Goal: Contribute content: Contribute content

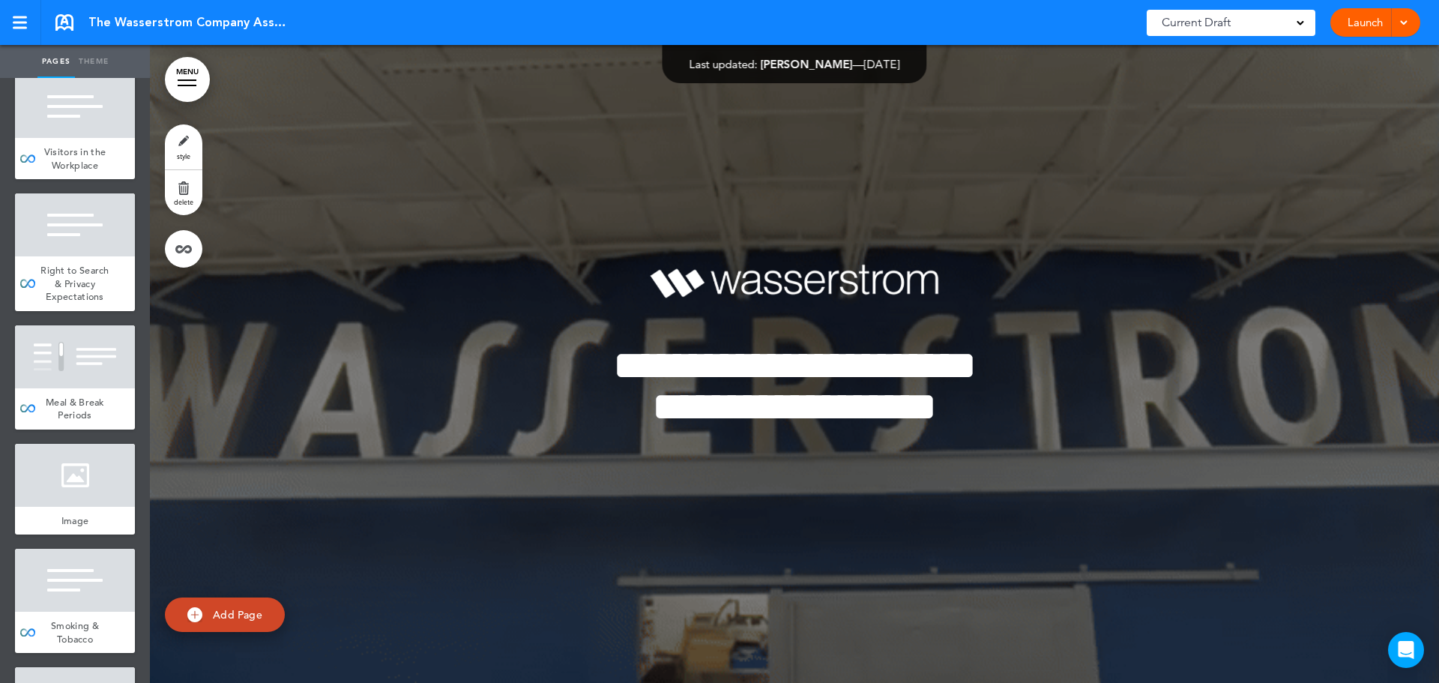
scroll to position [4495, 0]
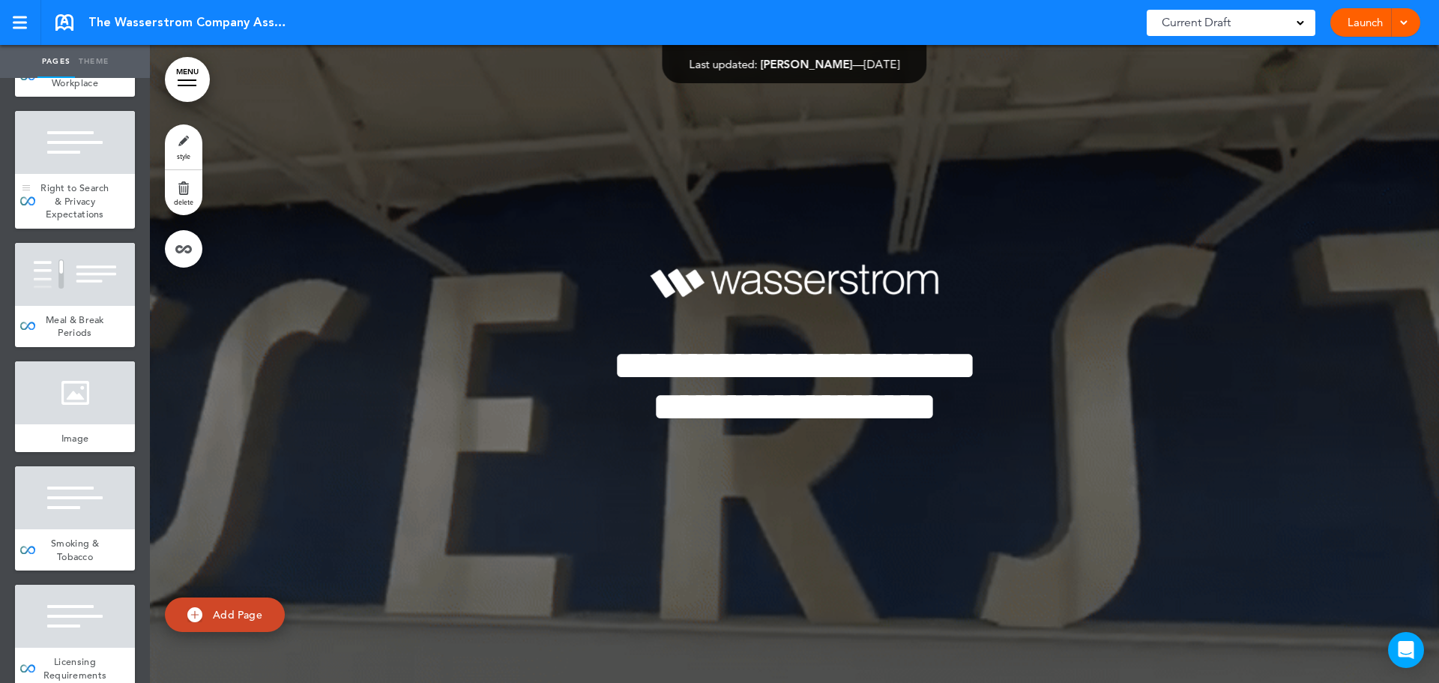
click at [70, 220] on span "Right to Search & Privacy Expectations" at bounding box center [74, 200] width 69 height 39
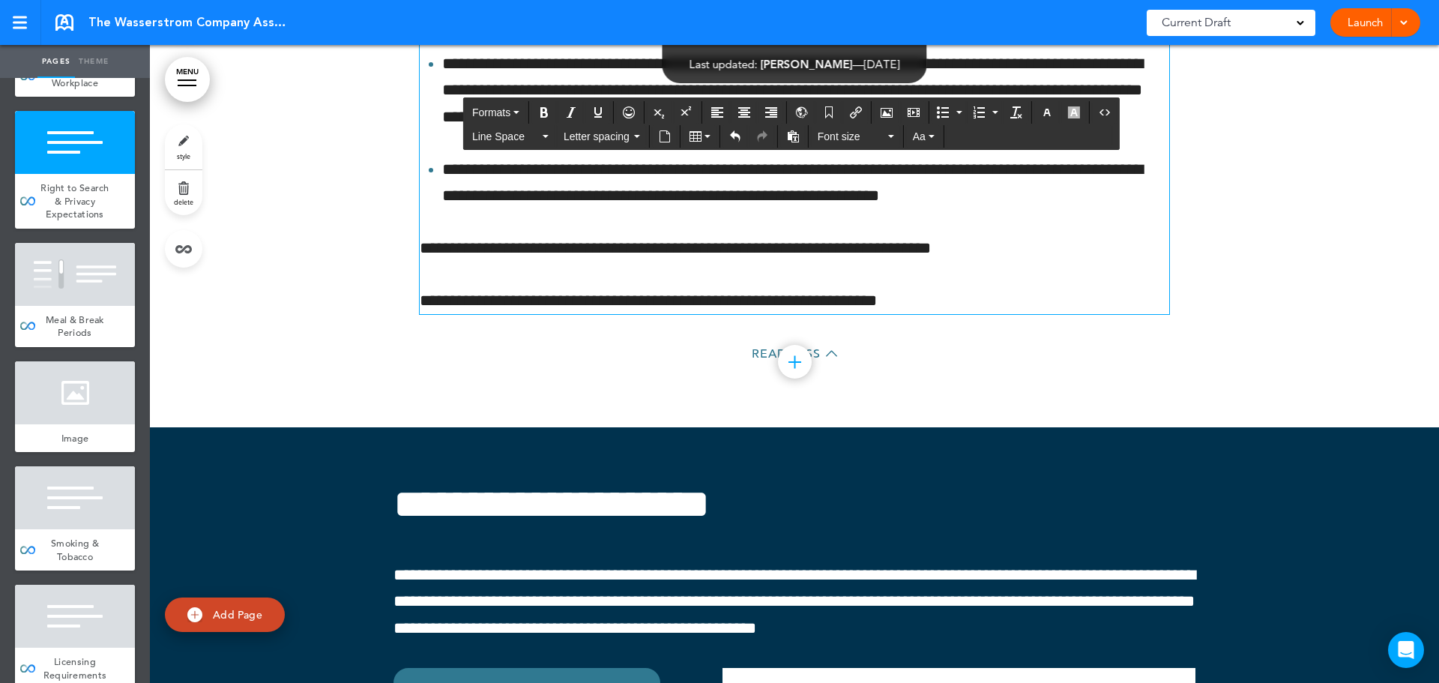
scroll to position [36960, 0]
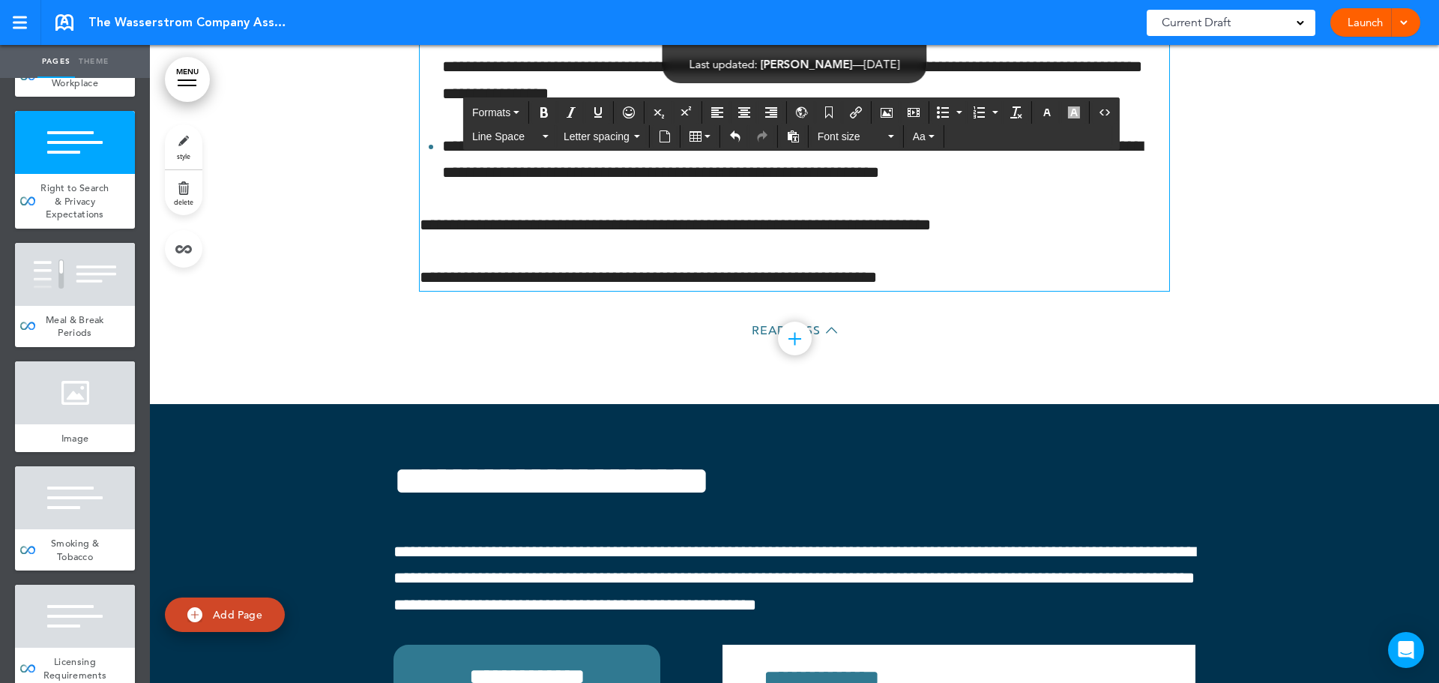
click at [967, 186] on p "**********" at bounding box center [805, 159] width 727 height 52
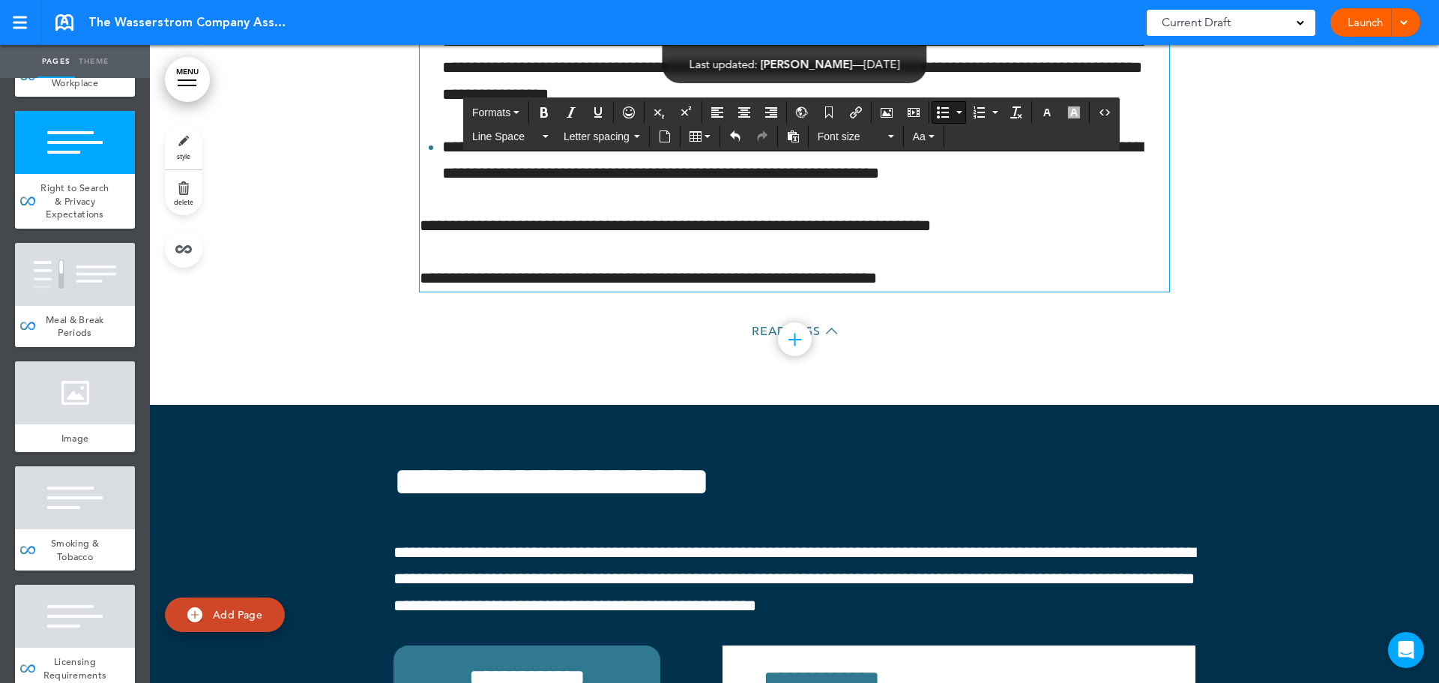
scroll to position [36960, 0]
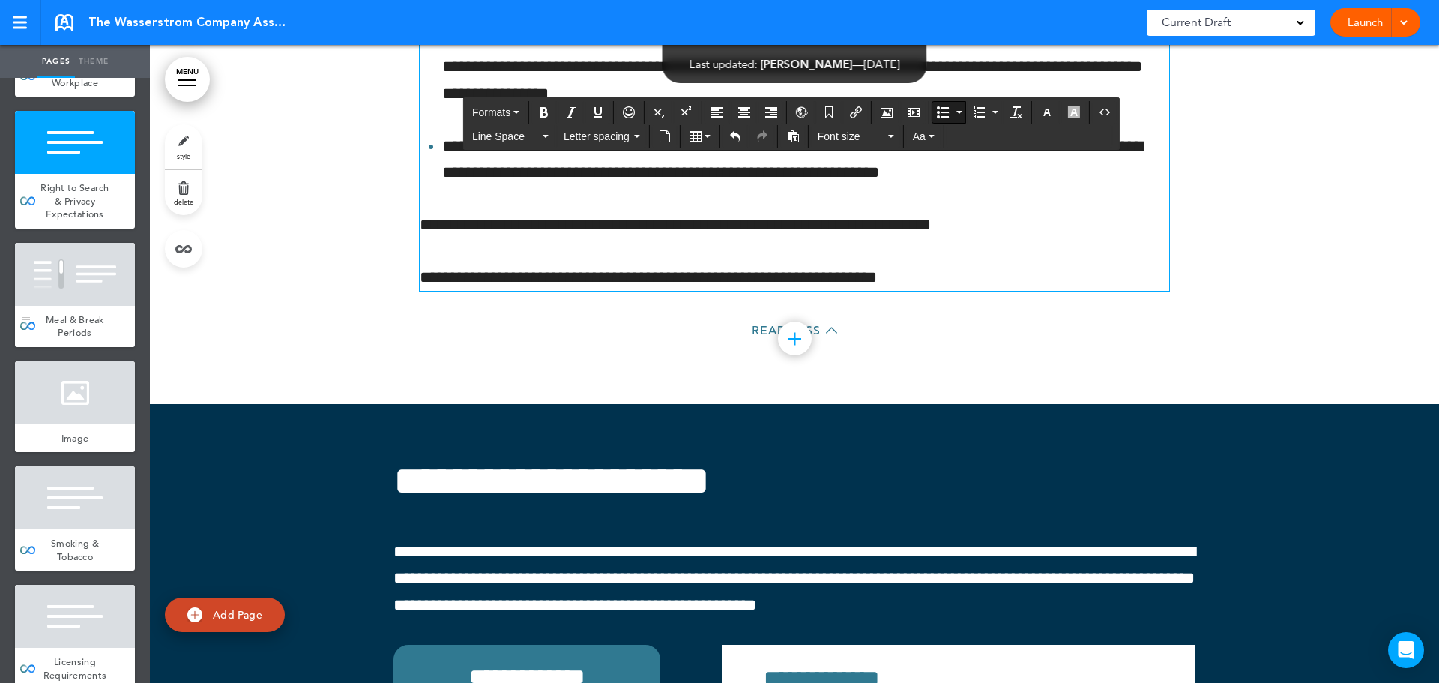
drag, startPoint x: 76, startPoint y: 366, endPoint x: 113, endPoint y: 377, distance: 38.2
click at [76, 306] on div at bounding box center [75, 274] width 120 height 63
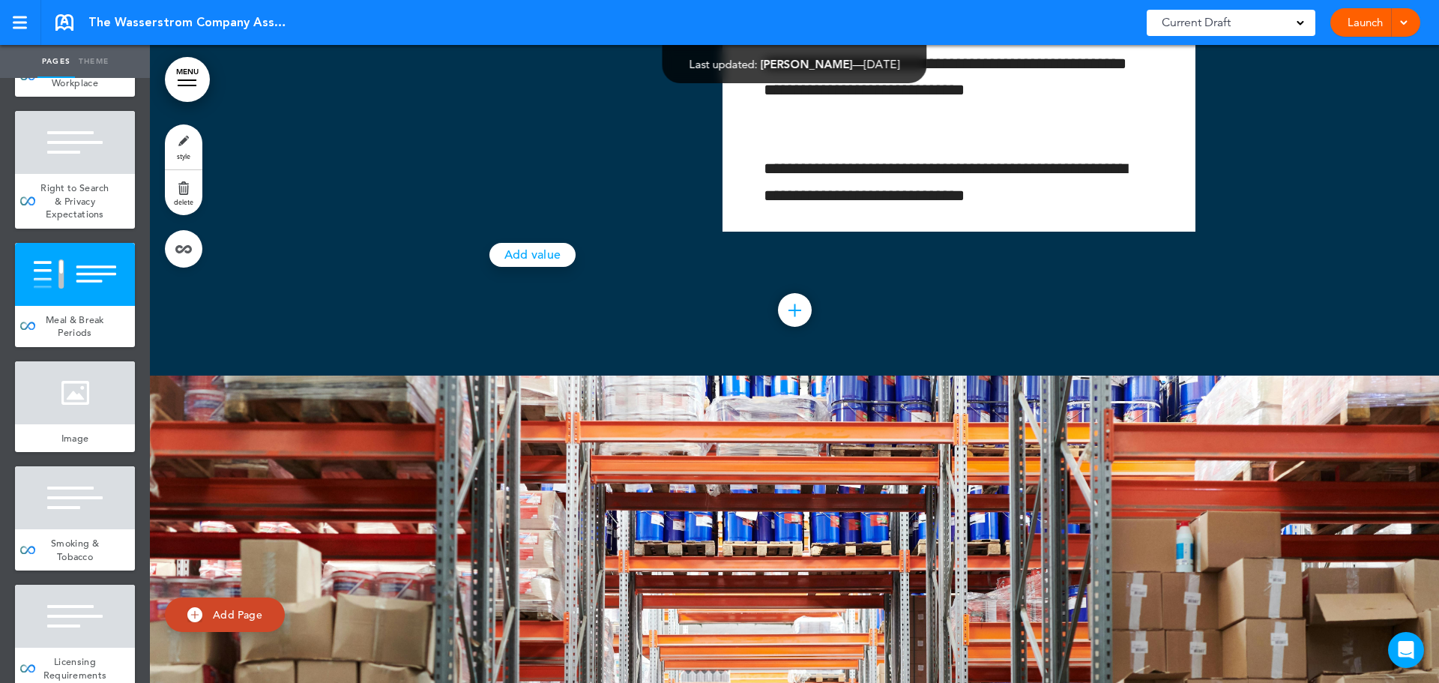
drag, startPoint x: 519, startPoint y: 255, endPoint x: 556, endPoint y: 270, distance: 39.4
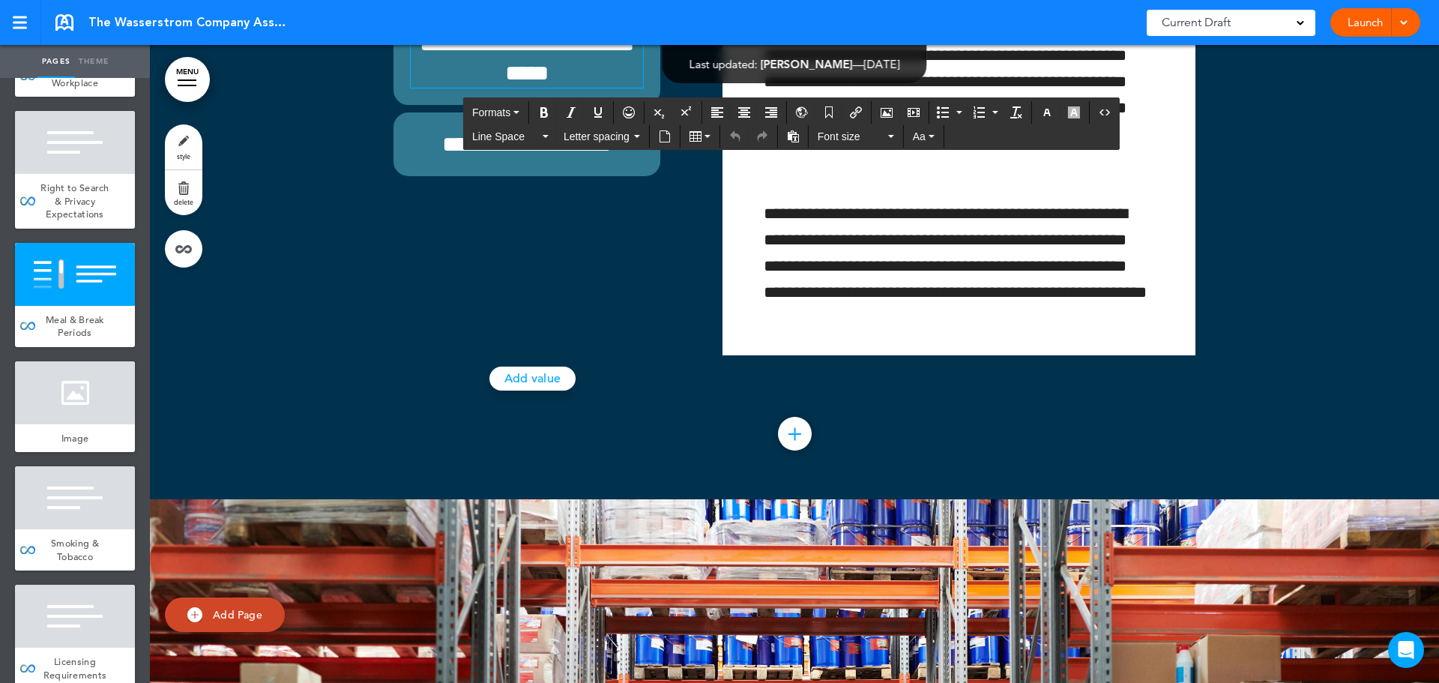
scroll to position [37810, 0]
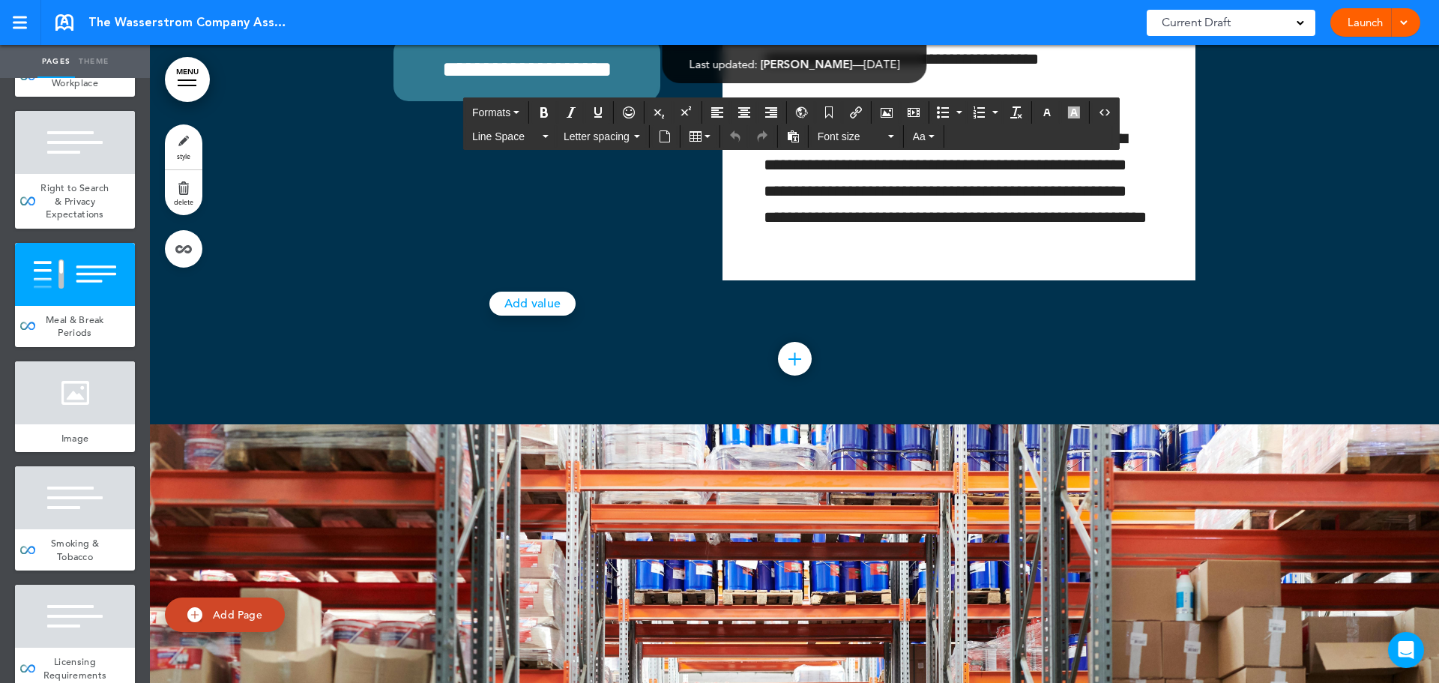
click at [524, 84] on h6 "**********" at bounding box center [527, 69] width 232 height 29
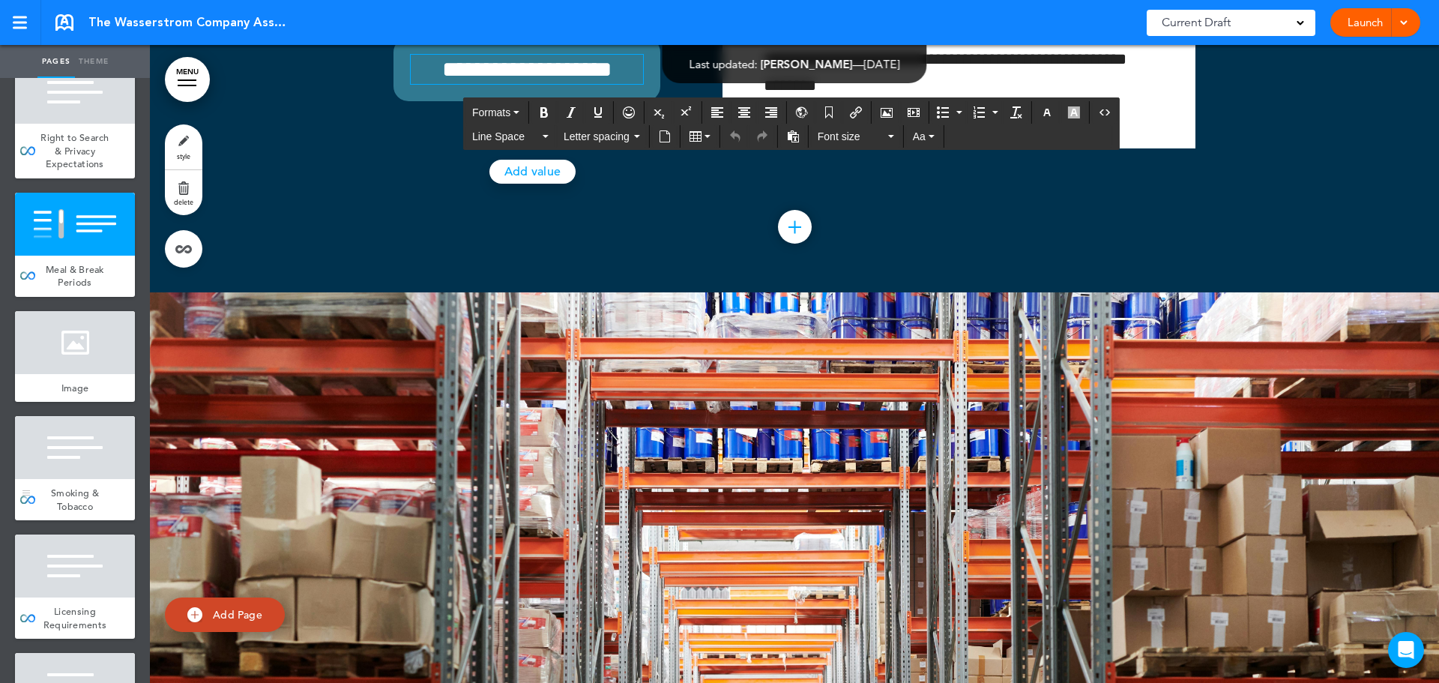
scroll to position [4570, 0]
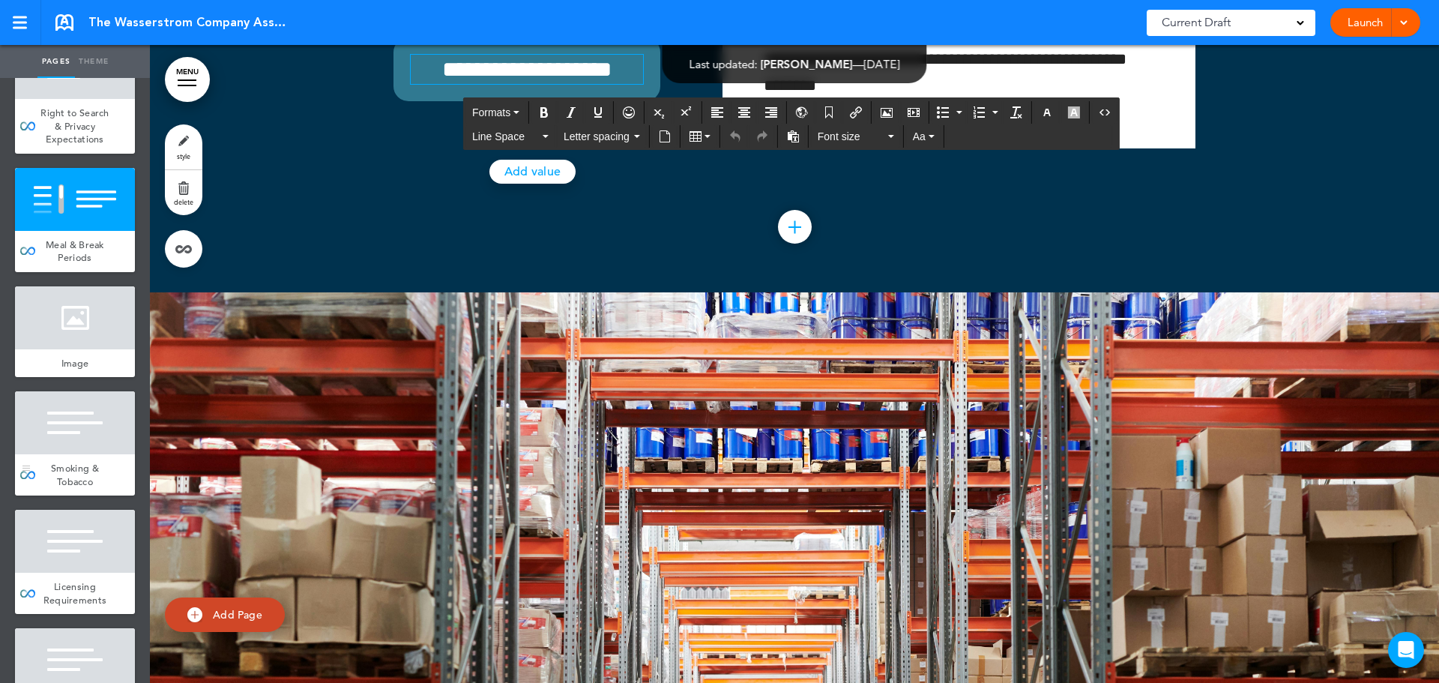
click at [80, 454] on div at bounding box center [75, 422] width 120 height 63
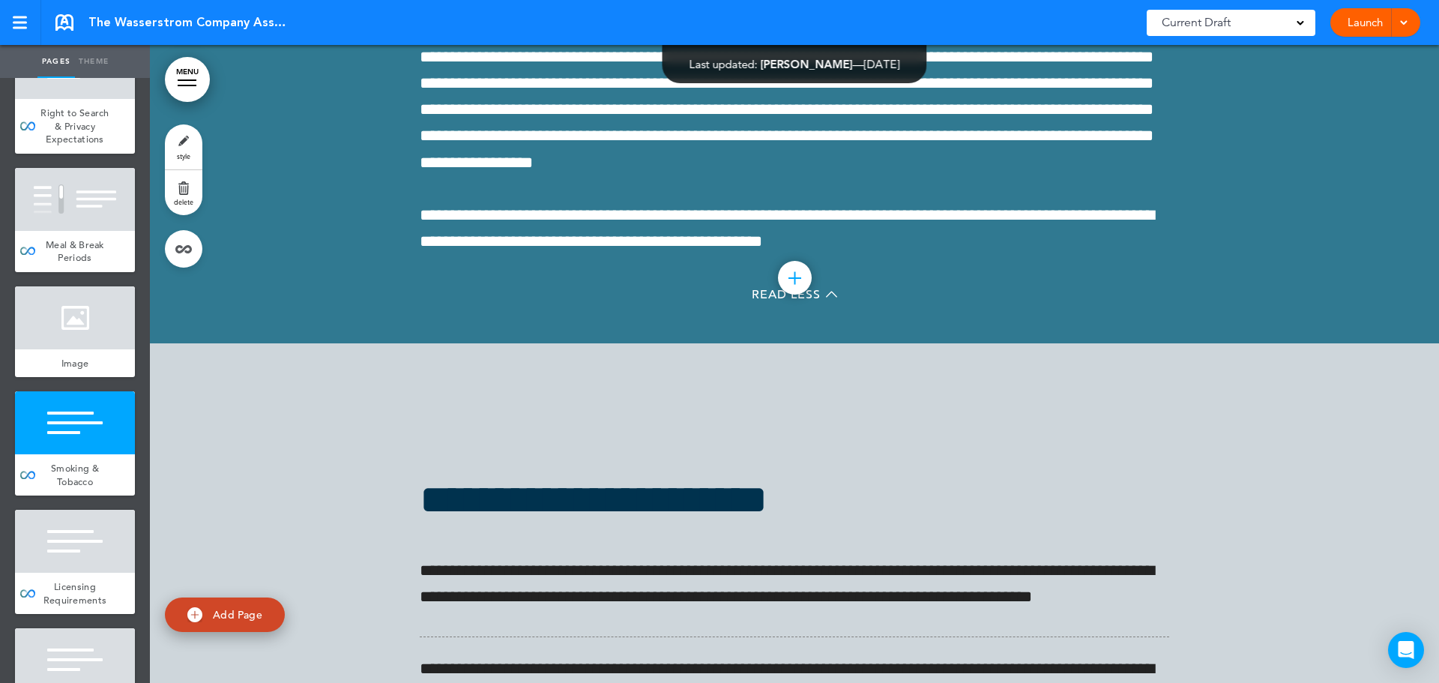
scroll to position [39109, 0]
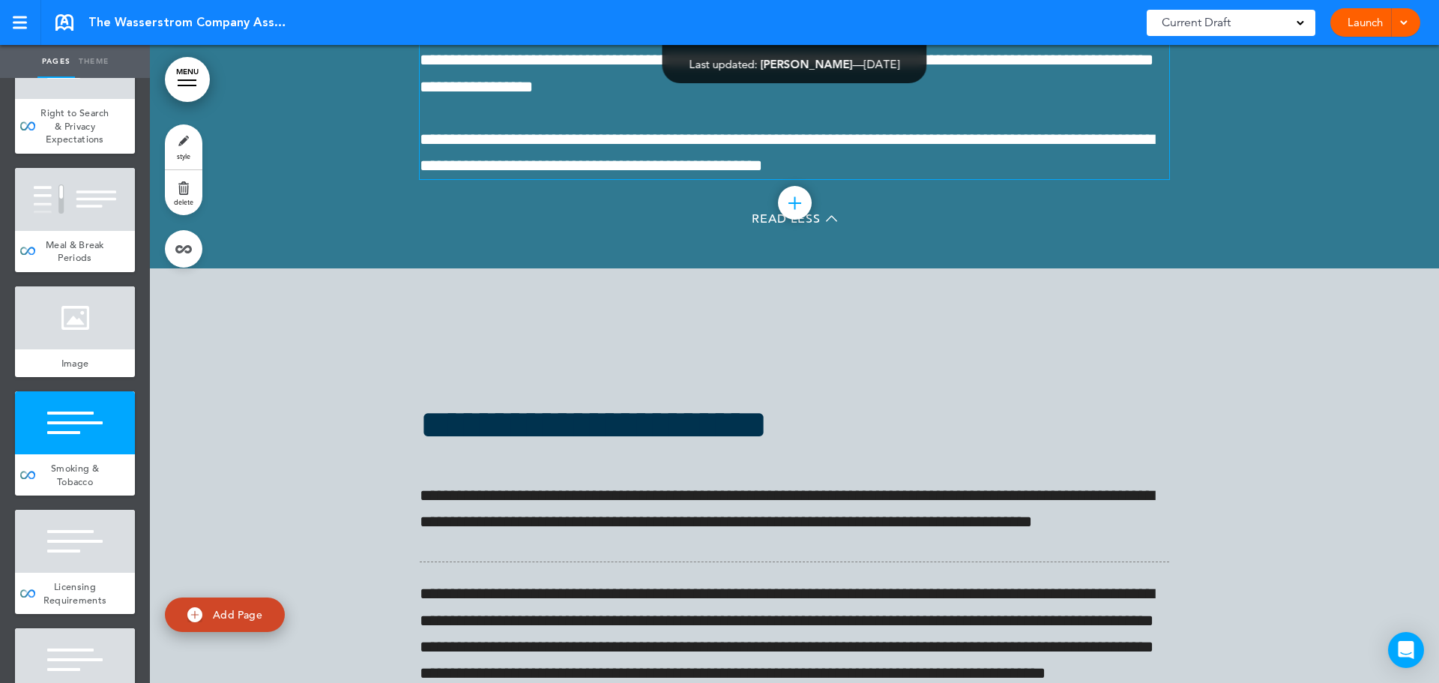
click at [486, 94] on span "**********" at bounding box center [787, 7] width 734 height 175
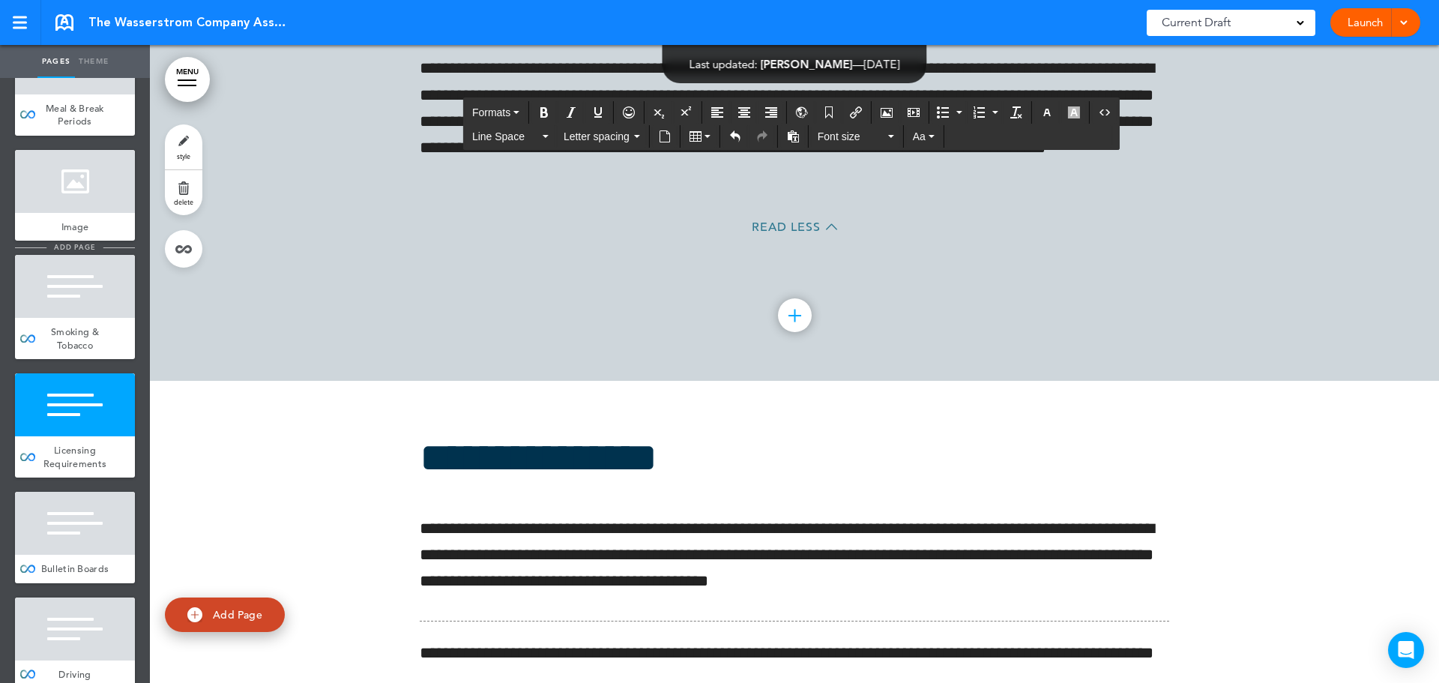
scroll to position [4870, 0]
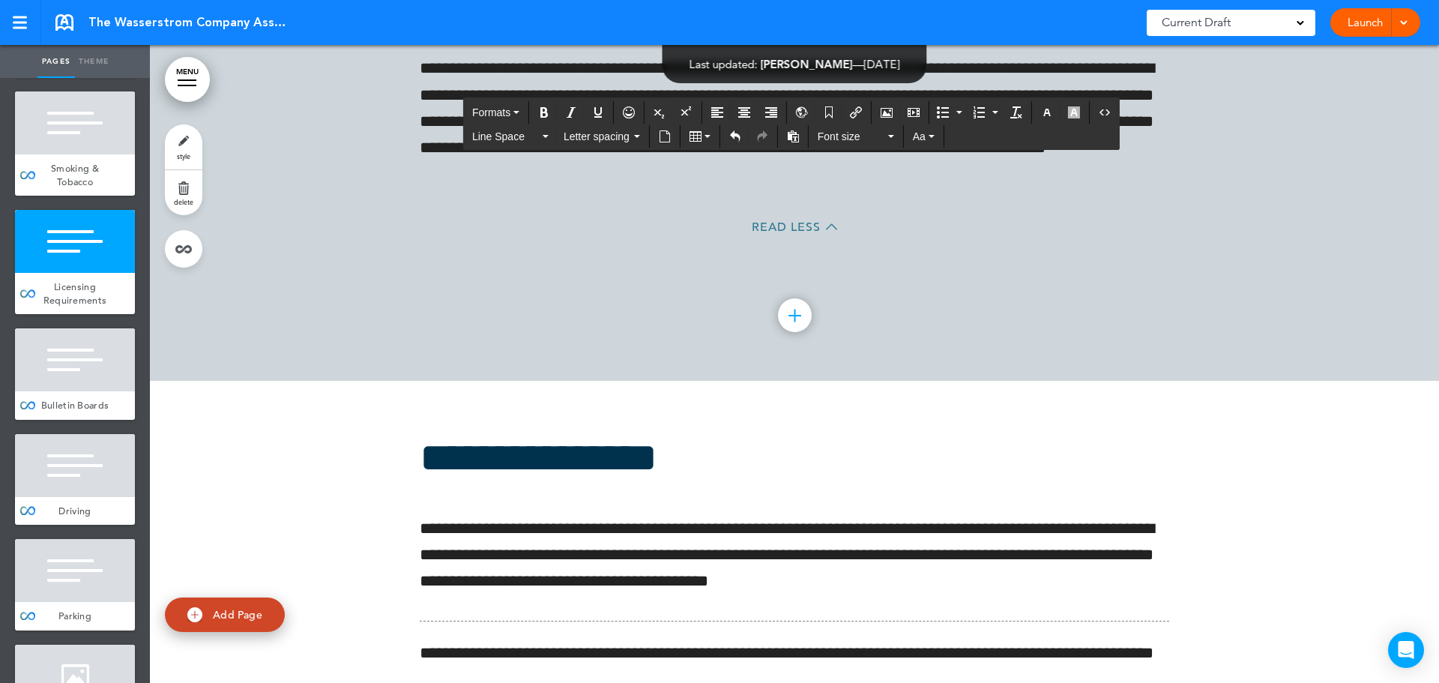
drag, startPoint x: 97, startPoint y: 420, endPoint x: 300, endPoint y: 391, distance: 205.1
click at [97, 391] on div at bounding box center [75, 359] width 120 height 63
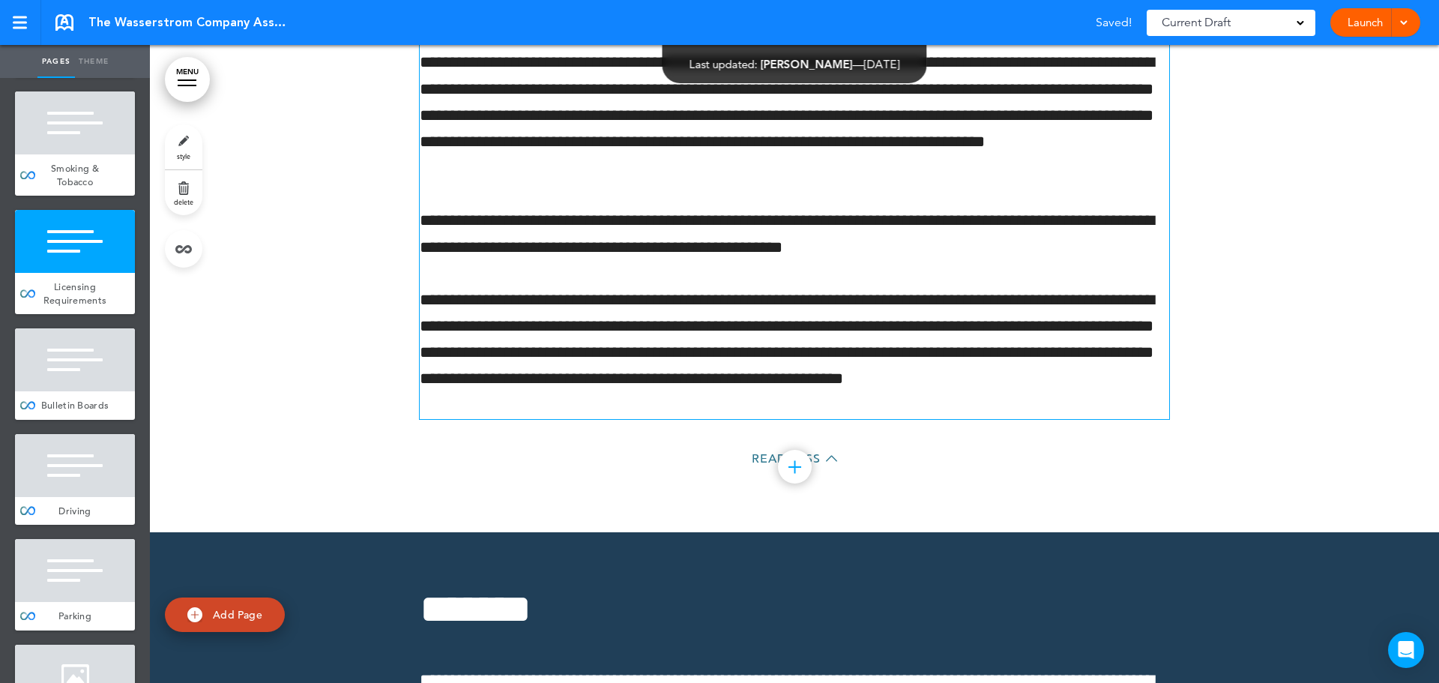
scroll to position [40309, 0]
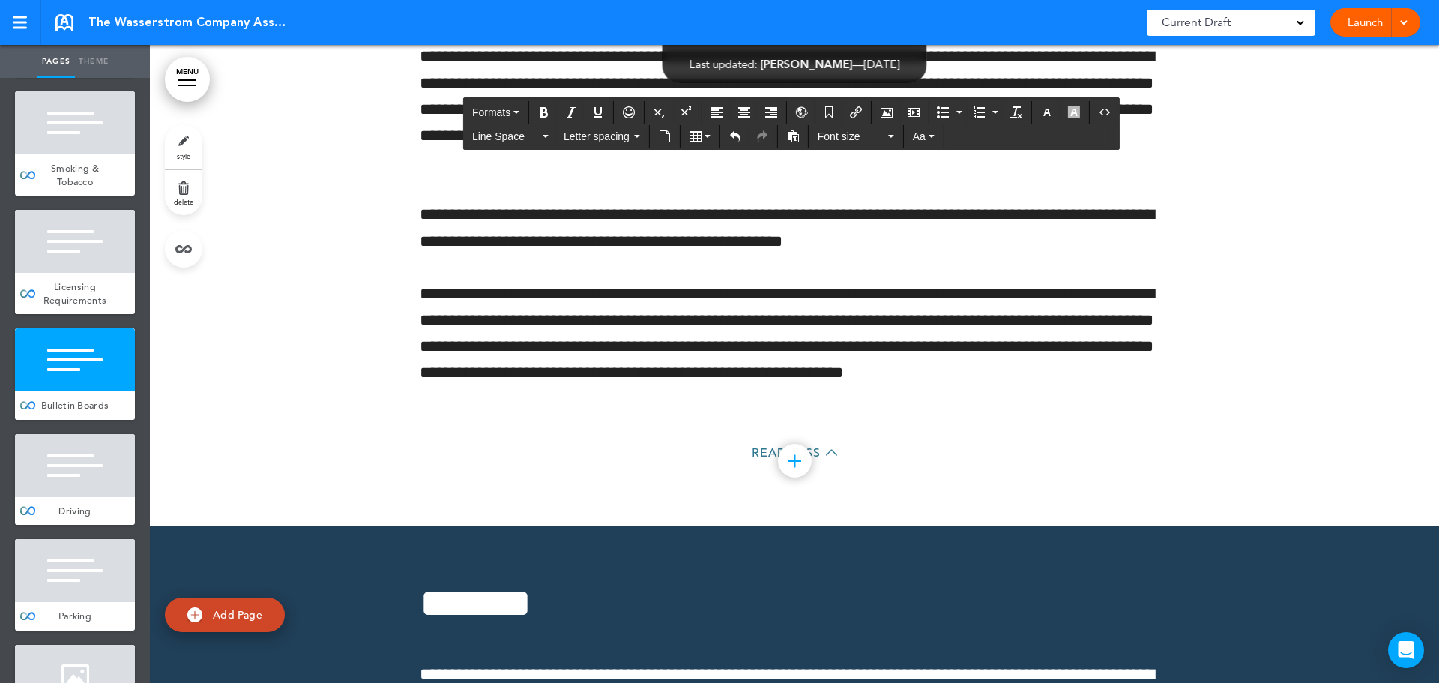
click at [1243, 246] on div at bounding box center [794, 116] width 1289 height 820
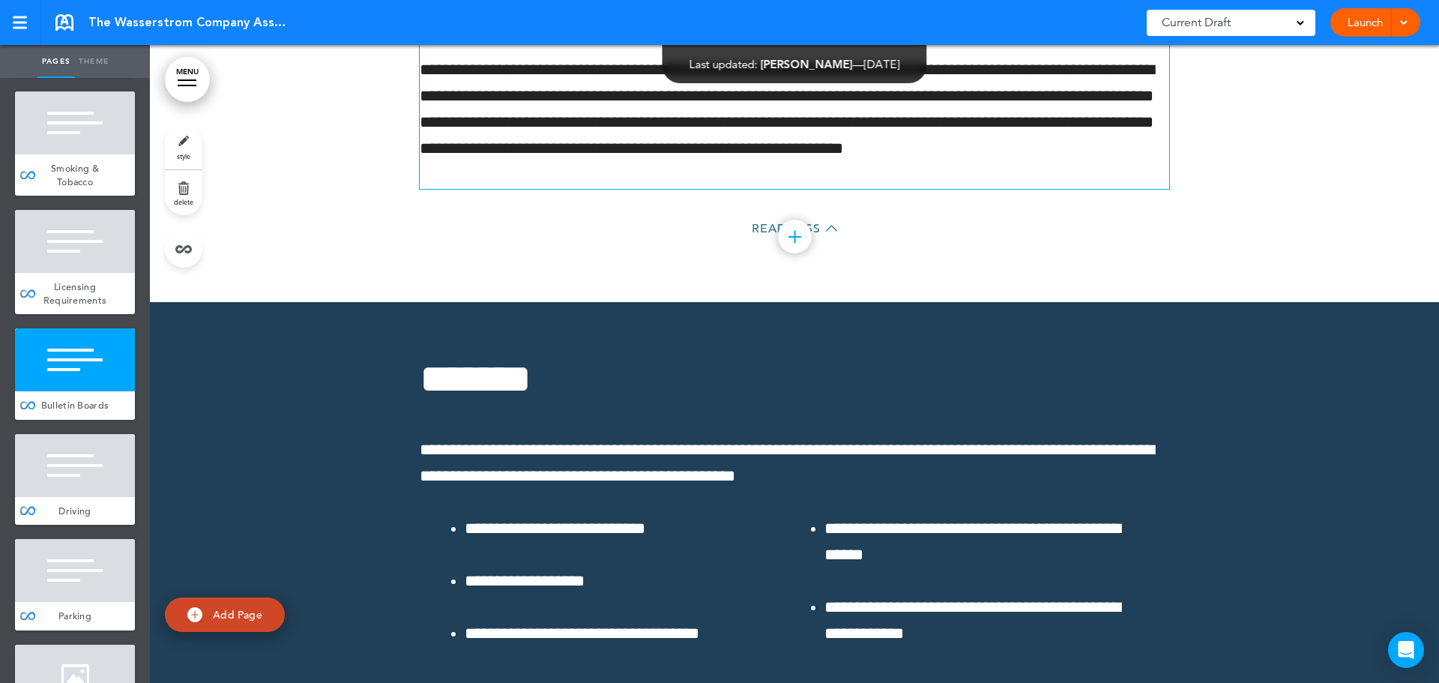
scroll to position [40534, 0]
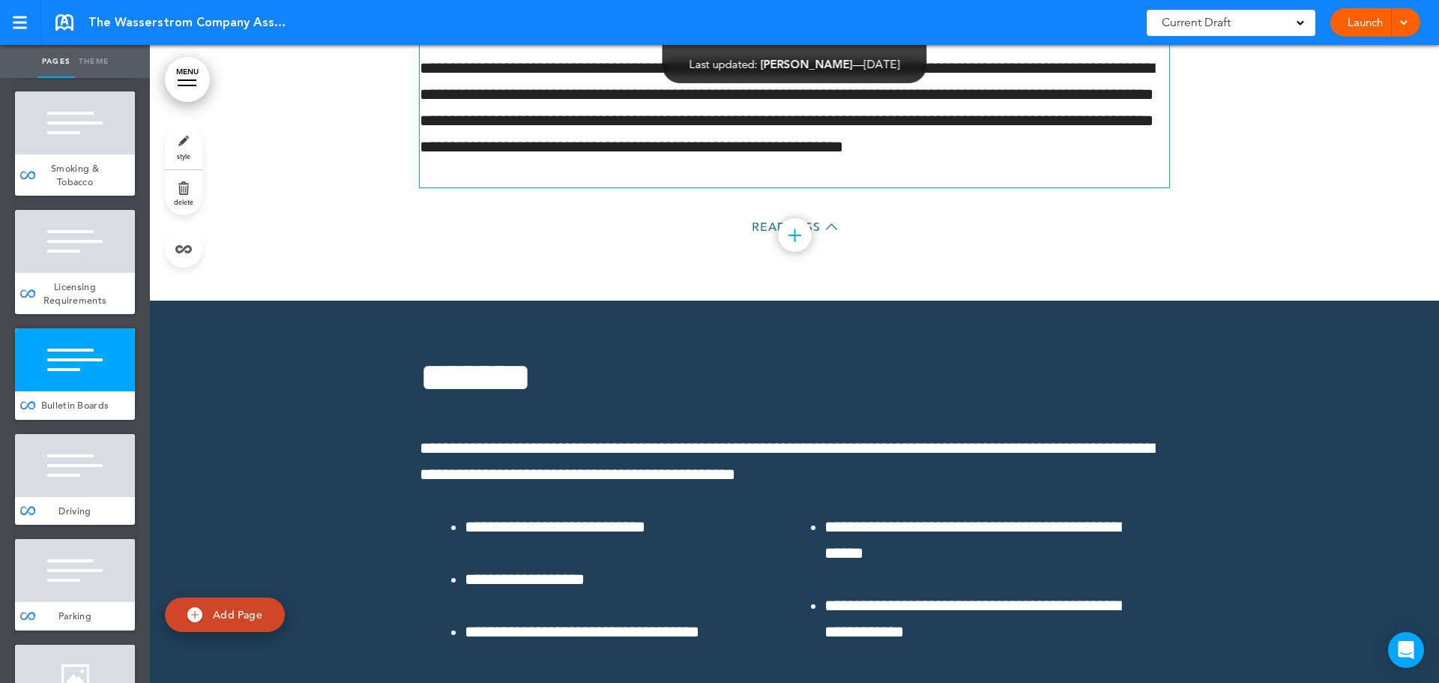
click at [964, 28] on p "**********" at bounding box center [794, 2] width 749 height 52
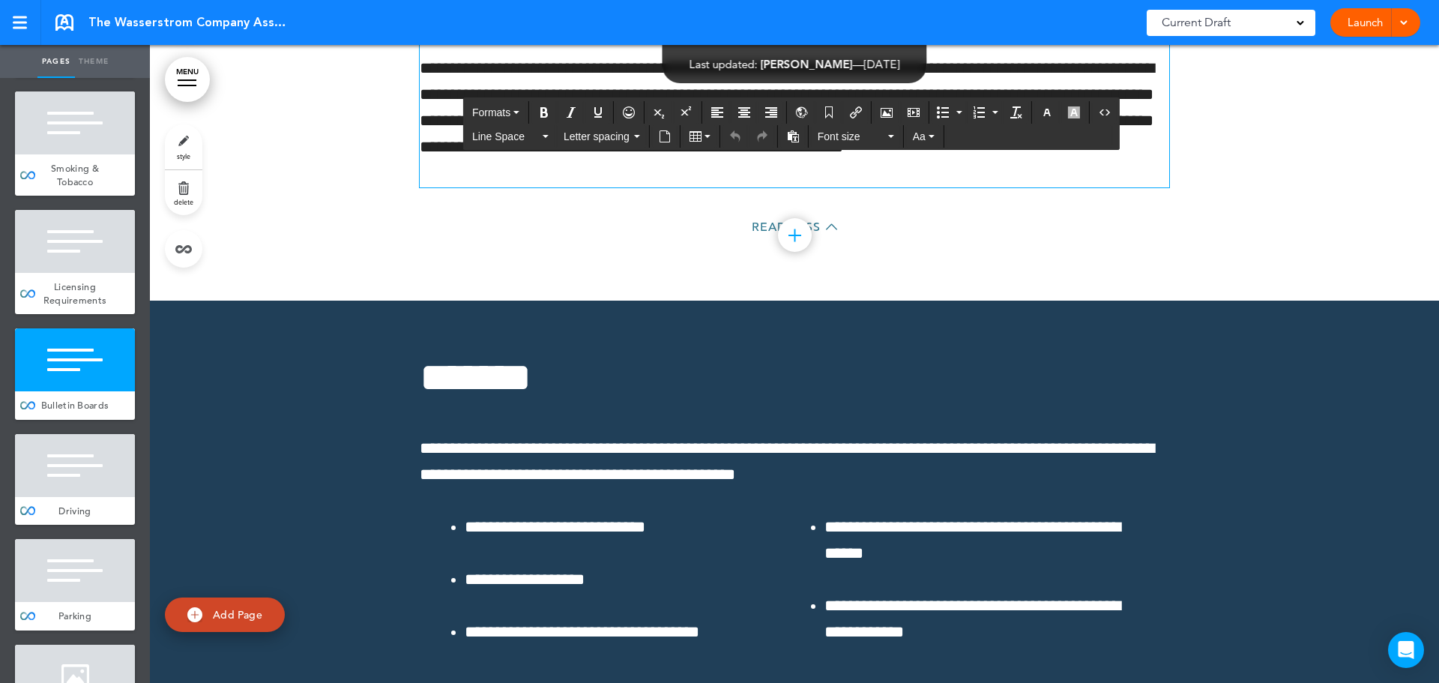
click at [553, 187] on p "**********" at bounding box center [794, 121] width 749 height 132
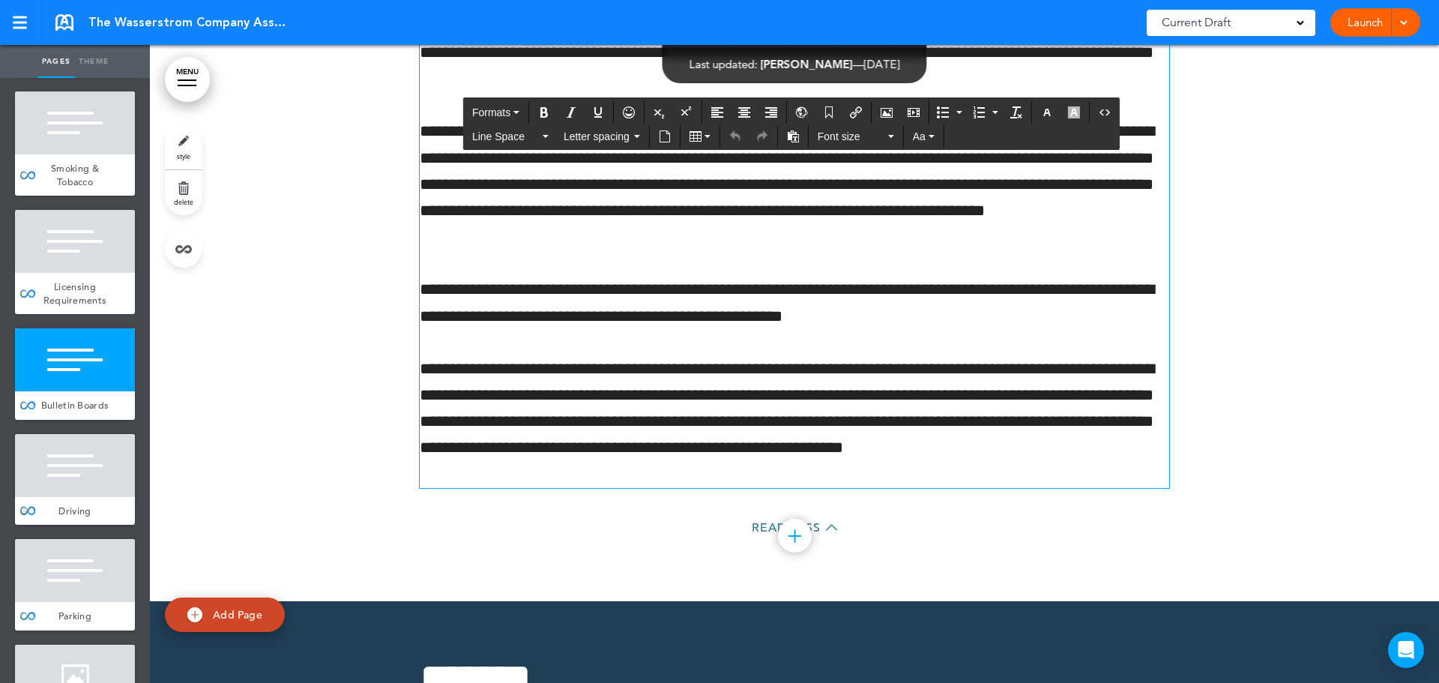
scroll to position [40235, 0]
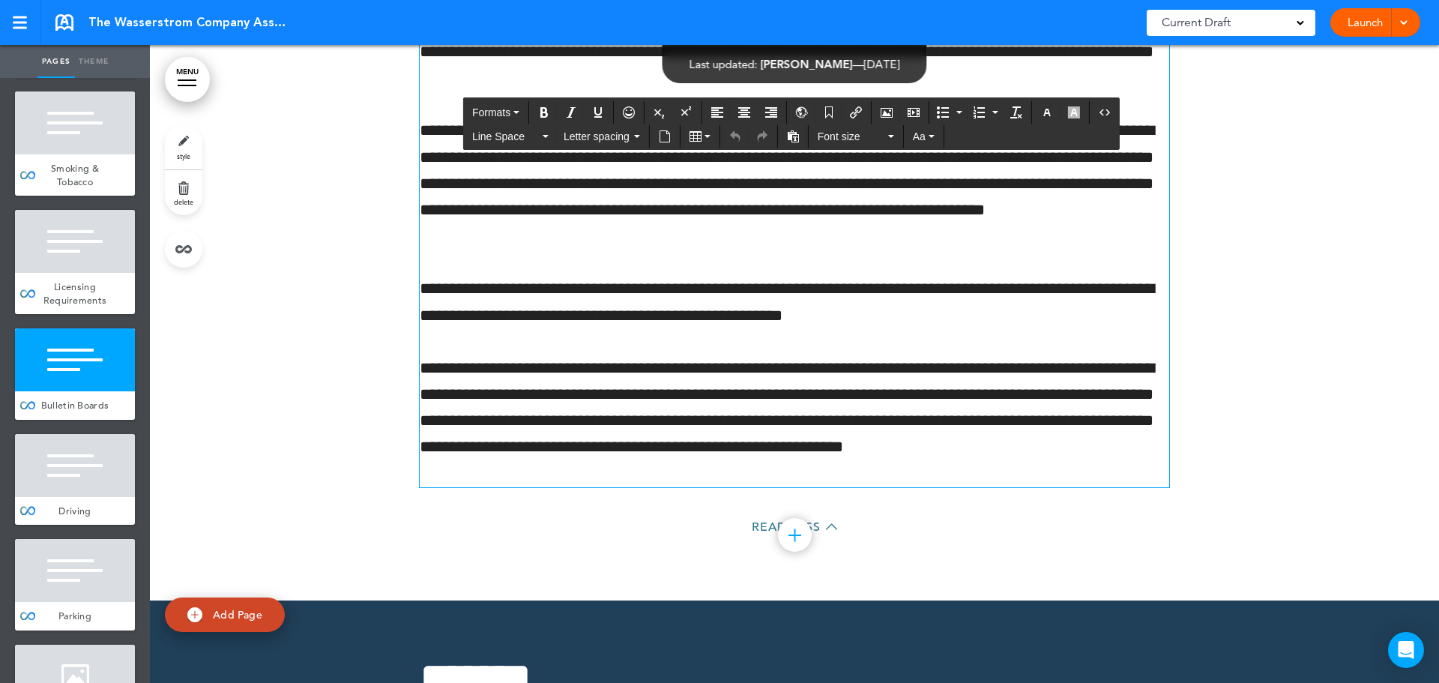
click at [85, 497] on div at bounding box center [75, 465] width 120 height 63
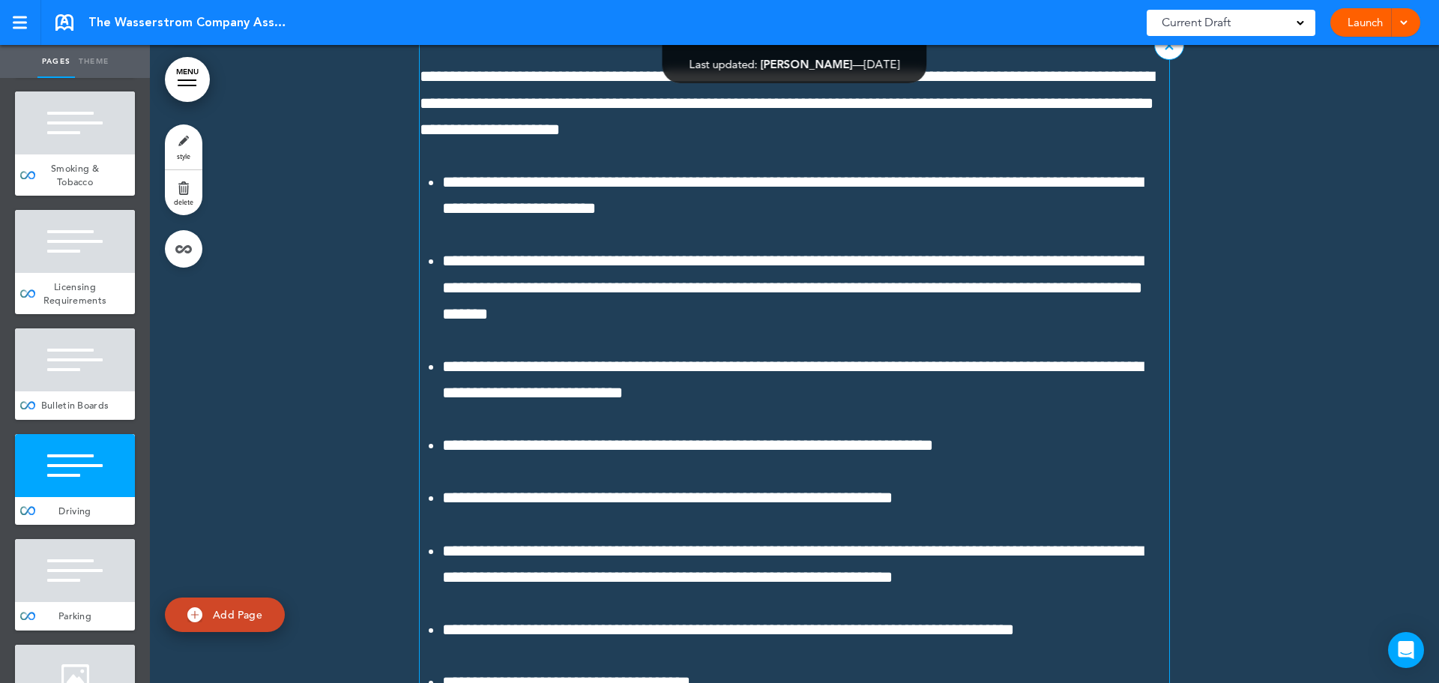
scroll to position [41355, 0]
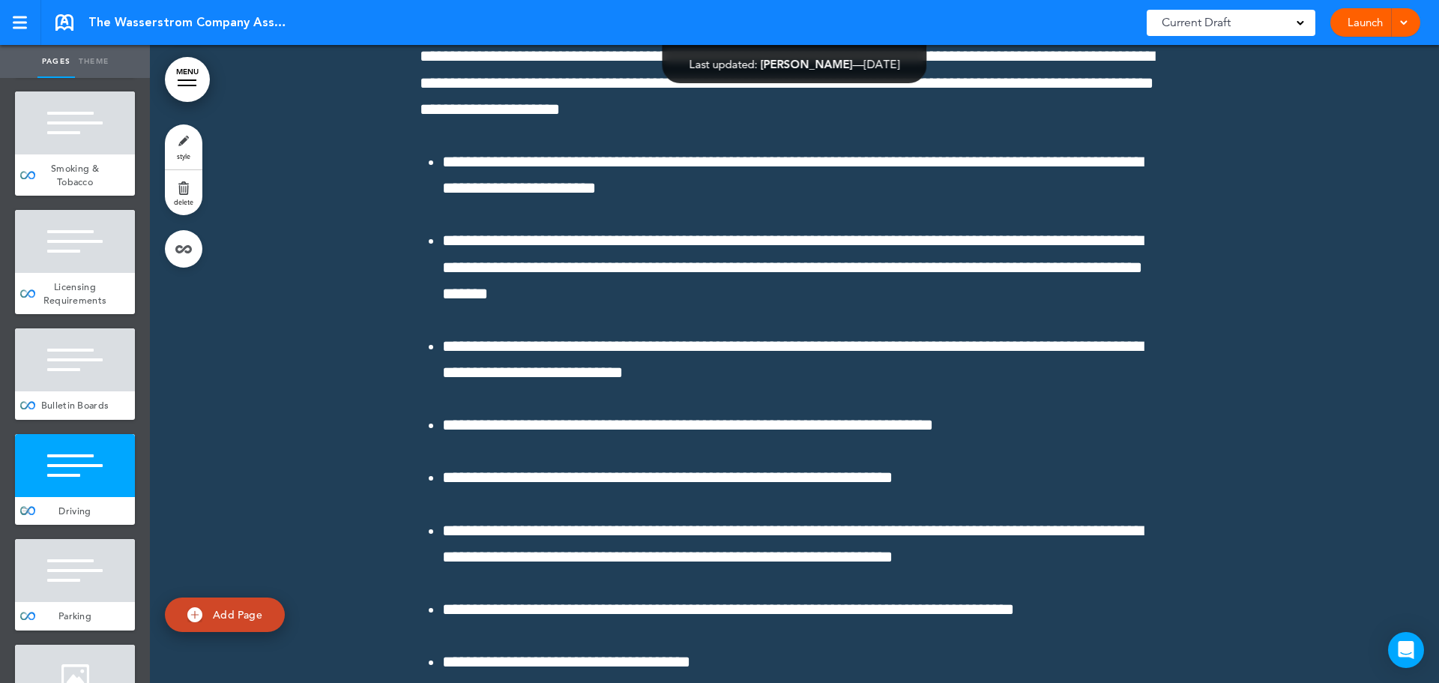
click at [62, 497] on div at bounding box center [75, 465] width 120 height 63
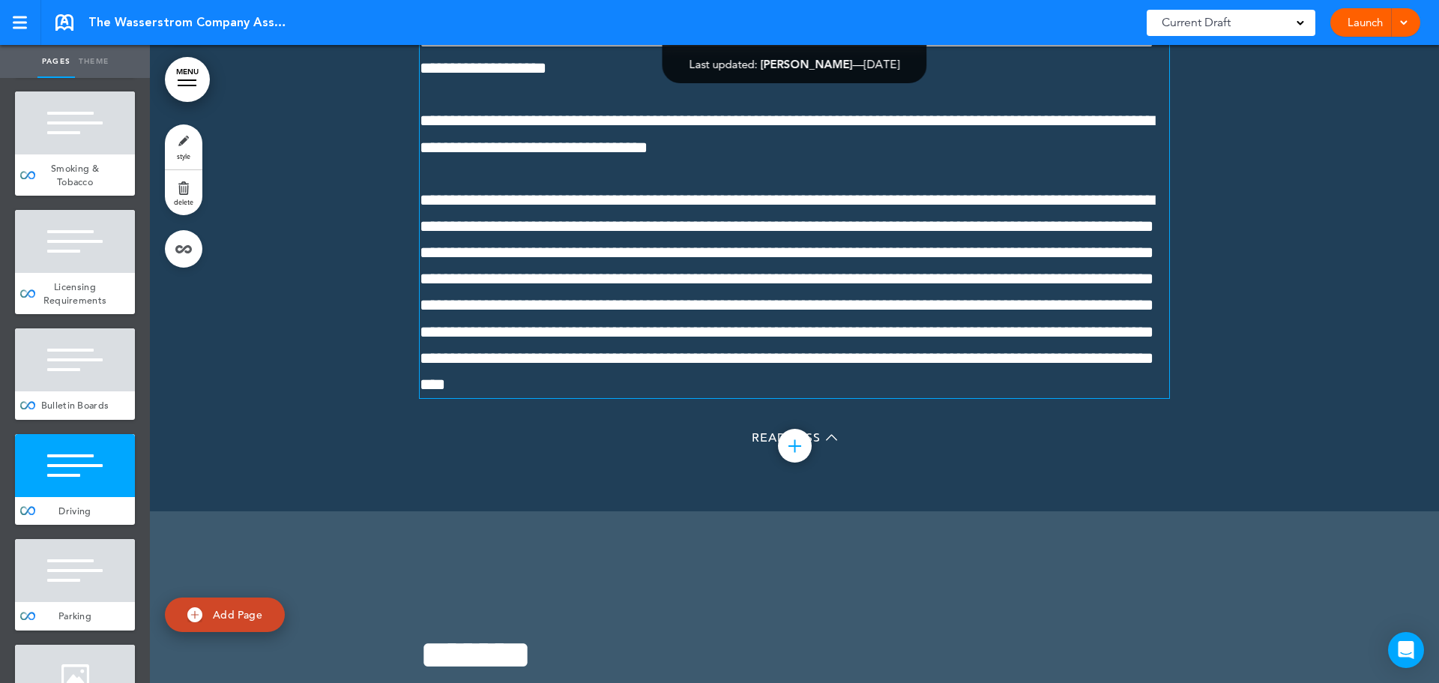
scroll to position [42179, 0]
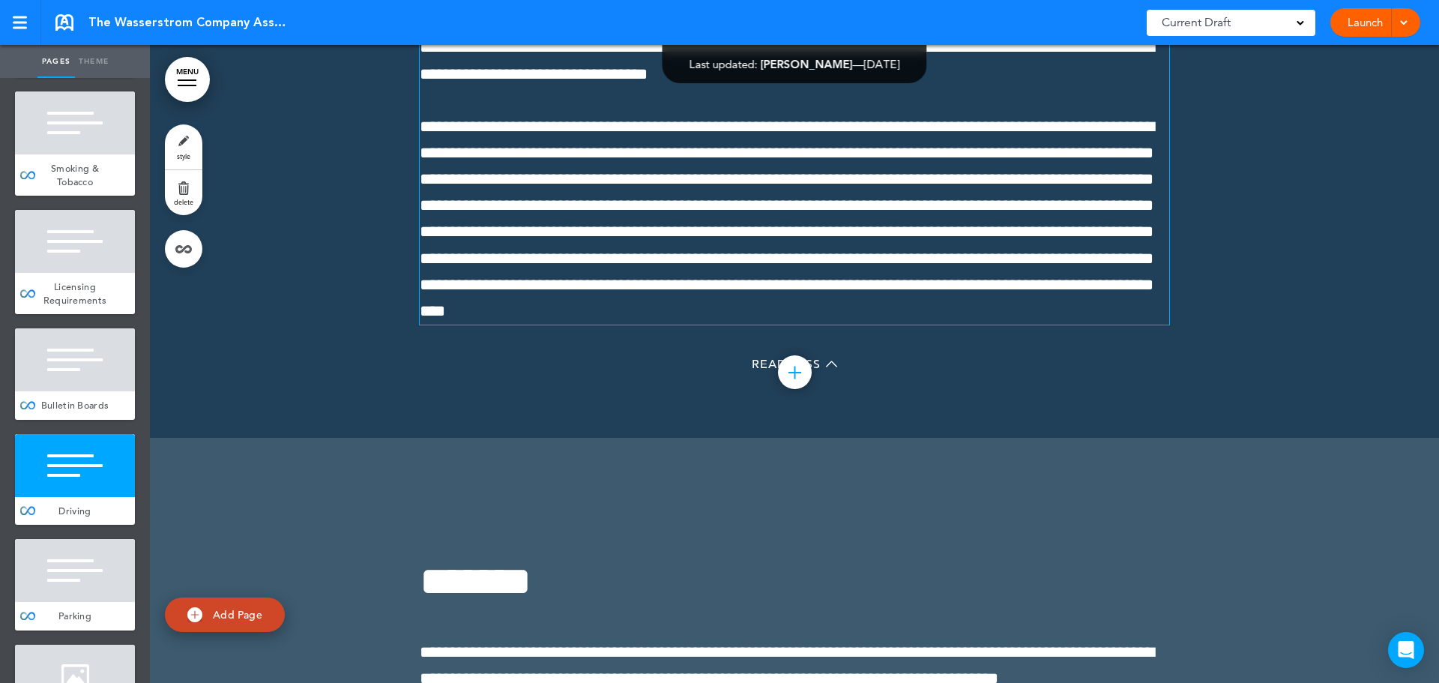
click at [656, 82] on span "**********" at bounding box center [787, 60] width 734 height 43
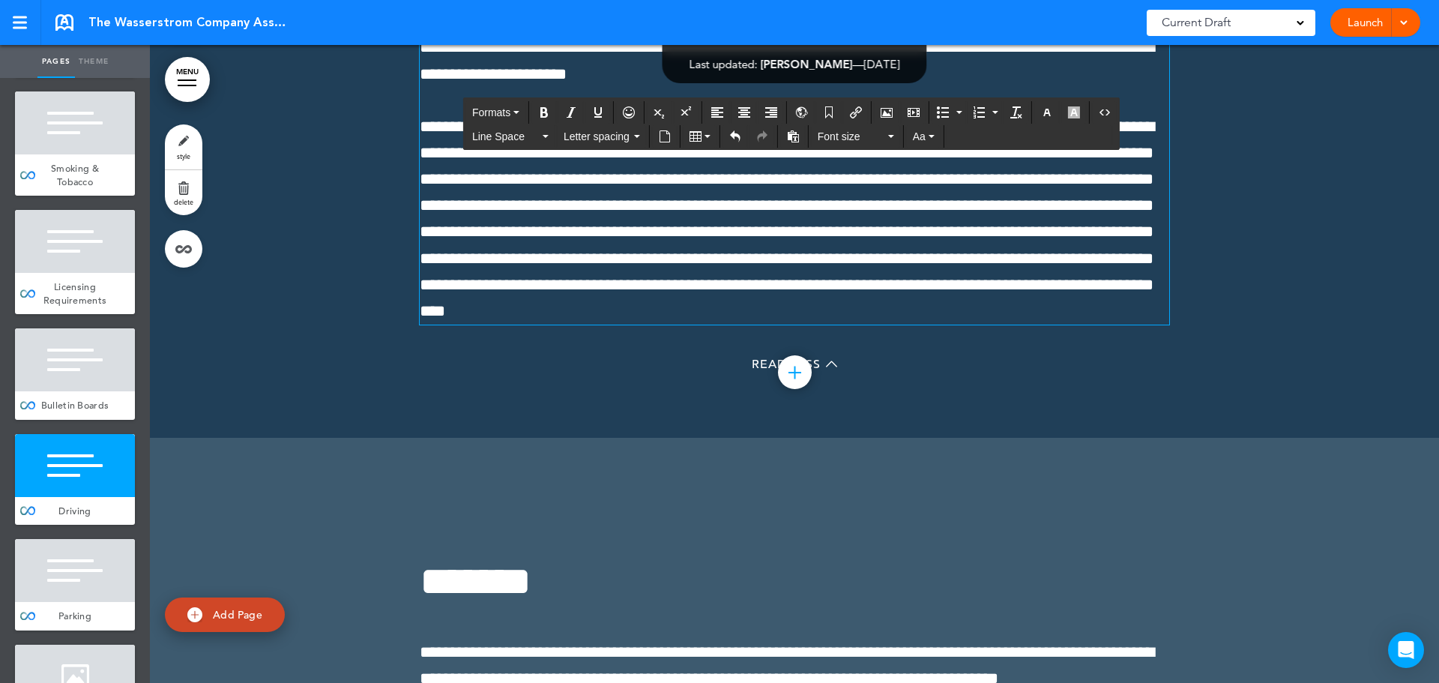
click at [738, 87] on p "**********" at bounding box center [794, 60] width 749 height 52
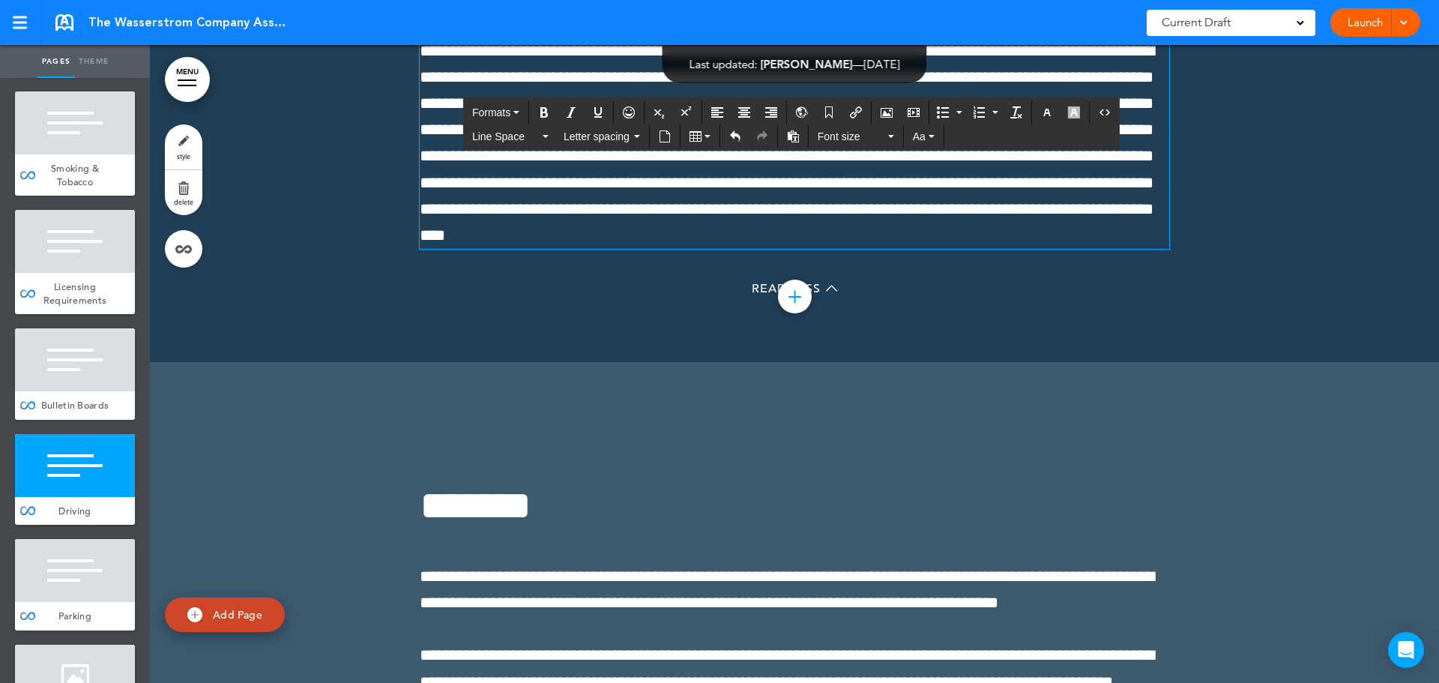
scroll to position [42254, 0]
drag, startPoint x: 887, startPoint y: 574, endPoint x: 1025, endPoint y: 562, distance: 138.4
click at [887, 250] on p "**********" at bounding box center [794, 144] width 749 height 211
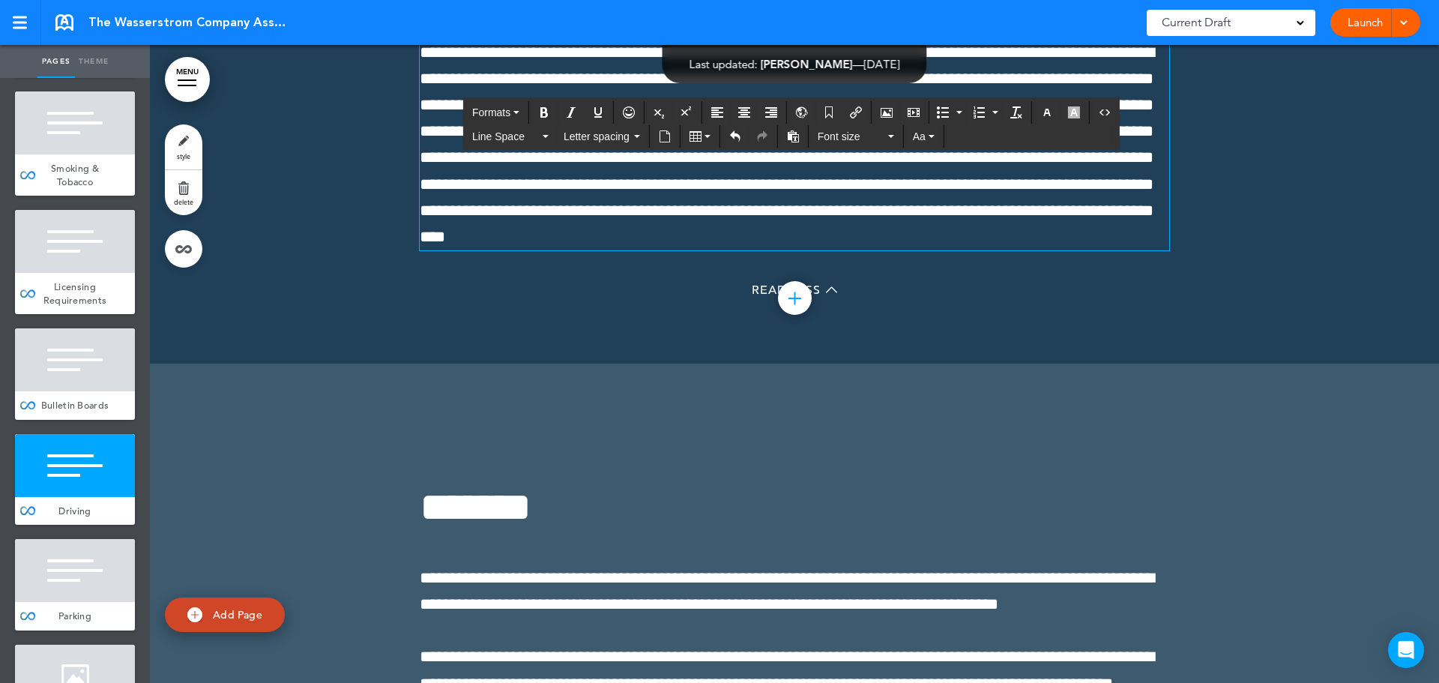
scroll to position [42255, 0]
click at [74, 602] on div at bounding box center [75, 570] width 120 height 63
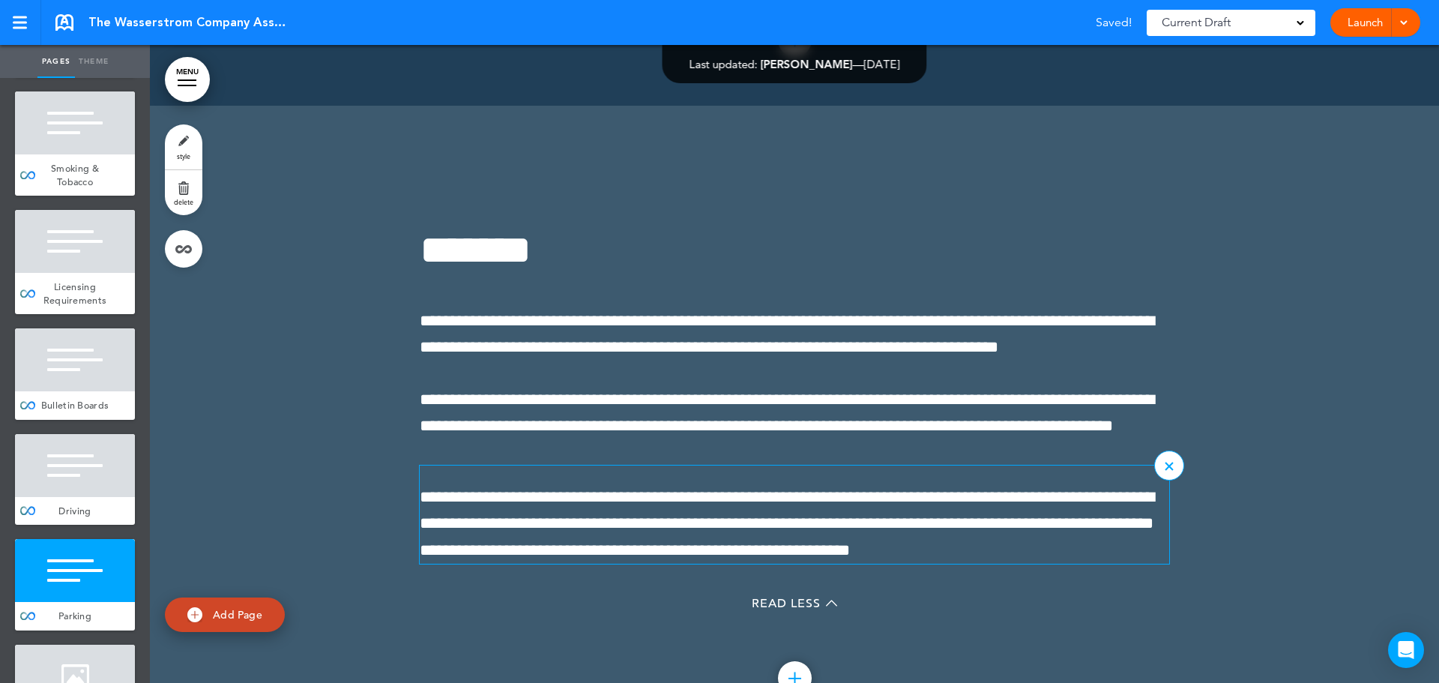
scroll to position [42913, 0]
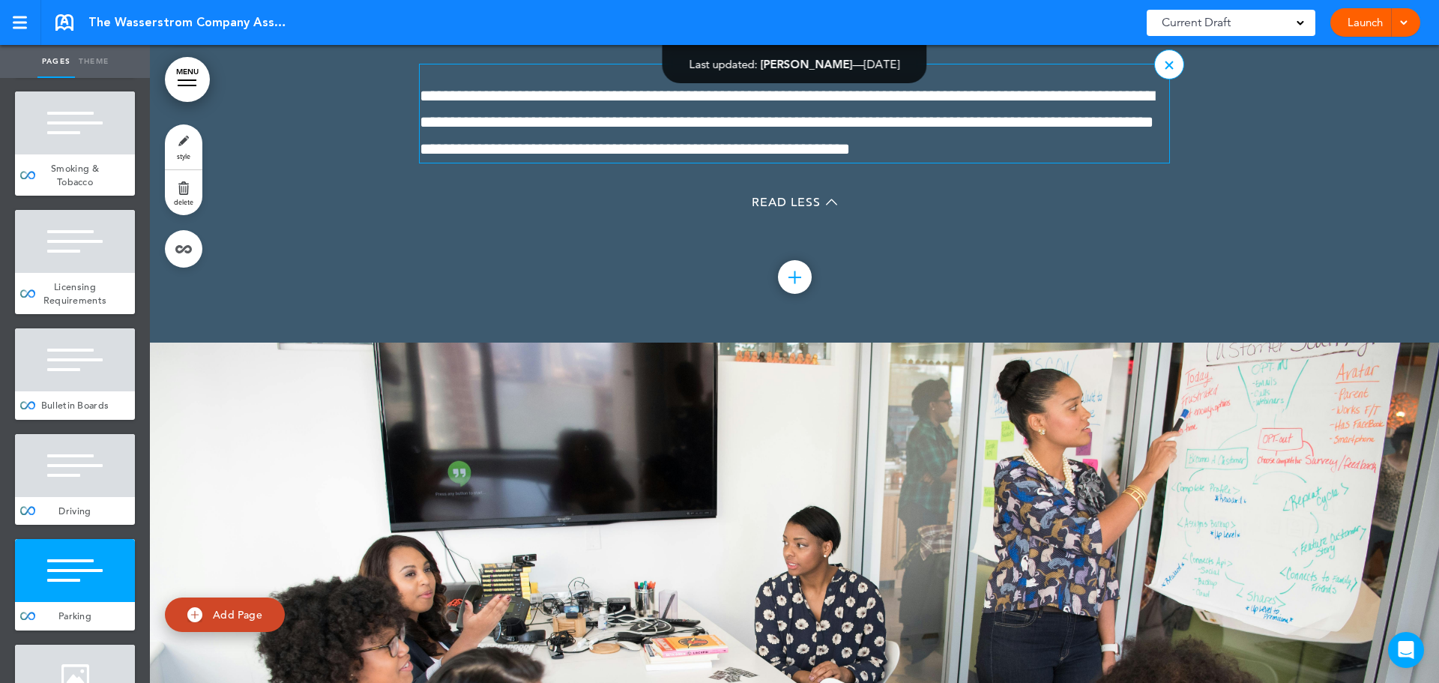
click at [983, 157] on span "**********" at bounding box center [787, 122] width 734 height 69
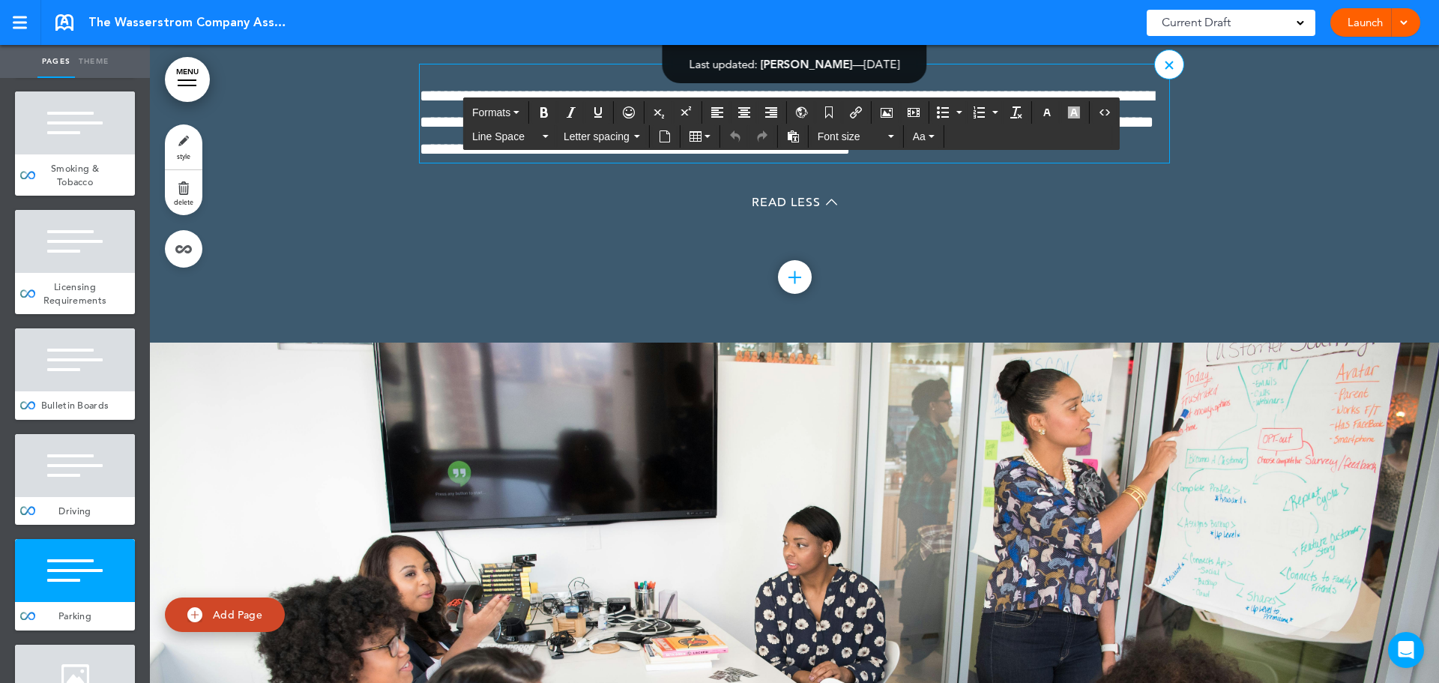
click at [1106, 163] on p "**********" at bounding box center [794, 122] width 749 height 79
click at [996, 157] on span "**********" at bounding box center [787, 122] width 734 height 69
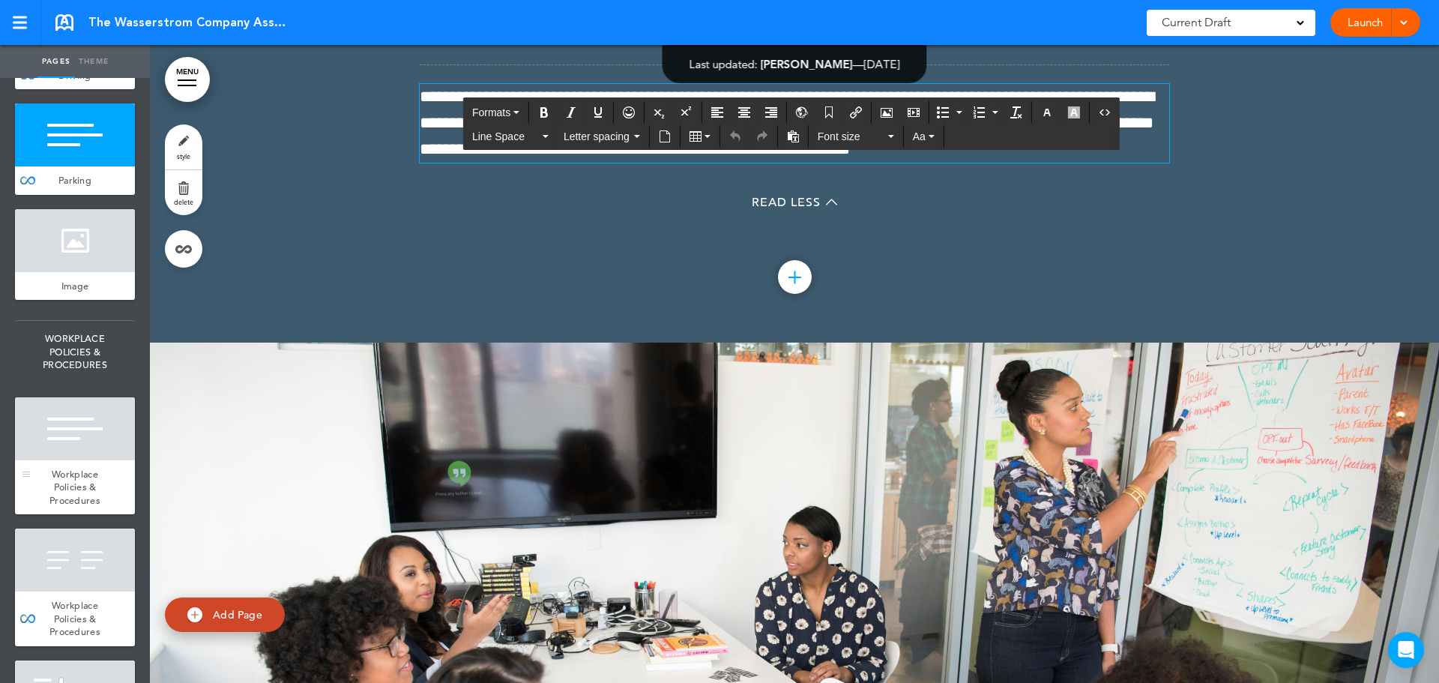
scroll to position [5394, 0]
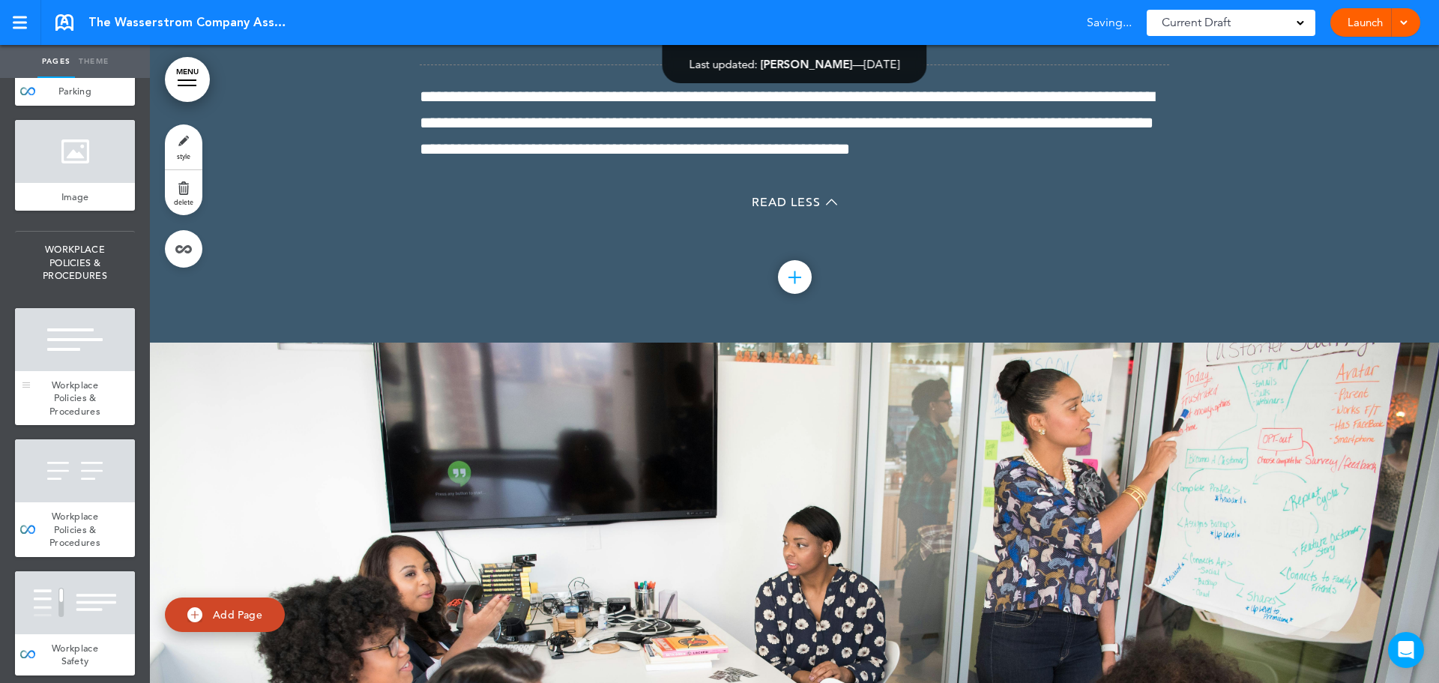
click at [74, 371] on div at bounding box center [75, 339] width 120 height 63
click at [85, 502] on div at bounding box center [75, 470] width 120 height 63
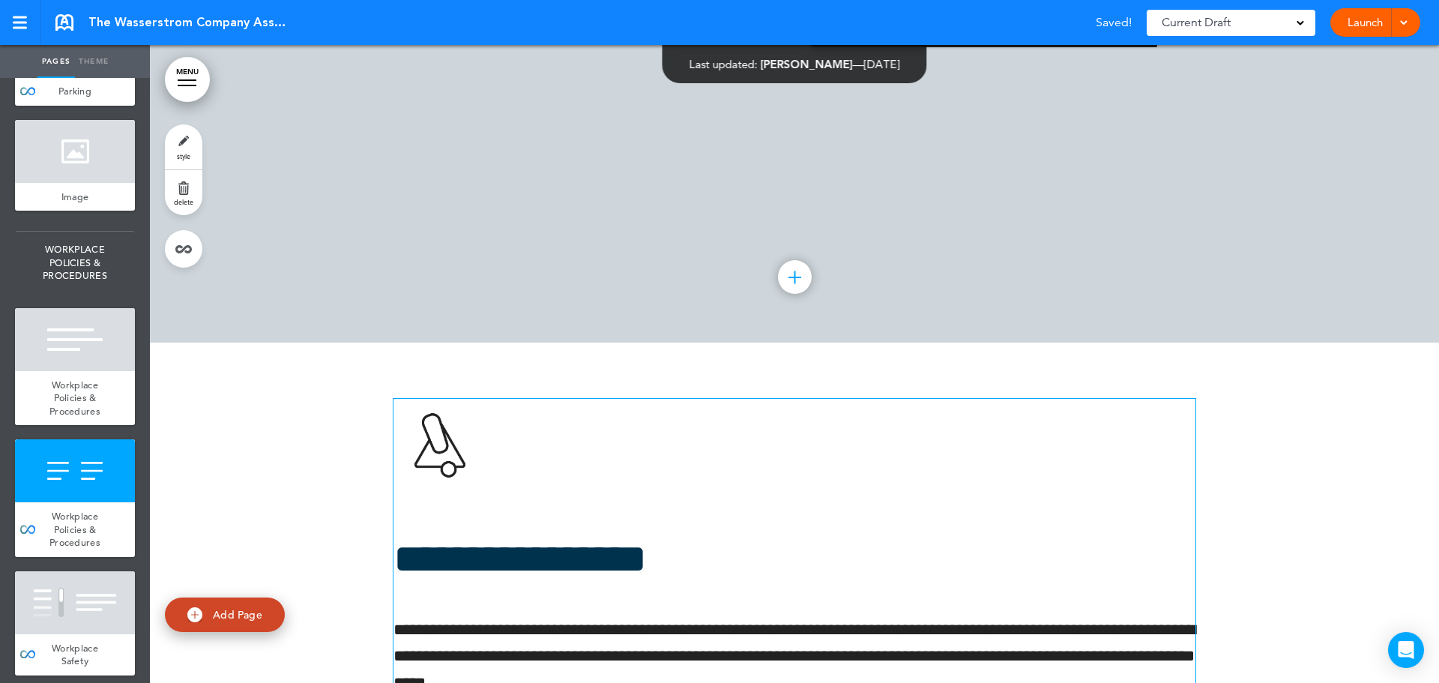
click at [60, 571] on div at bounding box center [75, 602] width 120 height 63
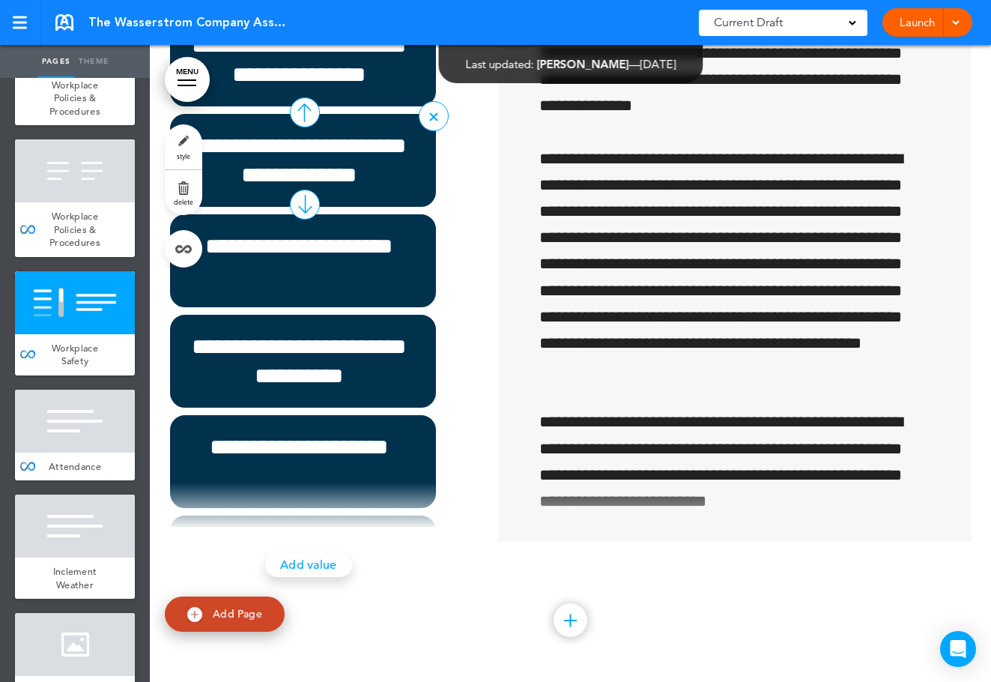
scroll to position [70, 0]
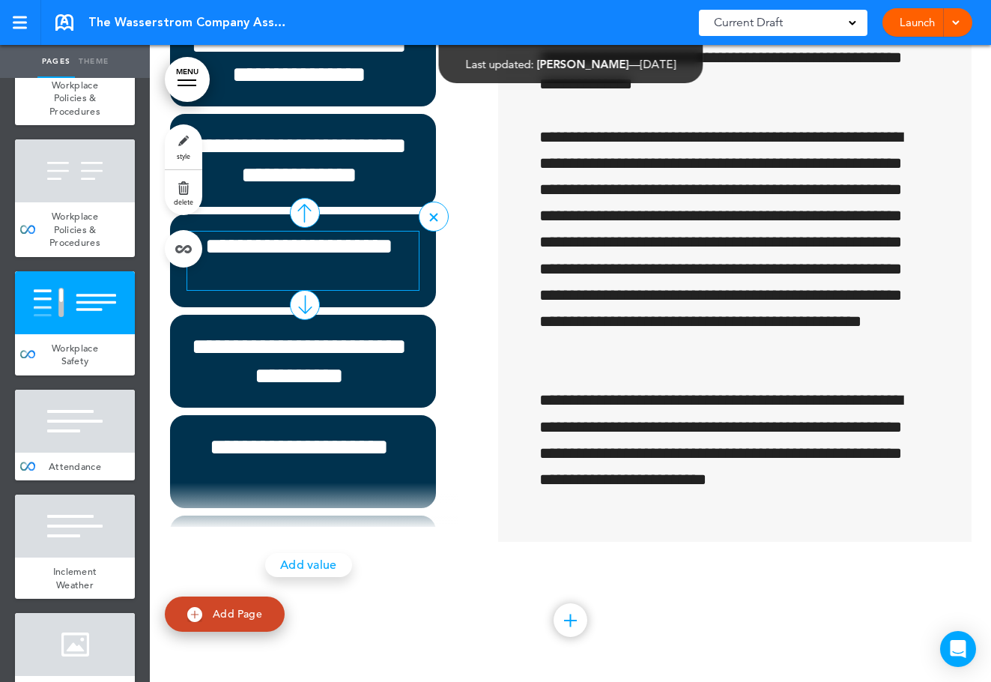
click at [351, 290] on h6 "**********" at bounding box center [299, 261] width 224 height 58
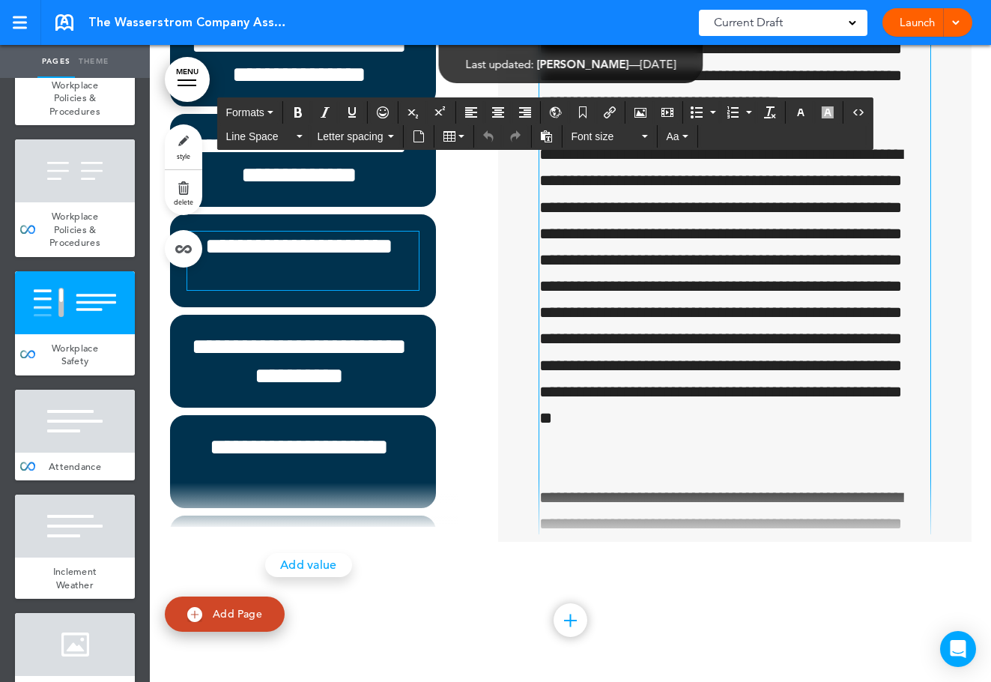
click at [682, 115] on p "**********" at bounding box center [730, 63] width 382 height 106
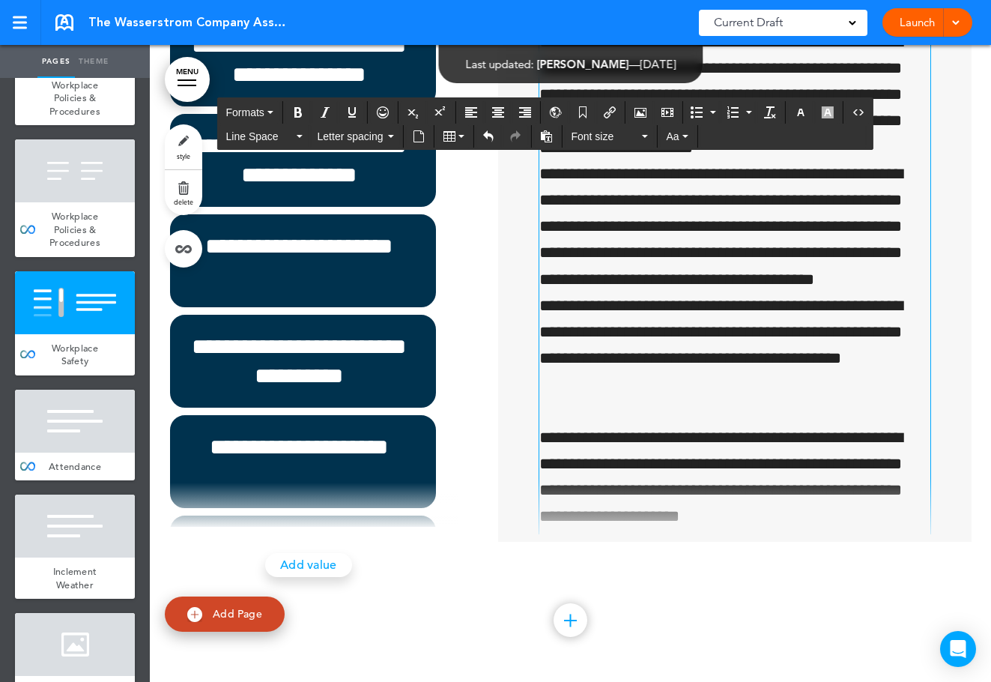
scroll to position [824, 0]
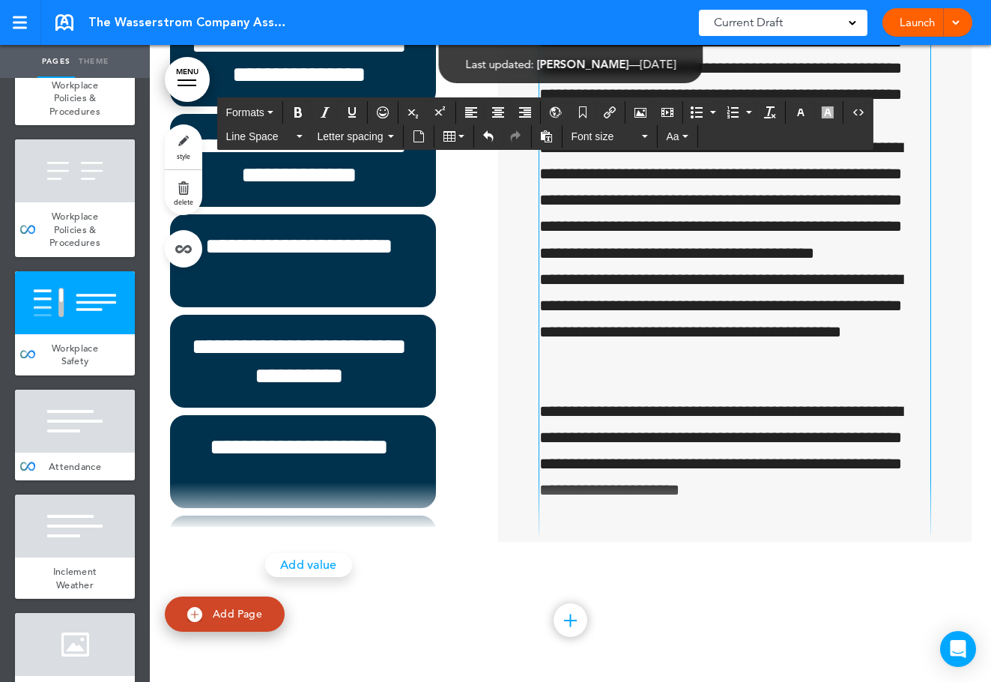
click at [871, 135] on p "**********" at bounding box center [730, 69] width 382 height 132
click at [877, 135] on p "**********" at bounding box center [730, 69] width 382 height 132
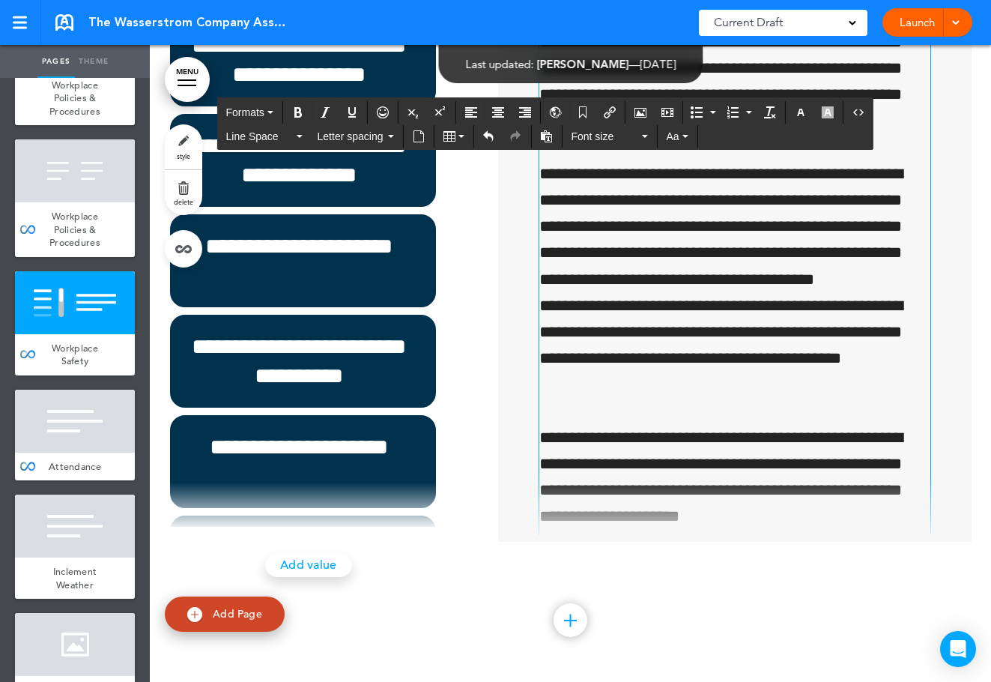
scroll to position [899, 0]
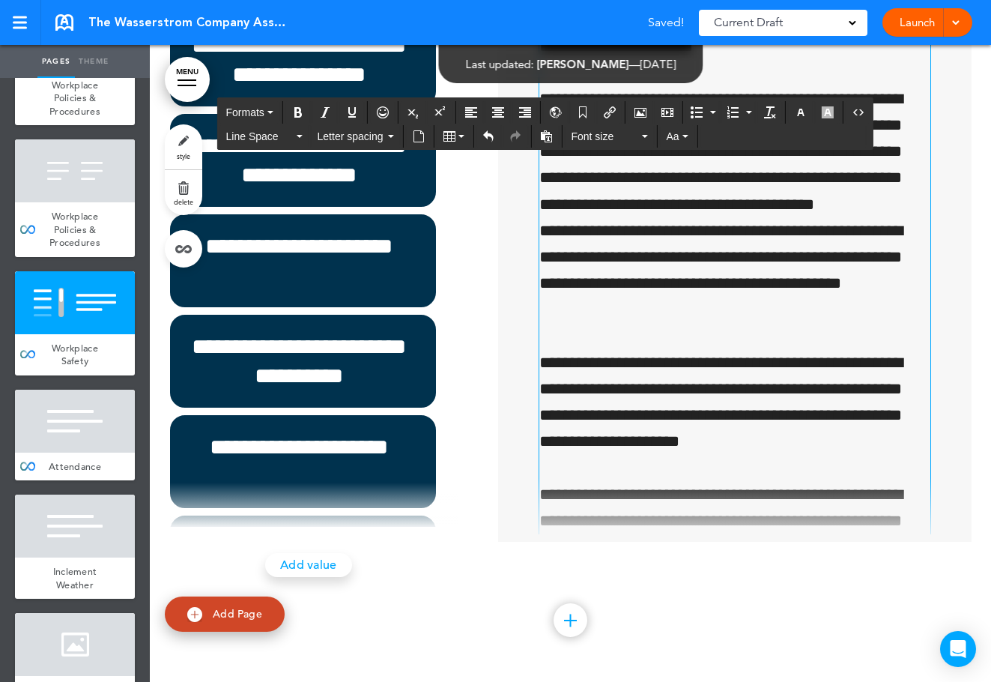
click at [891, 218] on p "**********" at bounding box center [730, 152] width 382 height 132
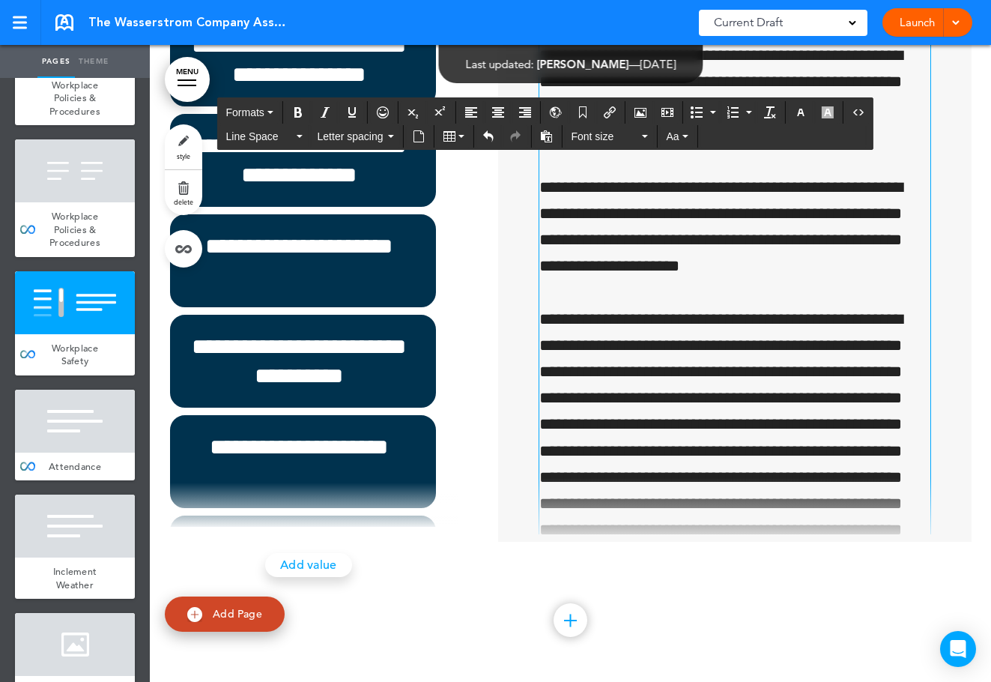
scroll to position [1124, 0]
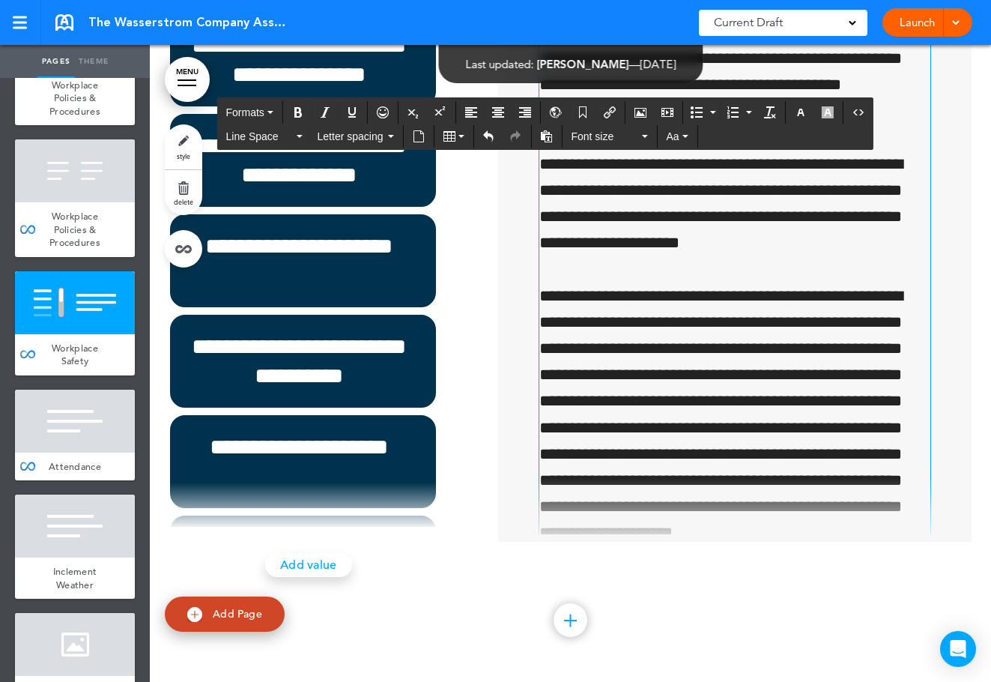
click at [798, 257] on p "**********" at bounding box center [730, 204] width 382 height 106
click at [806, 257] on p "**********" at bounding box center [730, 204] width 382 height 106
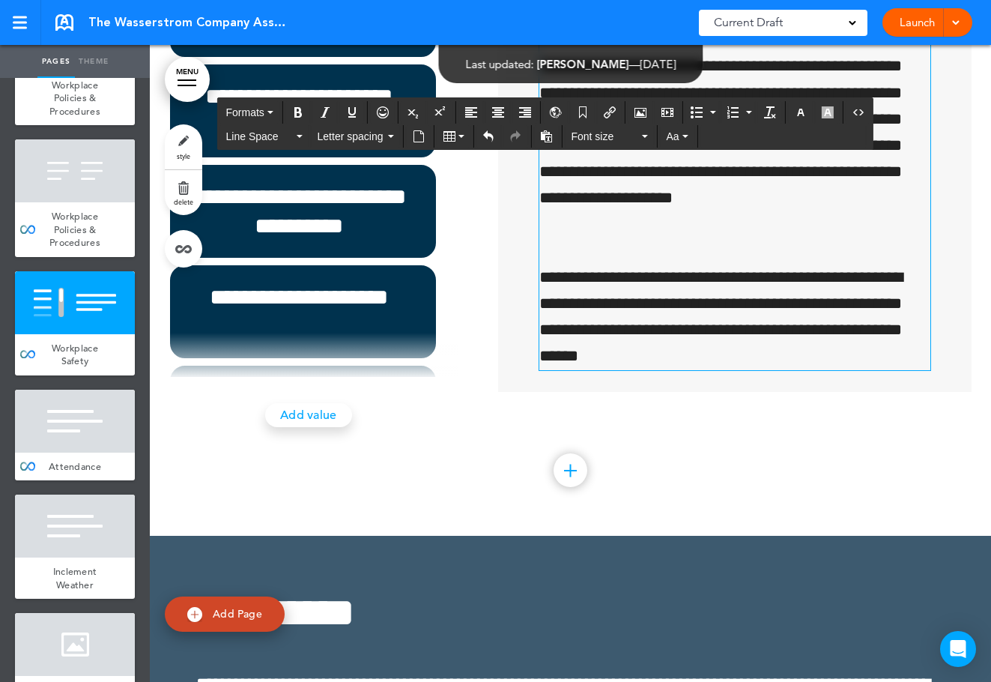
scroll to position [45838, 0]
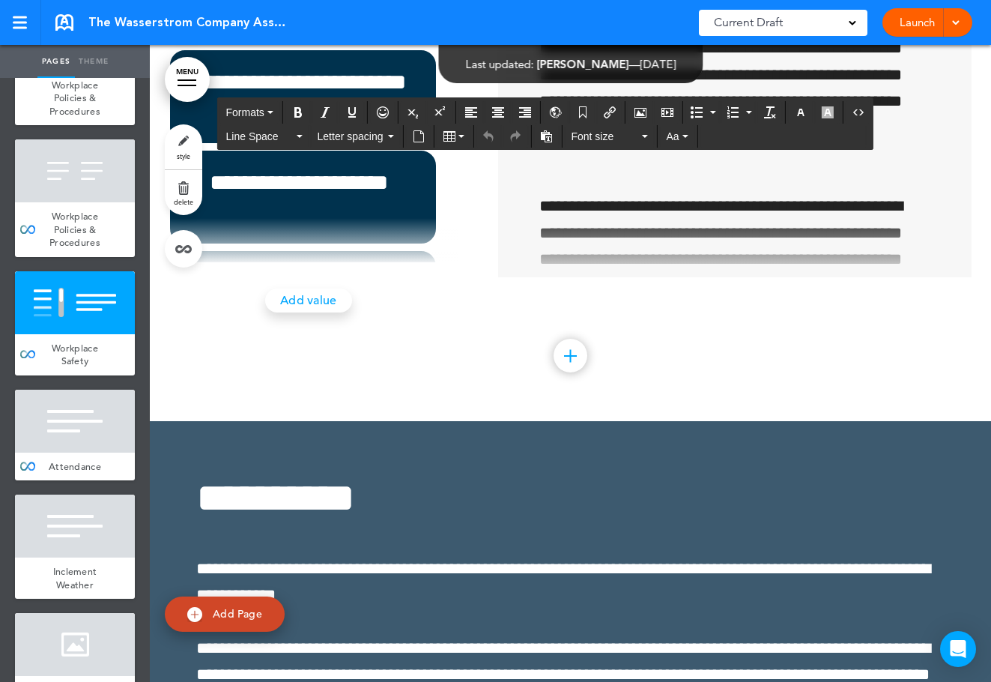
scroll to position [45913, 0]
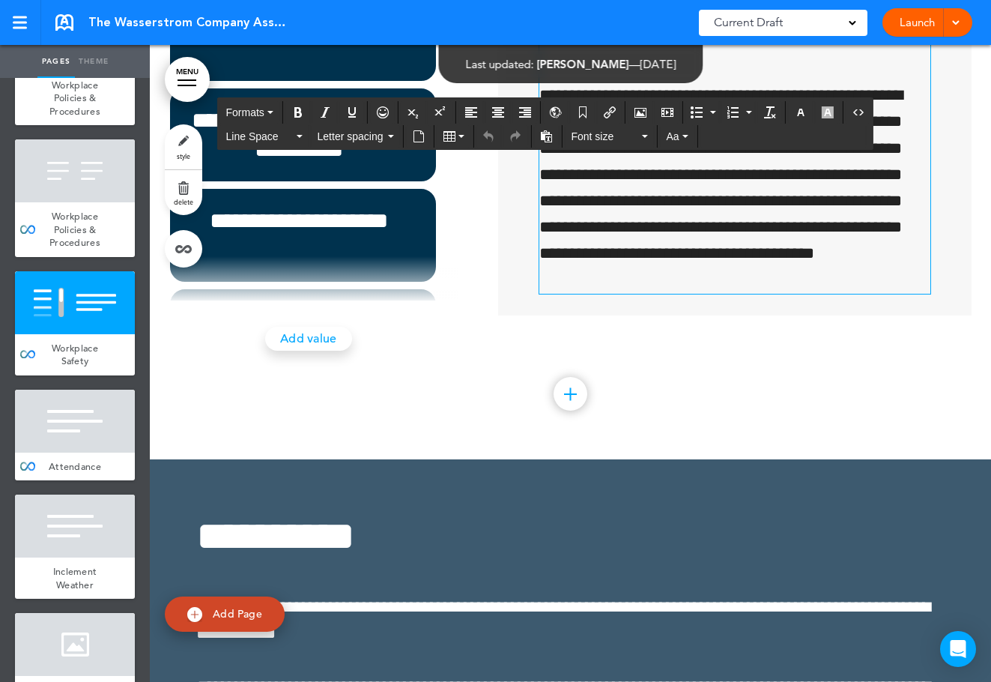
scroll to position [46063, 0]
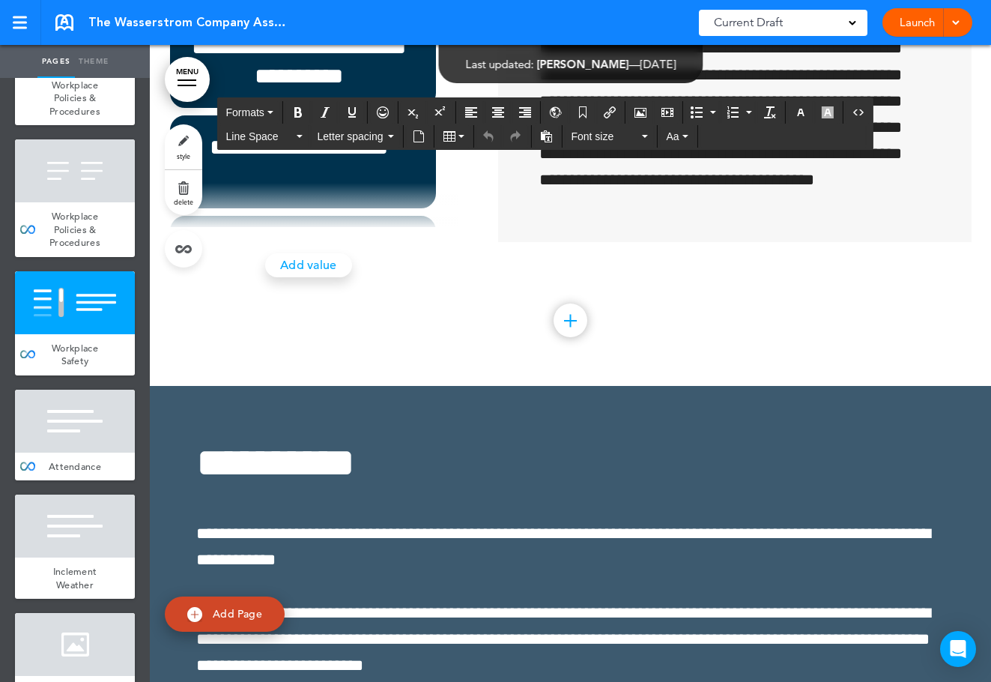
drag, startPoint x: 333, startPoint y: 198, endPoint x: 611, endPoint y: 327, distance: 306.4
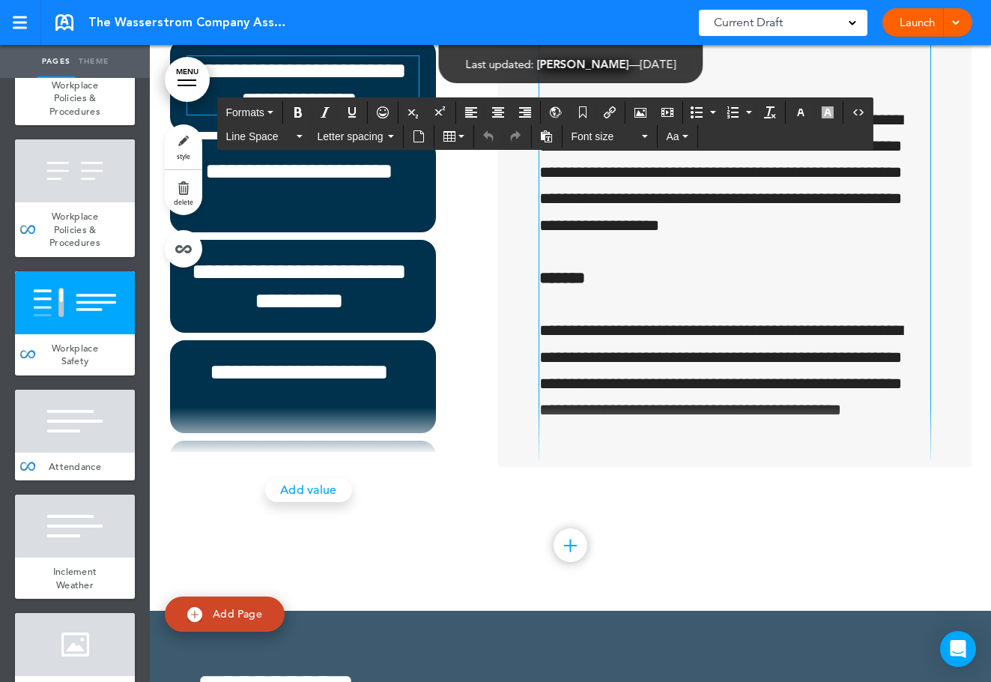
scroll to position [1124, 0]
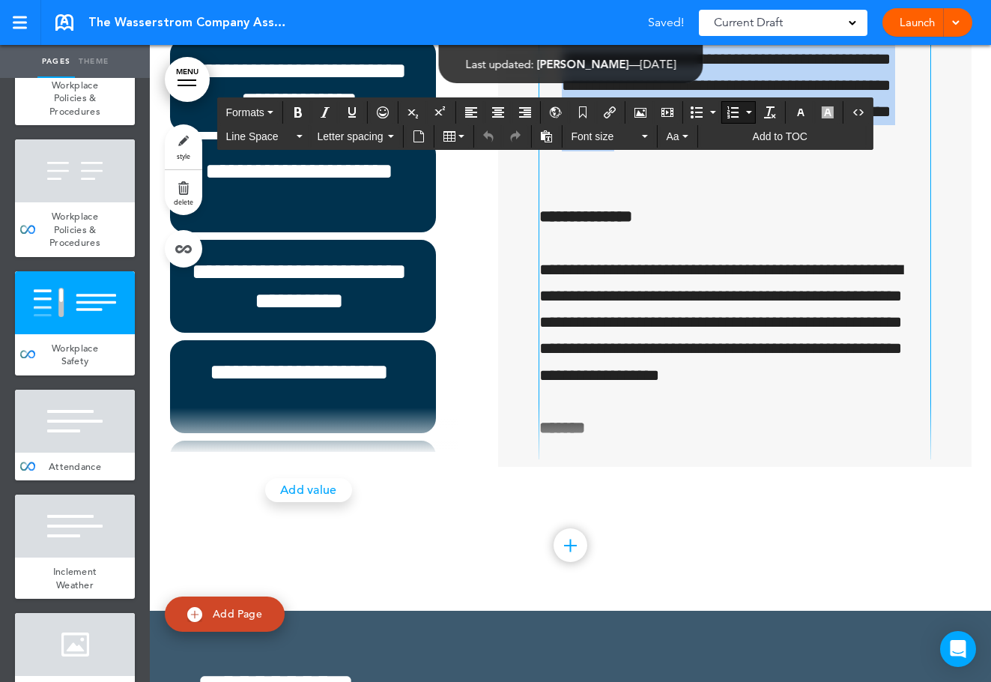
drag, startPoint x: 744, startPoint y: 491, endPoint x: 787, endPoint y: 549, distance: 71.8
click at [847, 178] on li "**********" at bounding box center [742, 19] width 360 height 316
copy li "**********"
click at [761, 178] on li "**********" at bounding box center [742, 19] width 360 height 316
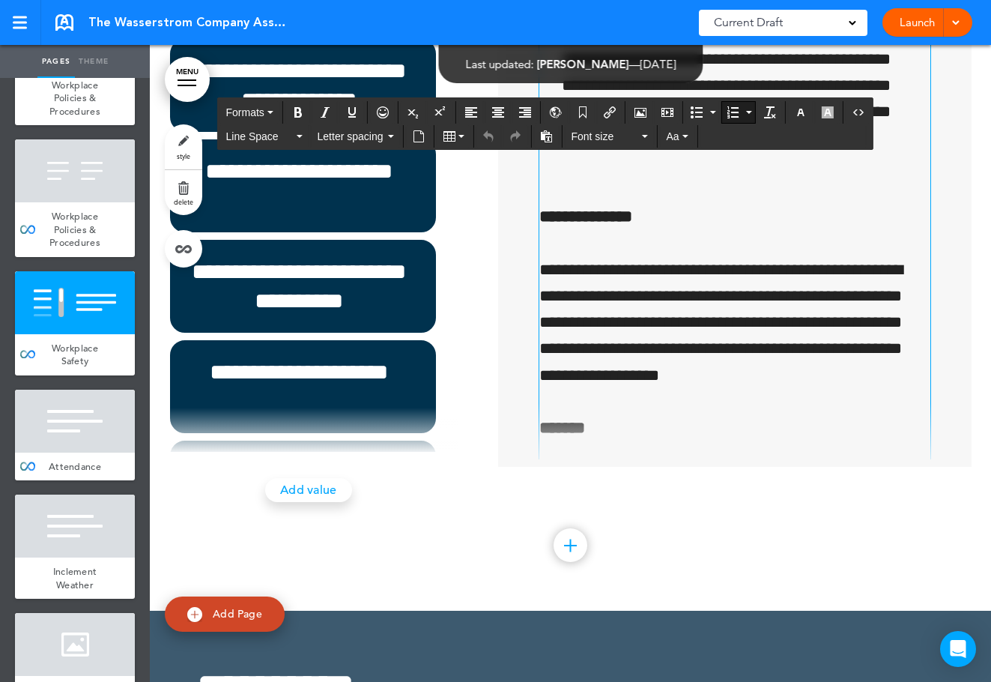
click at [734, 178] on li "**********" at bounding box center [742, 19] width 360 height 316
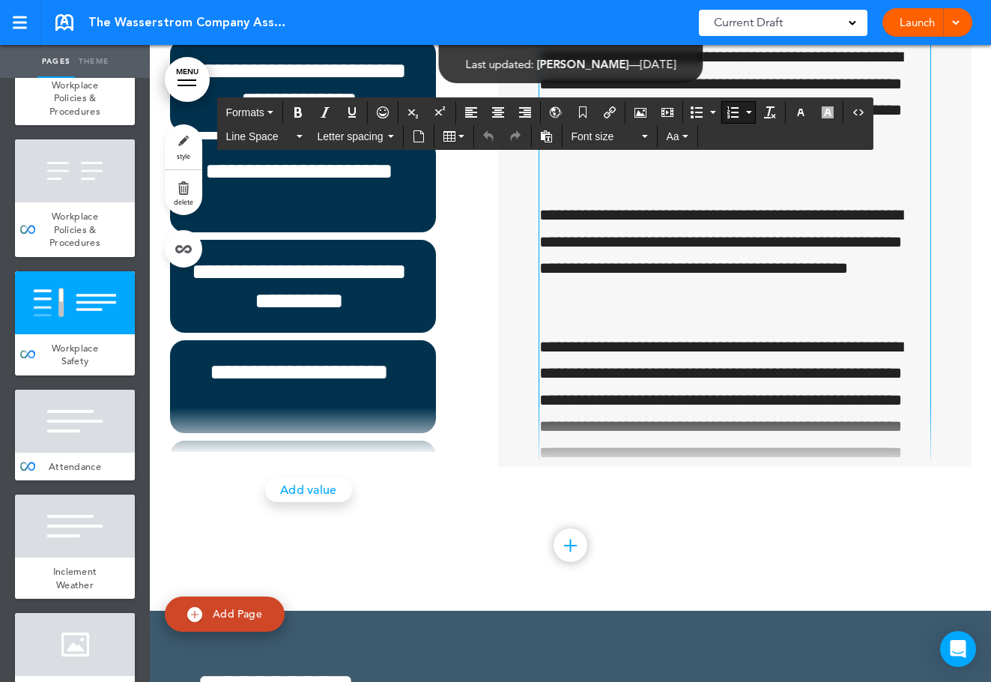
scroll to position [1573, 0]
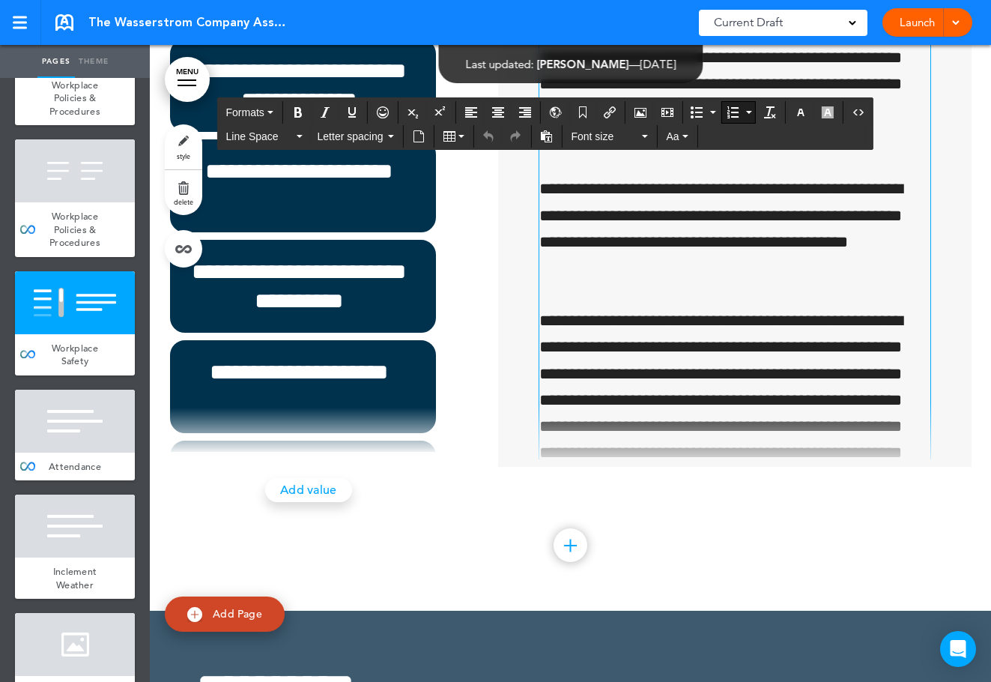
click at [707, 150] on p "**********" at bounding box center [730, 84] width 382 height 132
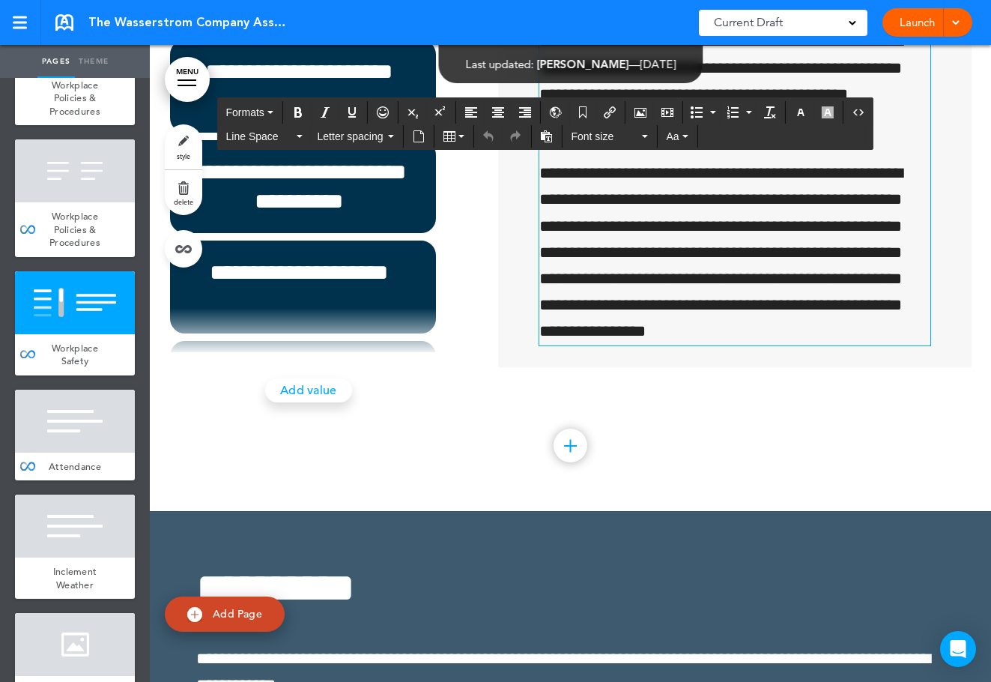
scroll to position [46063, 0]
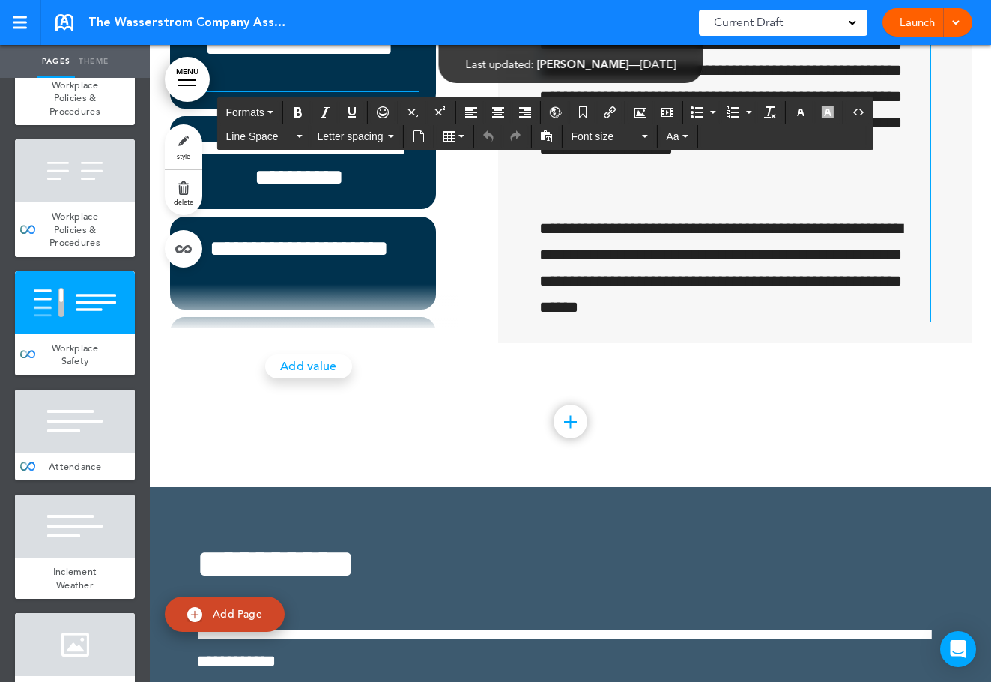
scroll to position [45988, 0]
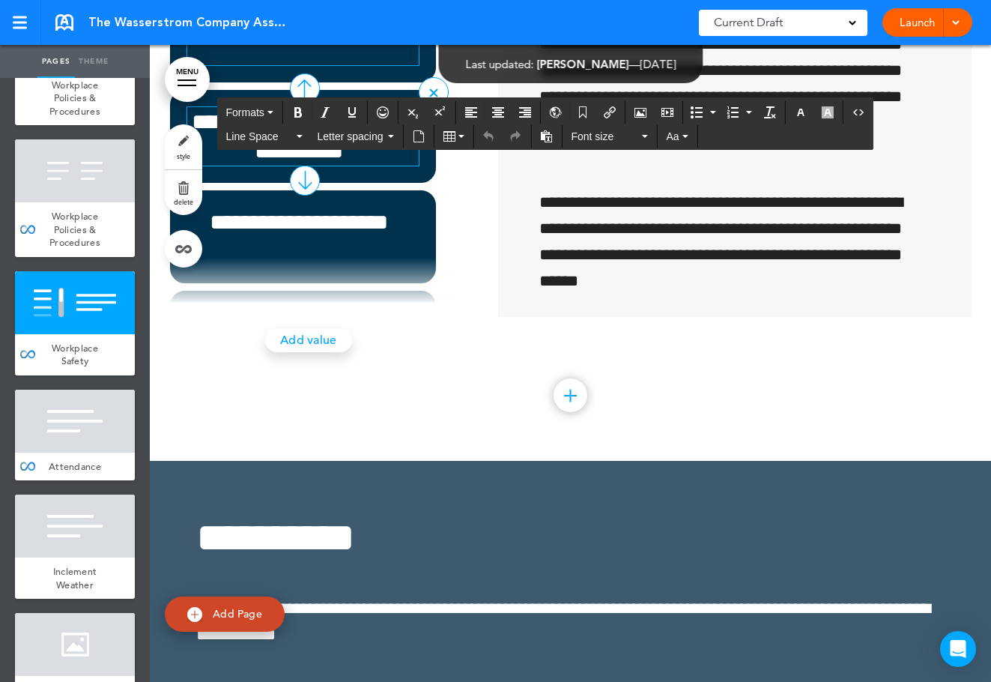
click at [351, 166] on h6 "**********" at bounding box center [299, 136] width 224 height 58
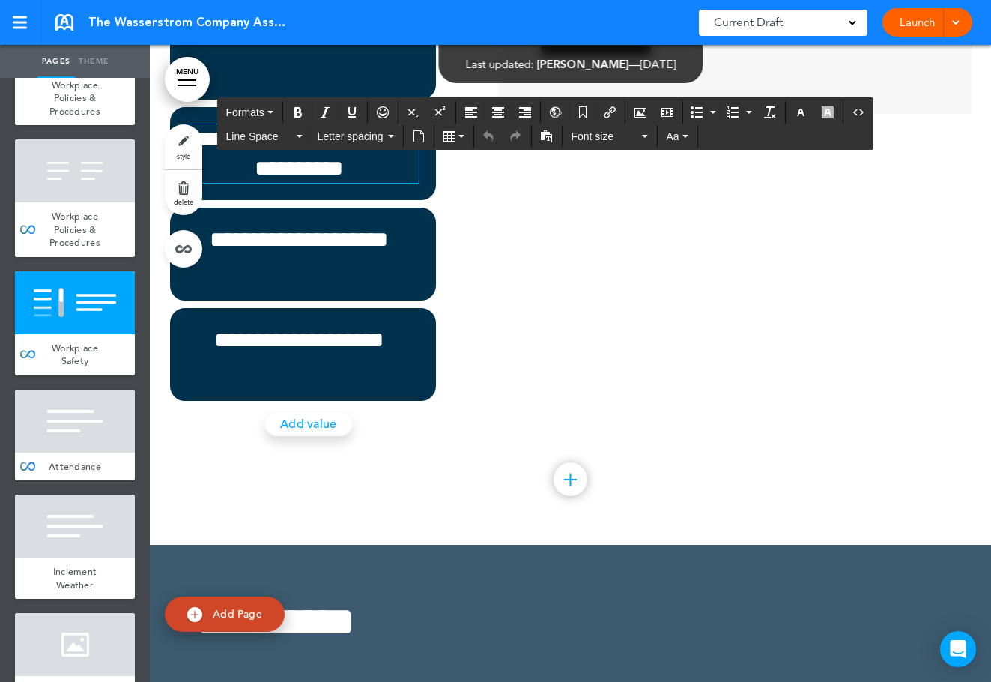
scroll to position [45913, 0]
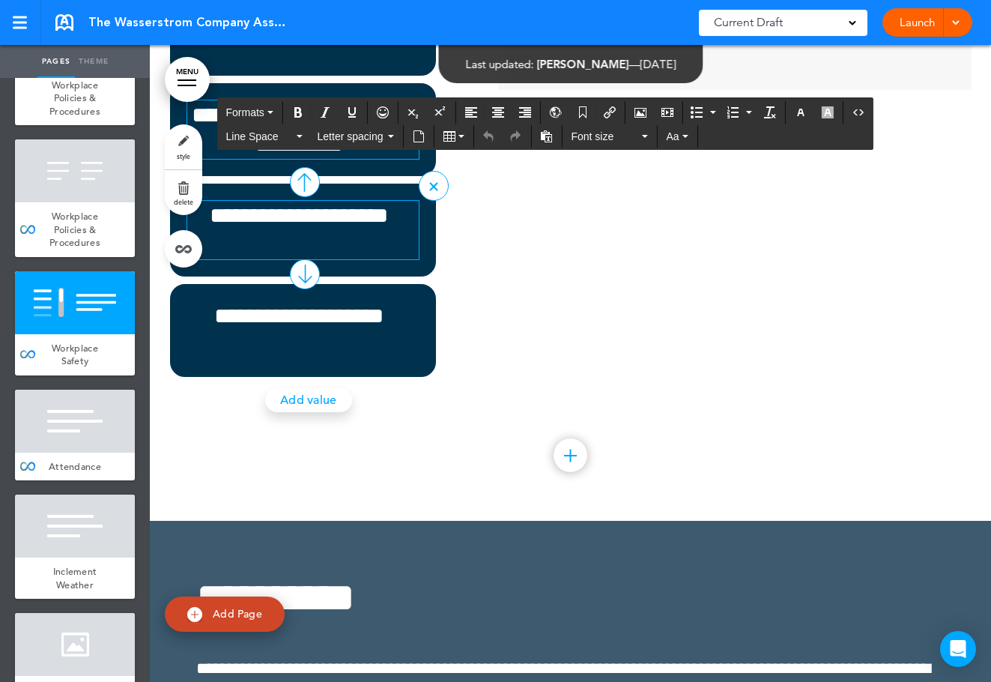
click at [341, 259] on h6 "**********" at bounding box center [299, 230] width 224 height 58
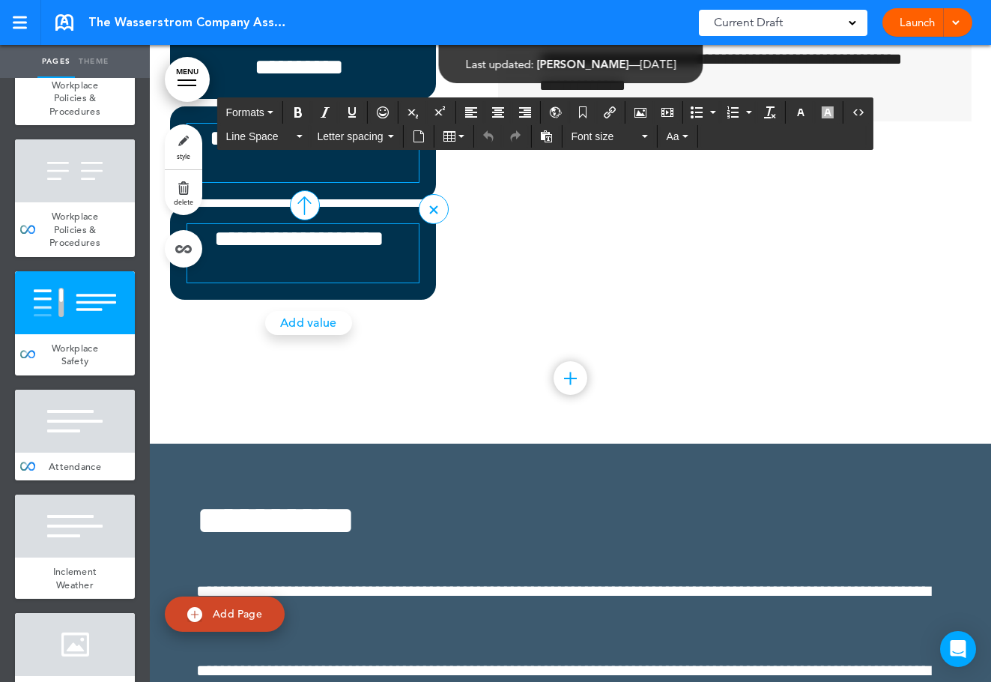
scroll to position [46063, 0]
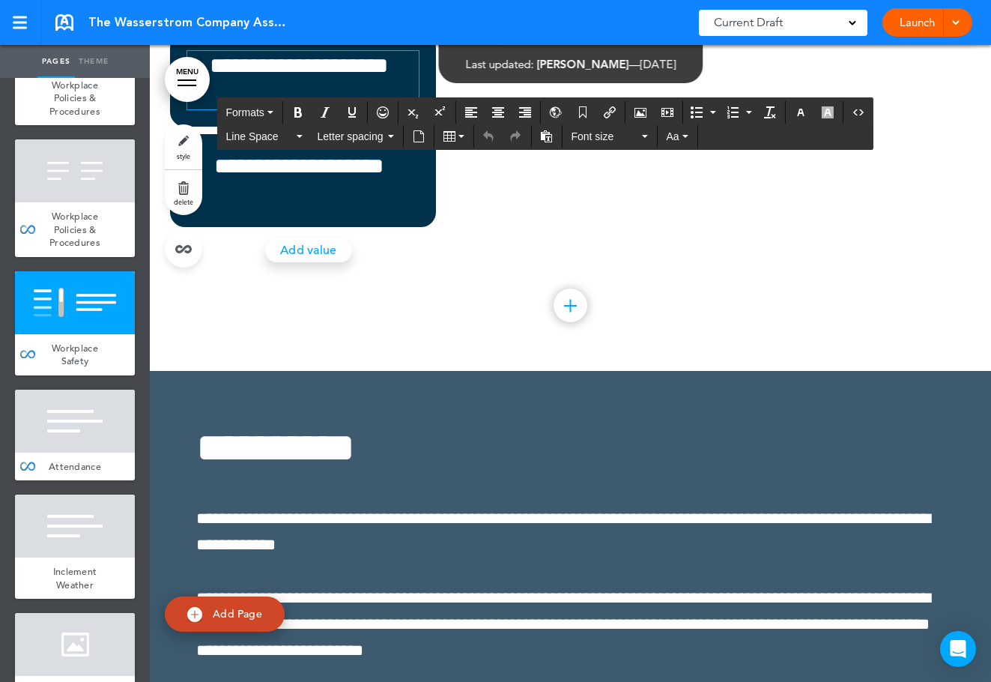
click at [356, 210] on h6 "**********" at bounding box center [299, 180] width 224 height 58
drag, startPoint x: 83, startPoint y: 528, endPoint x: 193, endPoint y: 468, distance: 124.7
click at [83, 453] on div at bounding box center [75, 421] width 120 height 63
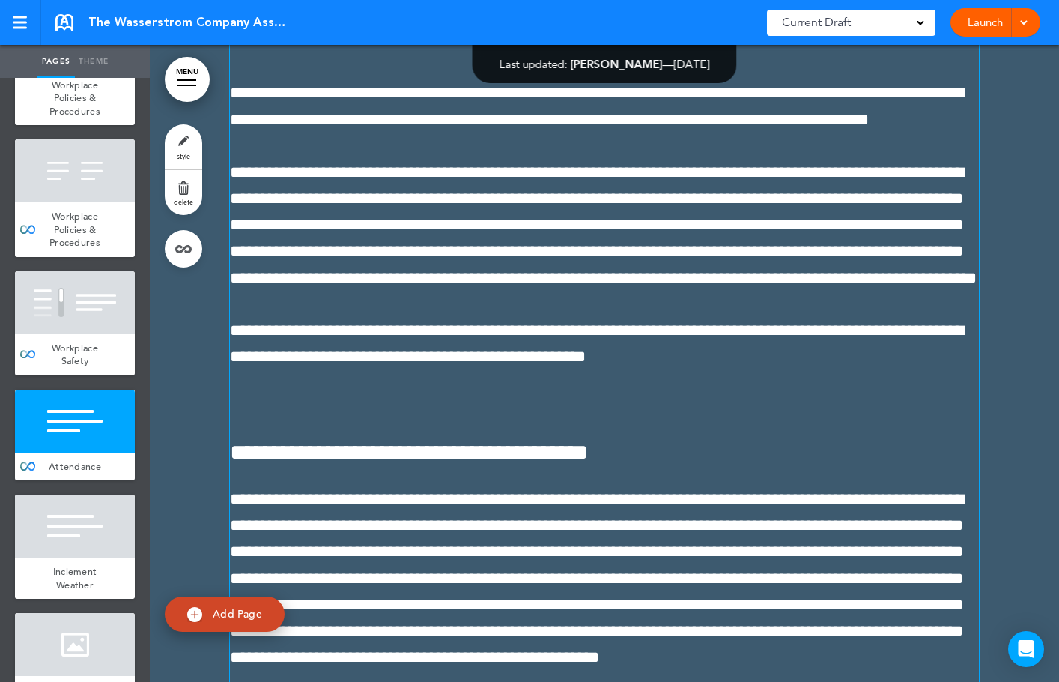
scroll to position [47474, 0]
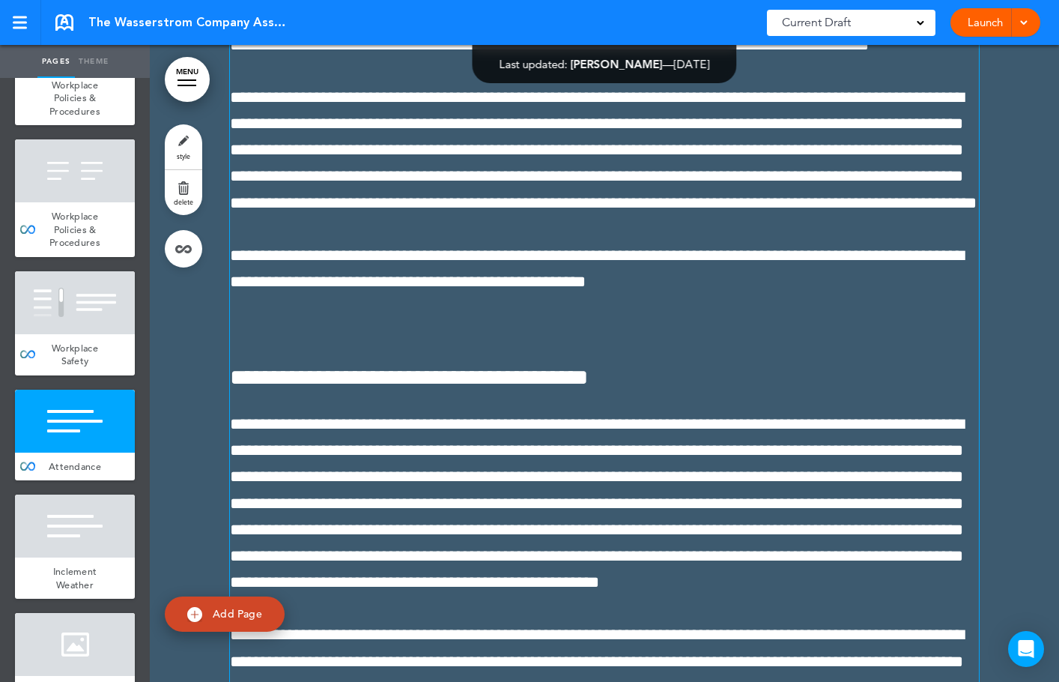
drag, startPoint x: 327, startPoint y: 429, endPoint x: 344, endPoint y: 423, distance: 17.5
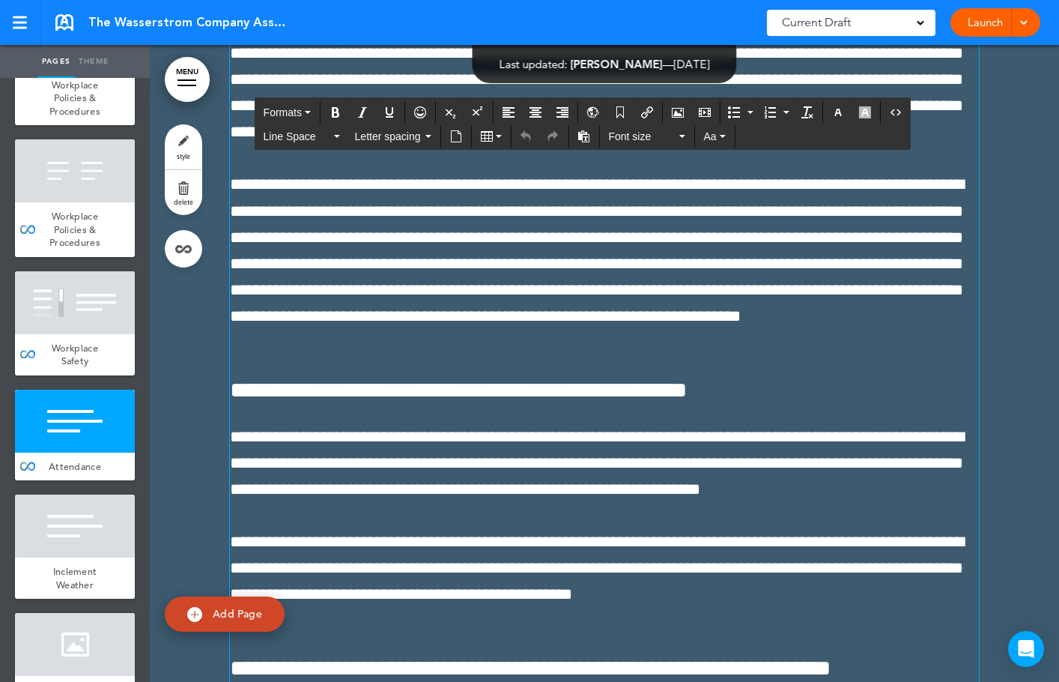
scroll to position [47924, 0]
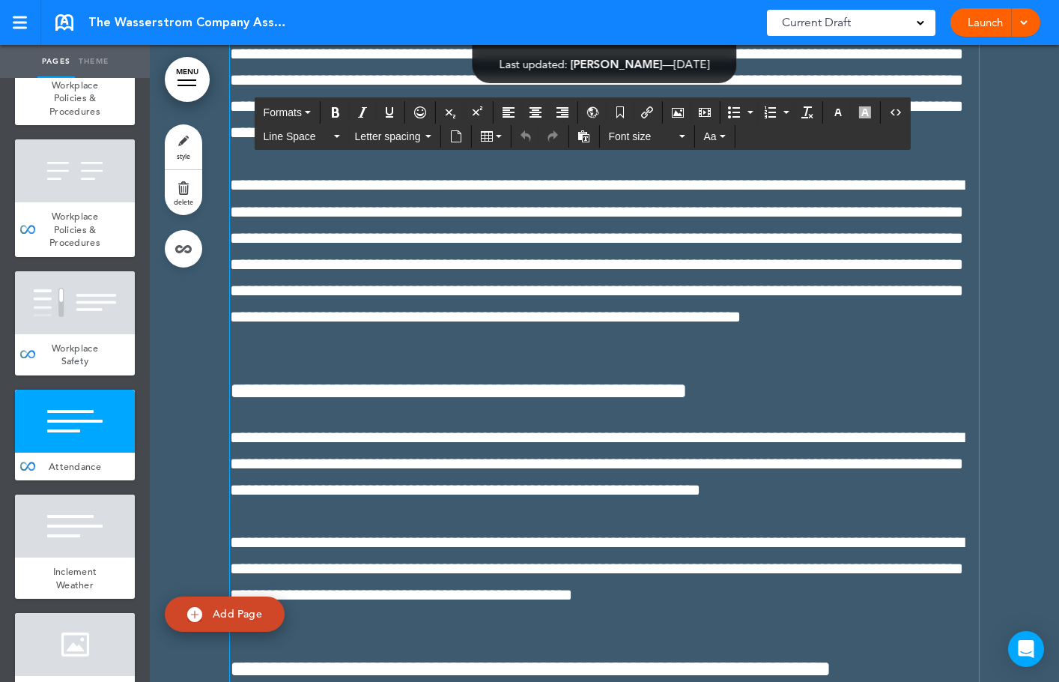
drag, startPoint x: 369, startPoint y: 297, endPoint x: 303, endPoint y: 284, distance: 67.3
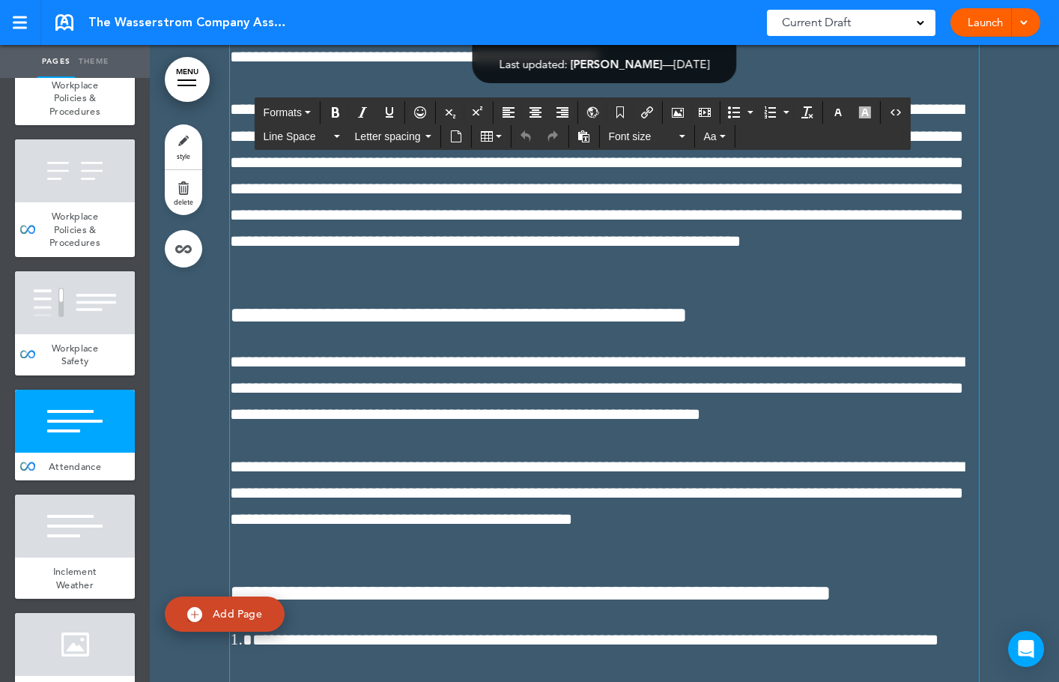
scroll to position [47999, 0]
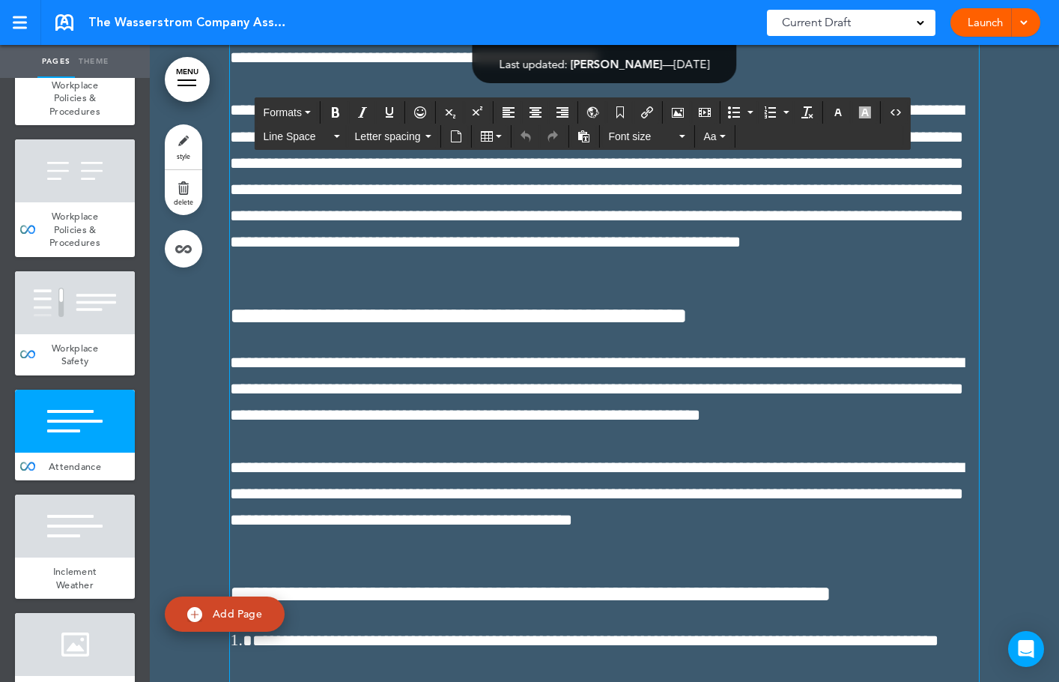
drag, startPoint x: 448, startPoint y: 468, endPoint x: 583, endPoint y: 469, distance: 134.9
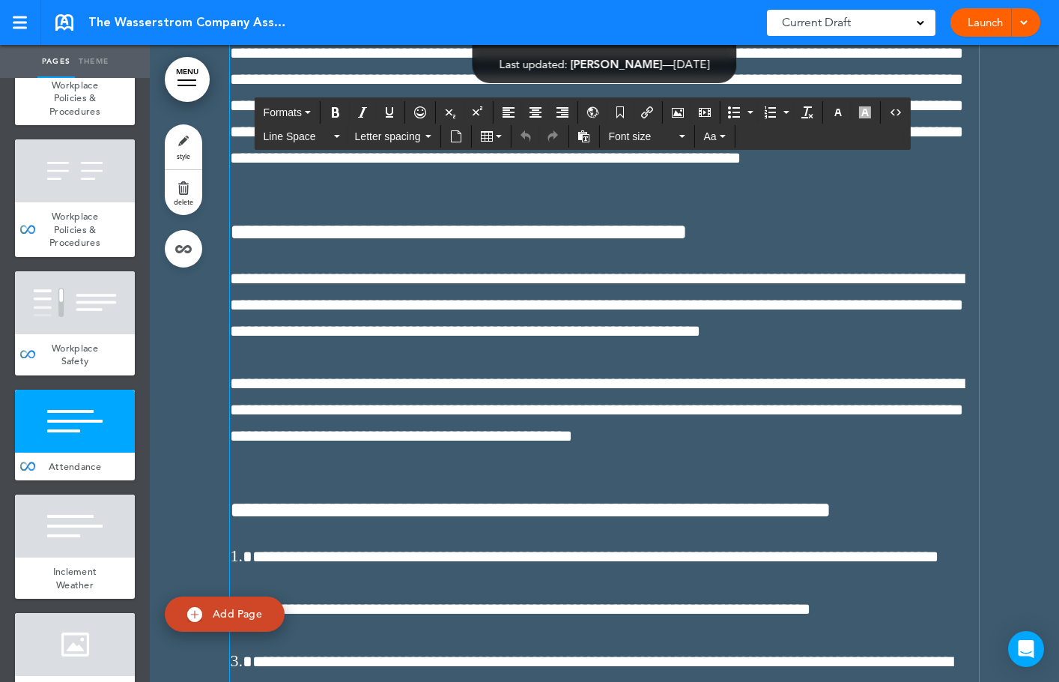
scroll to position [48224, 0]
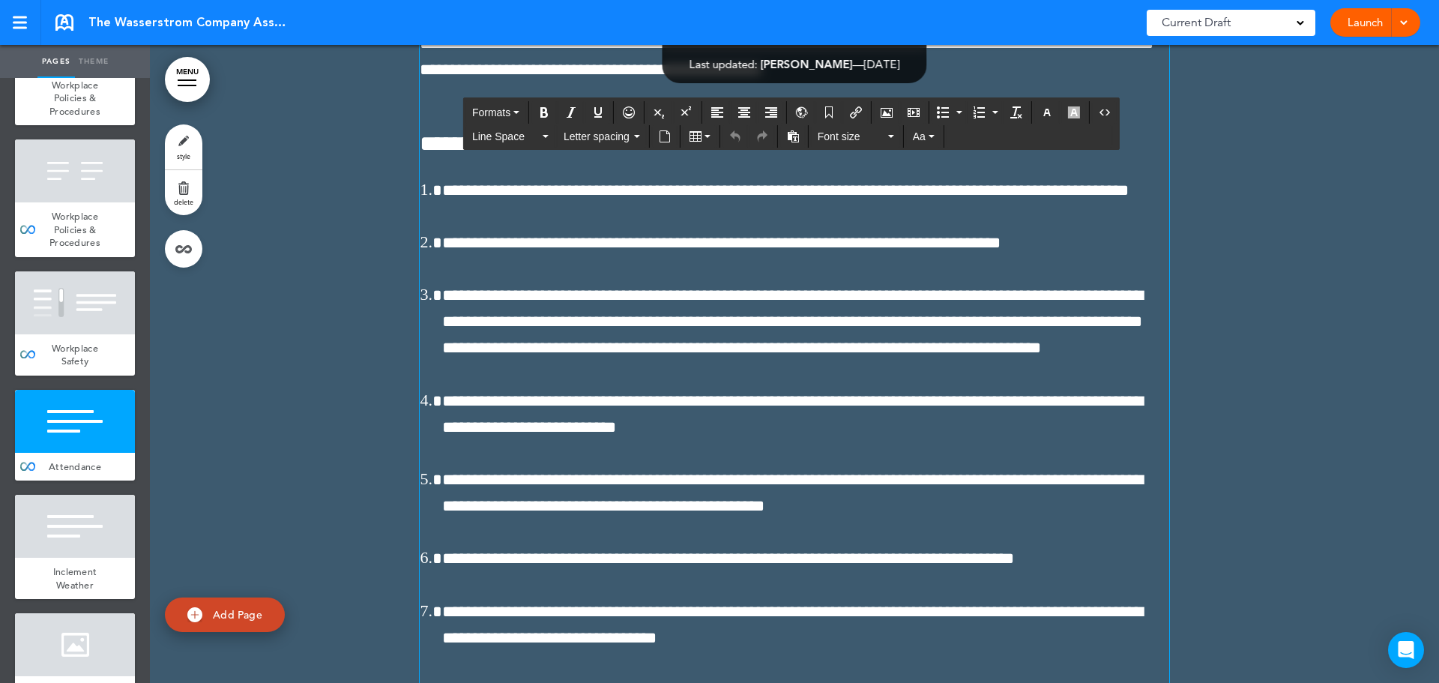
scroll to position [48448, 0]
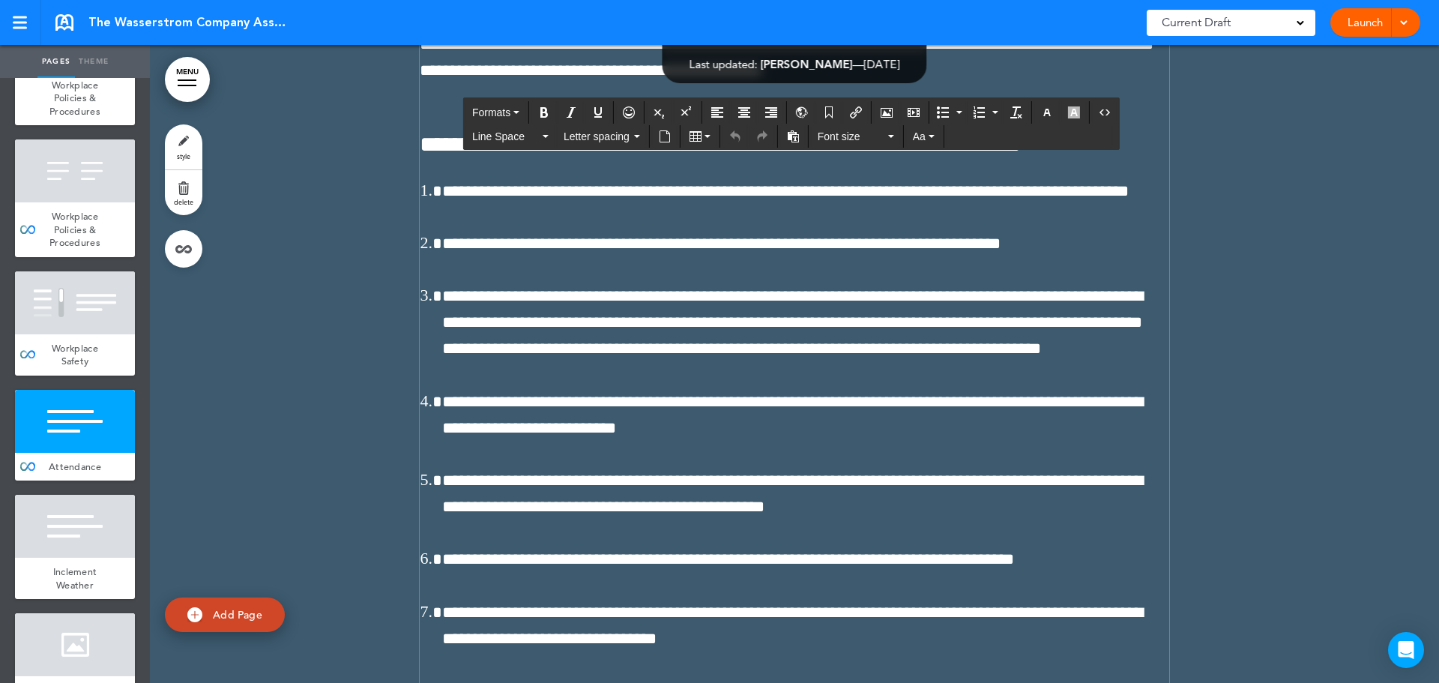
click at [957, 85] on p "**********" at bounding box center [794, 44] width 749 height 79
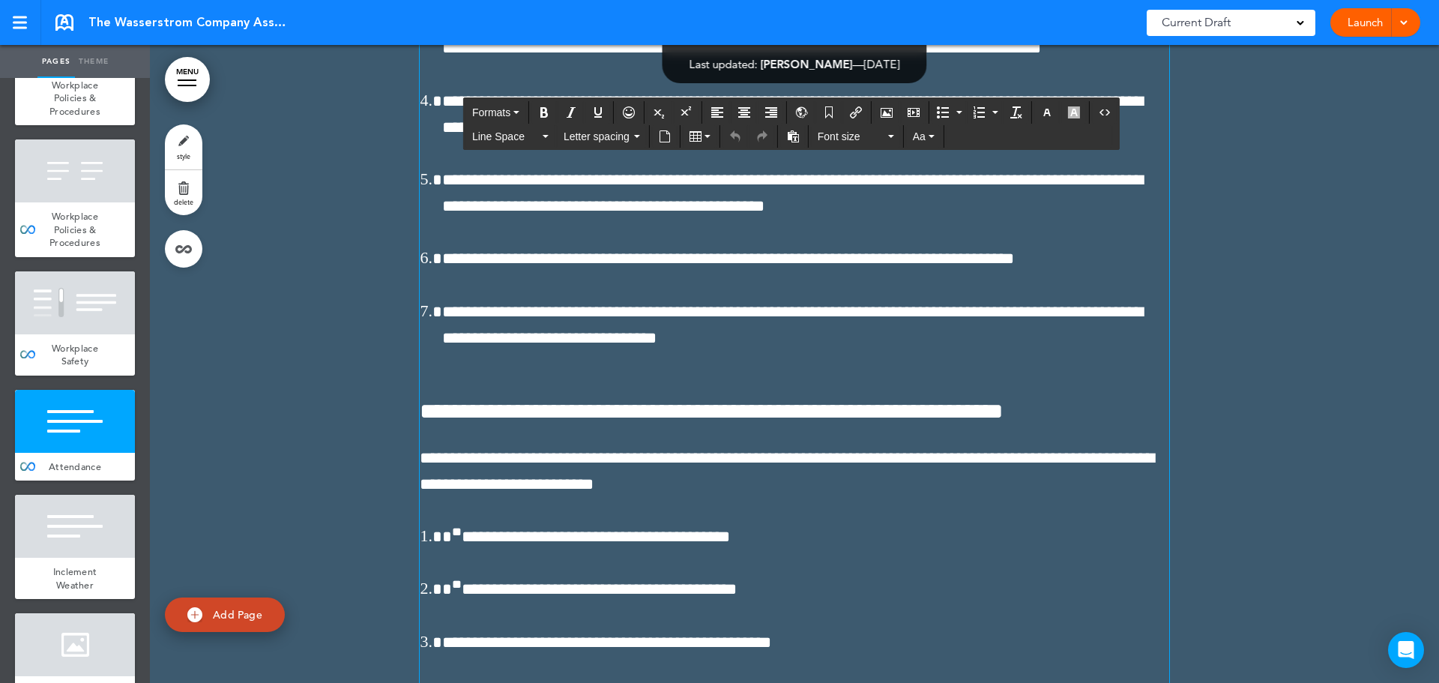
scroll to position [48748, 0]
click at [736, 134] on icon "Undo" at bounding box center [735, 136] width 12 height 12
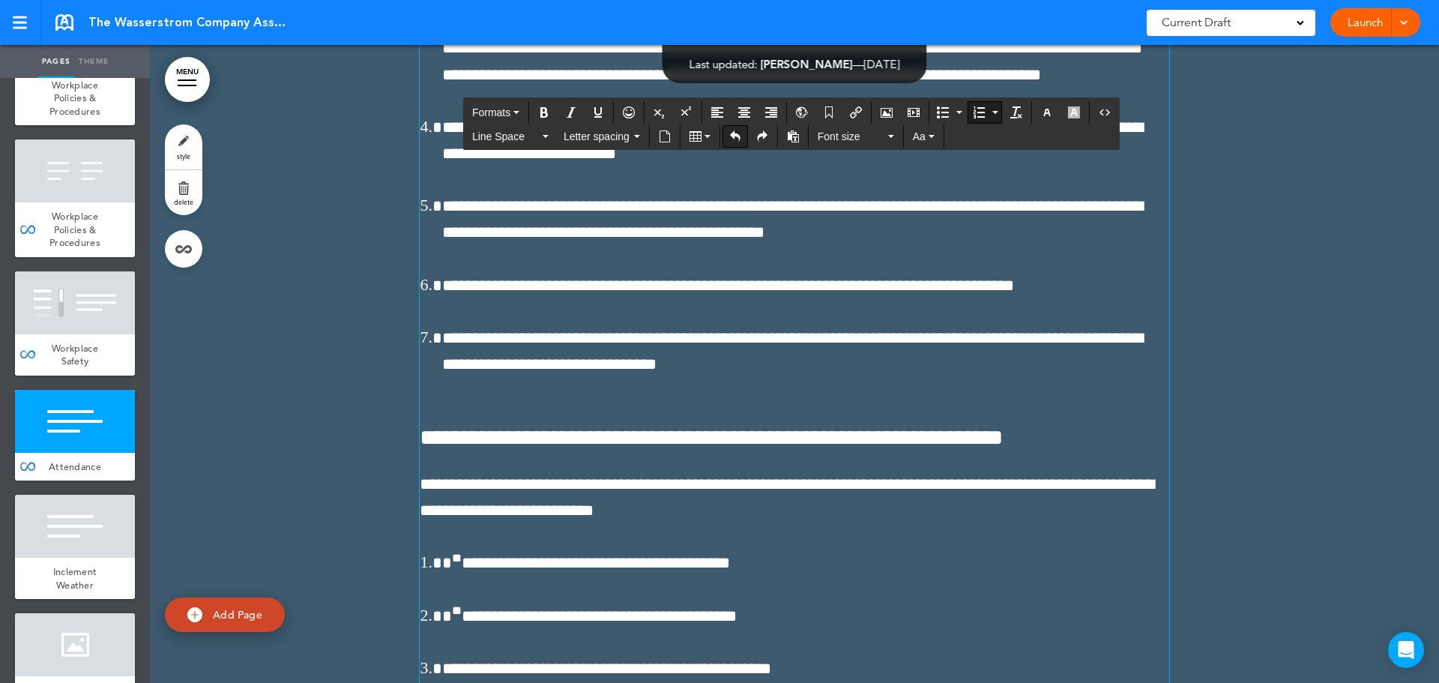
click at [736, 134] on icon "Undo" at bounding box center [735, 136] width 12 height 12
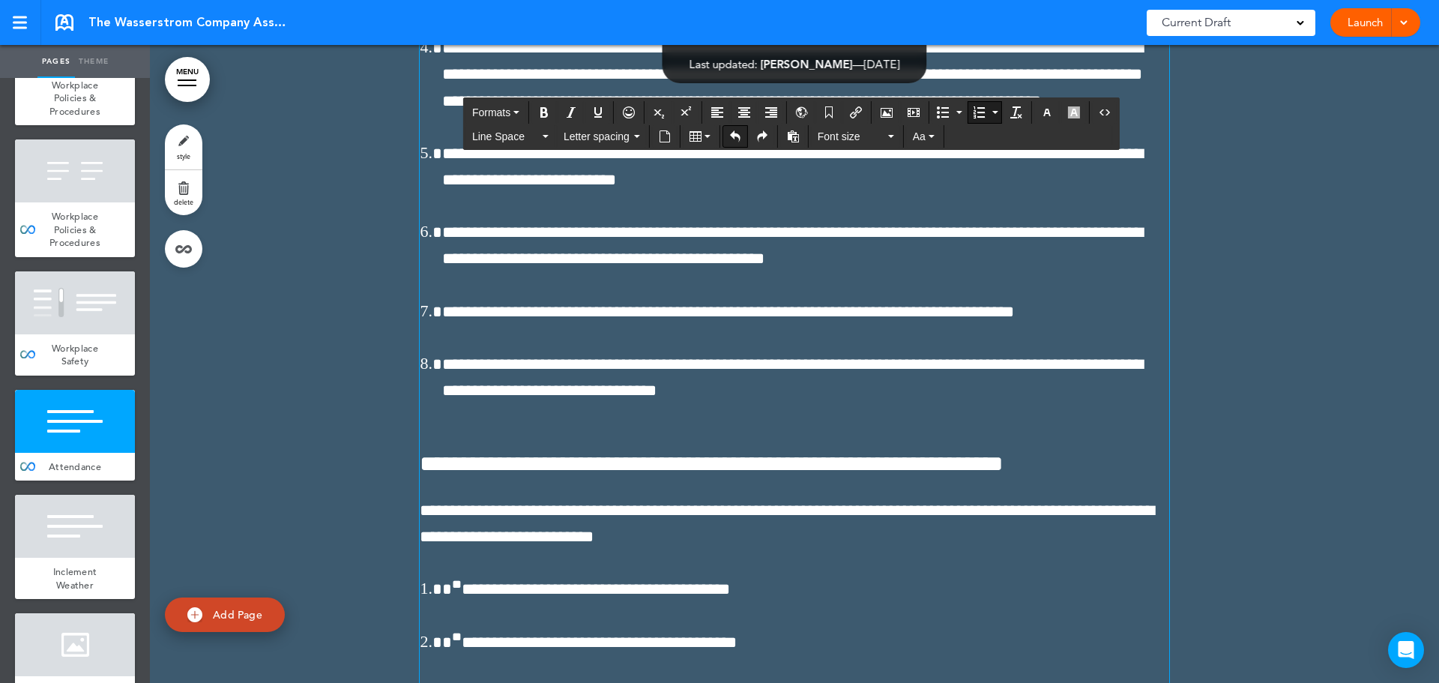
click at [736, 134] on icon "Undo" at bounding box center [735, 136] width 12 height 12
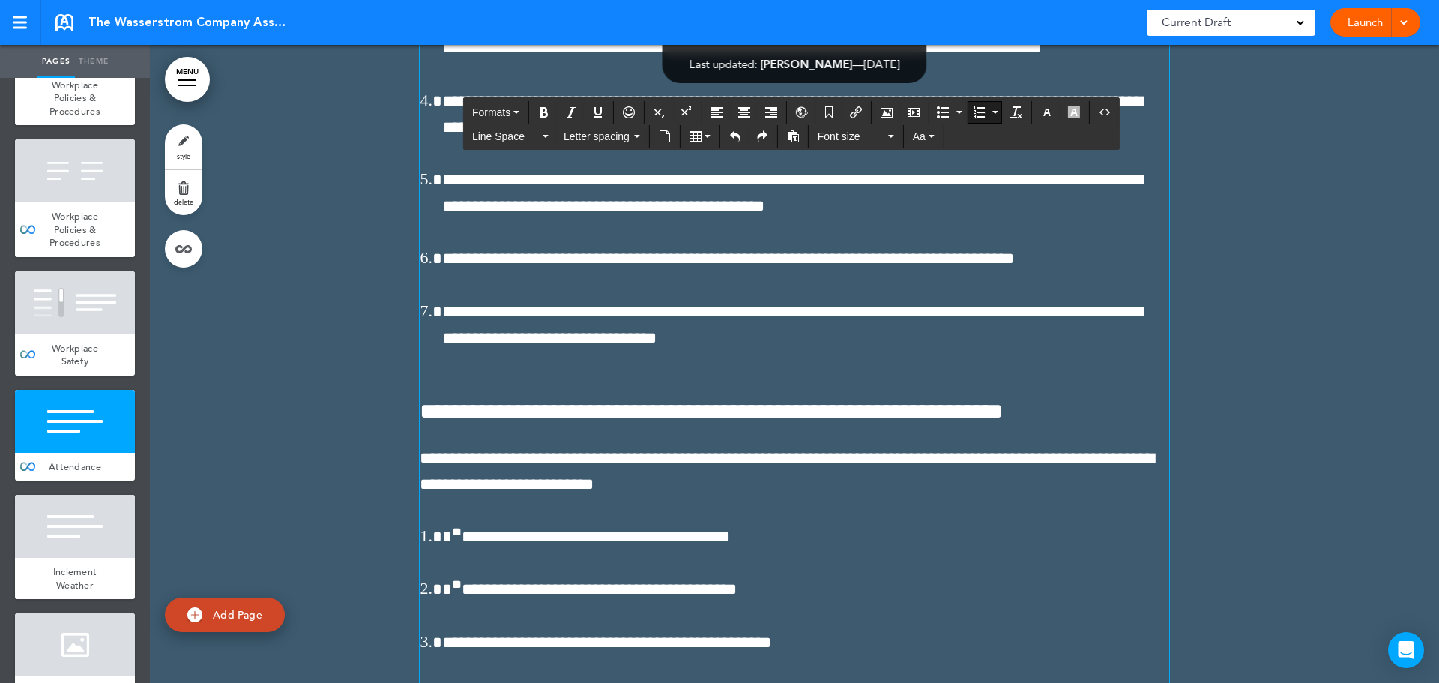
scroll to position [48748, 0]
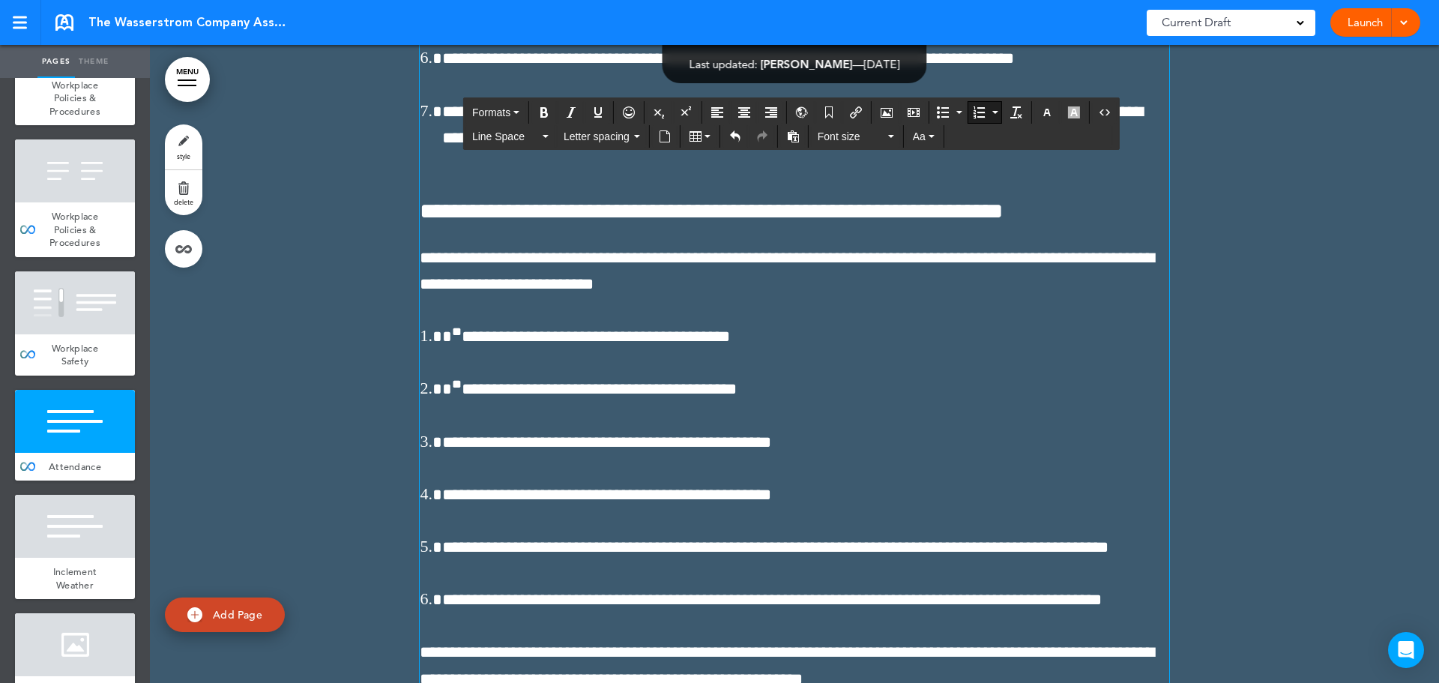
scroll to position [48973, 0]
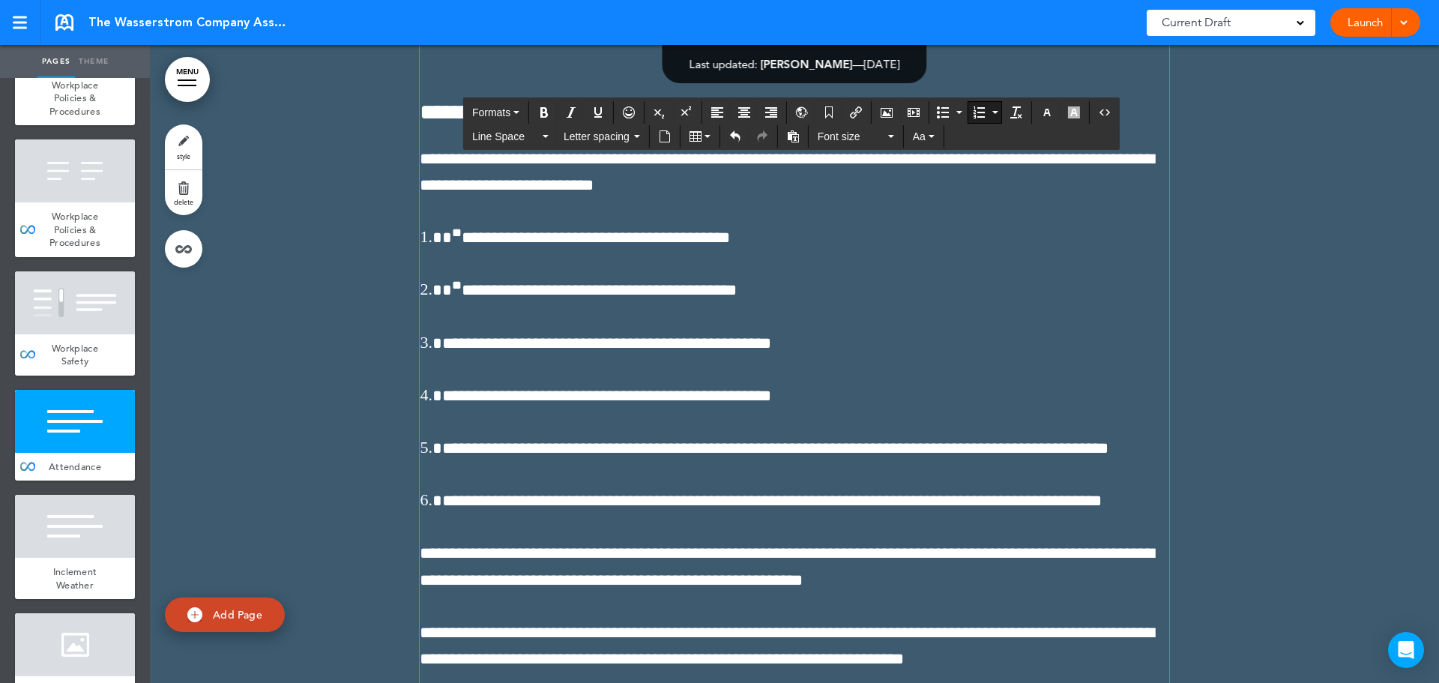
scroll to position [49123, 0]
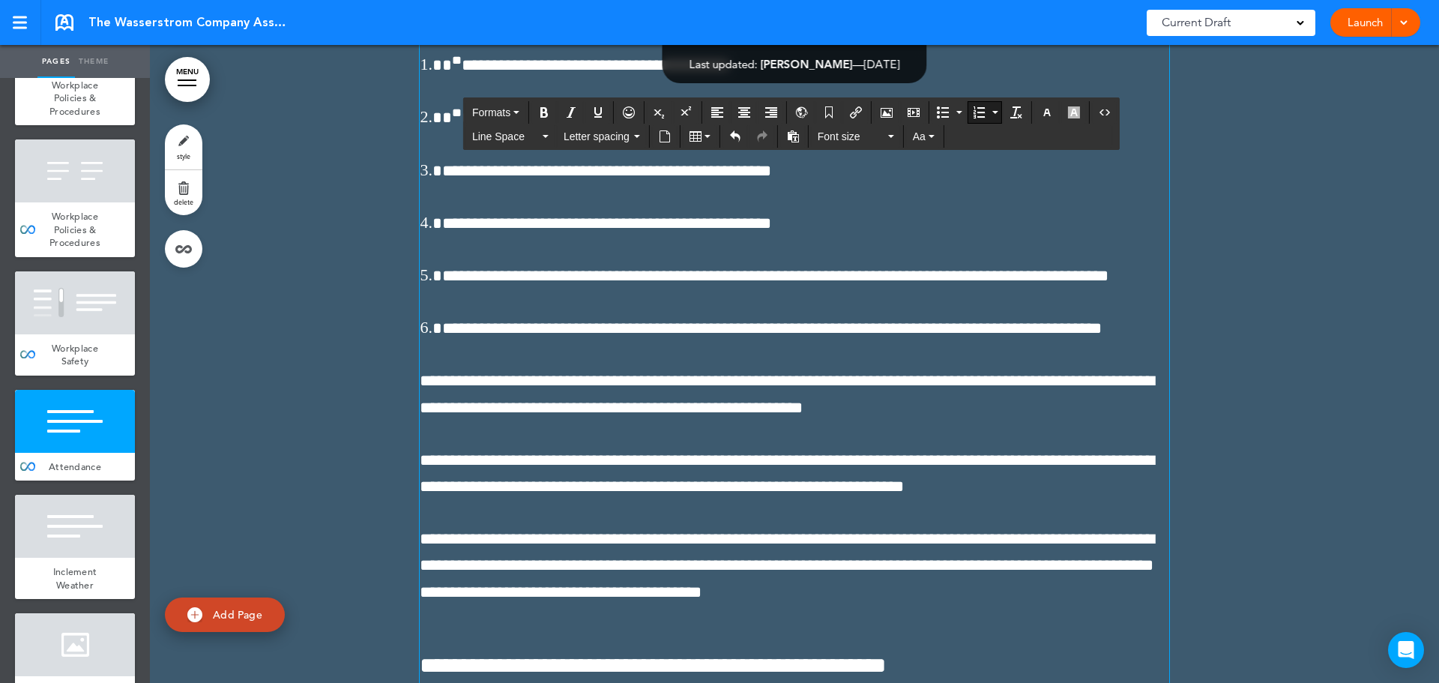
scroll to position [49347, 0]
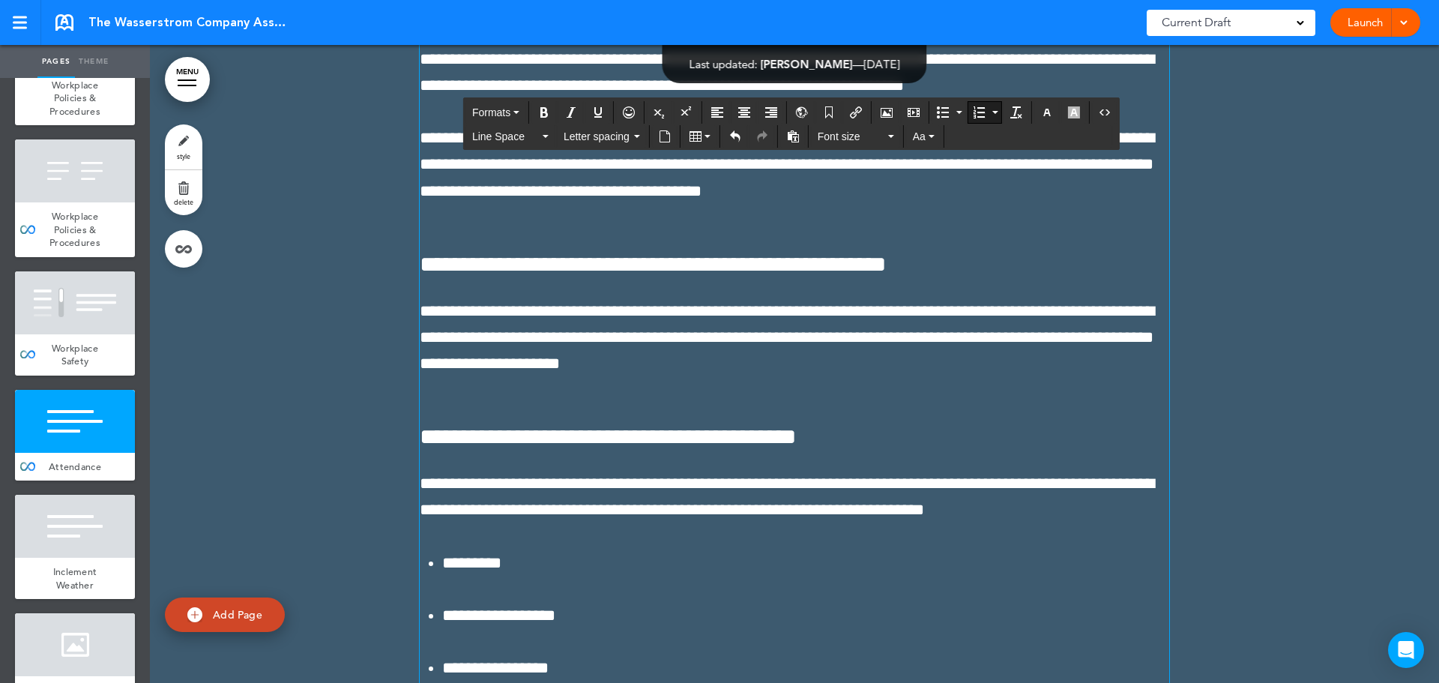
scroll to position [49647, 0]
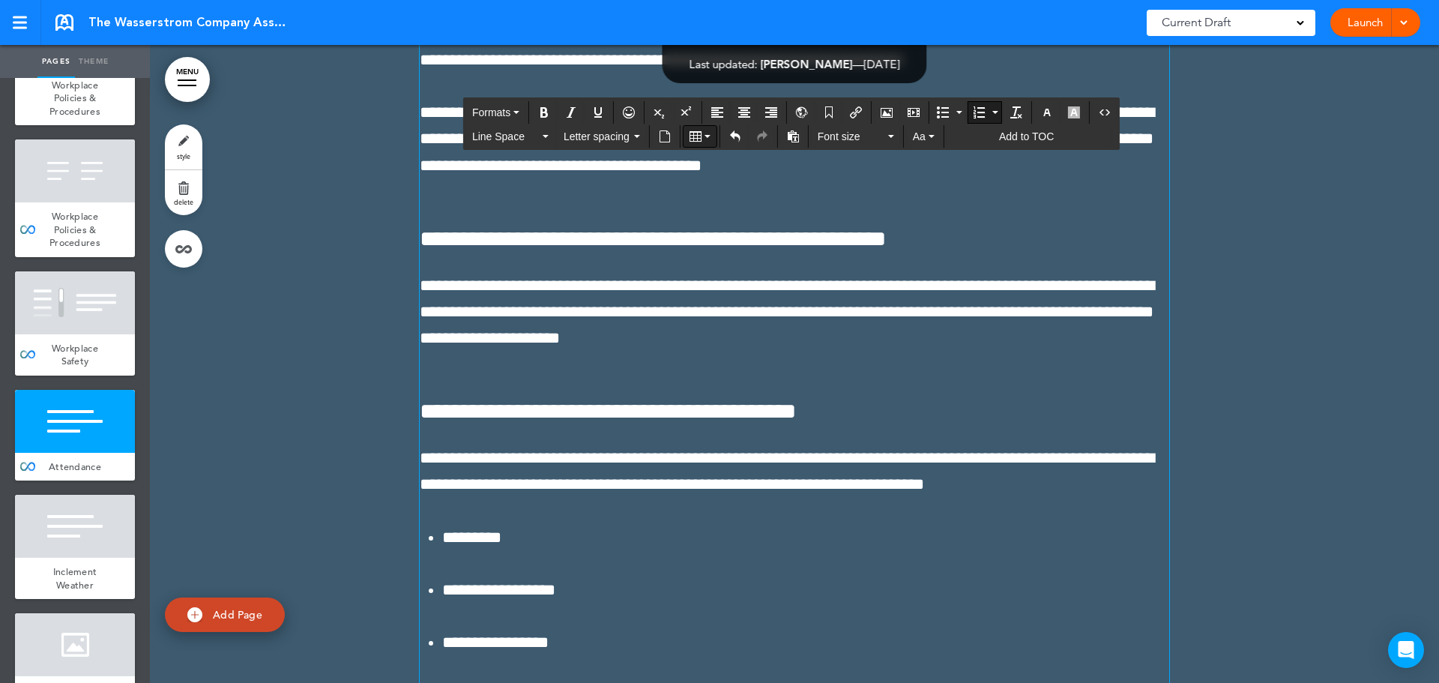
drag, startPoint x: 420, startPoint y: 201, endPoint x: 715, endPoint y: 138, distance: 301.8
click at [938, 112] on icon "Bullet list" at bounding box center [943, 112] width 12 height 12
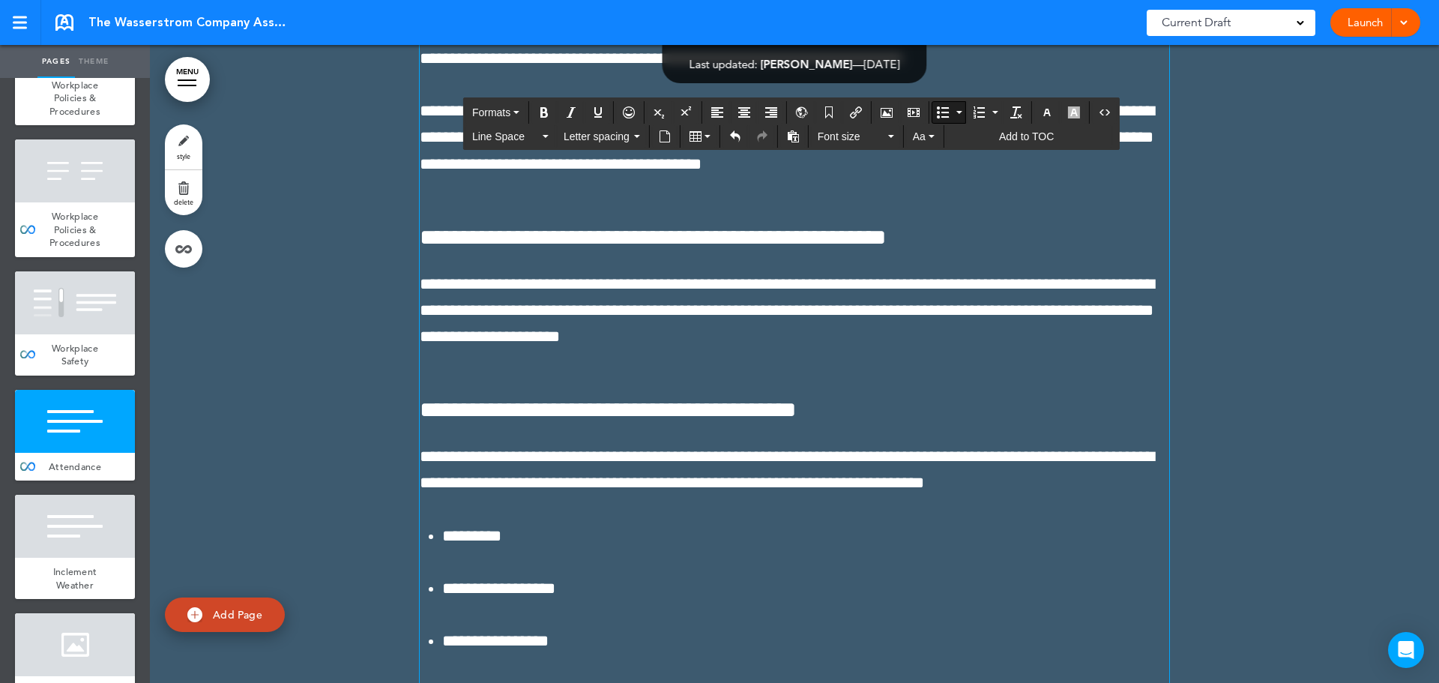
scroll to position [49647, 0]
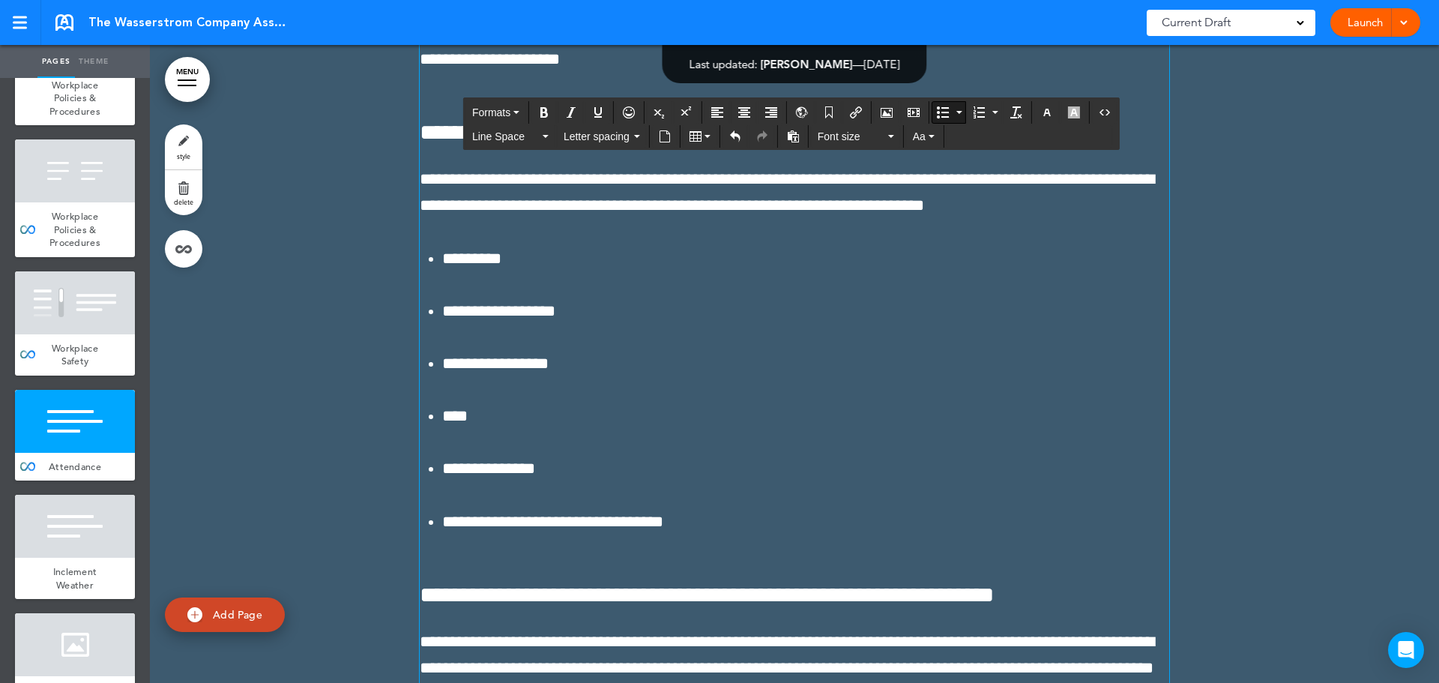
scroll to position [49947, 0]
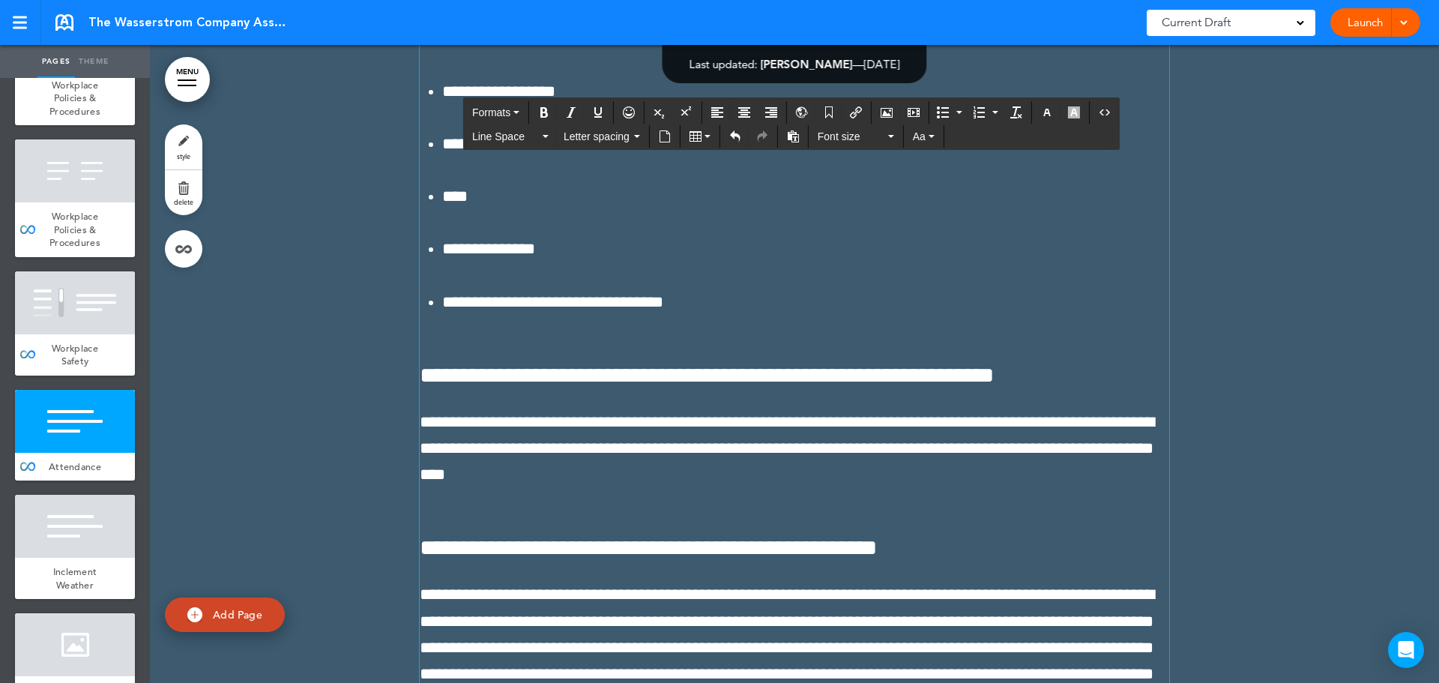
scroll to position [50172, 0]
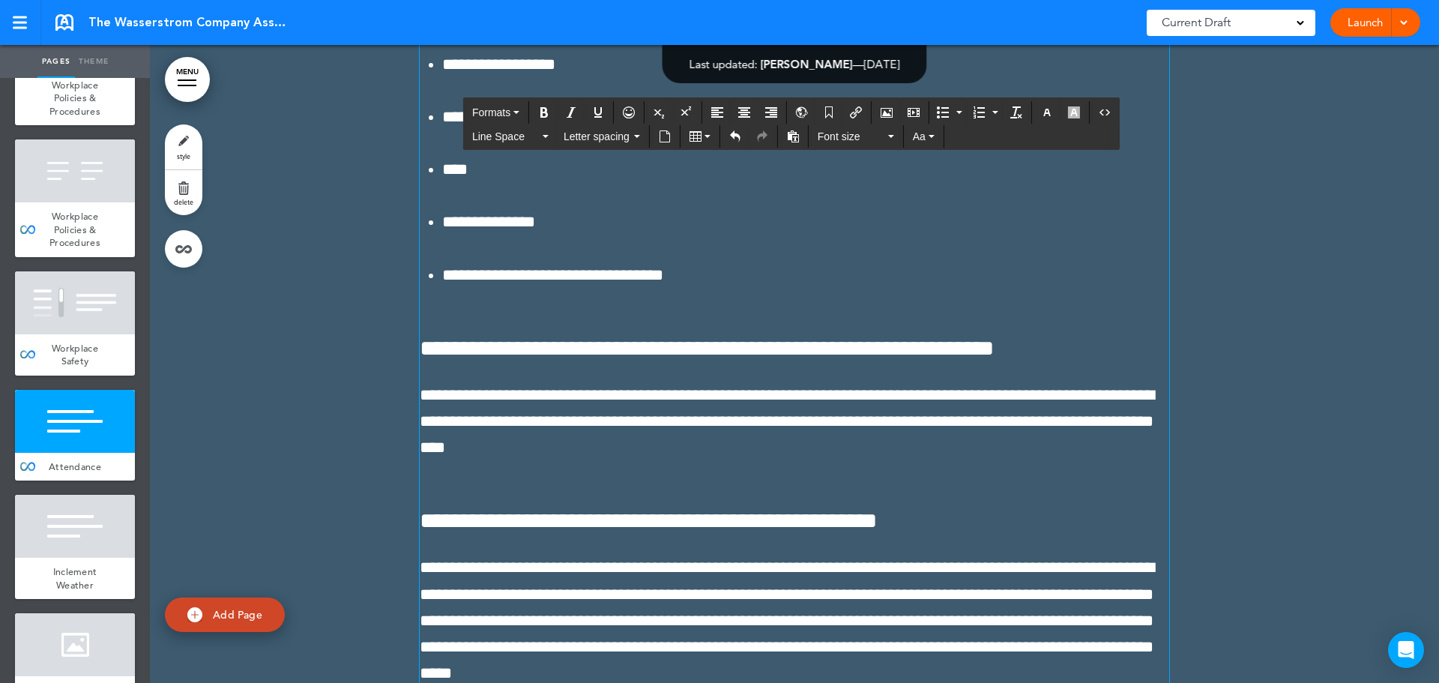
drag, startPoint x: 633, startPoint y: 352, endPoint x: 641, endPoint y: 405, distance: 53.1
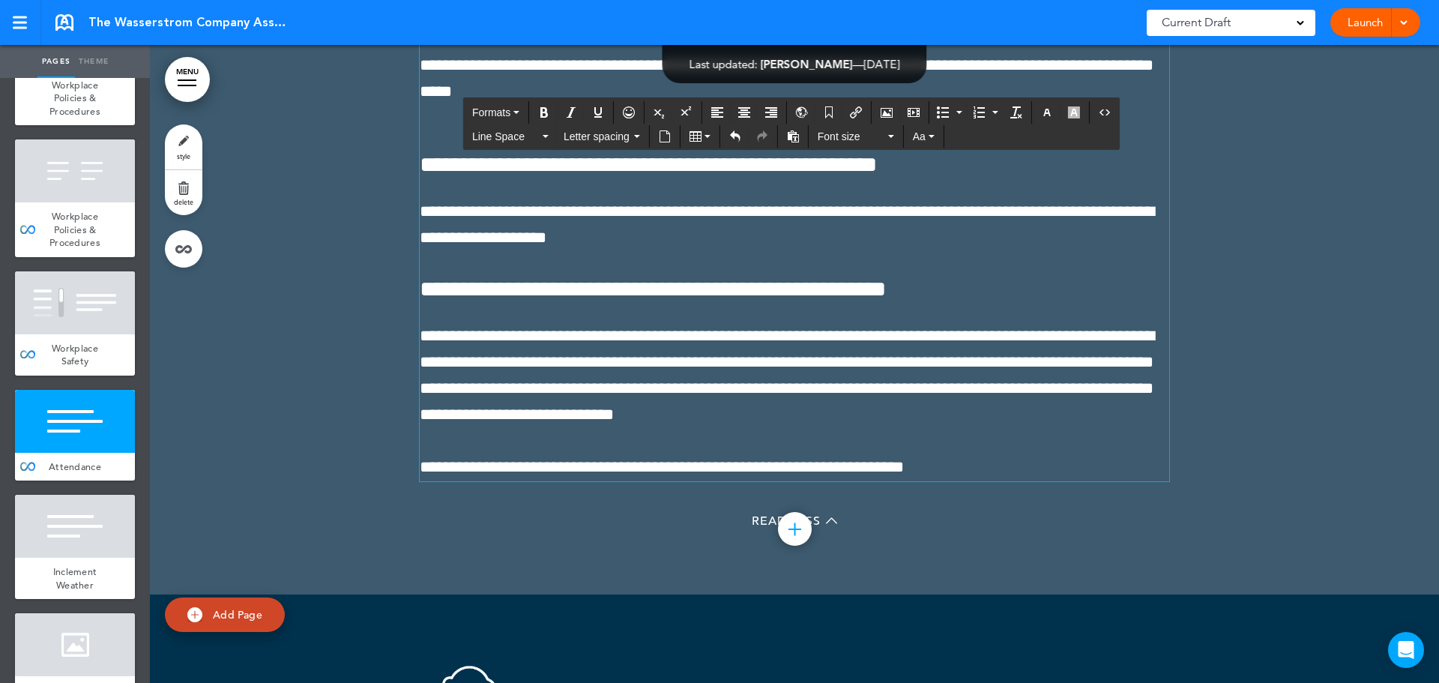
scroll to position [50771, 0]
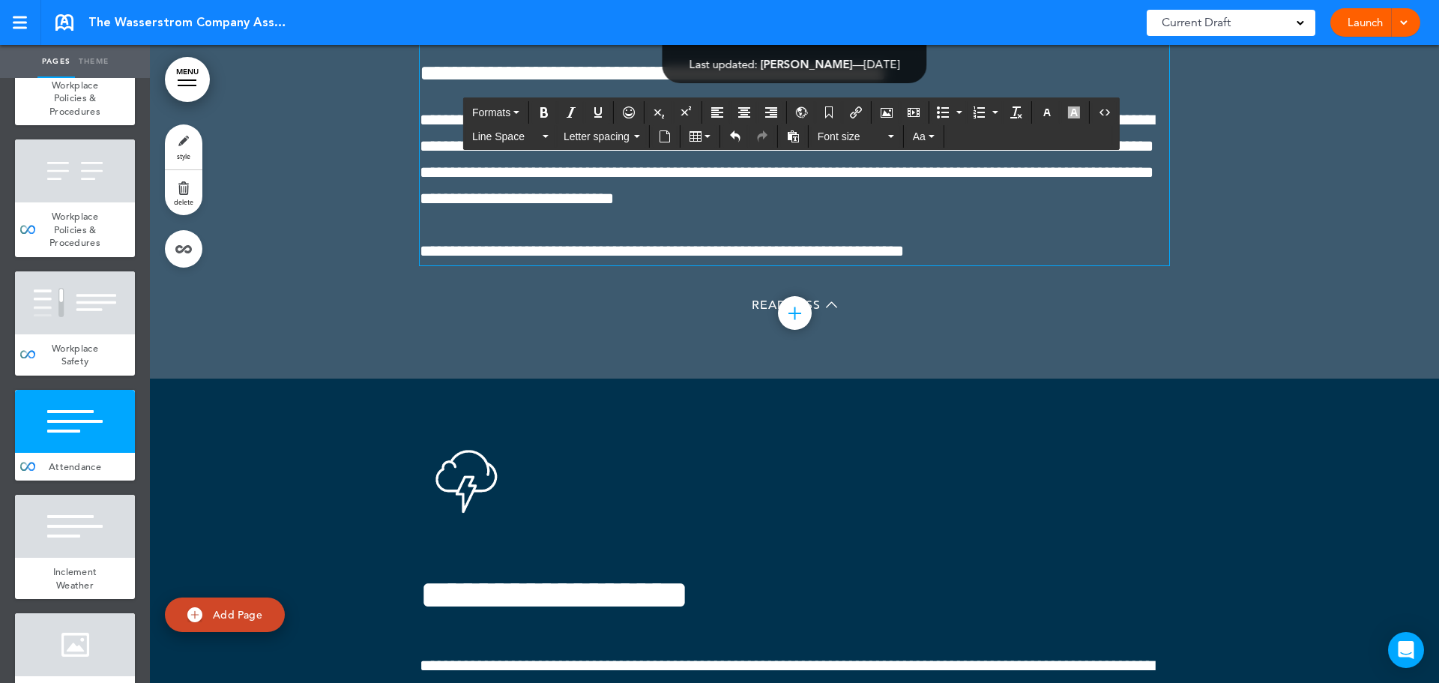
scroll to position [50996, 0]
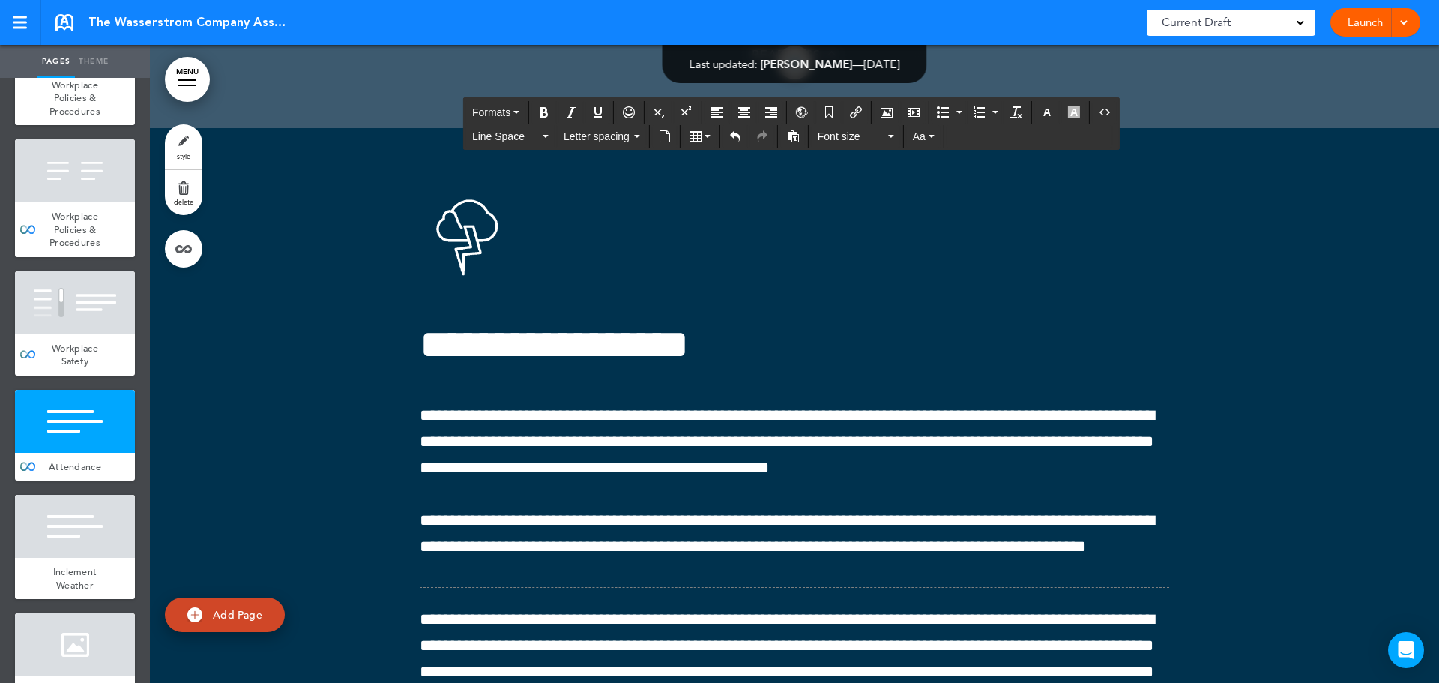
scroll to position [51220, 0]
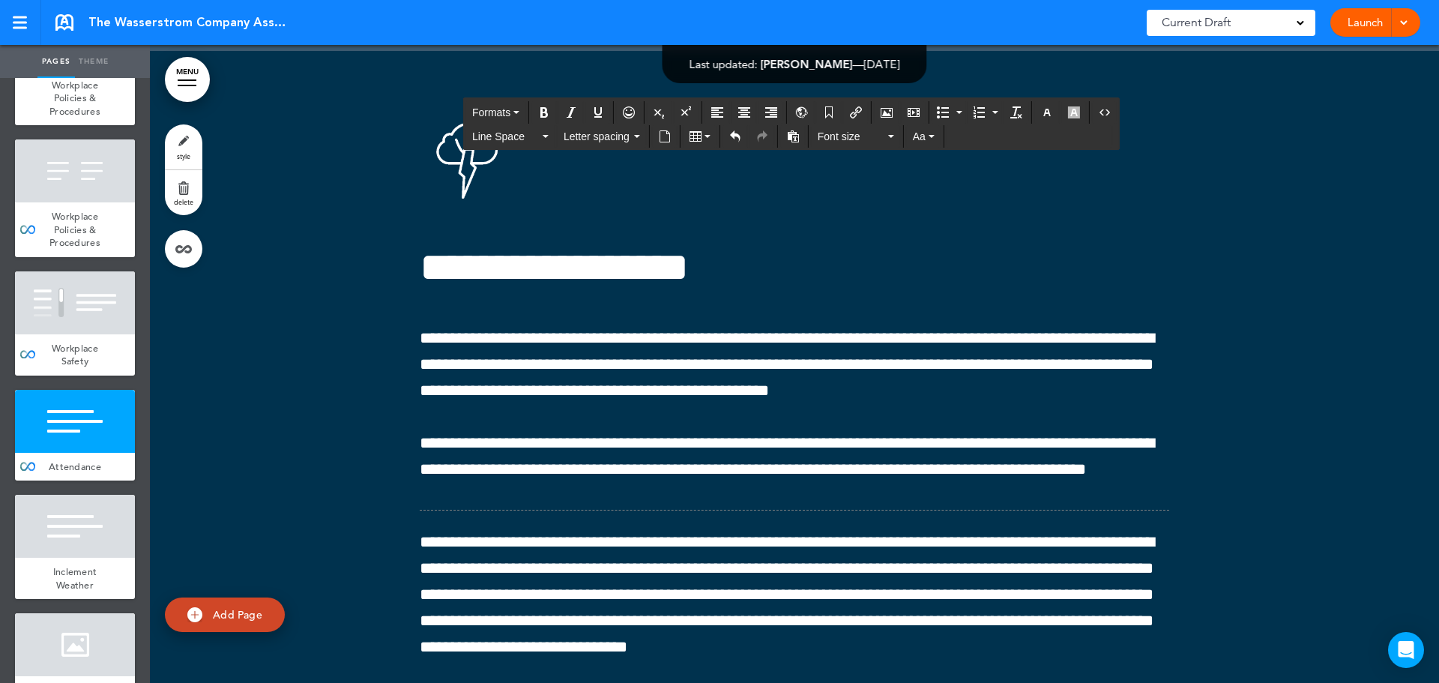
scroll to position [51295, 0]
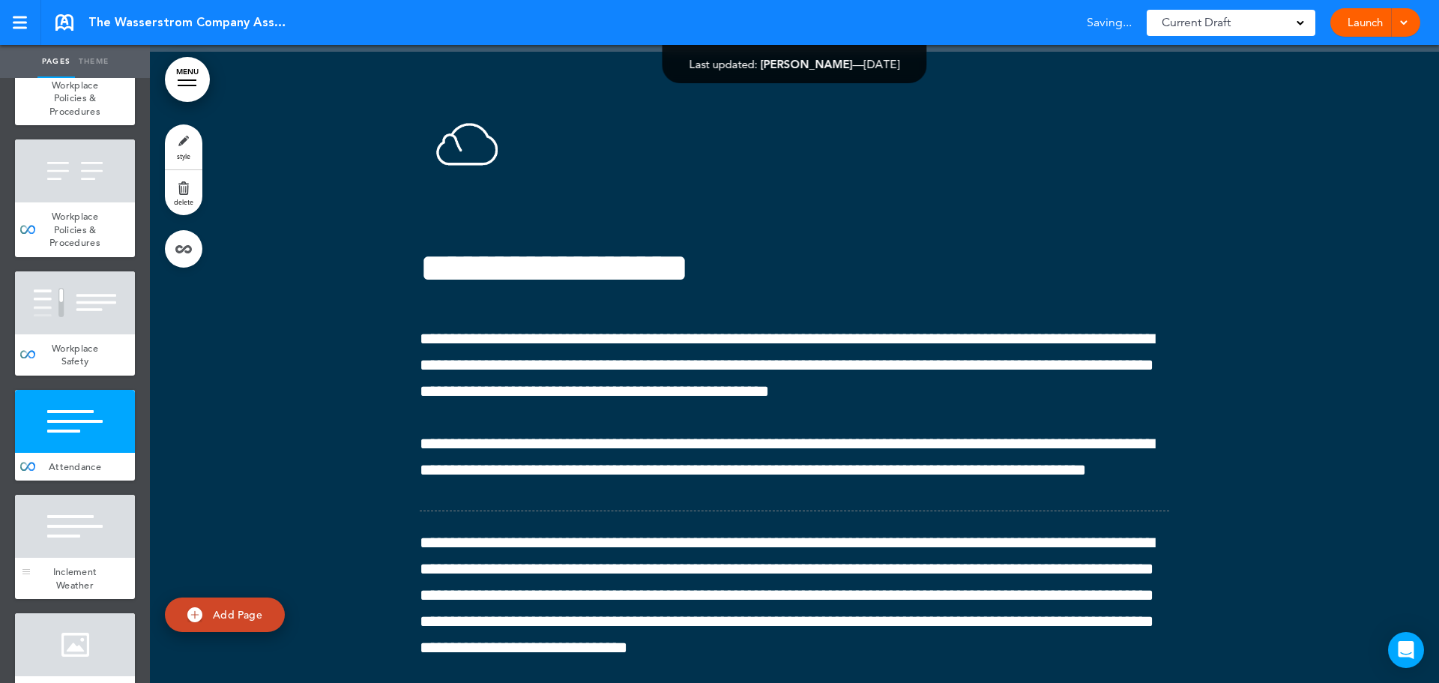
click at [76, 599] on div "Inclement Weather" at bounding box center [75, 577] width 120 height 41
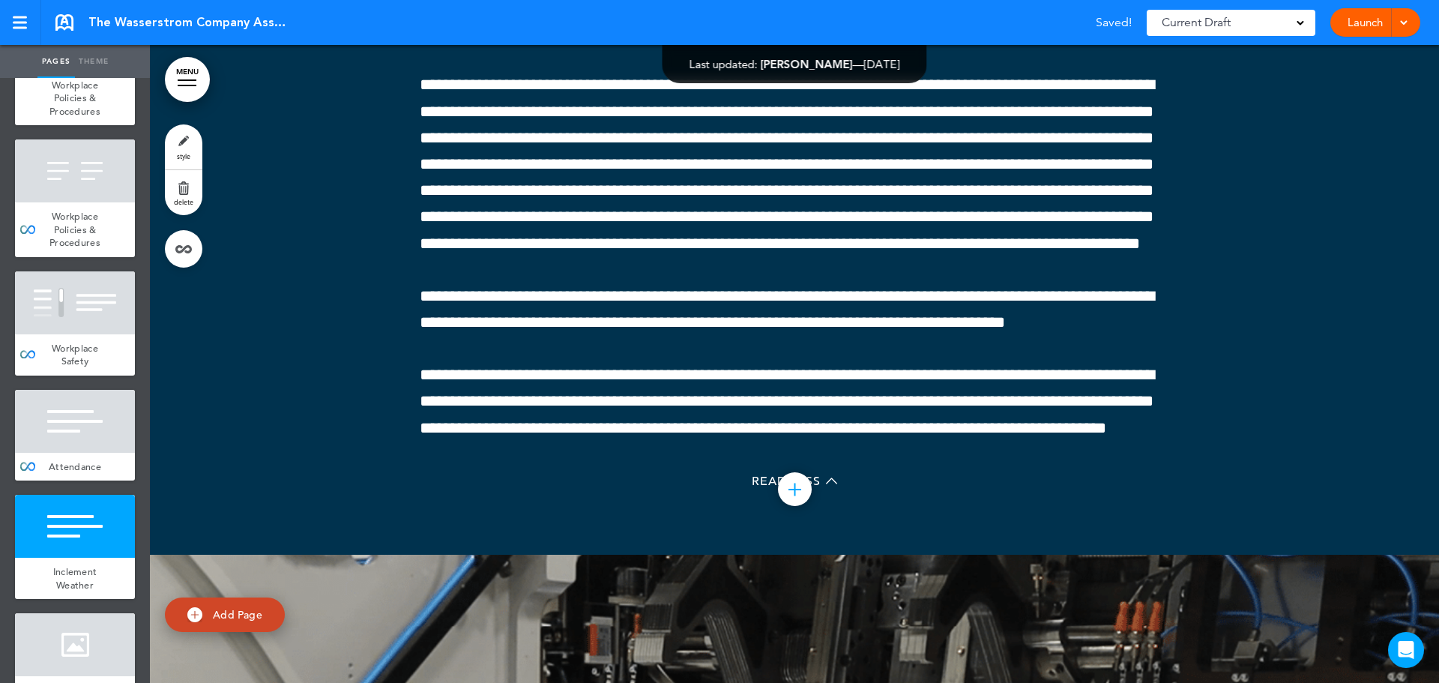
scroll to position [51916, 0]
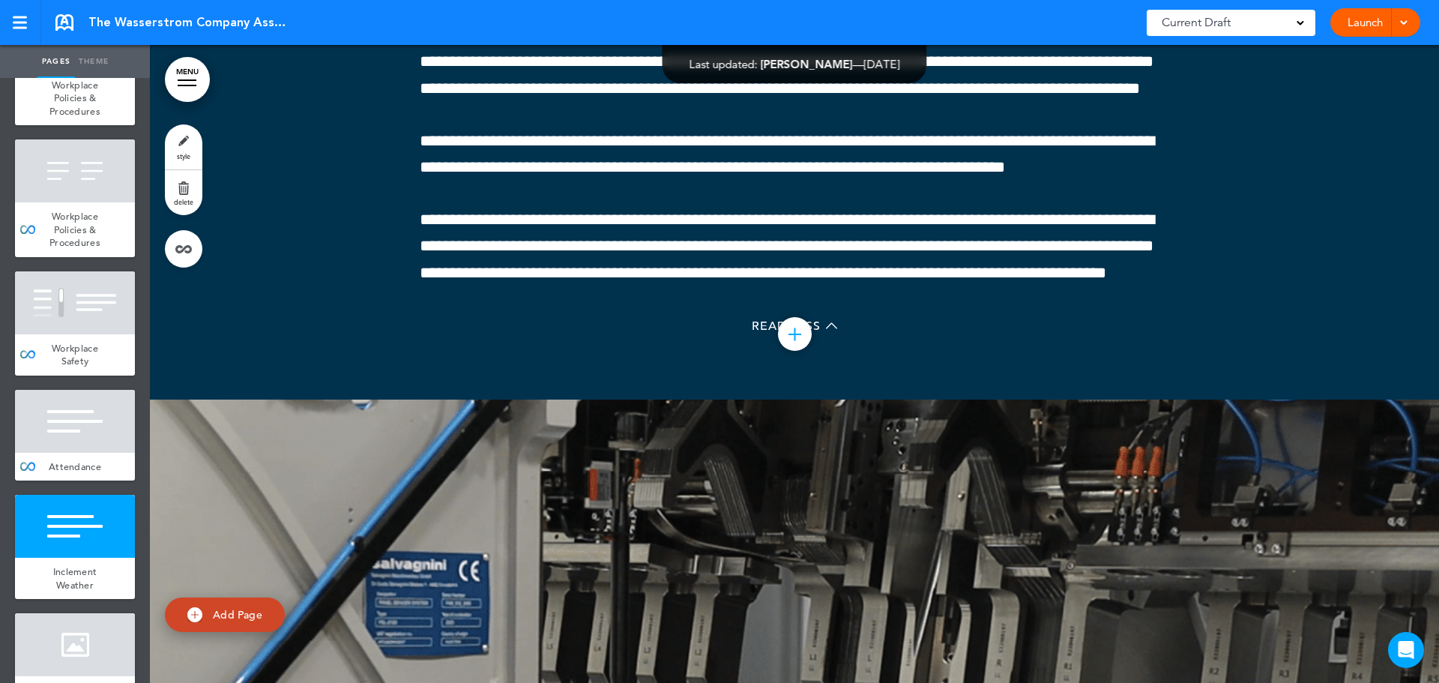
scroll to position [52216, 0]
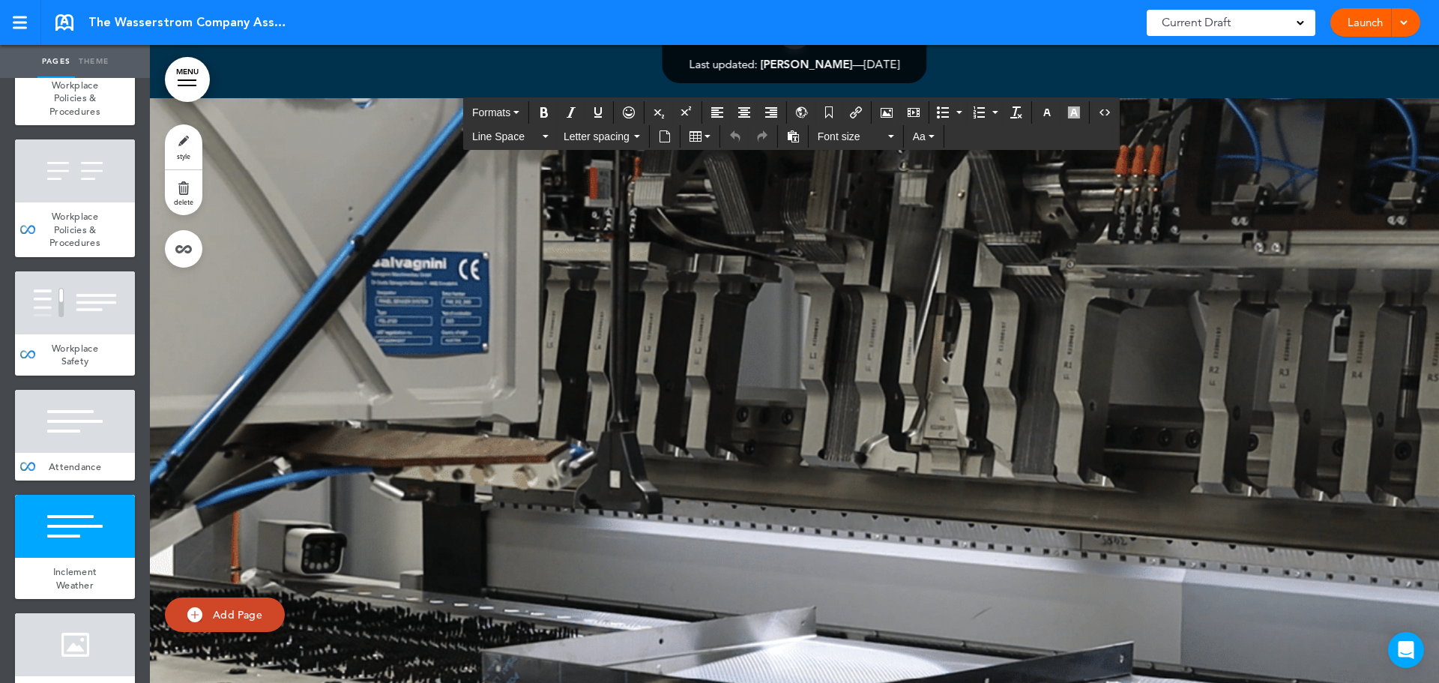
scroll to position [52366, 0]
drag, startPoint x: 630, startPoint y: 274, endPoint x: 566, endPoint y: 294, distance: 67.3
copy span "**********"
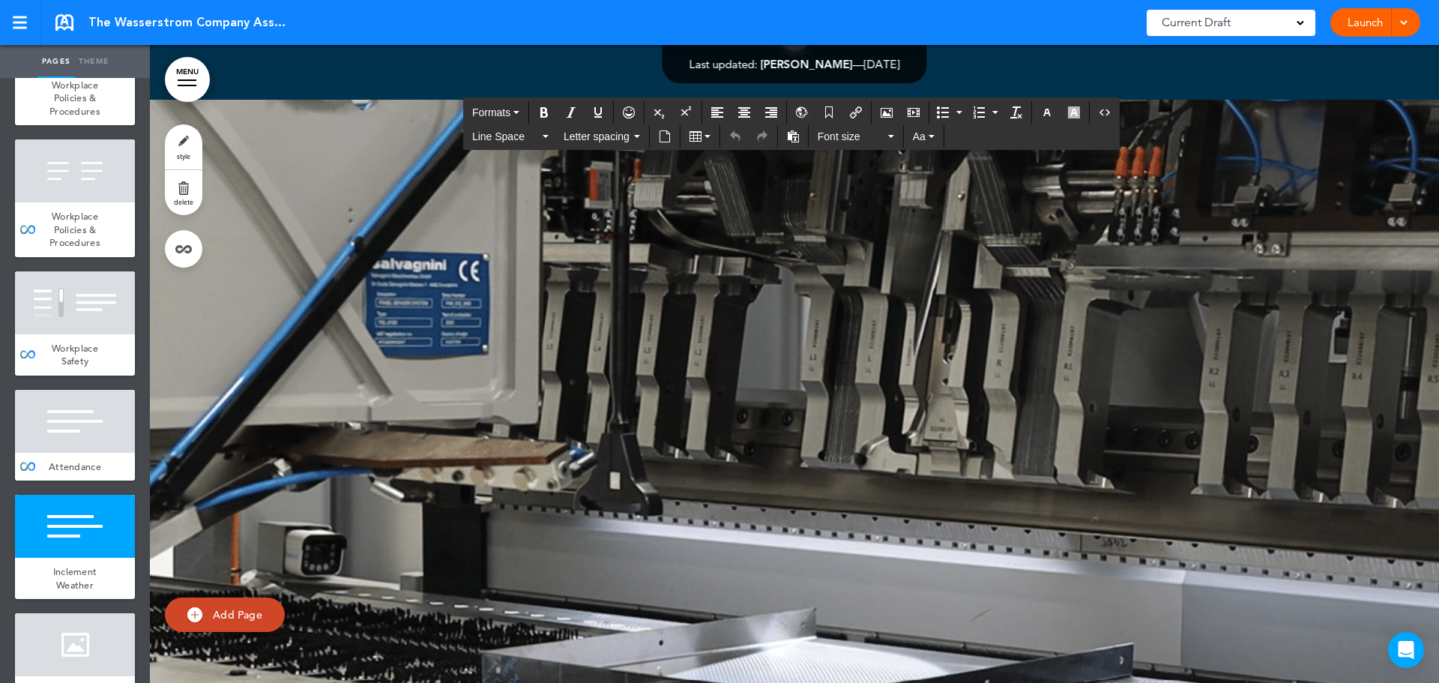
scroll to position [52367, 0]
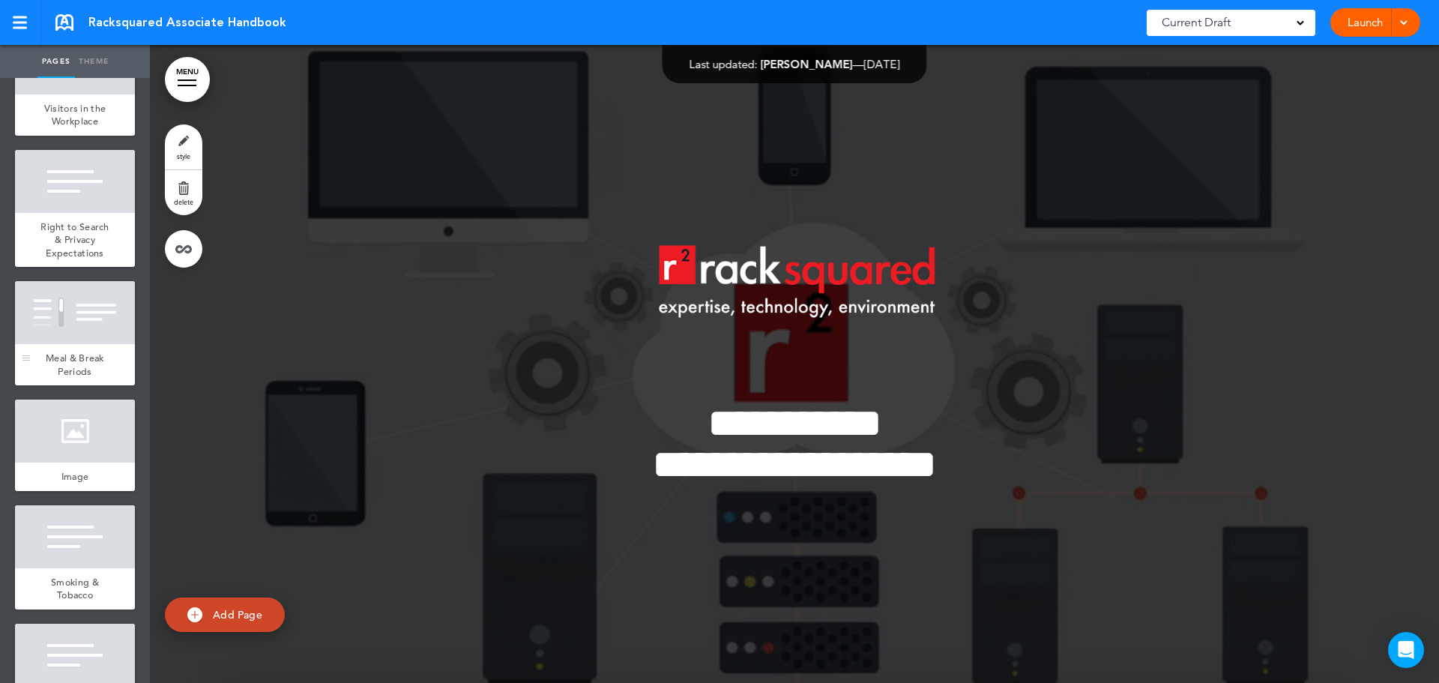
scroll to position [4420, 0]
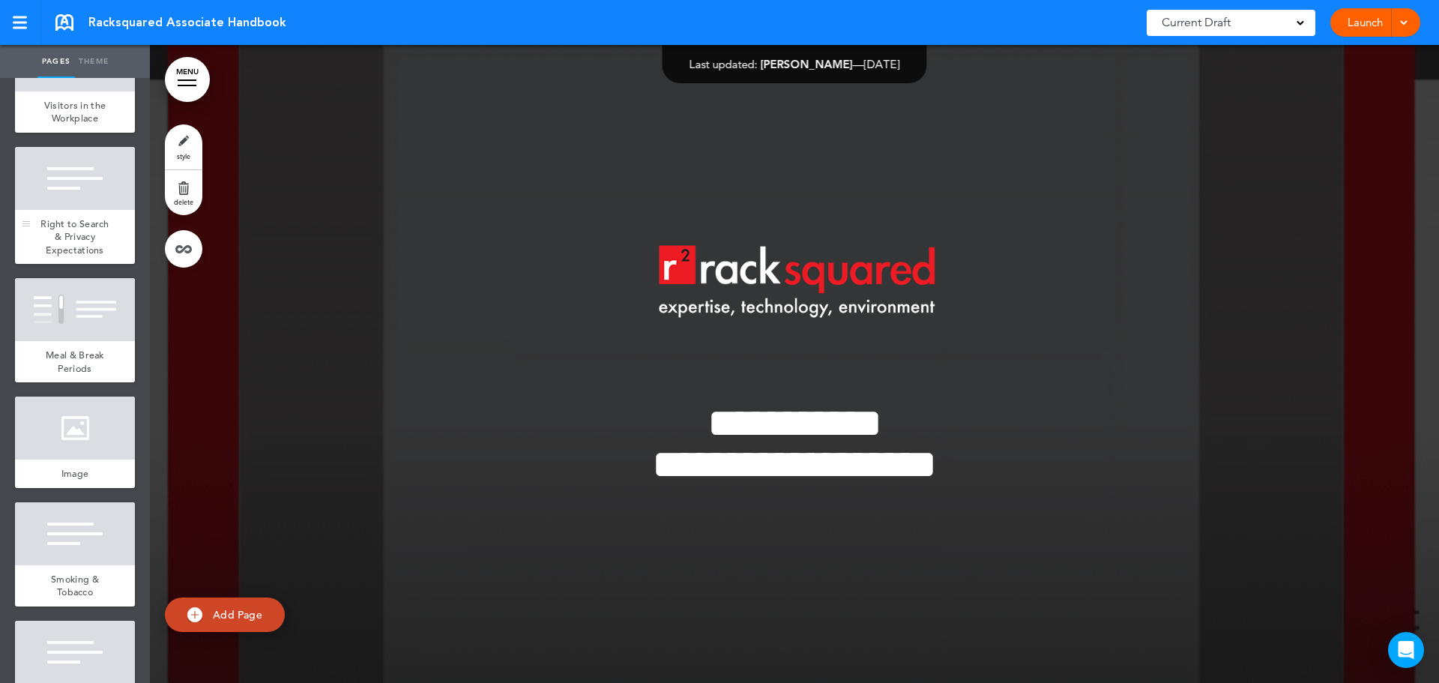
click at [72, 256] on span "Right to Search & Privacy Expectations" at bounding box center [74, 236] width 69 height 39
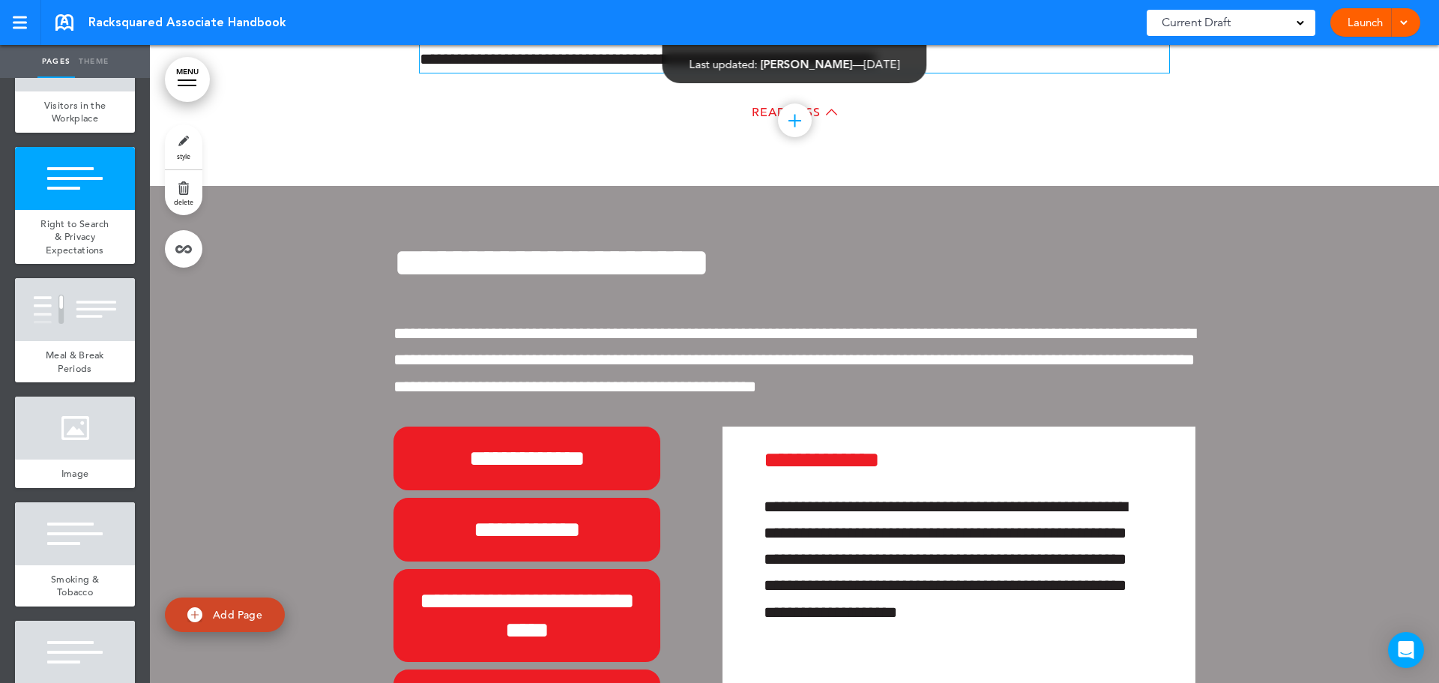
scroll to position [37383, 0]
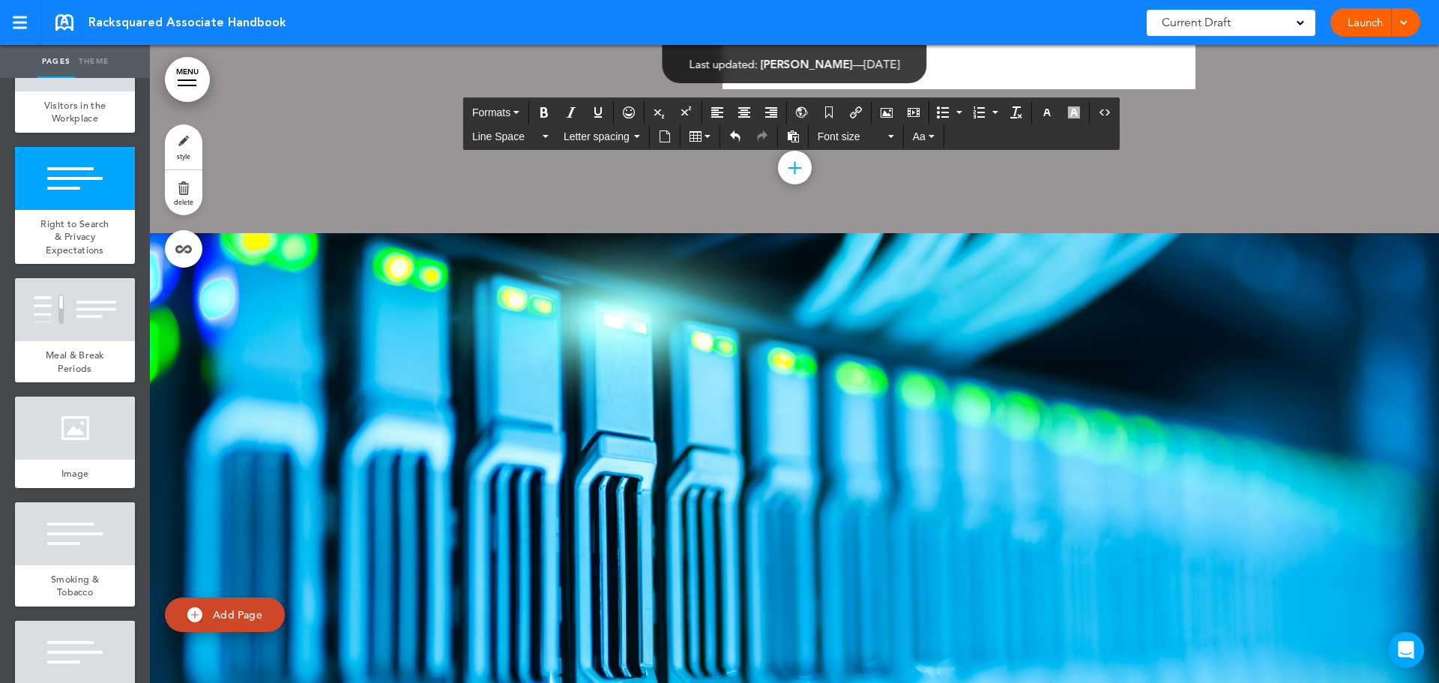
scroll to position [38208, 0]
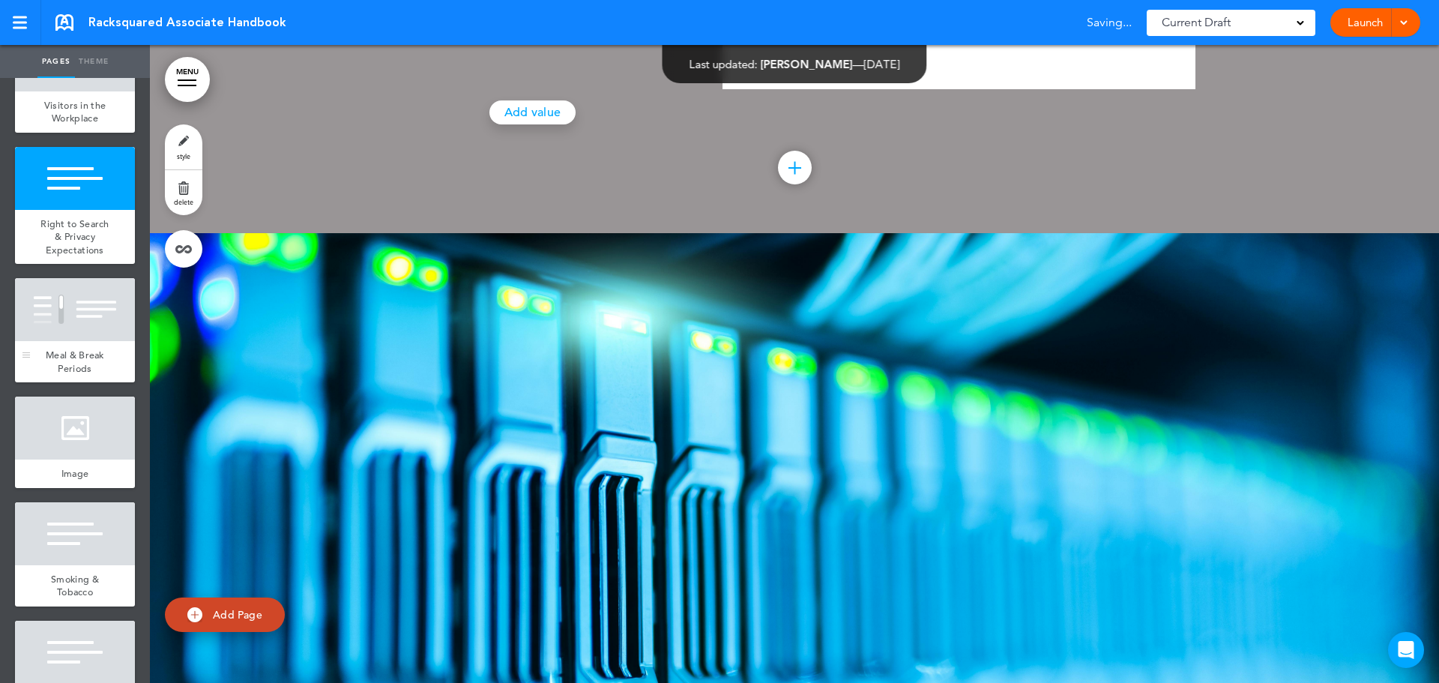
click at [81, 341] on div at bounding box center [75, 309] width 120 height 63
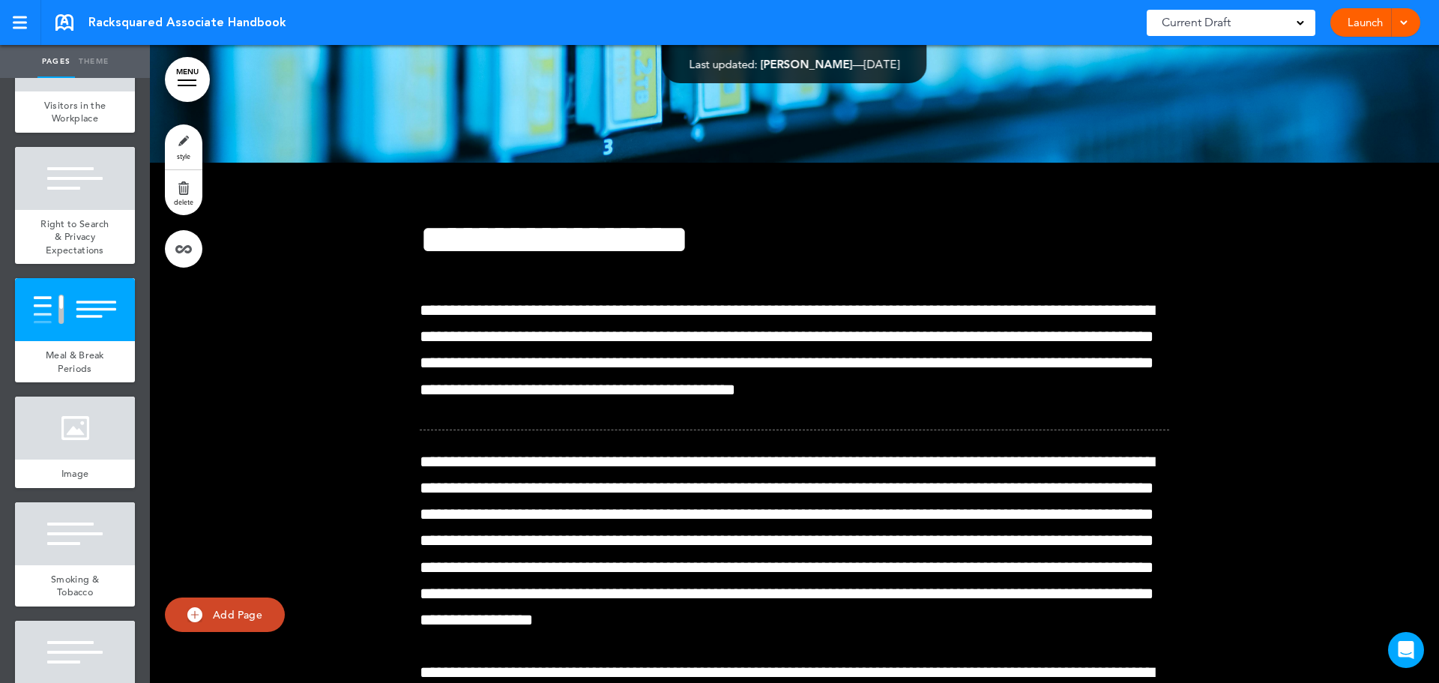
scroll to position [38912, 0]
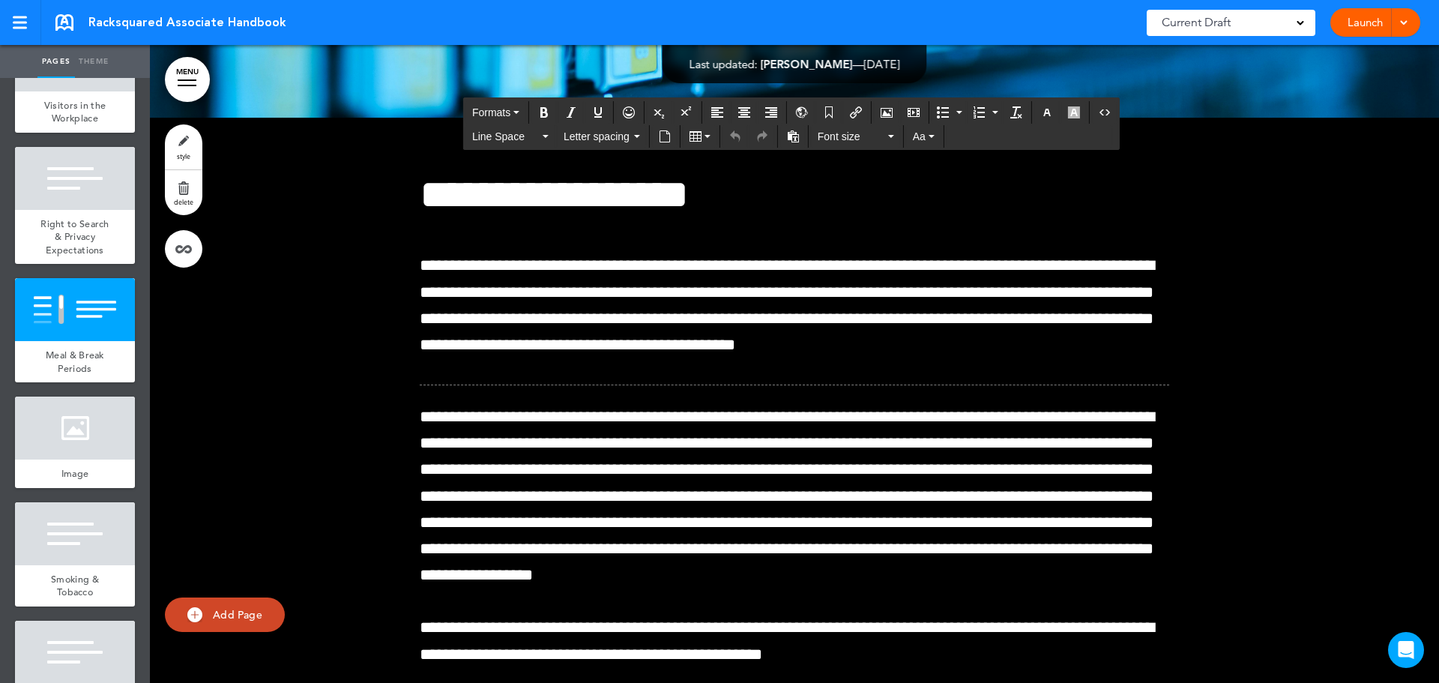
scroll to position [39062, 0]
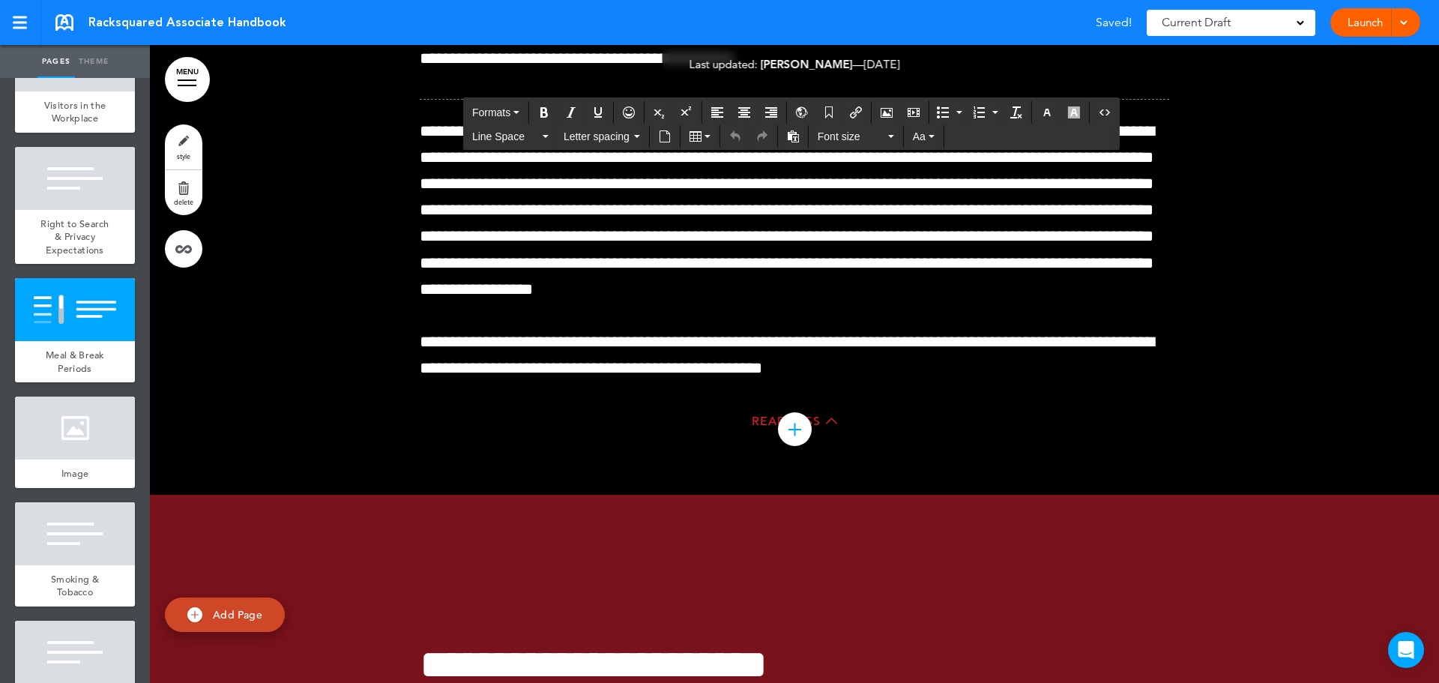
scroll to position [38912, 0]
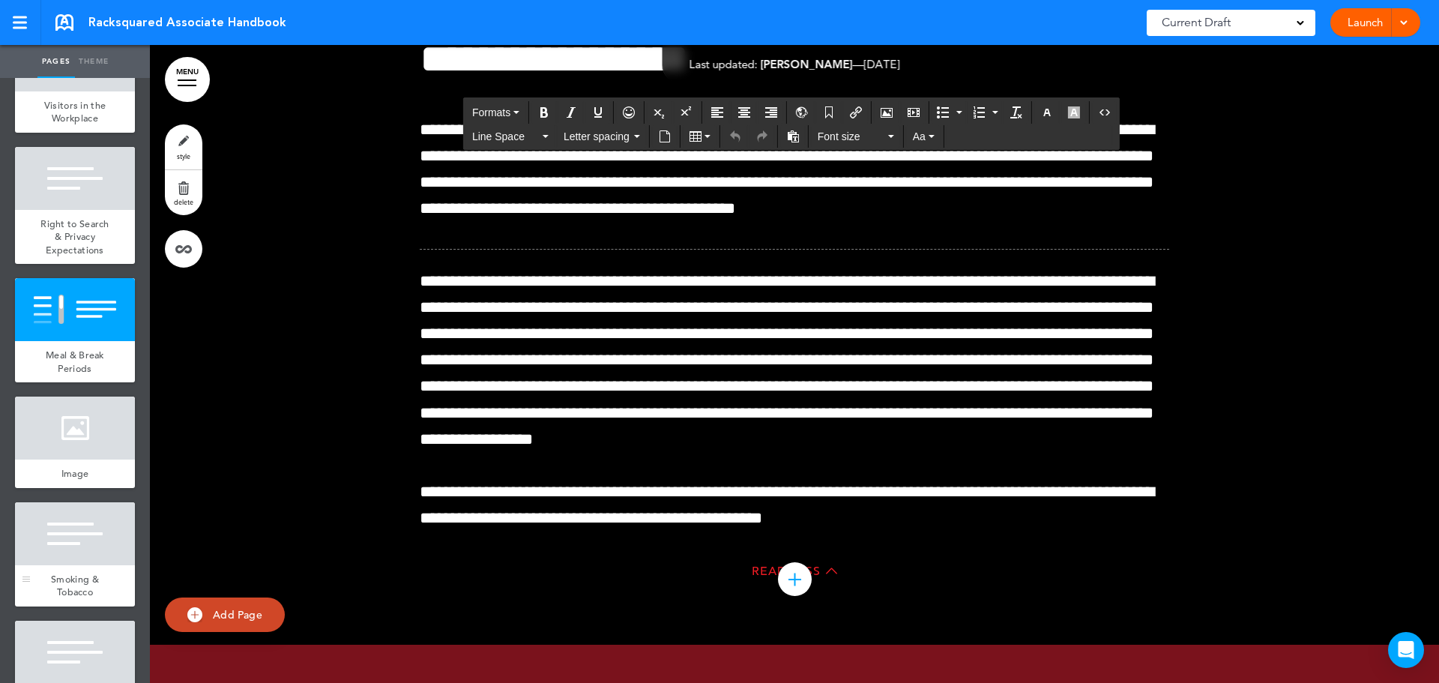
click at [65, 599] on span "Smoking & Tobacco" at bounding box center [75, 585] width 48 height 26
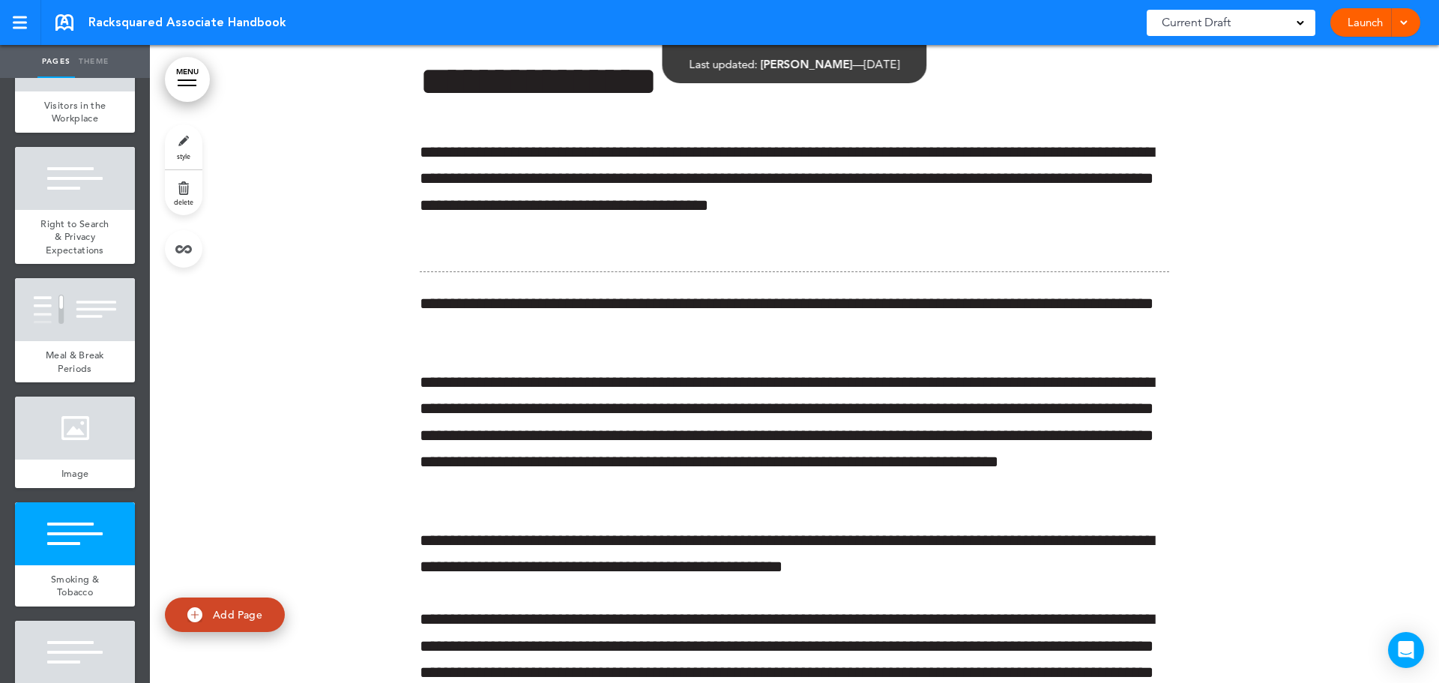
scroll to position [40339, 0]
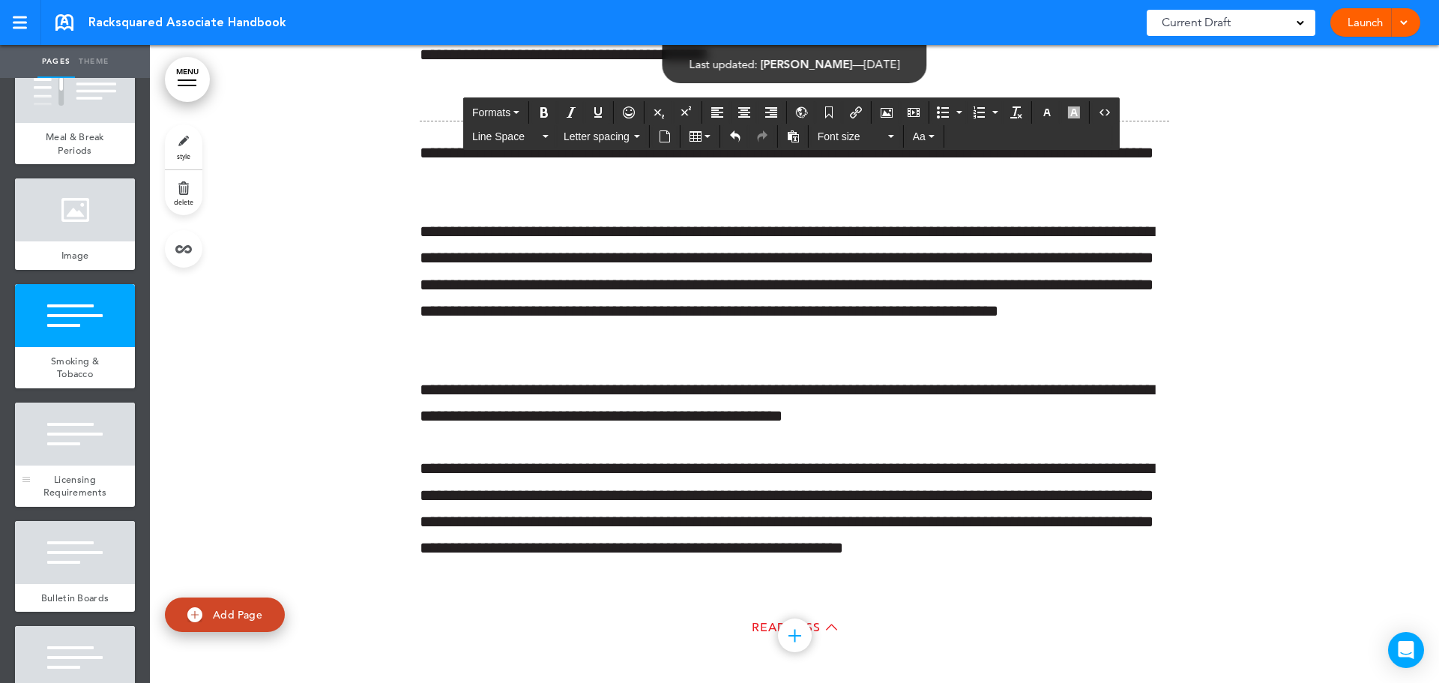
scroll to position [4645, 0]
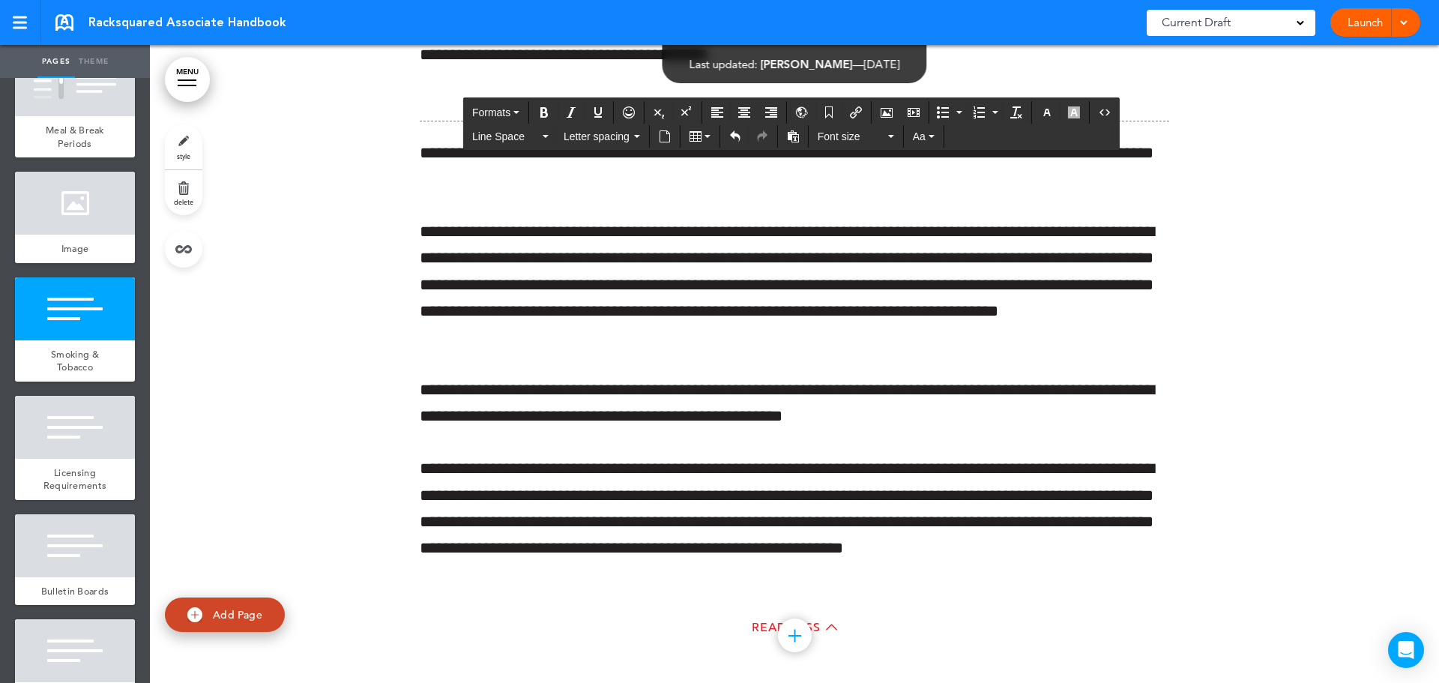
click at [67, 459] on div at bounding box center [75, 427] width 120 height 63
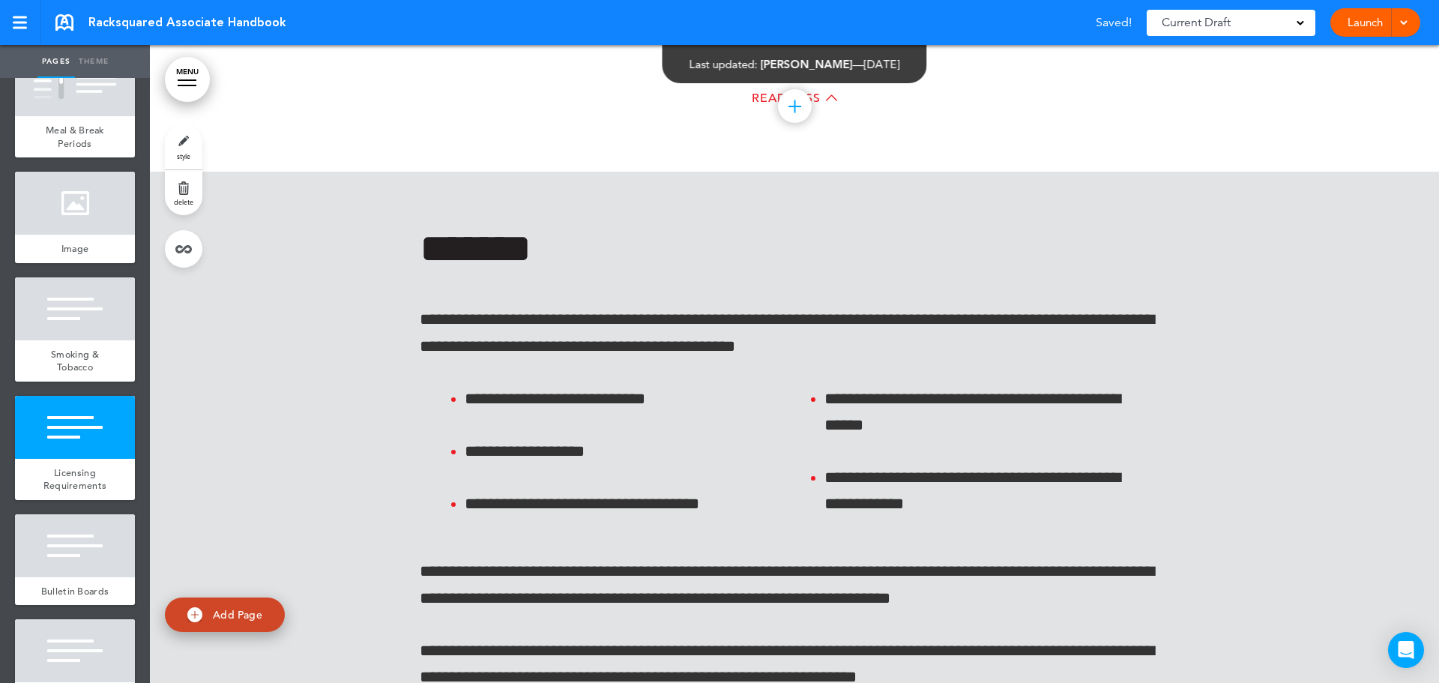
scroll to position [40905, 0]
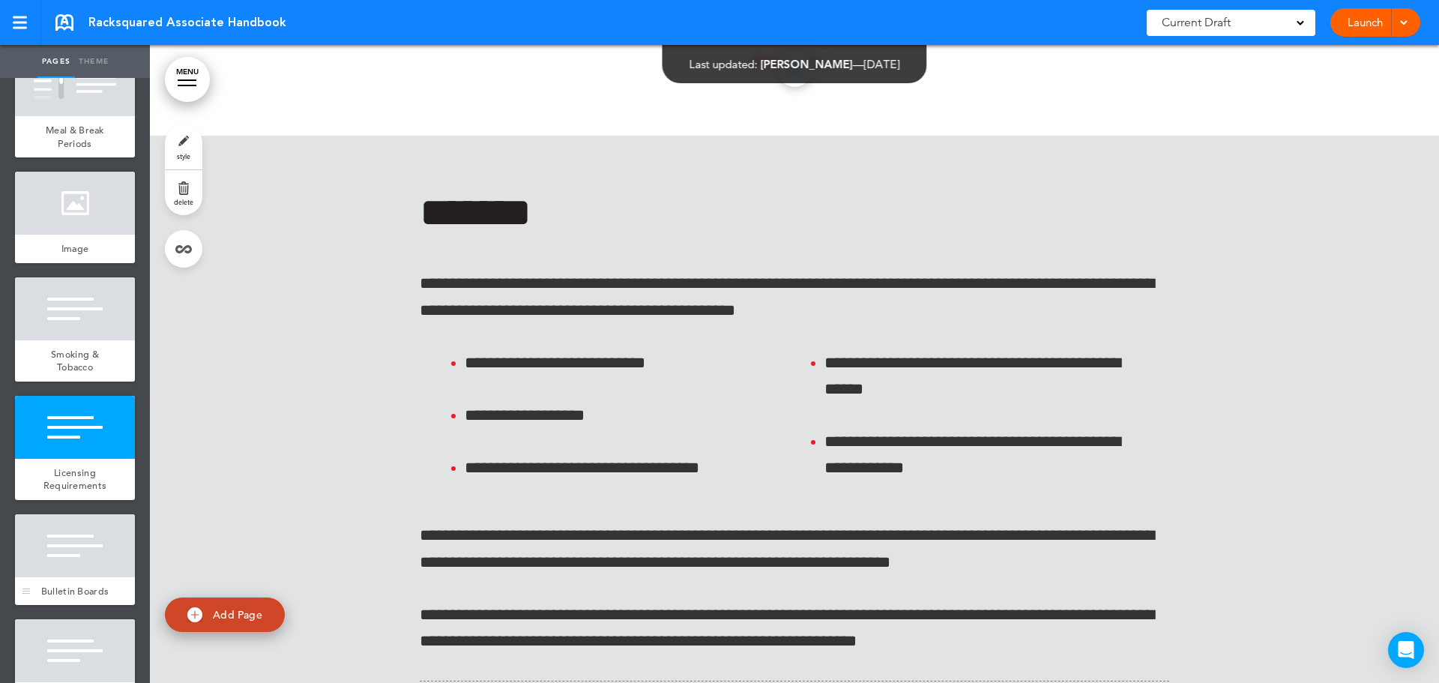
click at [71, 577] on div at bounding box center [75, 545] width 120 height 63
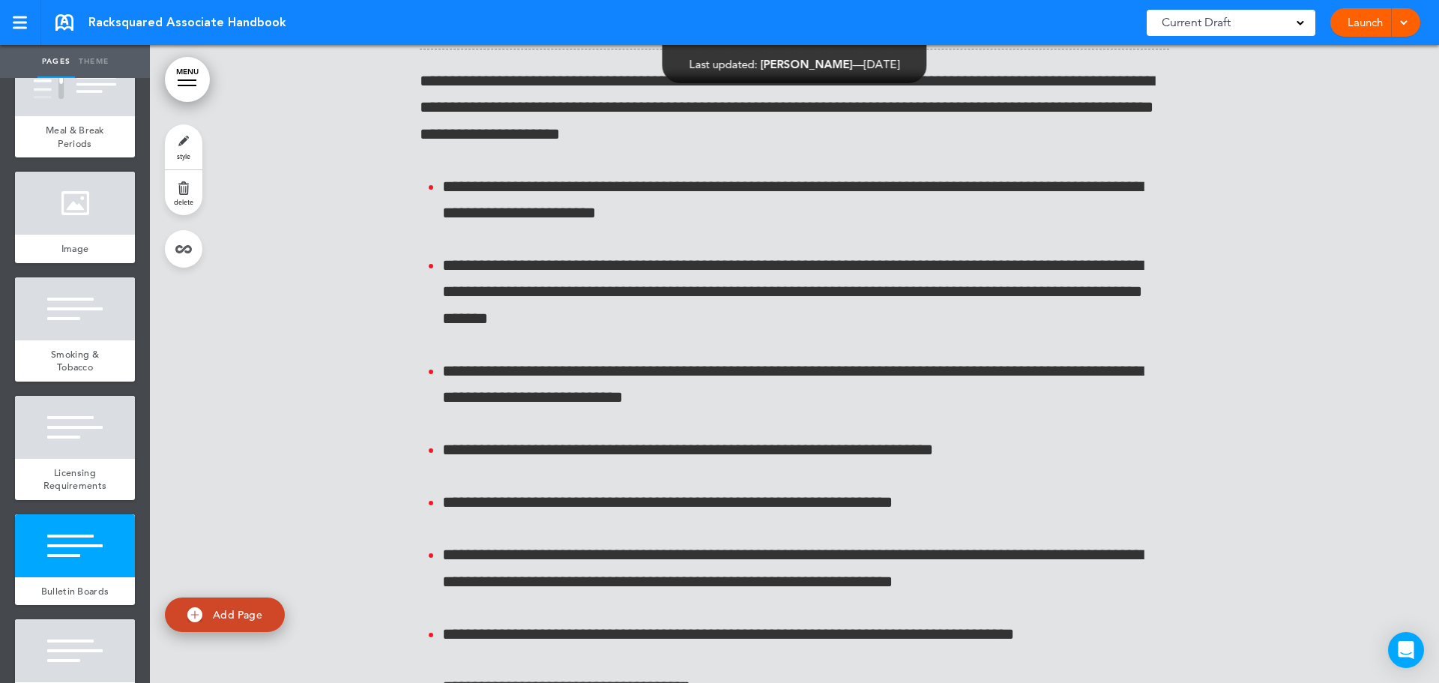
scroll to position [41543, 0]
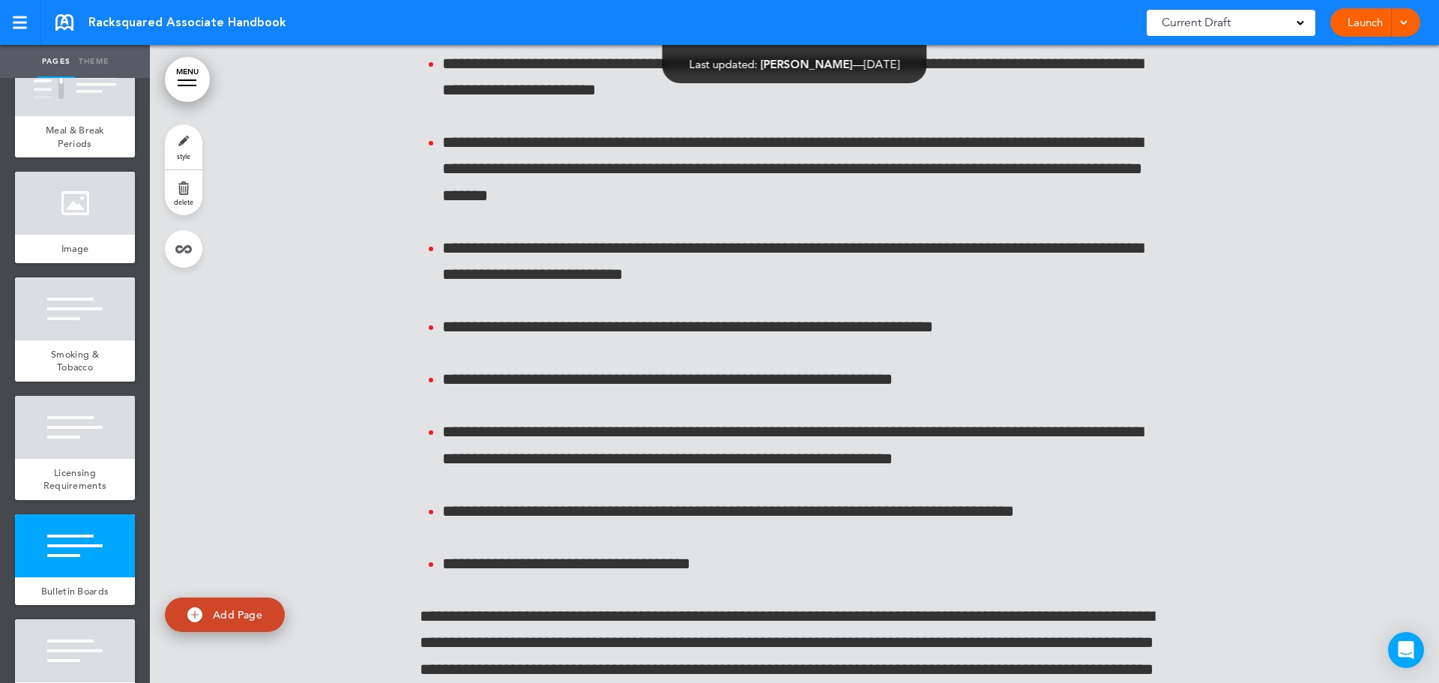
scroll to position [41692, 0]
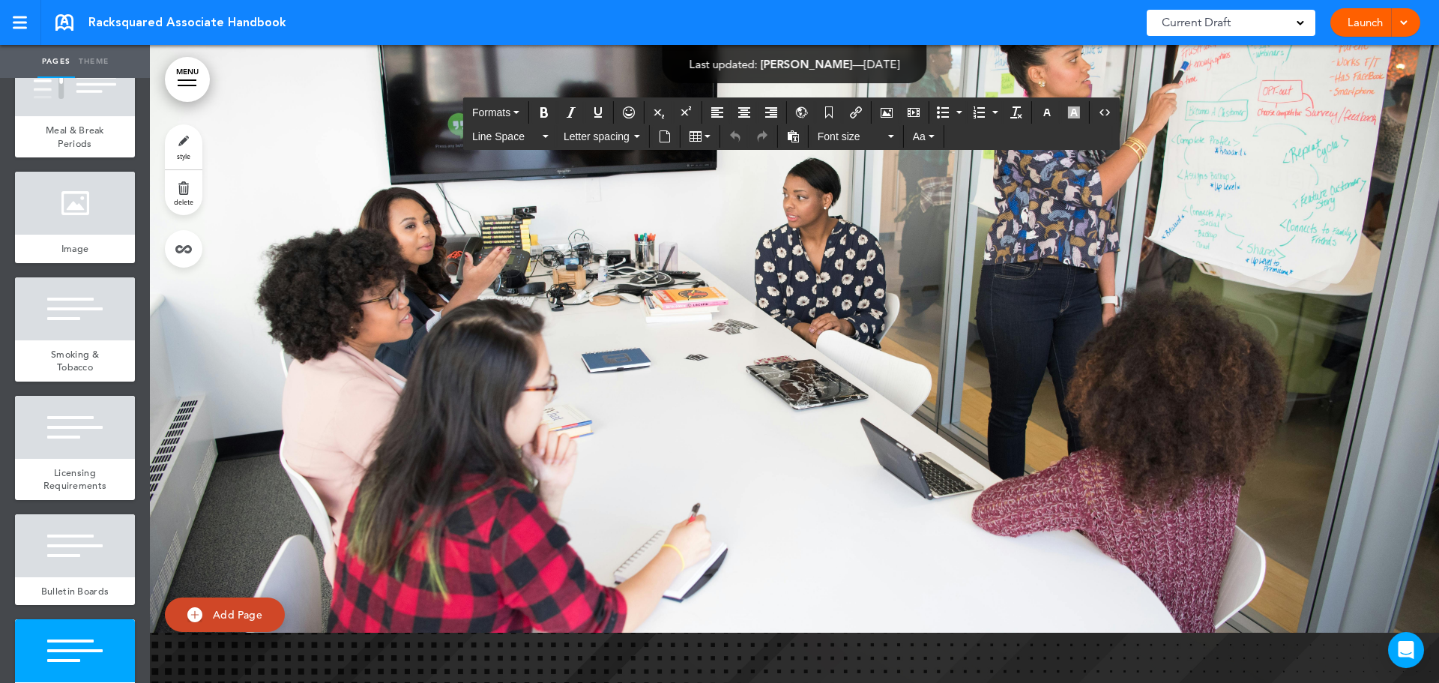
scroll to position [43491, 0]
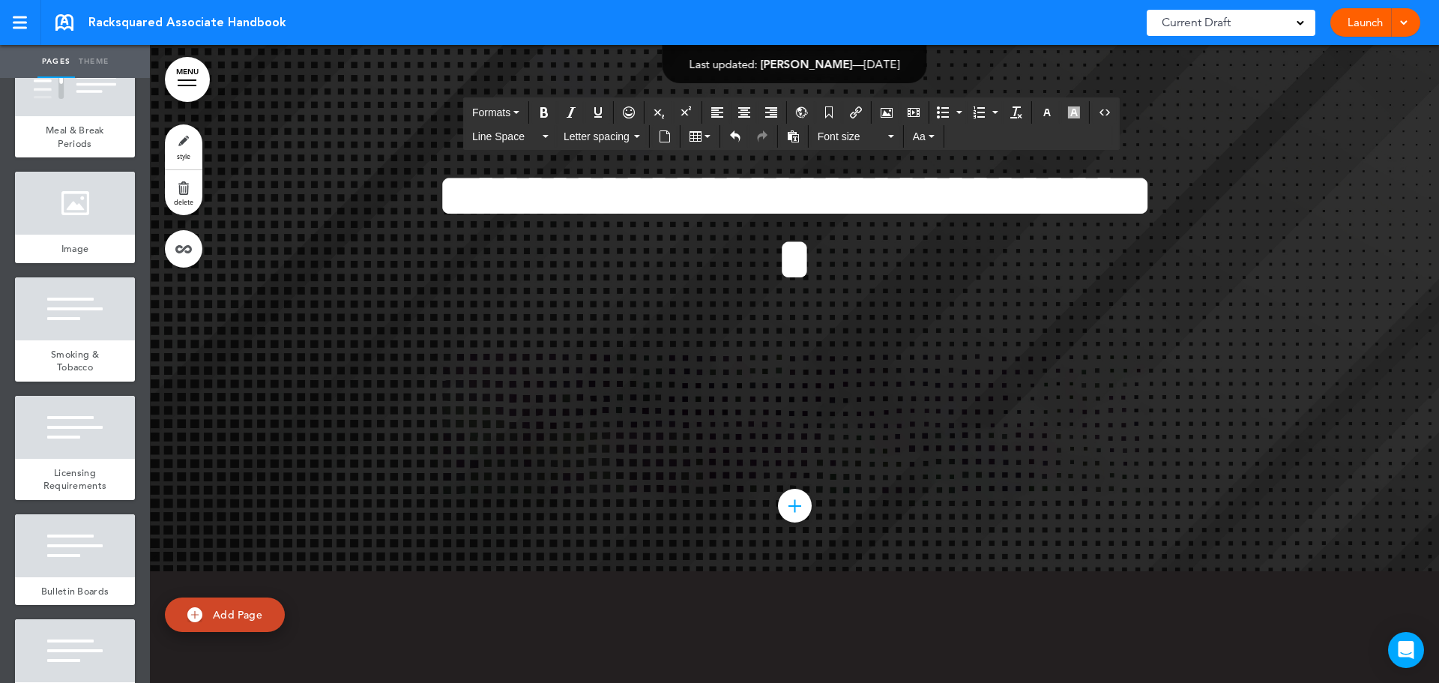
scroll to position [44241, 0]
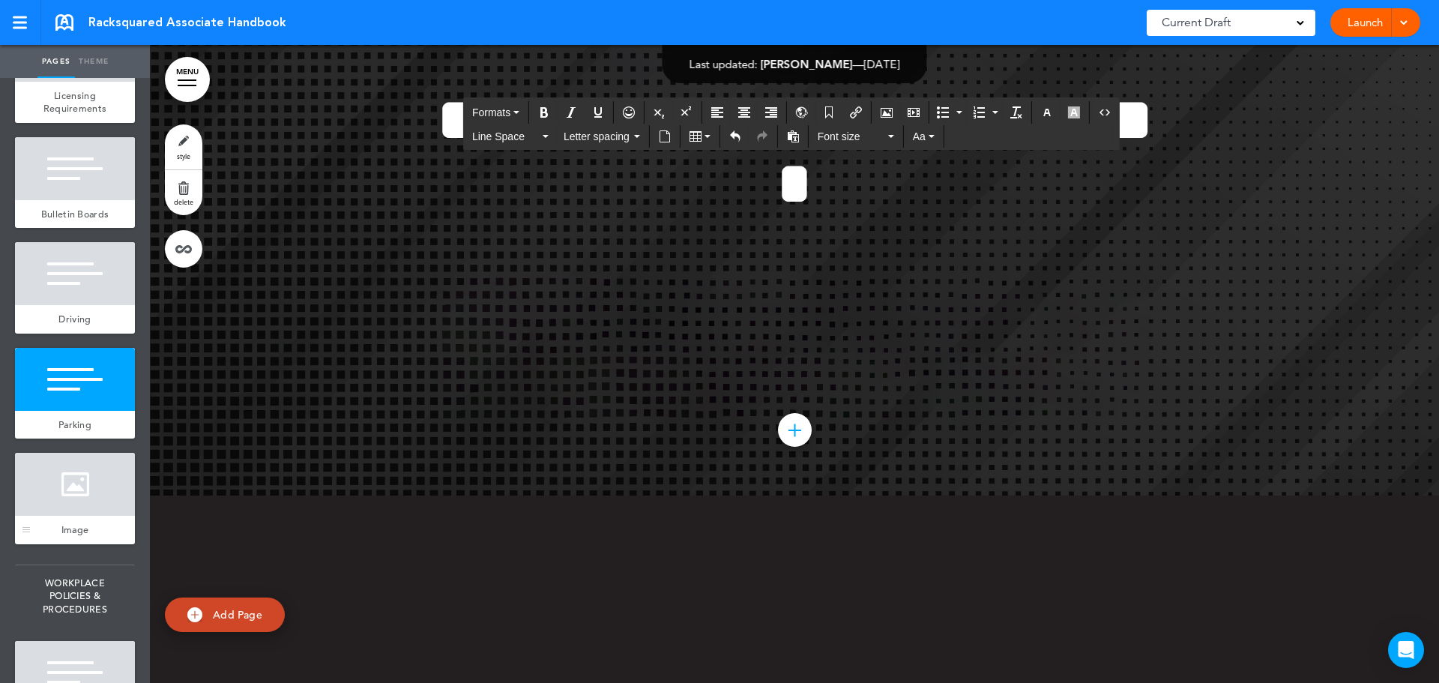
scroll to position [5095, 0]
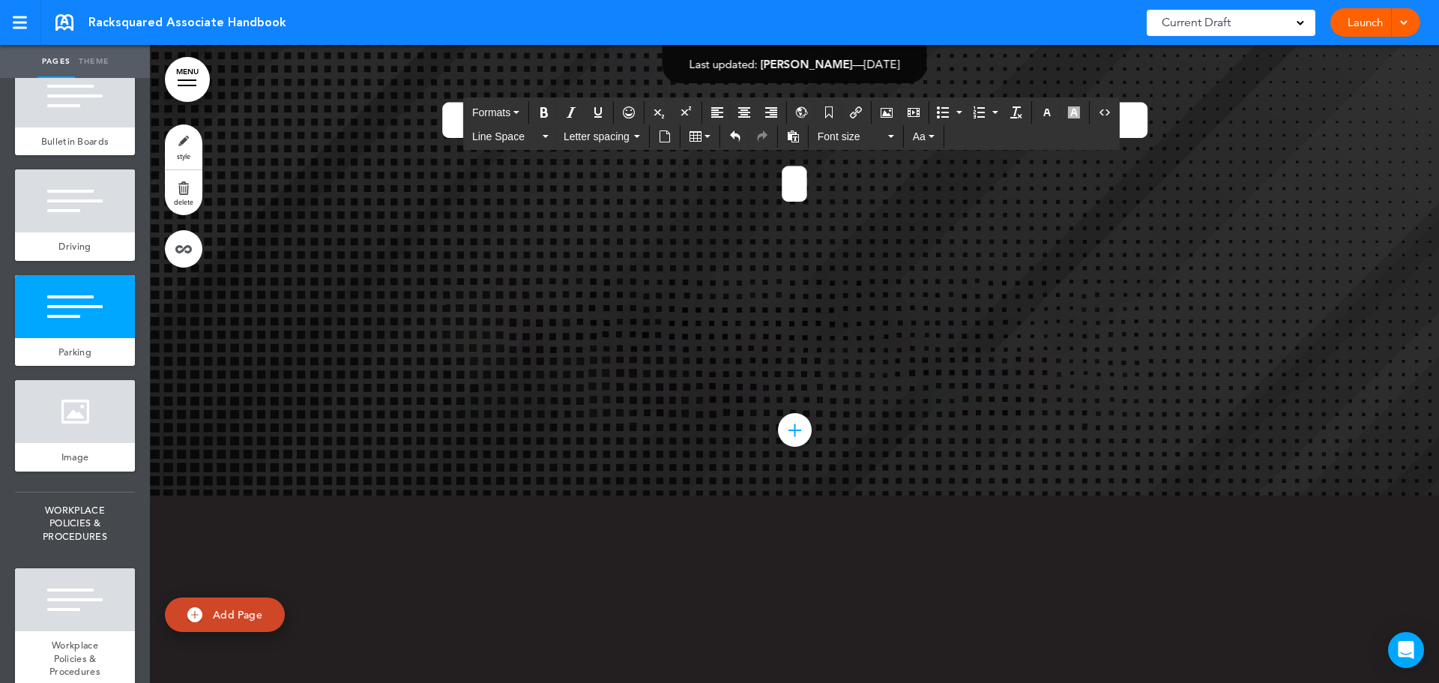
drag, startPoint x: 85, startPoint y: 469, endPoint x: 243, endPoint y: 400, distance: 172.5
click at [85, 443] on div at bounding box center [75, 411] width 120 height 63
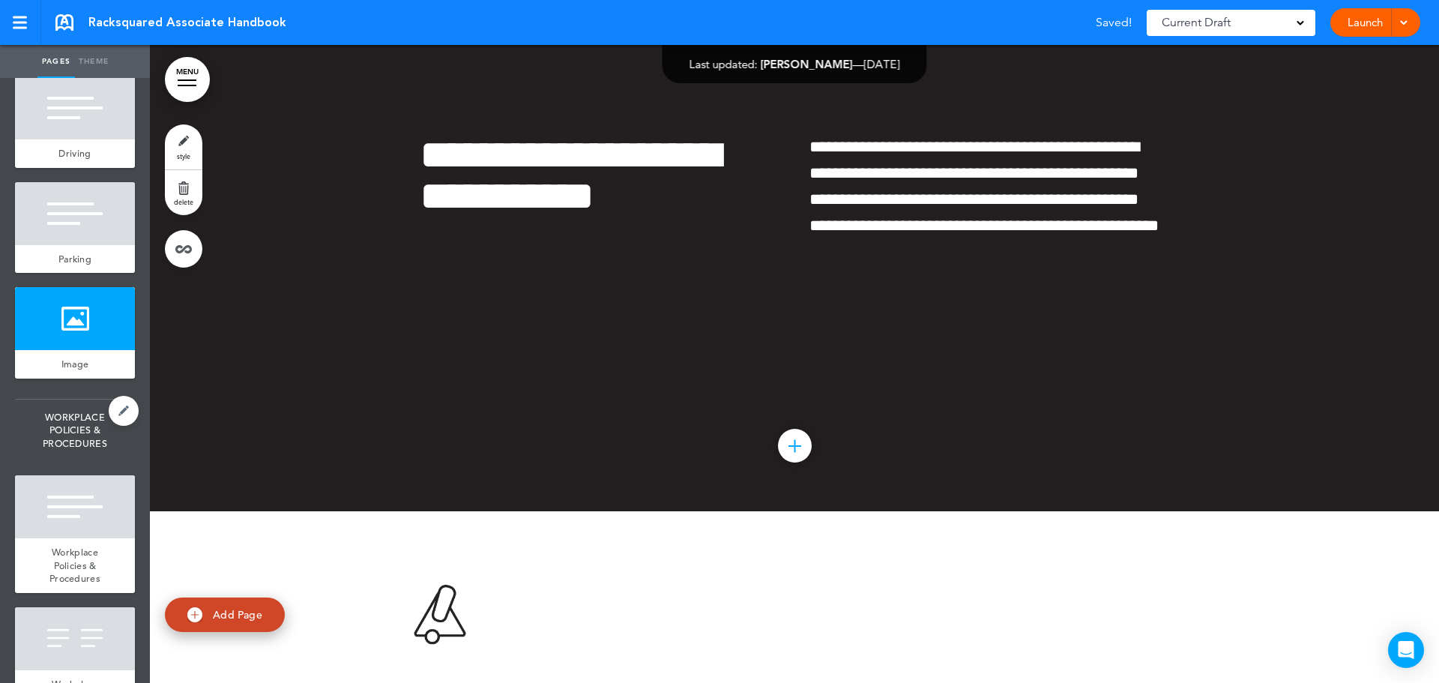
scroll to position [5245, 0]
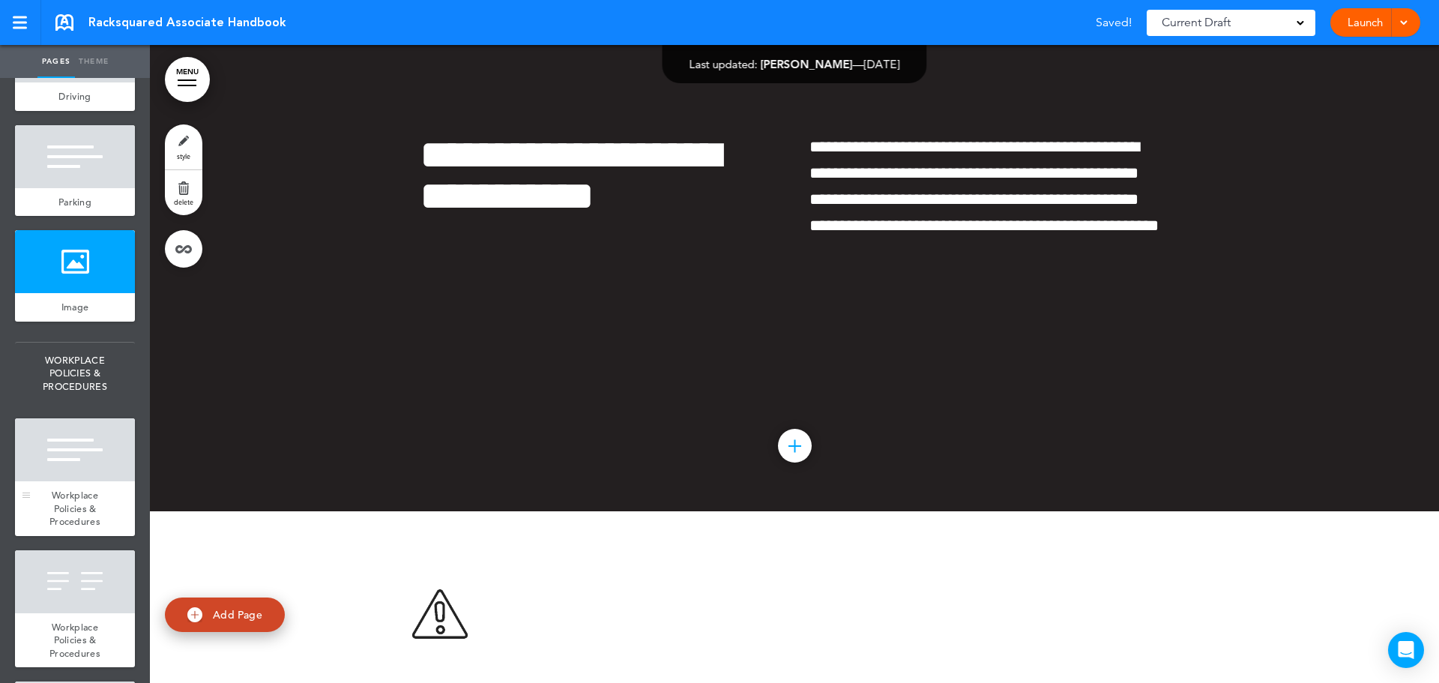
click at [72, 536] on div "Workplace Policies & Procedures" at bounding box center [75, 508] width 120 height 55
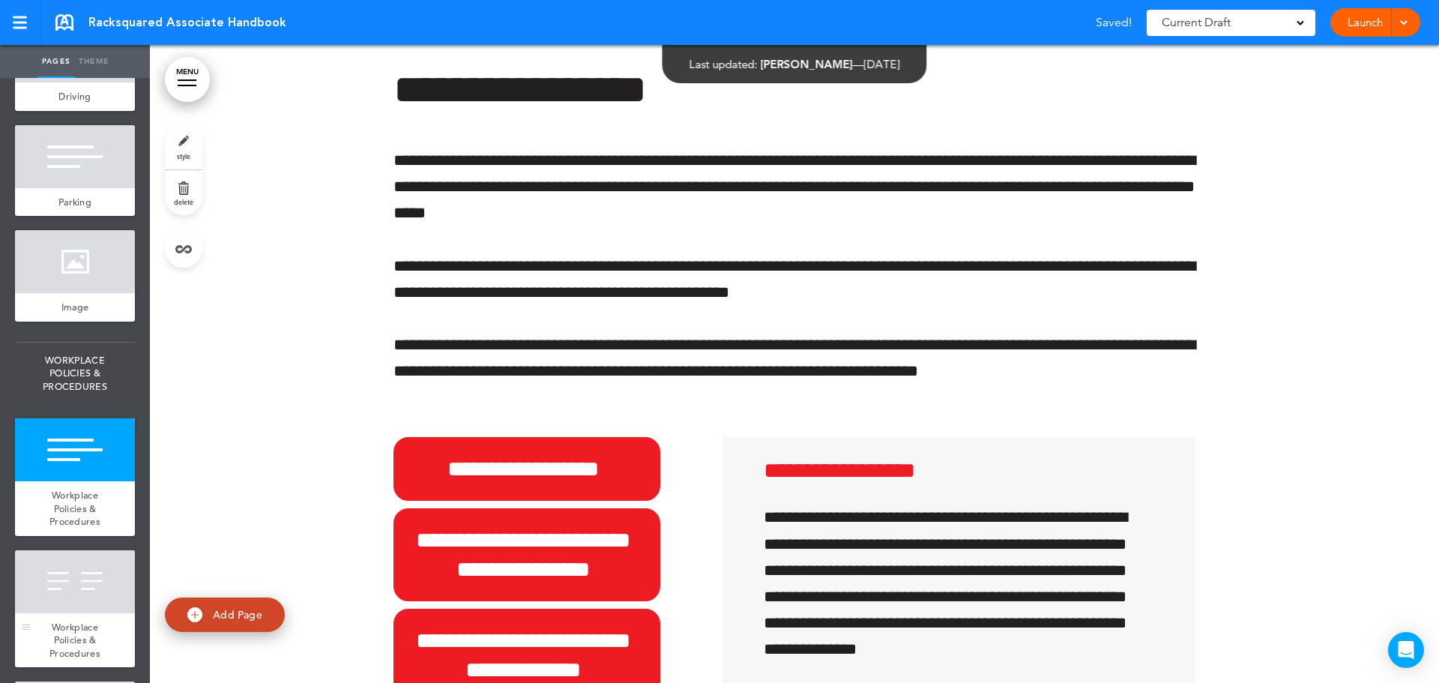
click at [60, 613] on div at bounding box center [75, 581] width 120 height 63
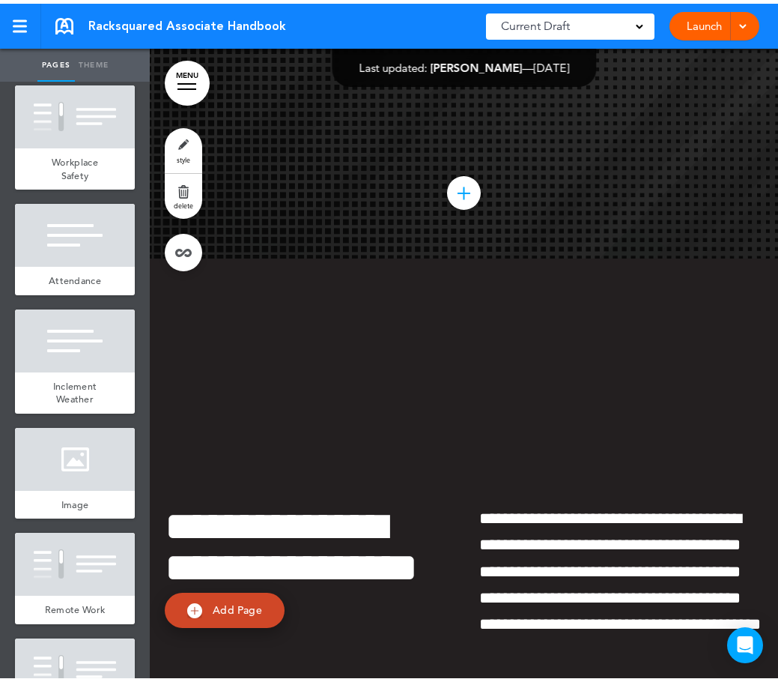
scroll to position [48058, 0]
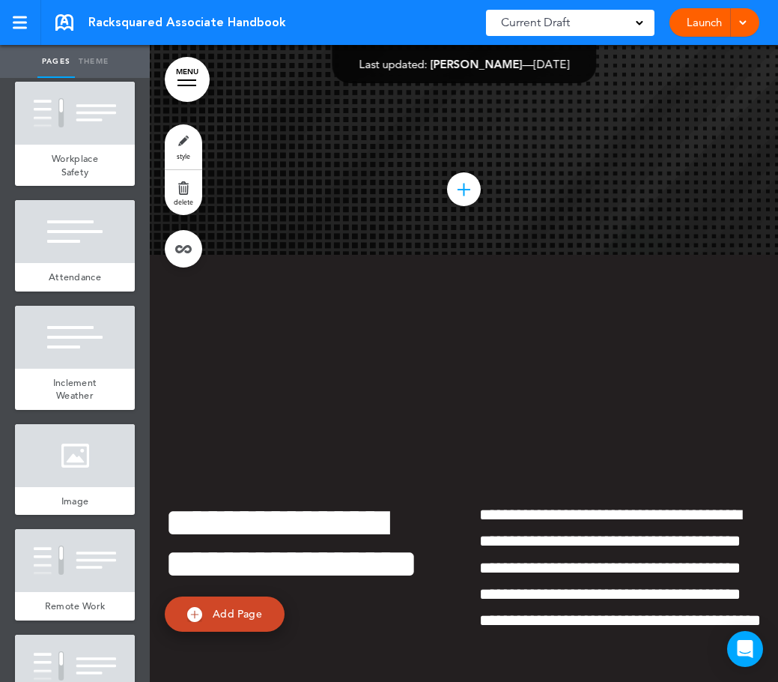
click at [193, 71] on link "MENU" at bounding box center [187, 79] width 45 height 45
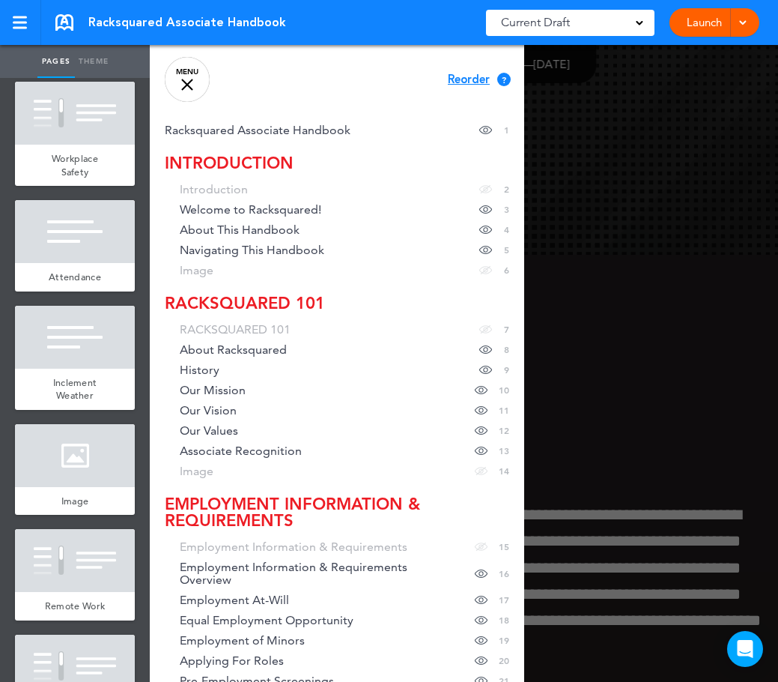
click at [178, 73] on link "MENU" at bounding box center [187, 79] width 45 height 45
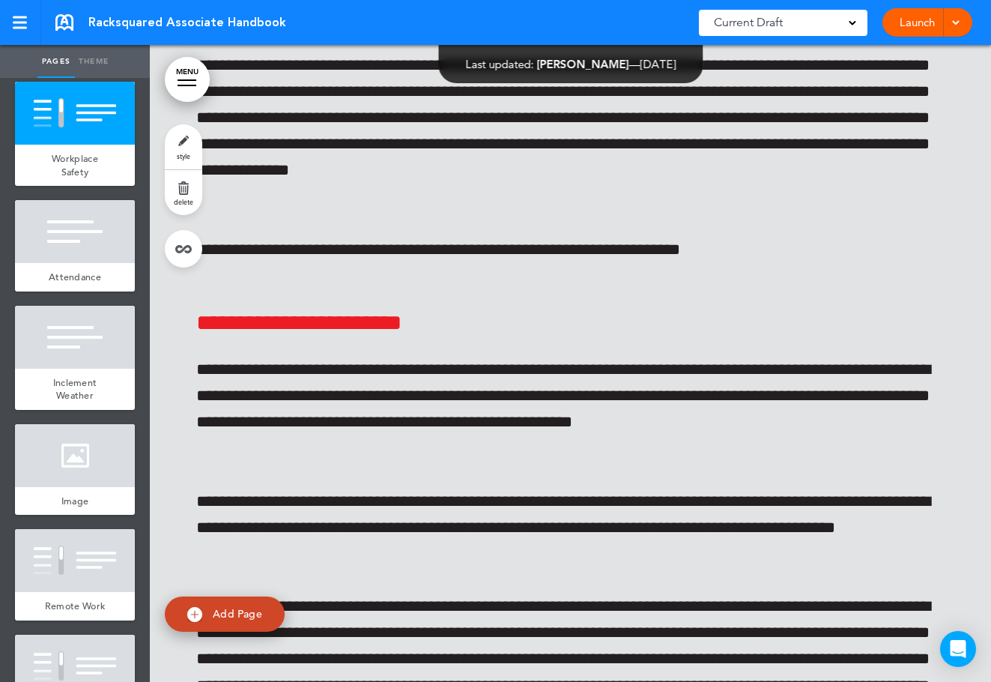
scroll to position [47223, 0]
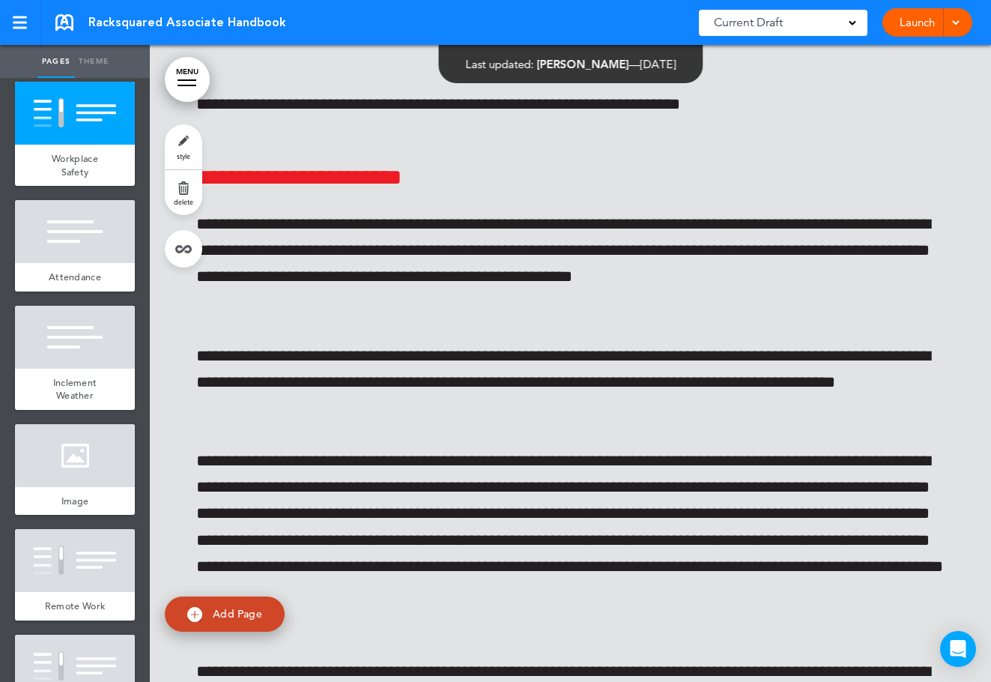
scroll to position [47372, 0]
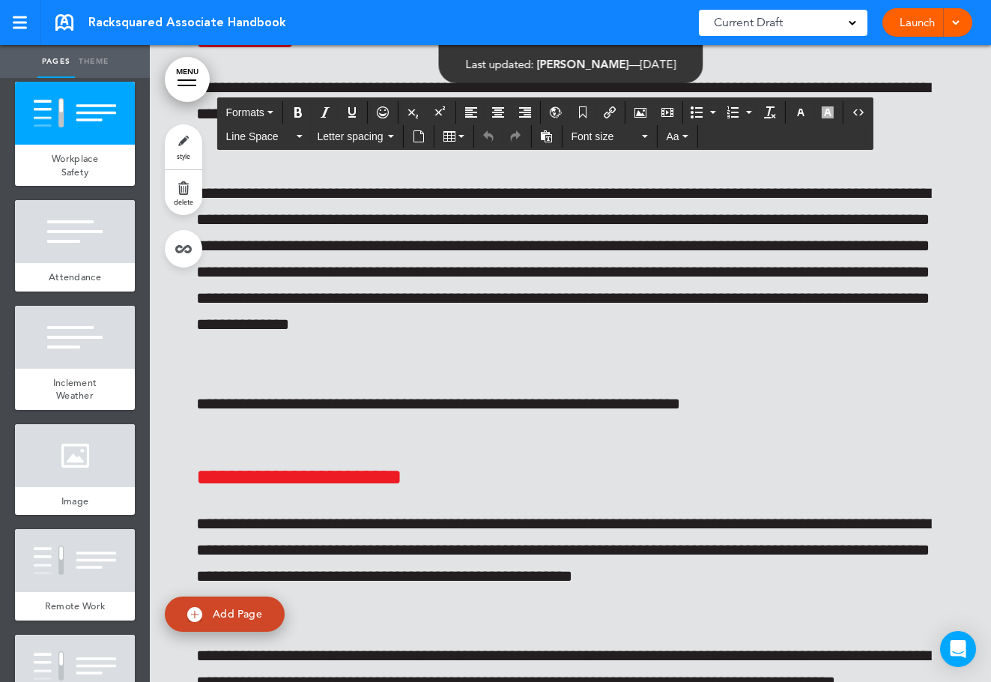
scroll to position [1199, 0]
drag, startPoint x: 767, startPoint y: 560, endPoint x: 778, endPoint y: 558, distance: 10.6
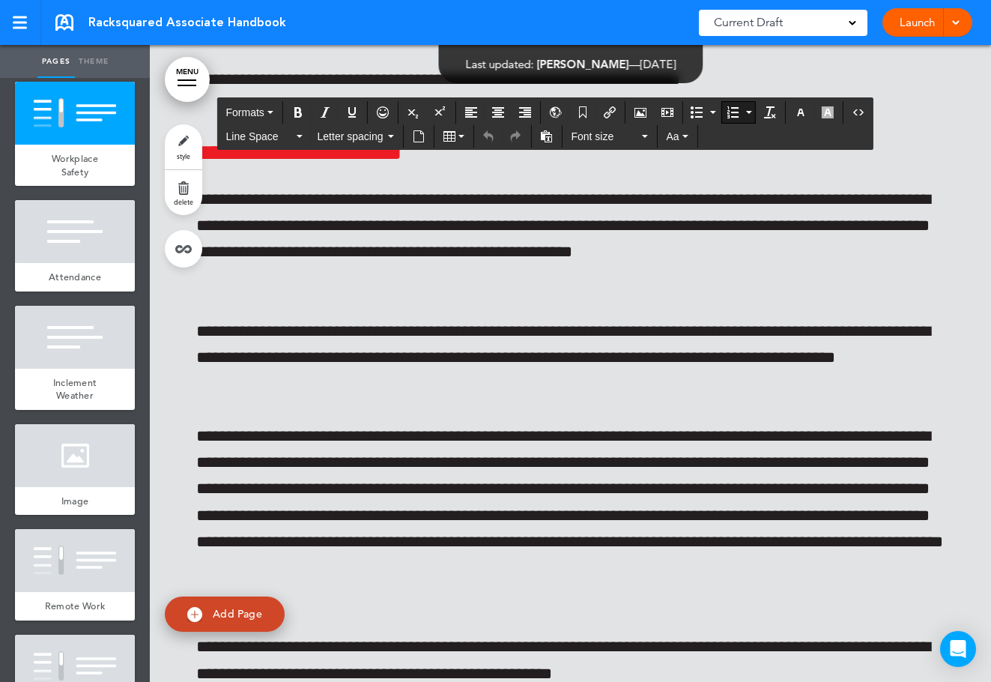
scroll to position [47447, 0]
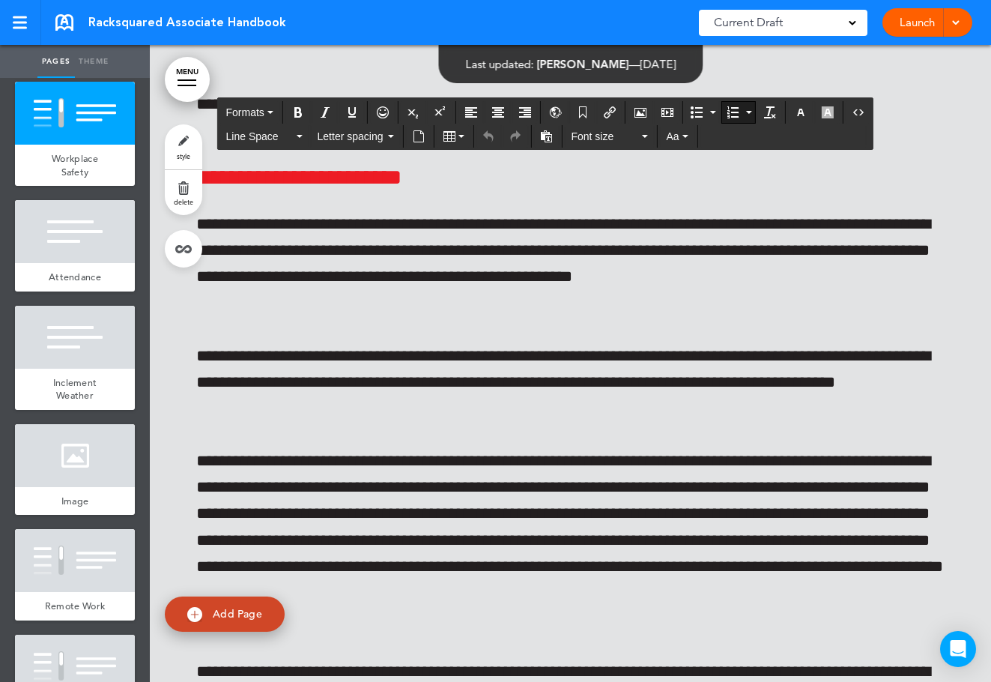
drag, startPoint x: 284, startPoint y: 224, endPoint x: 726, endPoint y: 423, distance: 484.6
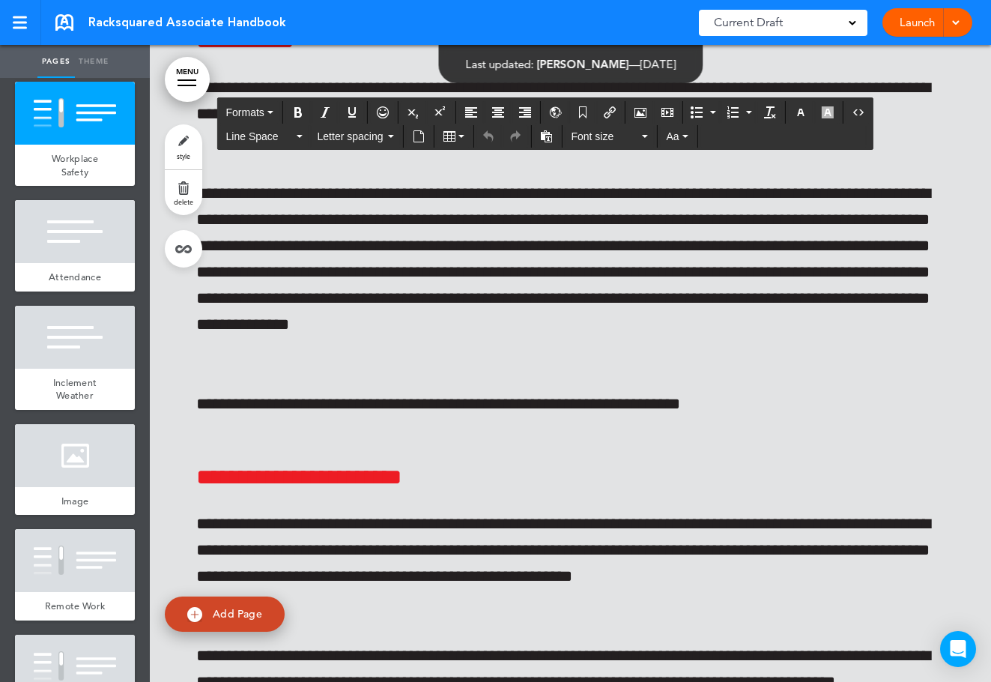
scroll to position [75, 0]
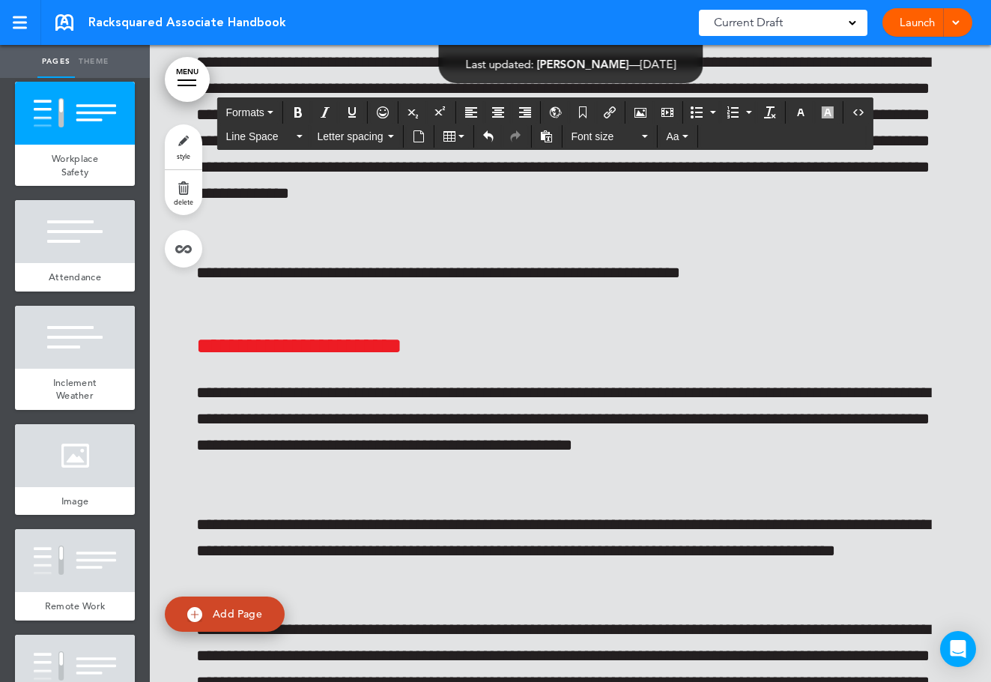
scroll to position [47372, 0]
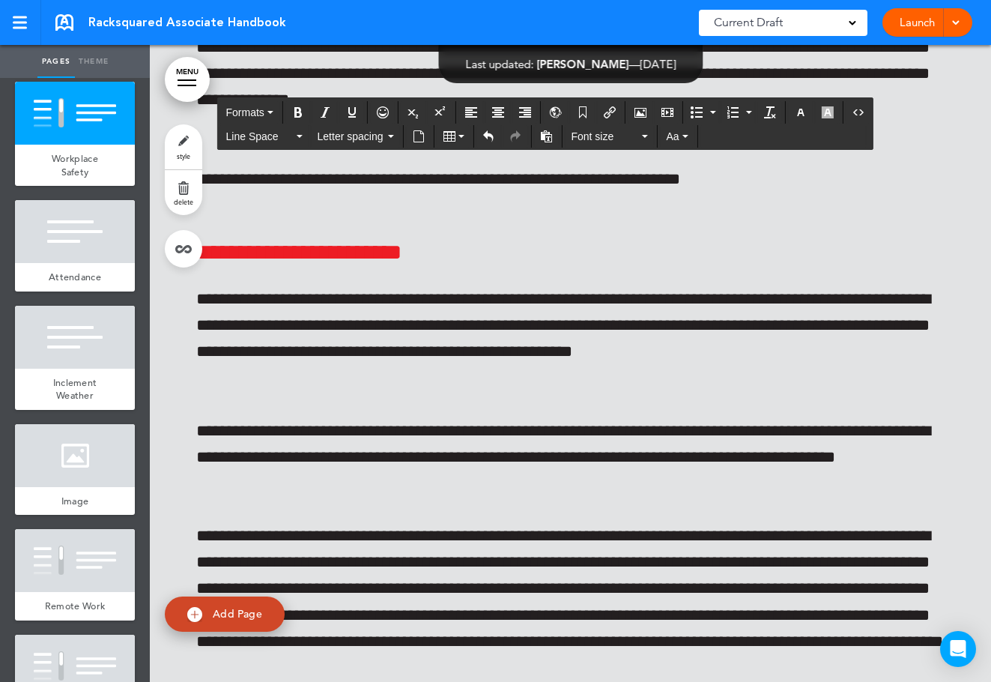
drag, startPoint x: 310, startPoint y: 408, endPoint x: 312, endPoint y: 439, distance: 30.8
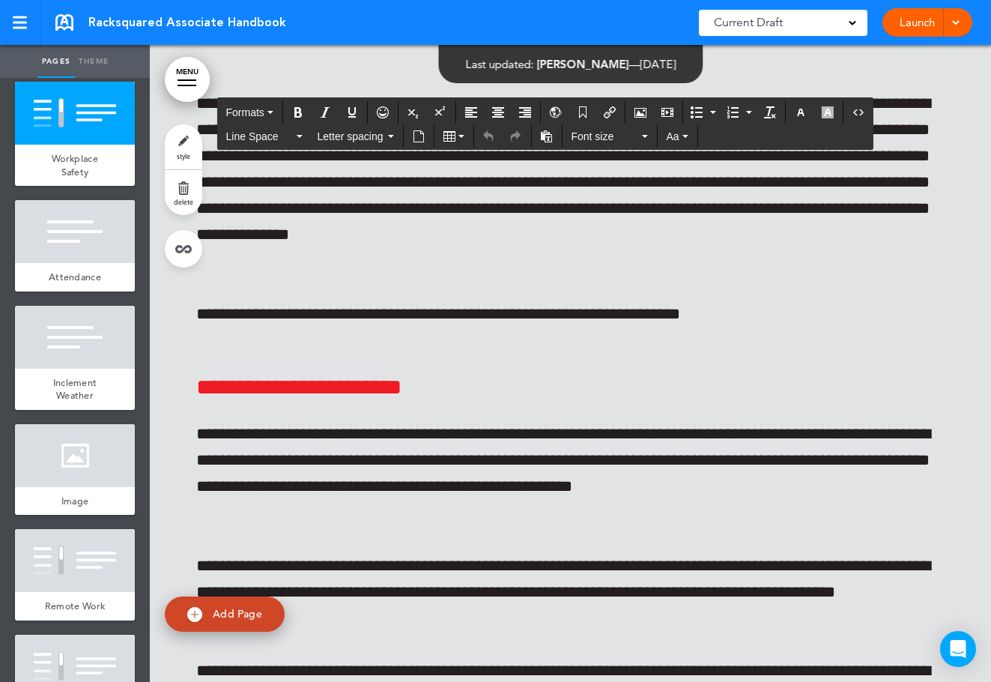
scroll to position [82, 0]
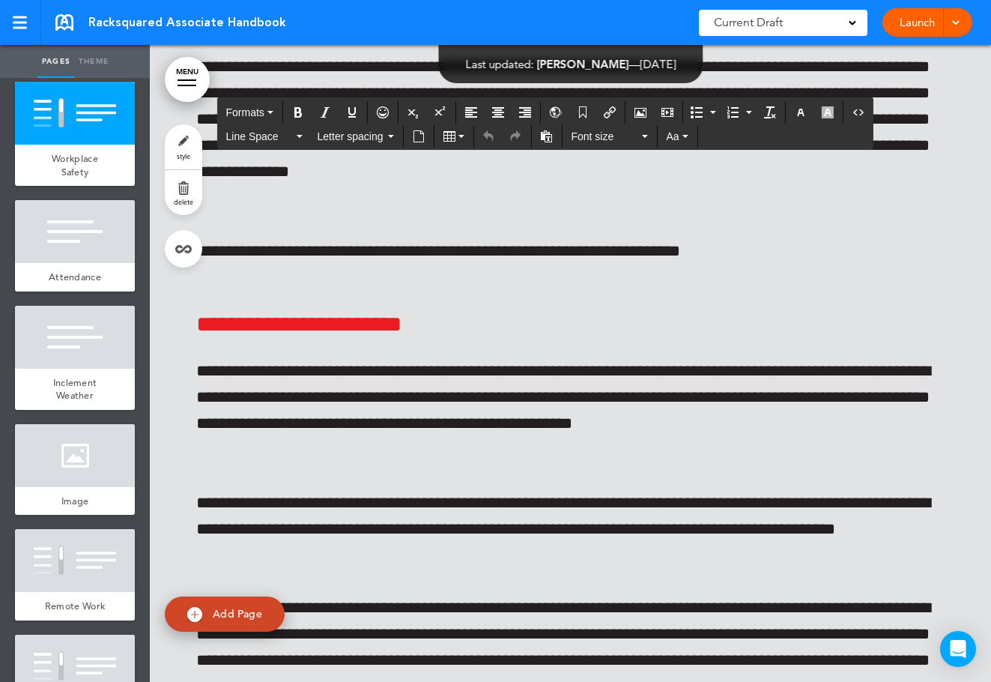
scroll to position [47372, 0]
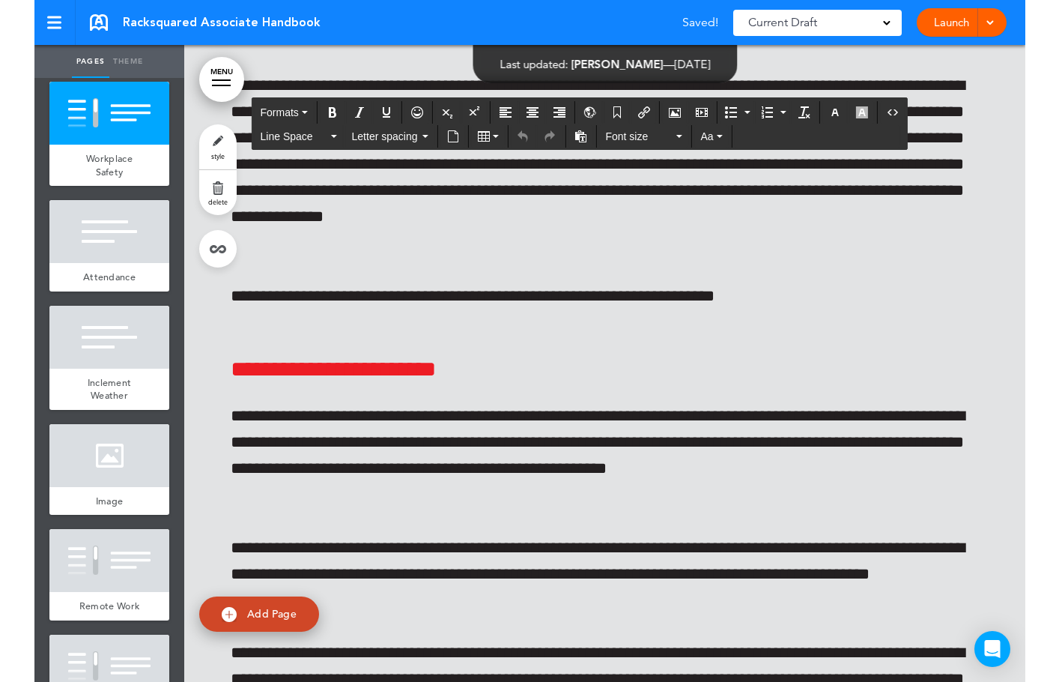
scroll to position [47148, 0]
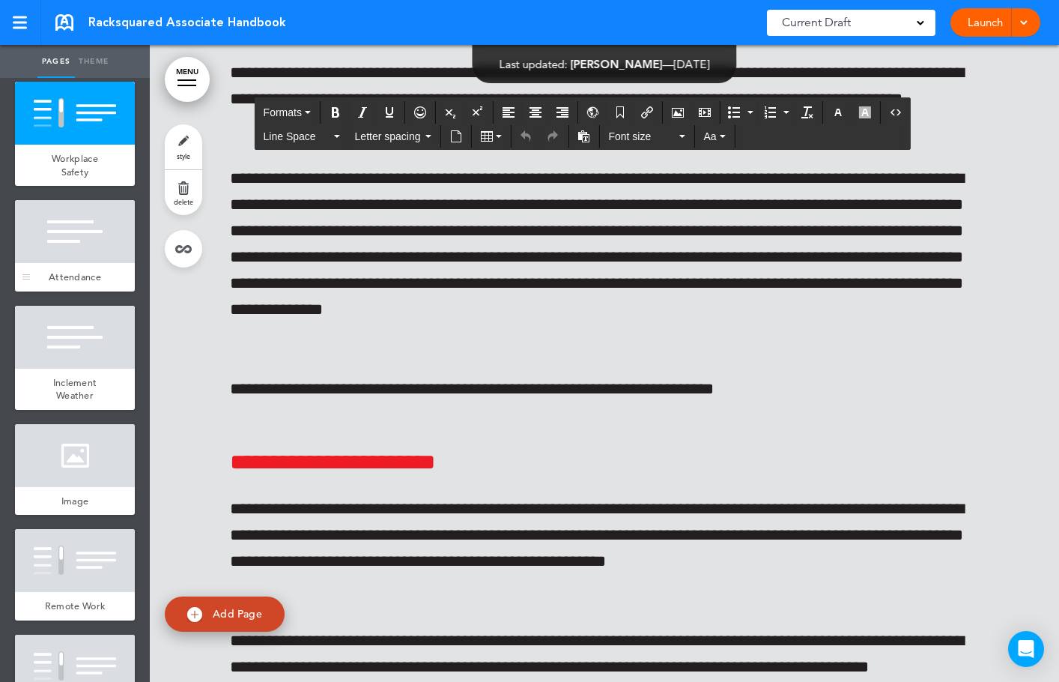
click at [62, 263] on div at bounding box center [75, 231] width 120 height 63
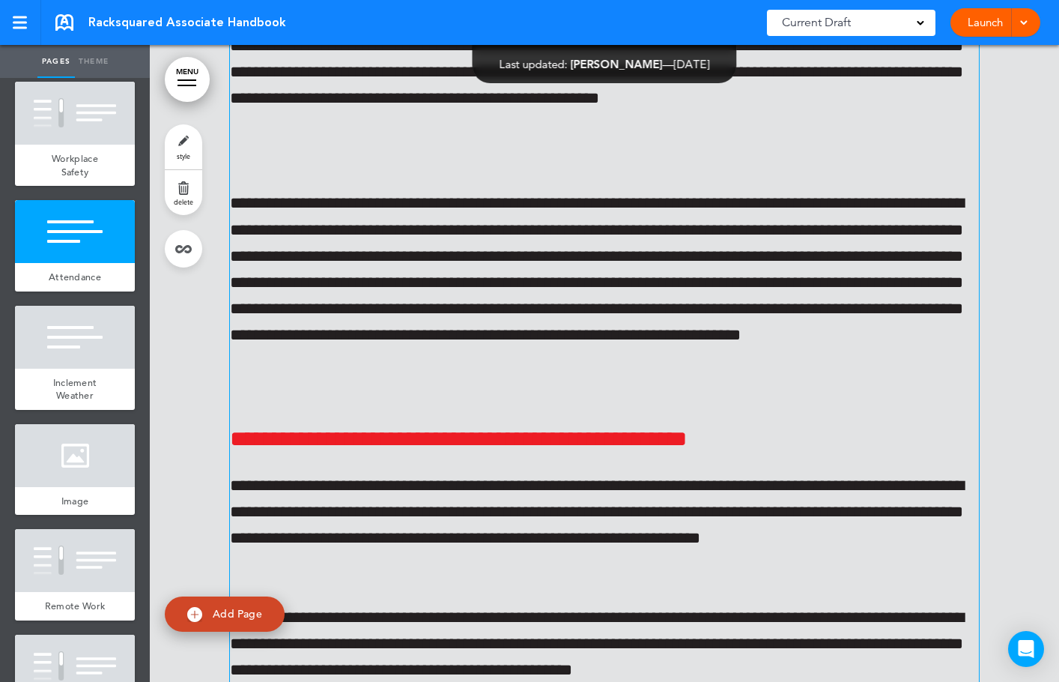
scroll to position [48364, 0]
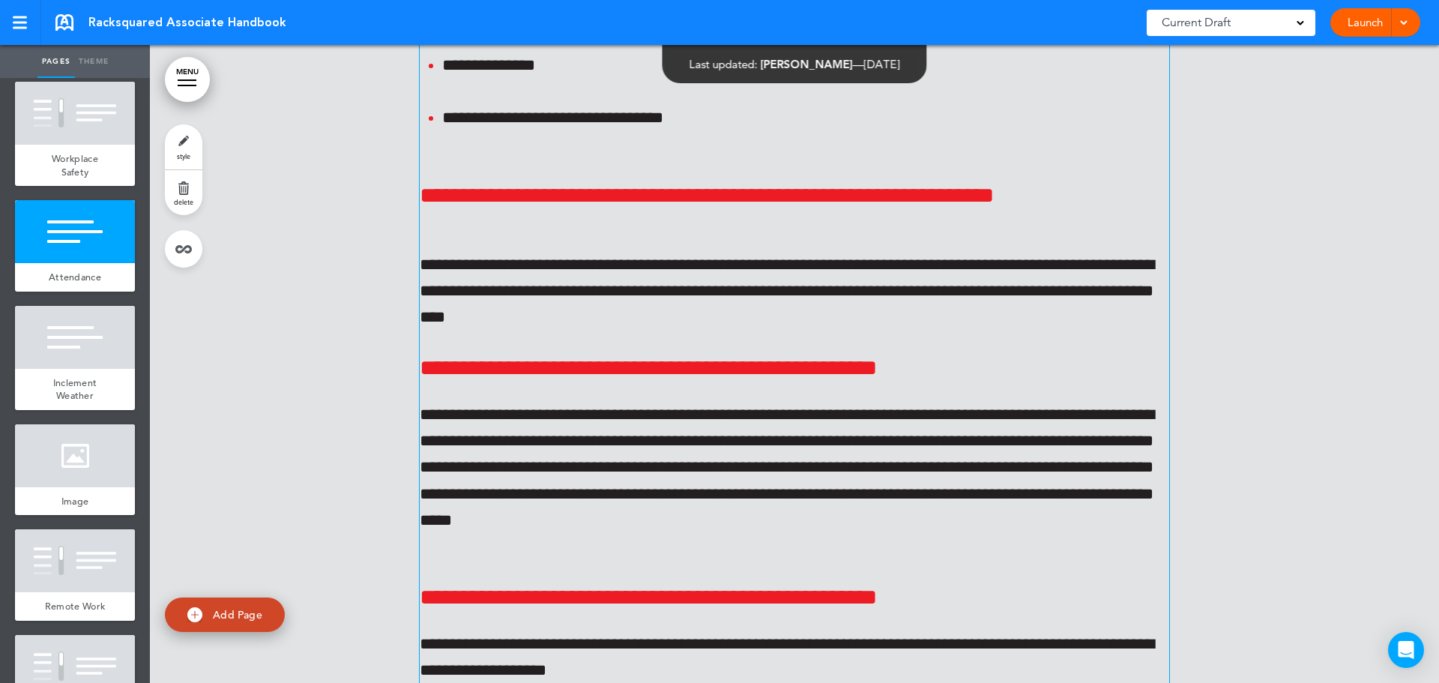
scroll to position [51062, 0]
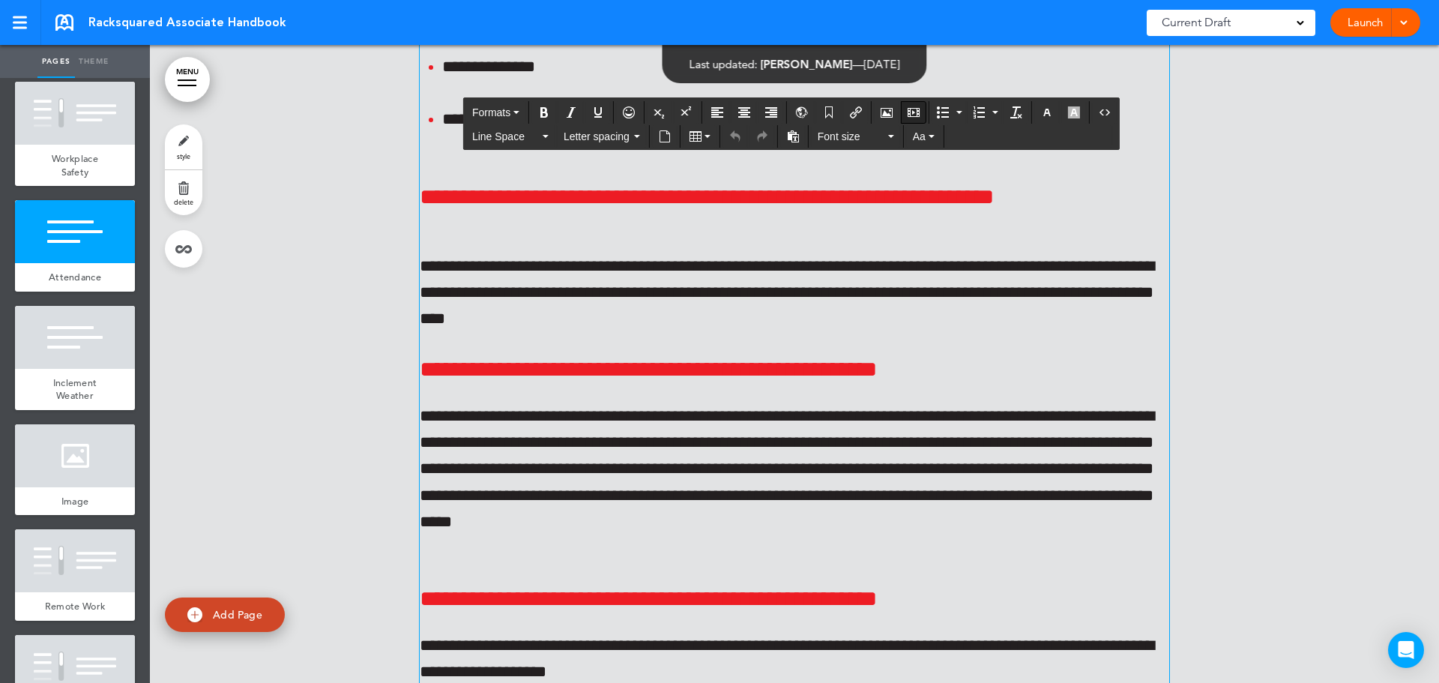
drag, startPoint x: 596, startPoint y: 605, endPoint x: 901, endPoint y: 114, distance: 578.4
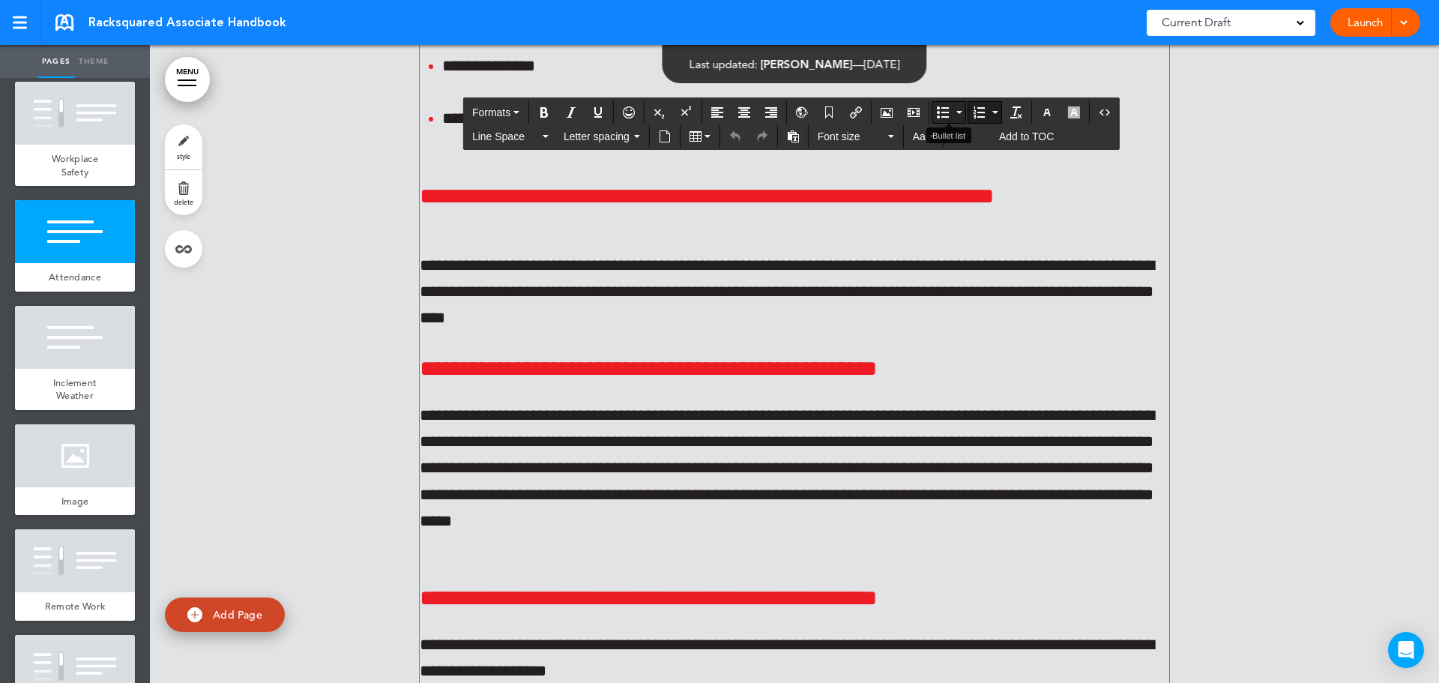
click at [946, 107] on icon "Bullet list" at bounding box center [943, 112] width 12 height 12
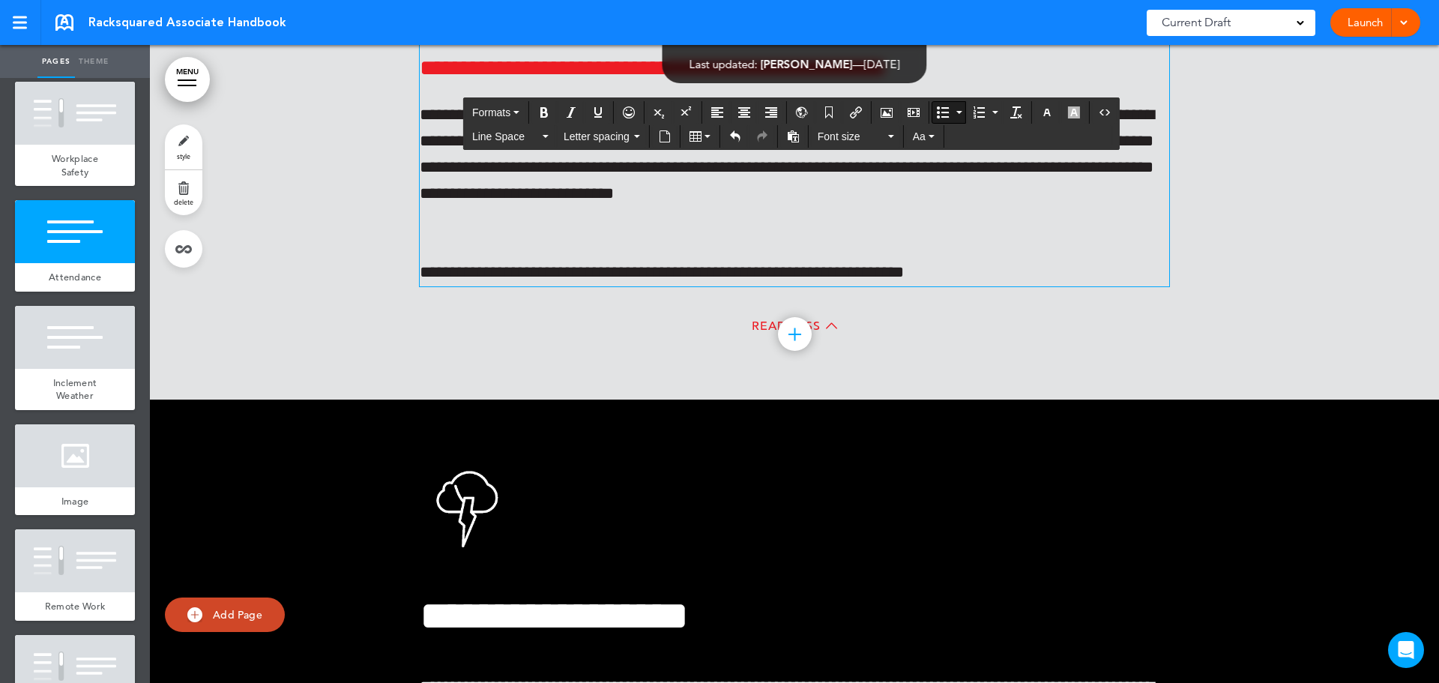
scroll to position [51736, 0]
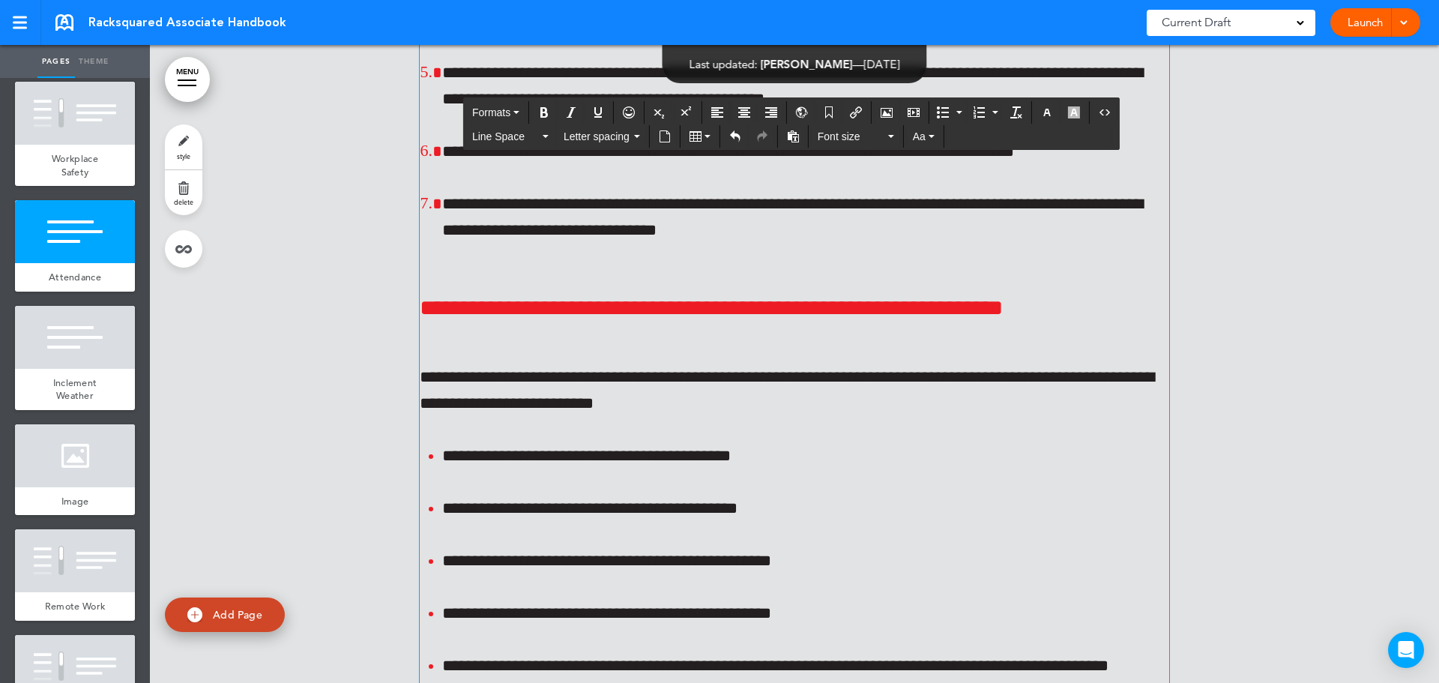
scroll to position [49488, 0]
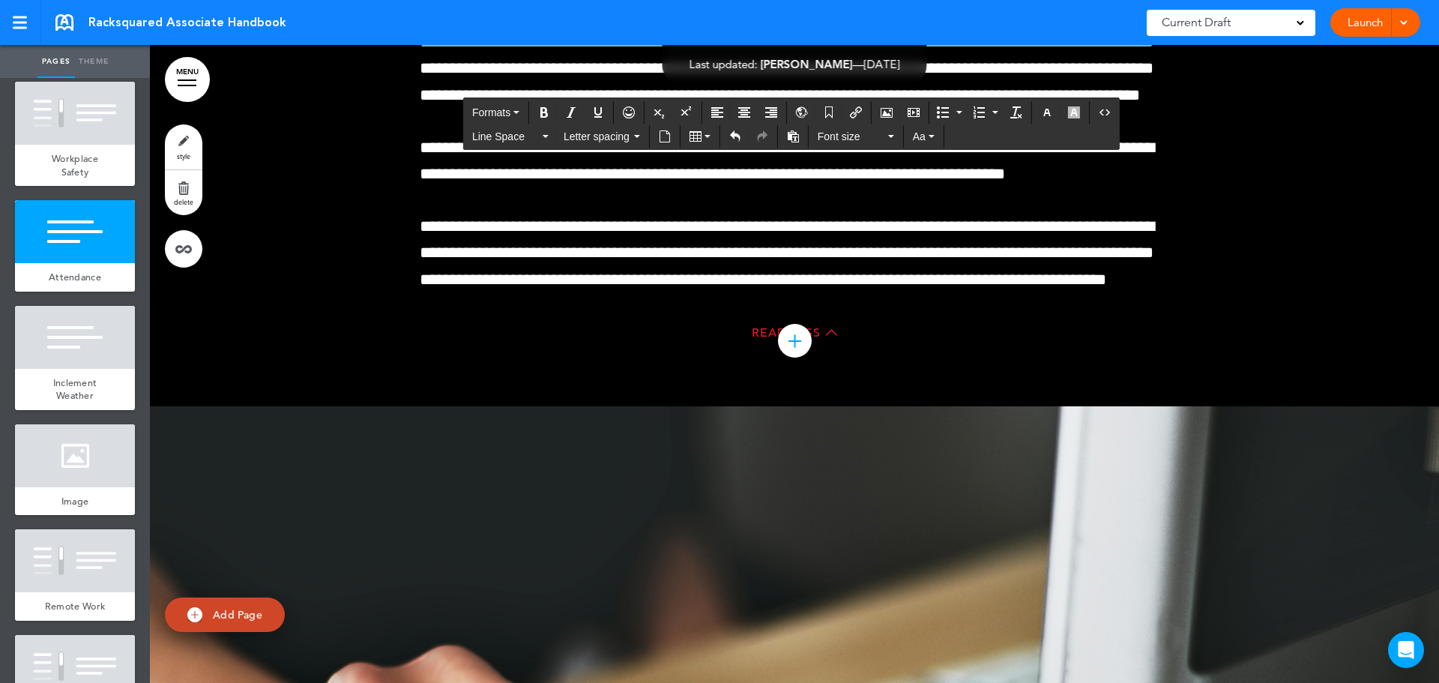
scroll to position [52860, 0]
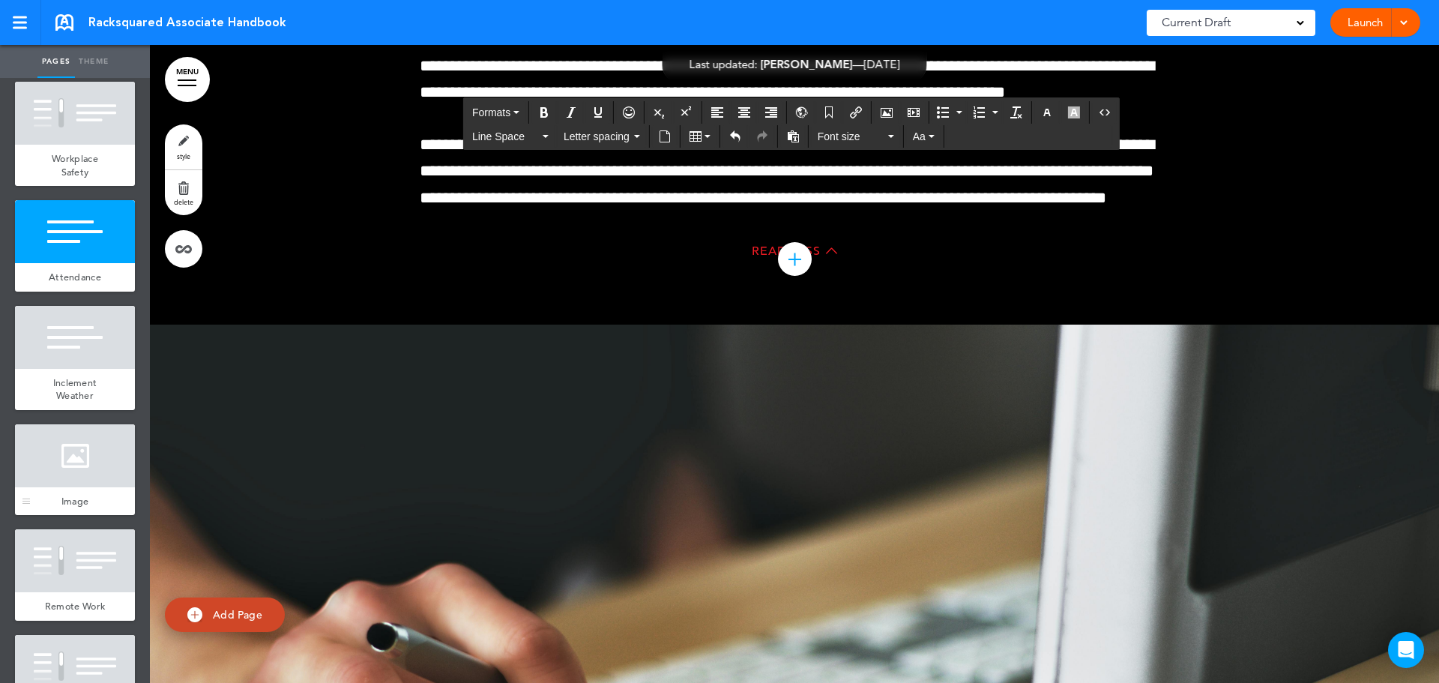
scroll to position [52935, 0]
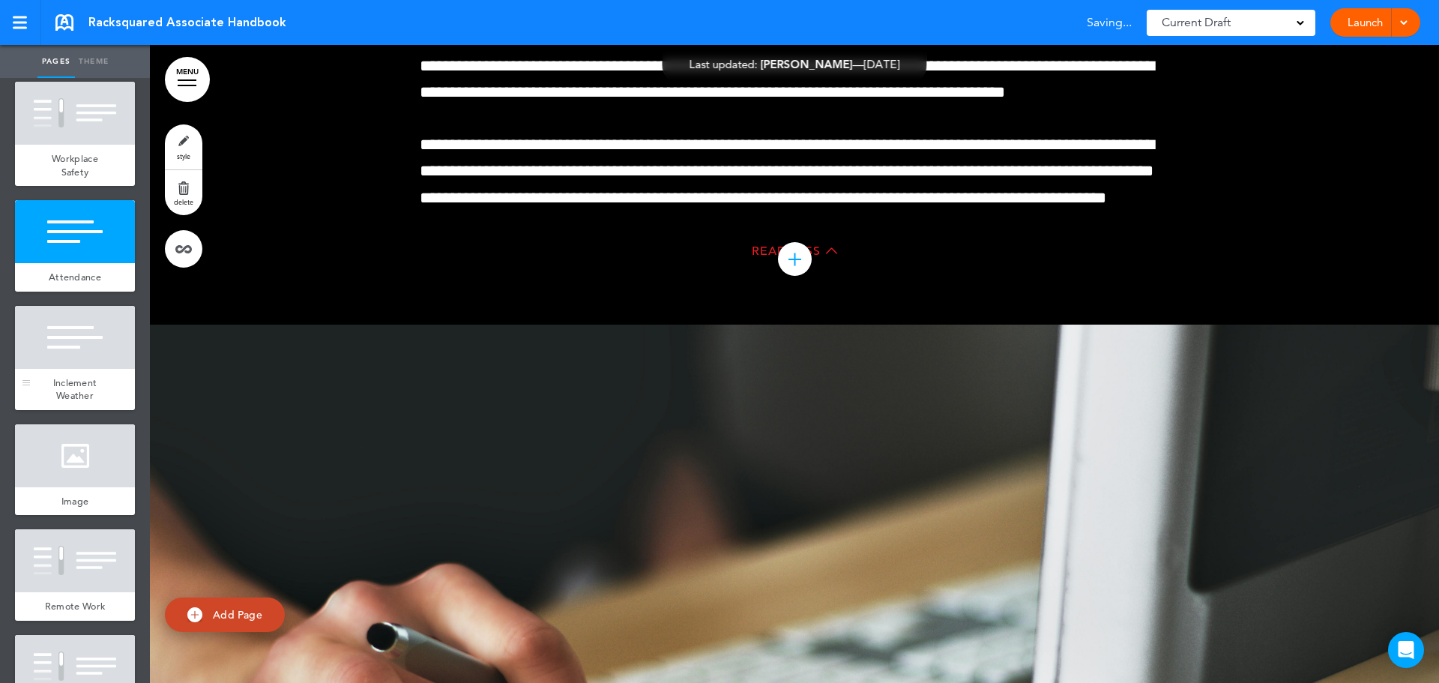
click at [60, 369] on div at bounding box center [75, 337] width 120 height 63
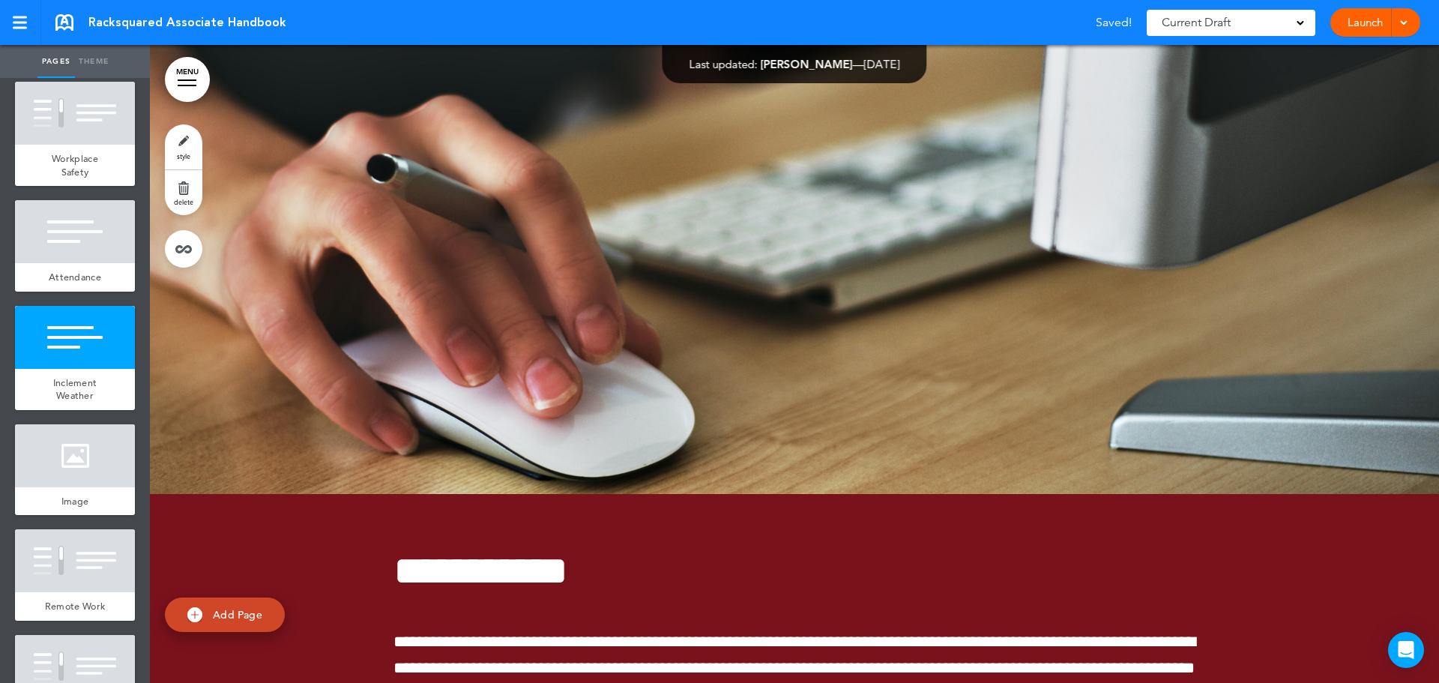
scroll to position [53543, 0]
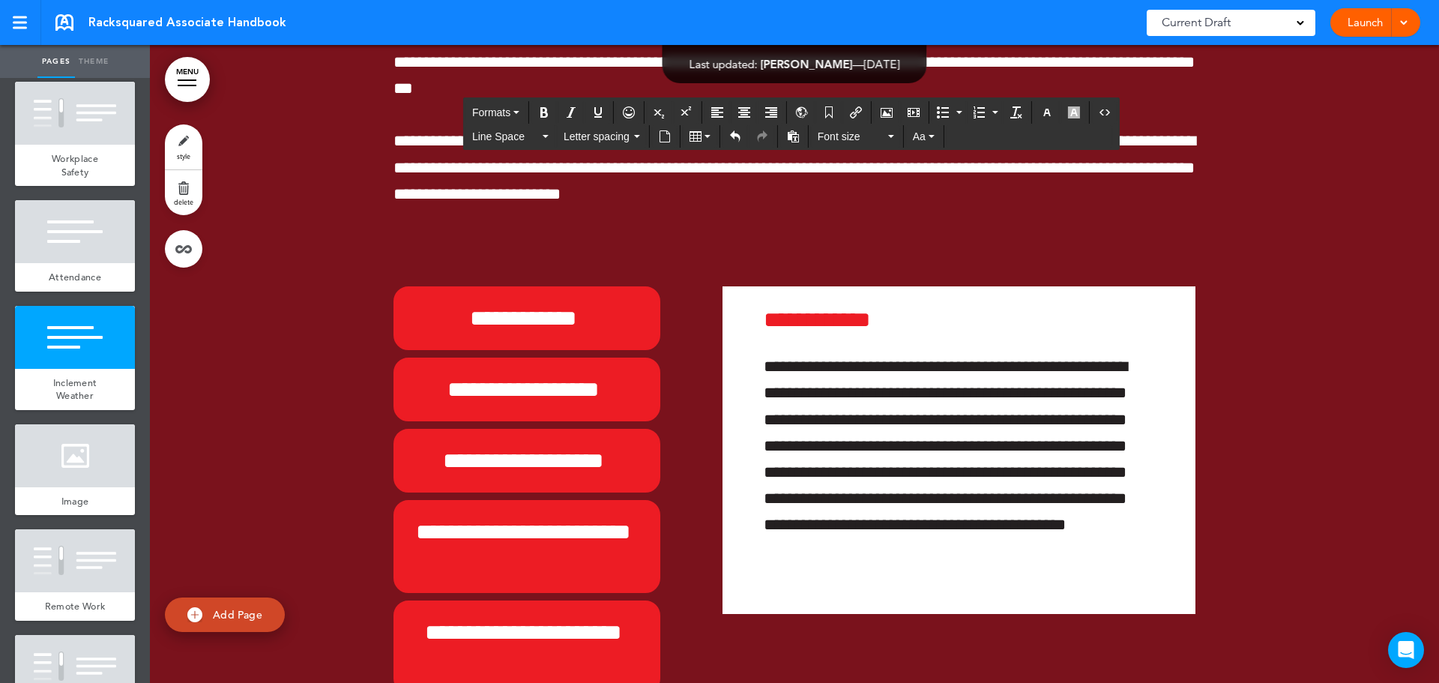
scroll to position [54068, 0]
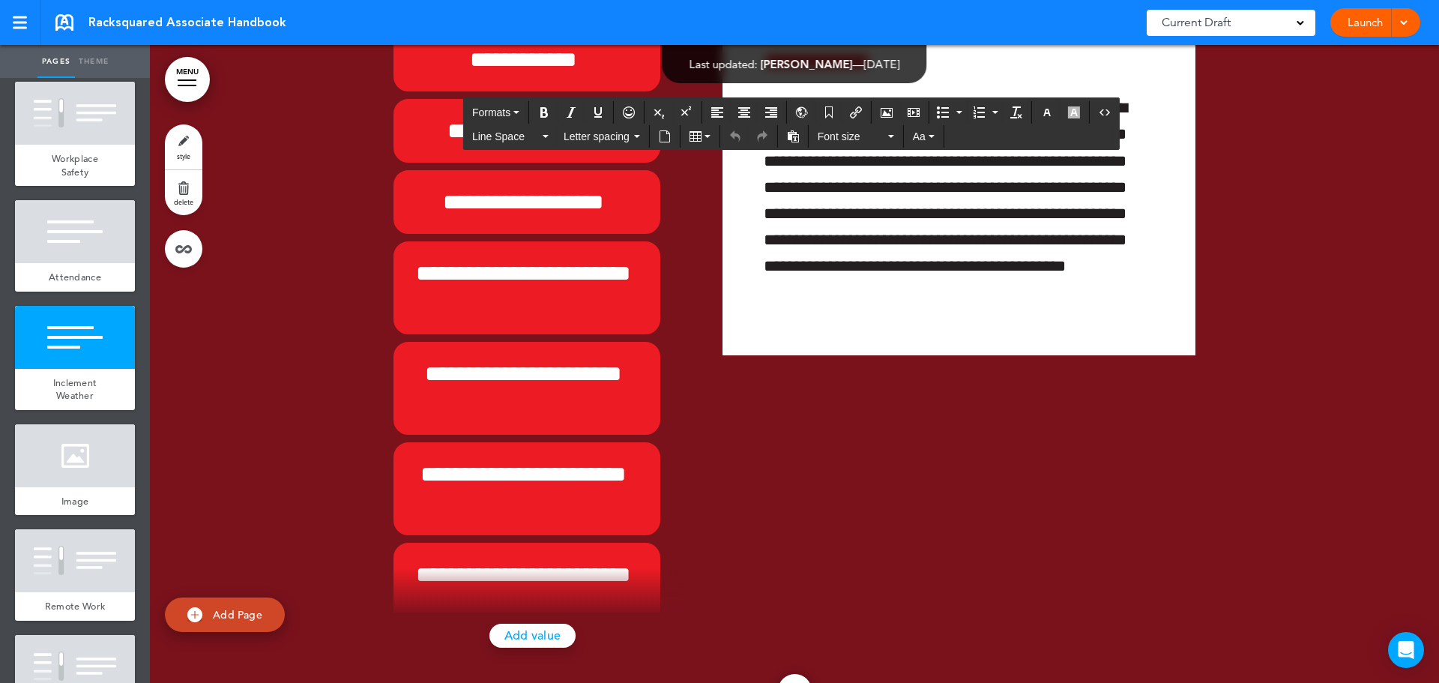
scroll to position [54292, 0]
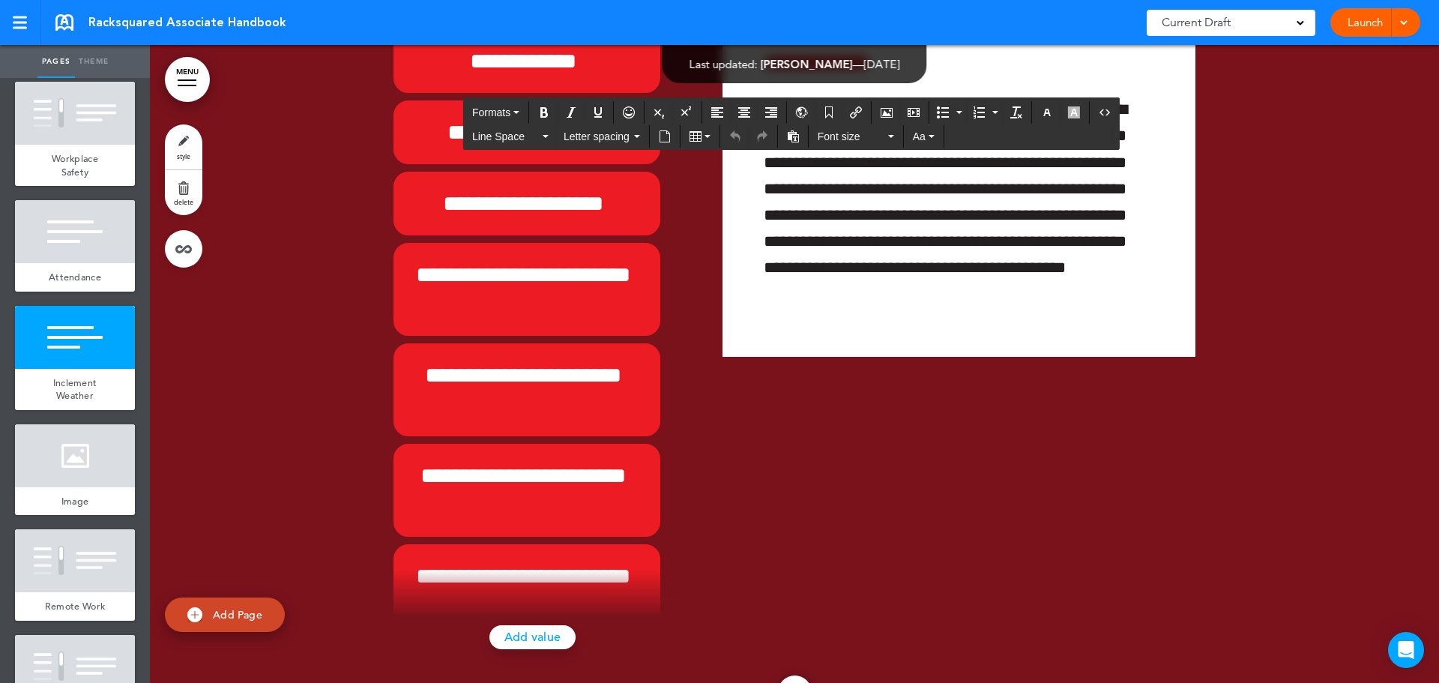
scroll to position [54293, 0]
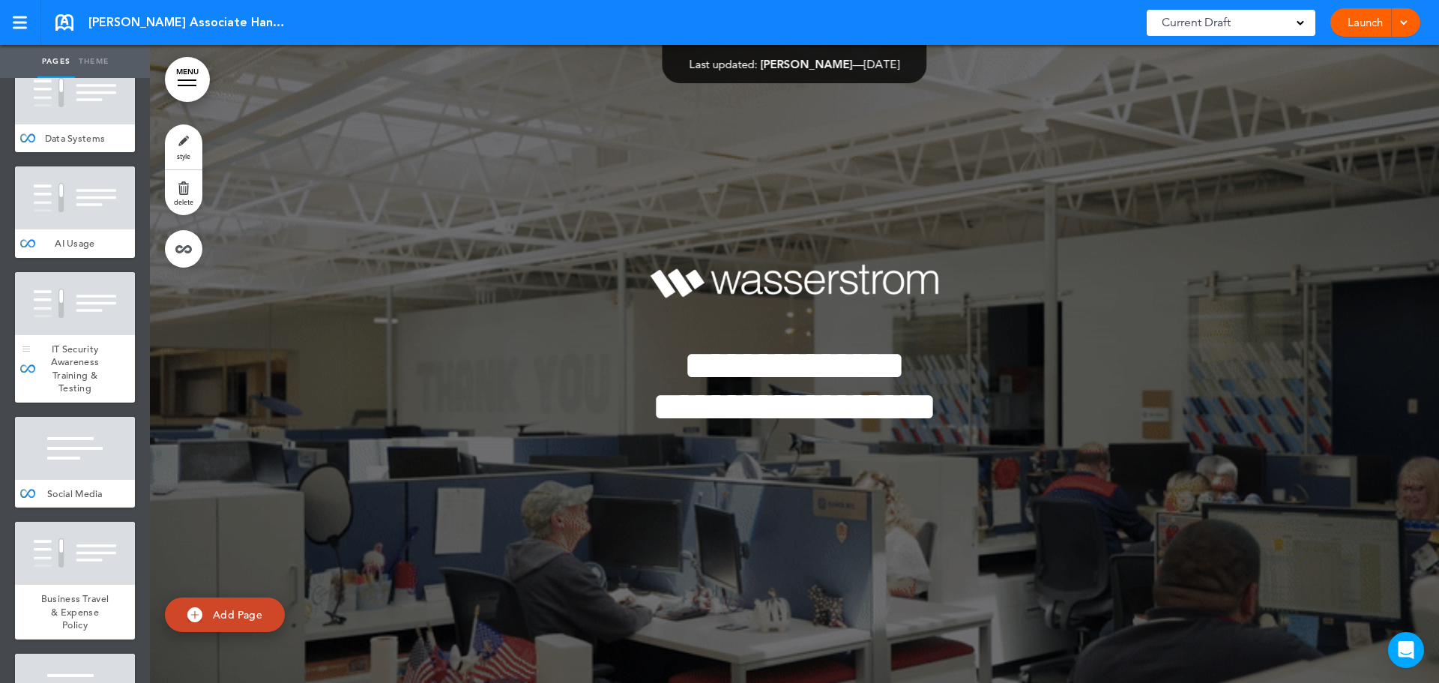
scroll to position [5994, 0]
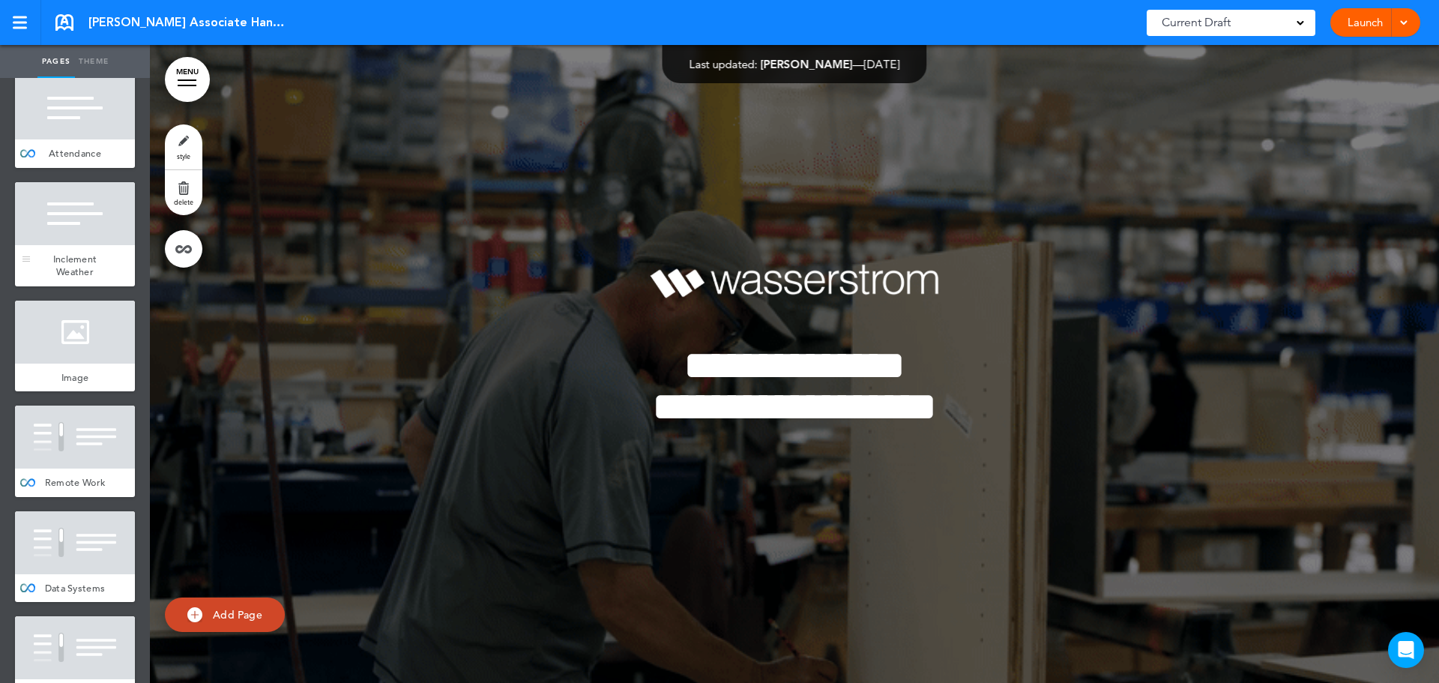
click at [64, 245] on div at bounding box center [75, 213] width 120 height 63
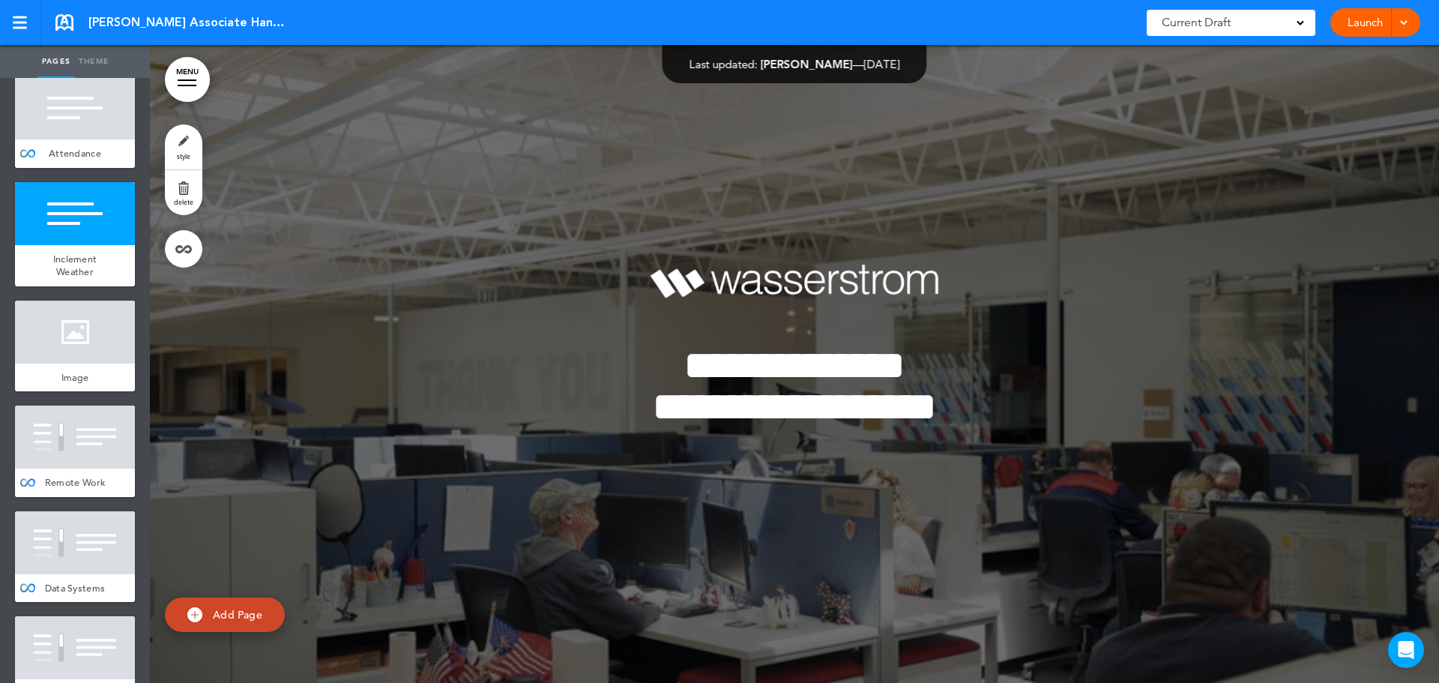
scroll to position [52238, 0]
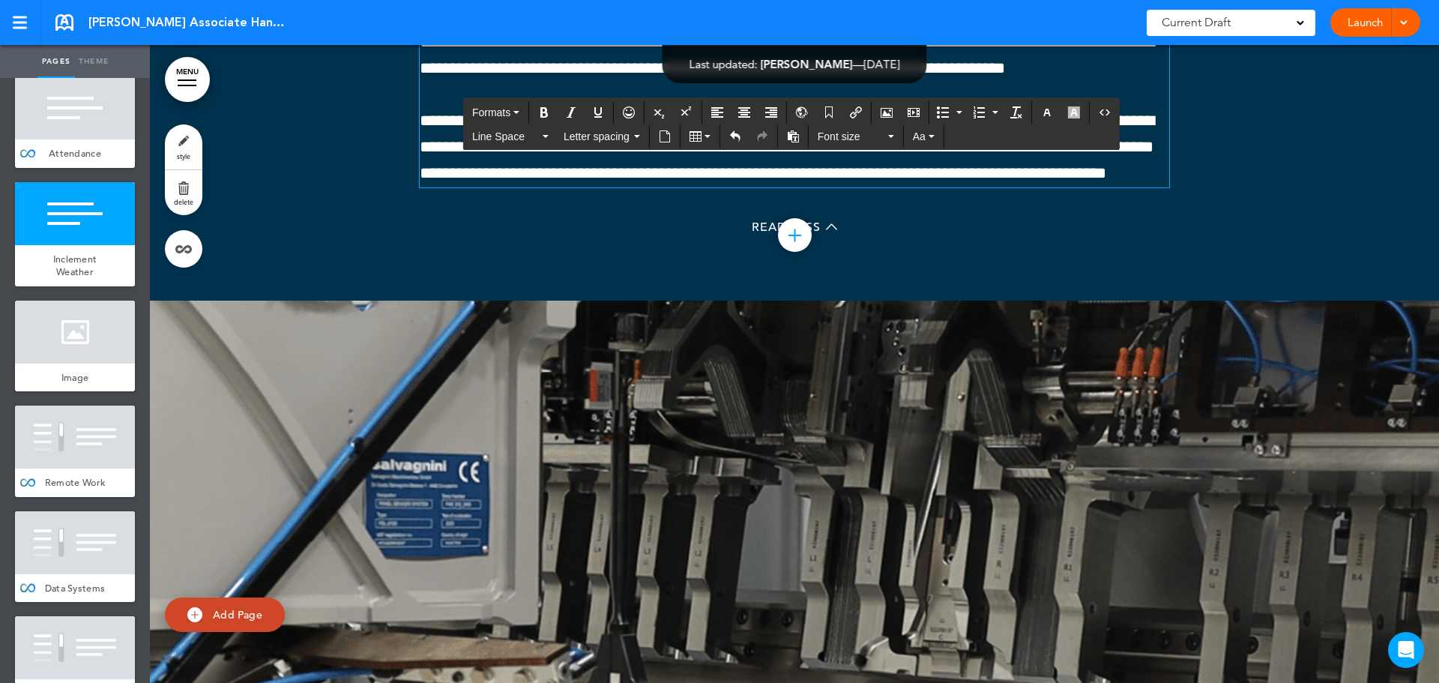
scroll to position [52463, 0]
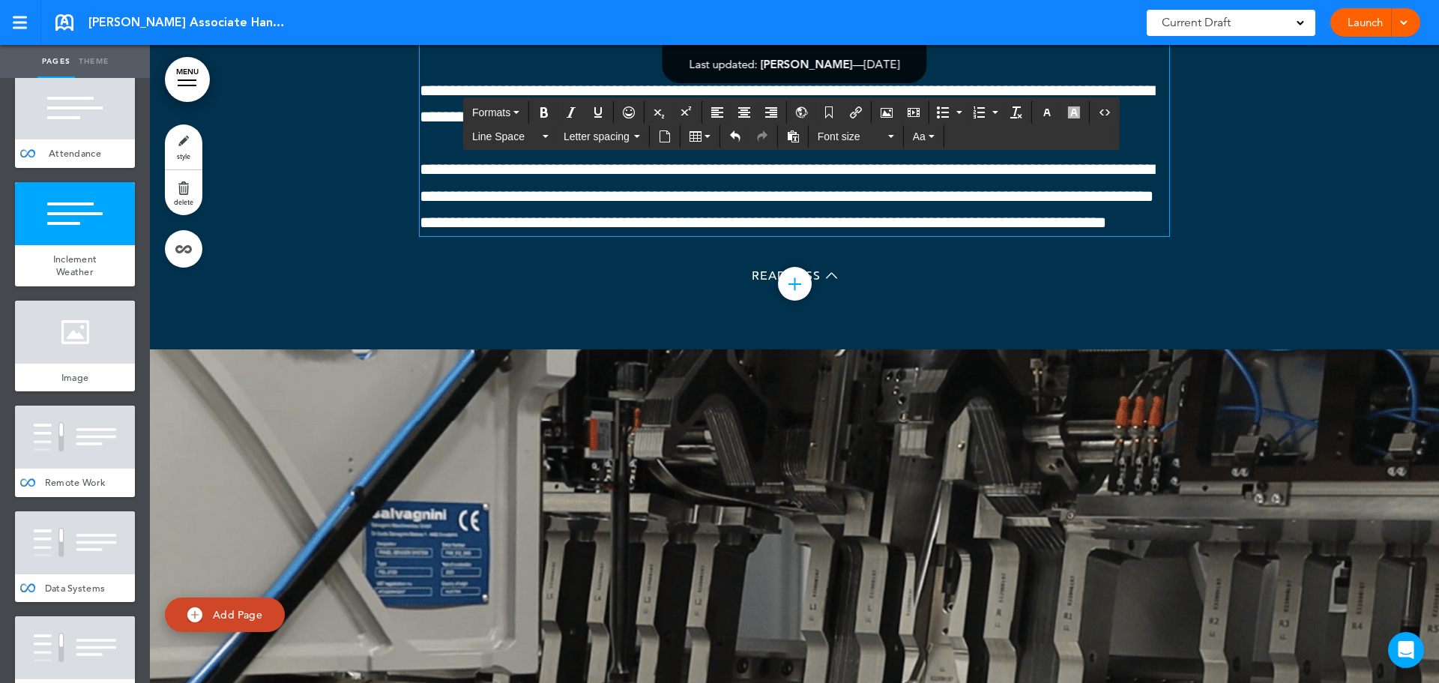
drag, startPoint x: 736, startPoint y: 567, endPoint x: 416, endPoint y: 566, distance: 320.7
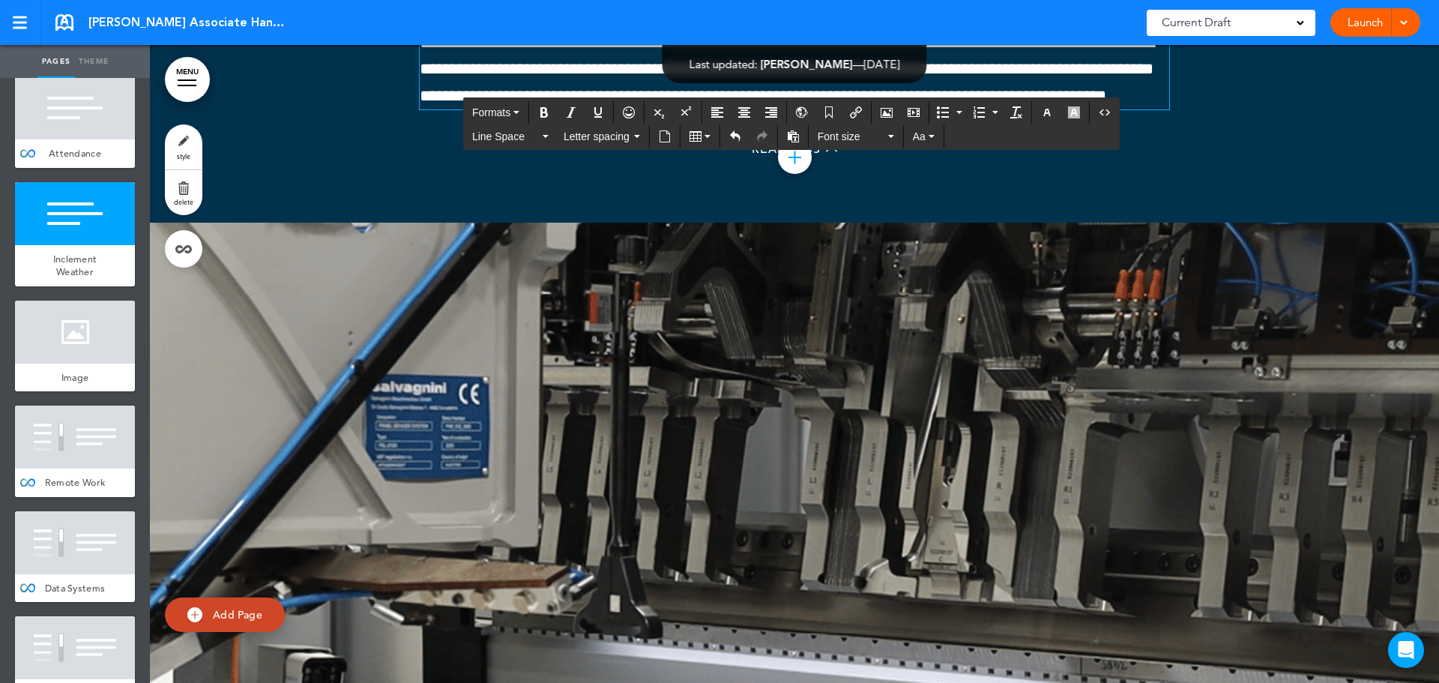
scroll to position [52538, 0]
click at [737, 131] on icon "Undo" at bounding box center [735, 136] width 12 height 12
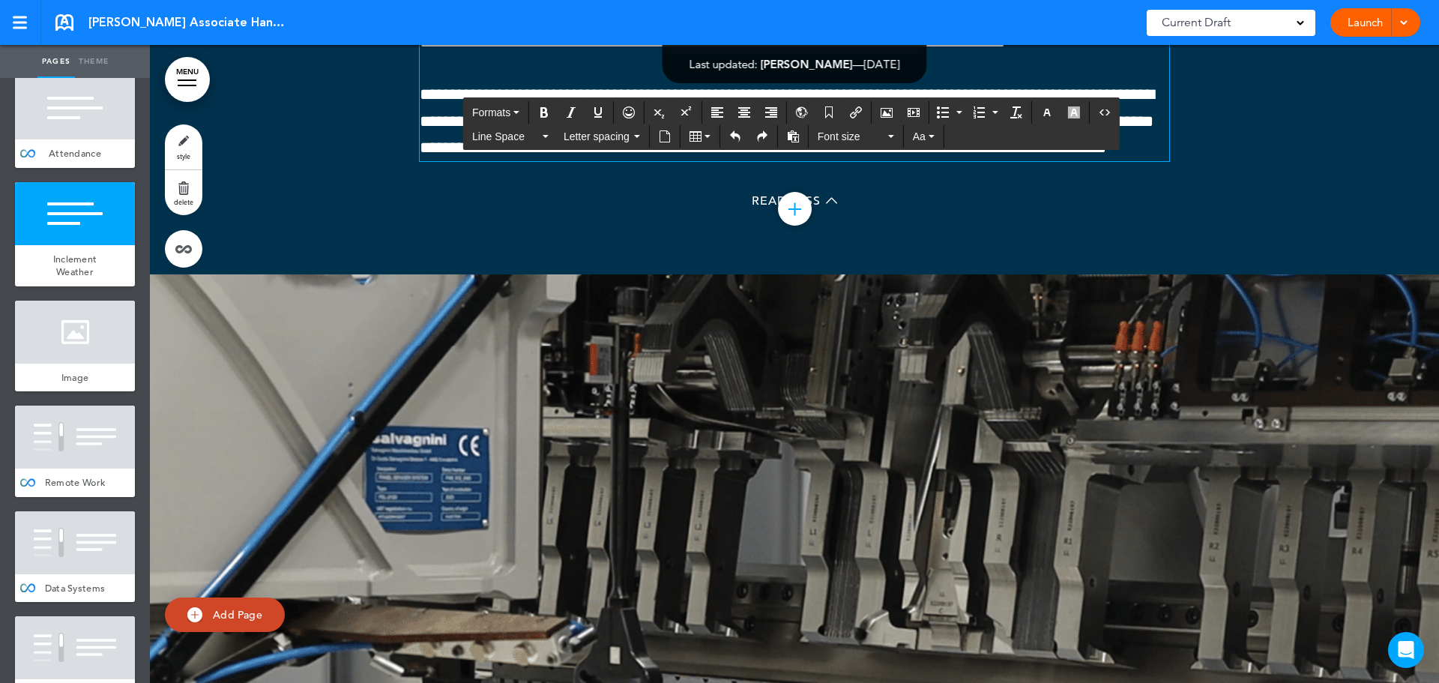
scroll to position [52538, 0]
drag, startPoint x: 455, startPoint y: 488, endPoint x: 417, endPoint y: 490, distance: 37.5
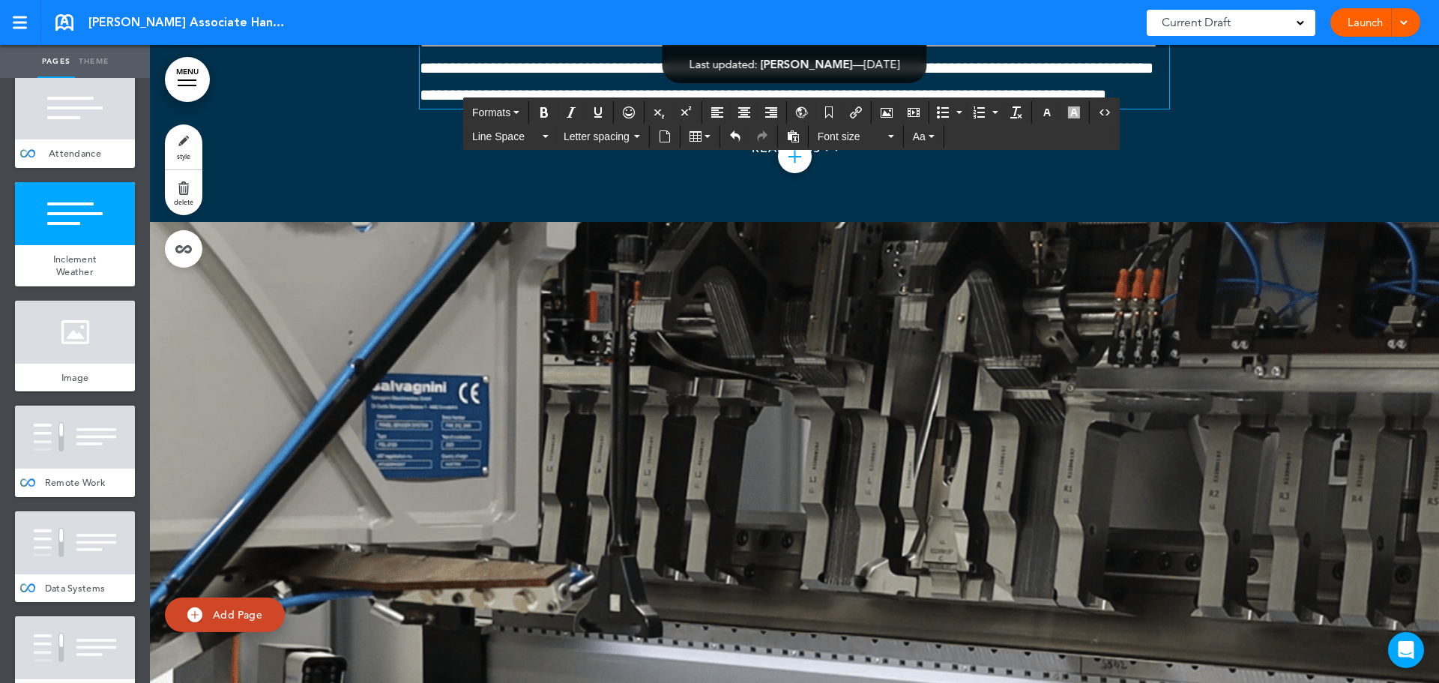
scroll to position [52538, 0]
click at [734, 136] on icon "Undo" at bounding box center [735, 136] width 12 height 12
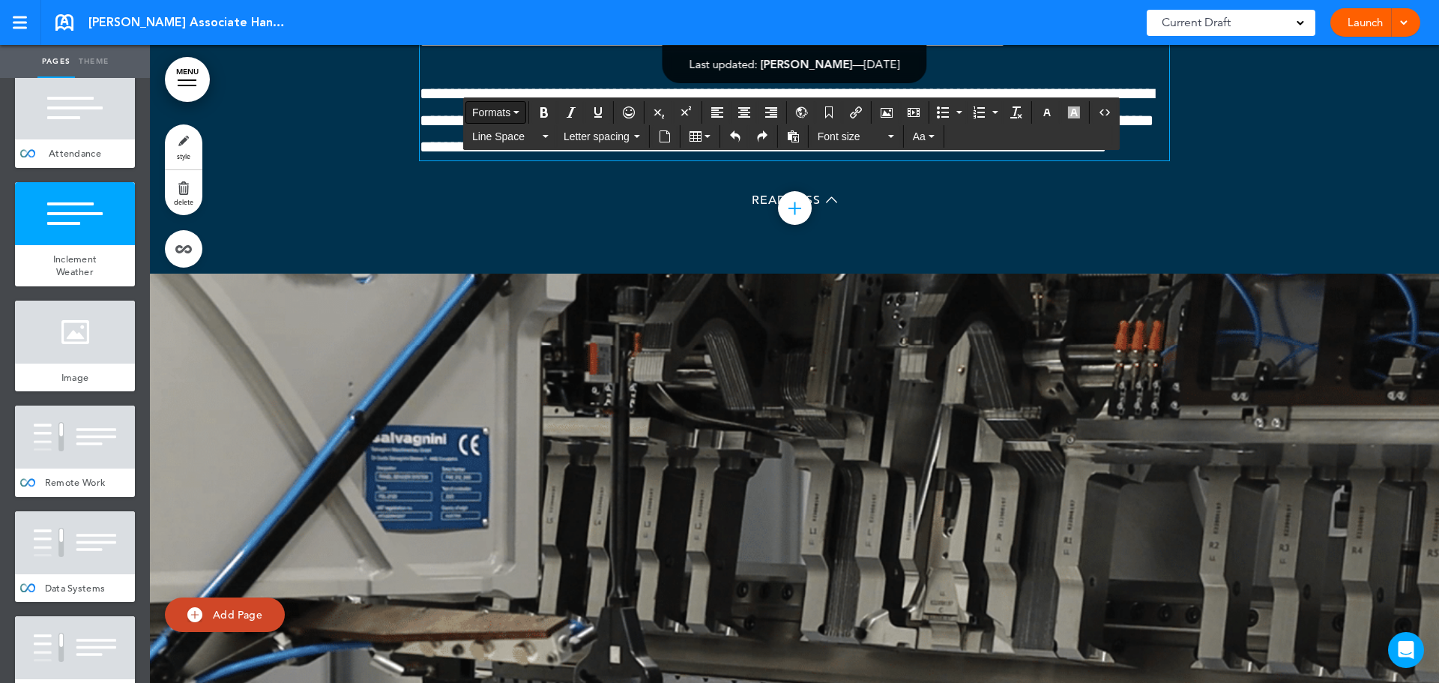
scroll to position [52539, 0]
click at [763, 139] on icon "Redo" at bounding box center [762, 136] width 12 height 12
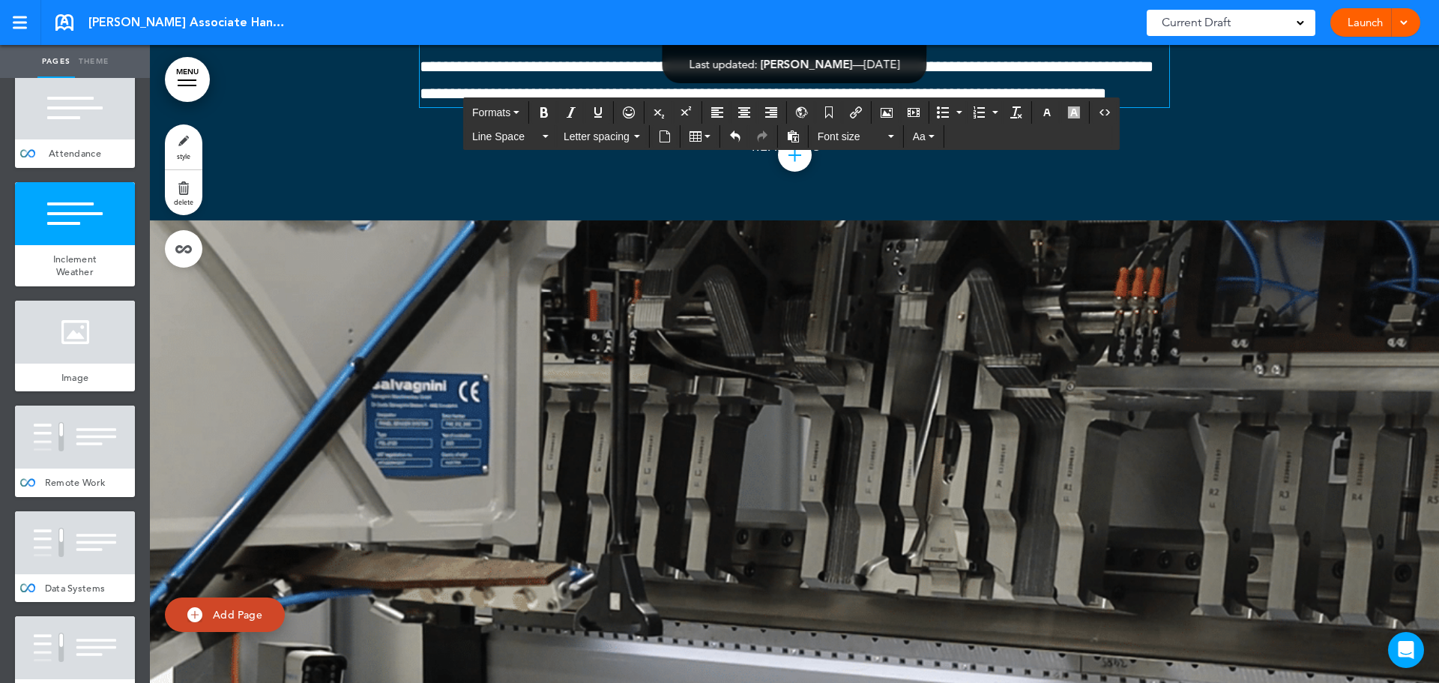
scroll to position [52538, 0]
drag, startPoint x: 745, startPoint y: 463, endPoint x: 745, endPoint y: 524, distance: 60.7
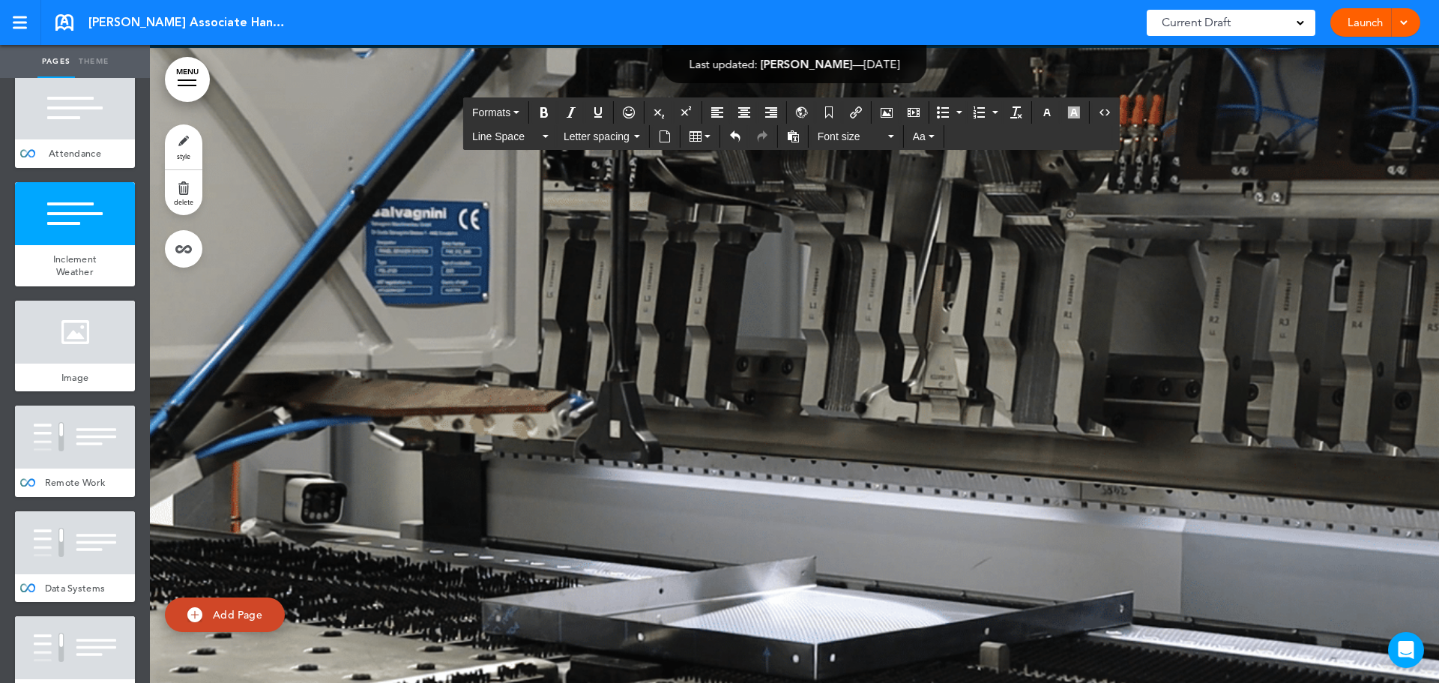
scroll to position [52688, 0]
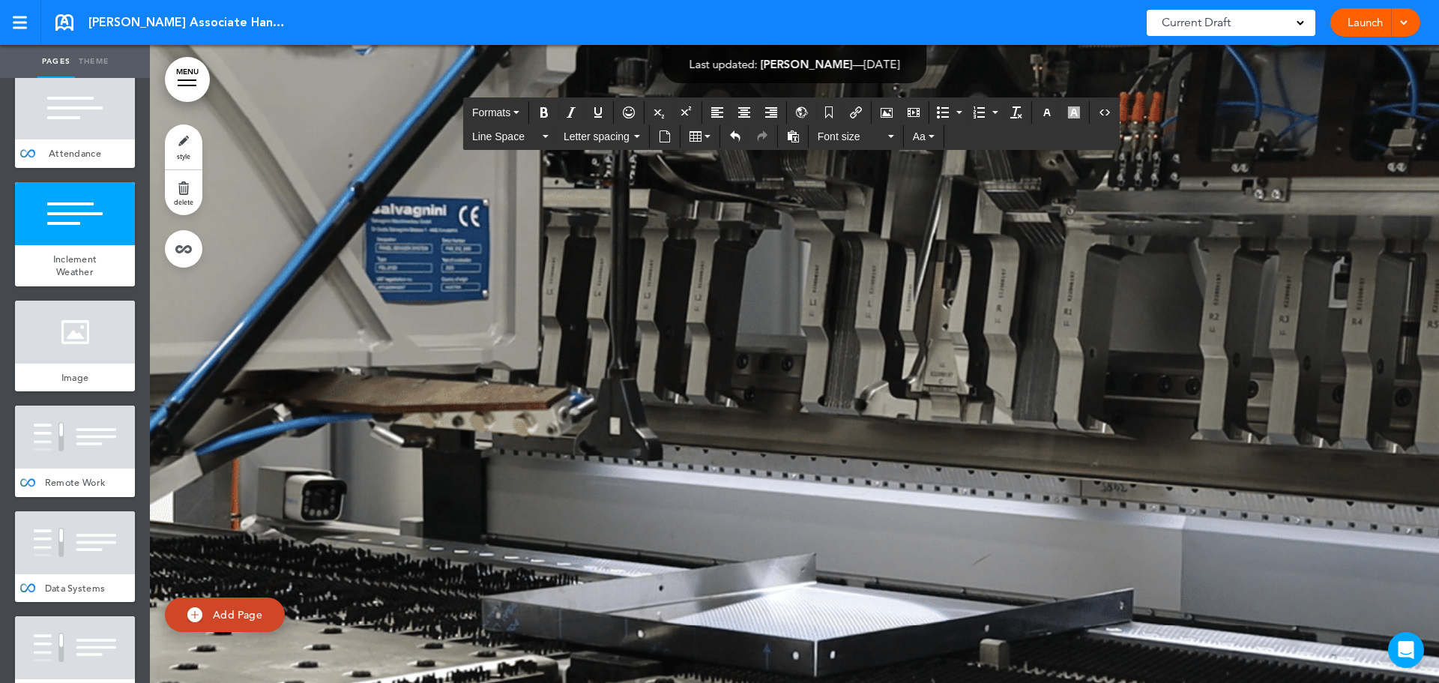
drag, startPoint x: 595, startPoint y: 475, endPoint x: 830, endPoint y: 480, distance: 235.3
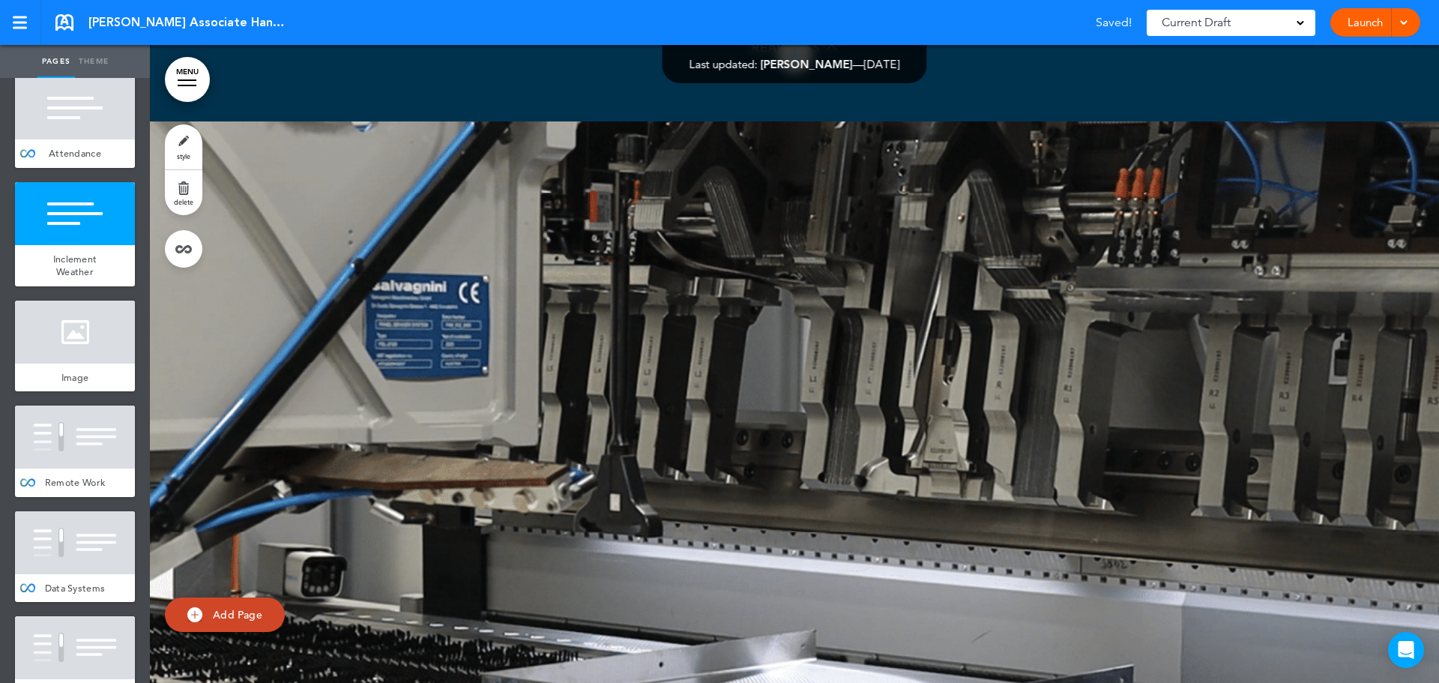
scroll to position [52614, 0]
